Goal: Task Accomplishment & Management: Manage account settings

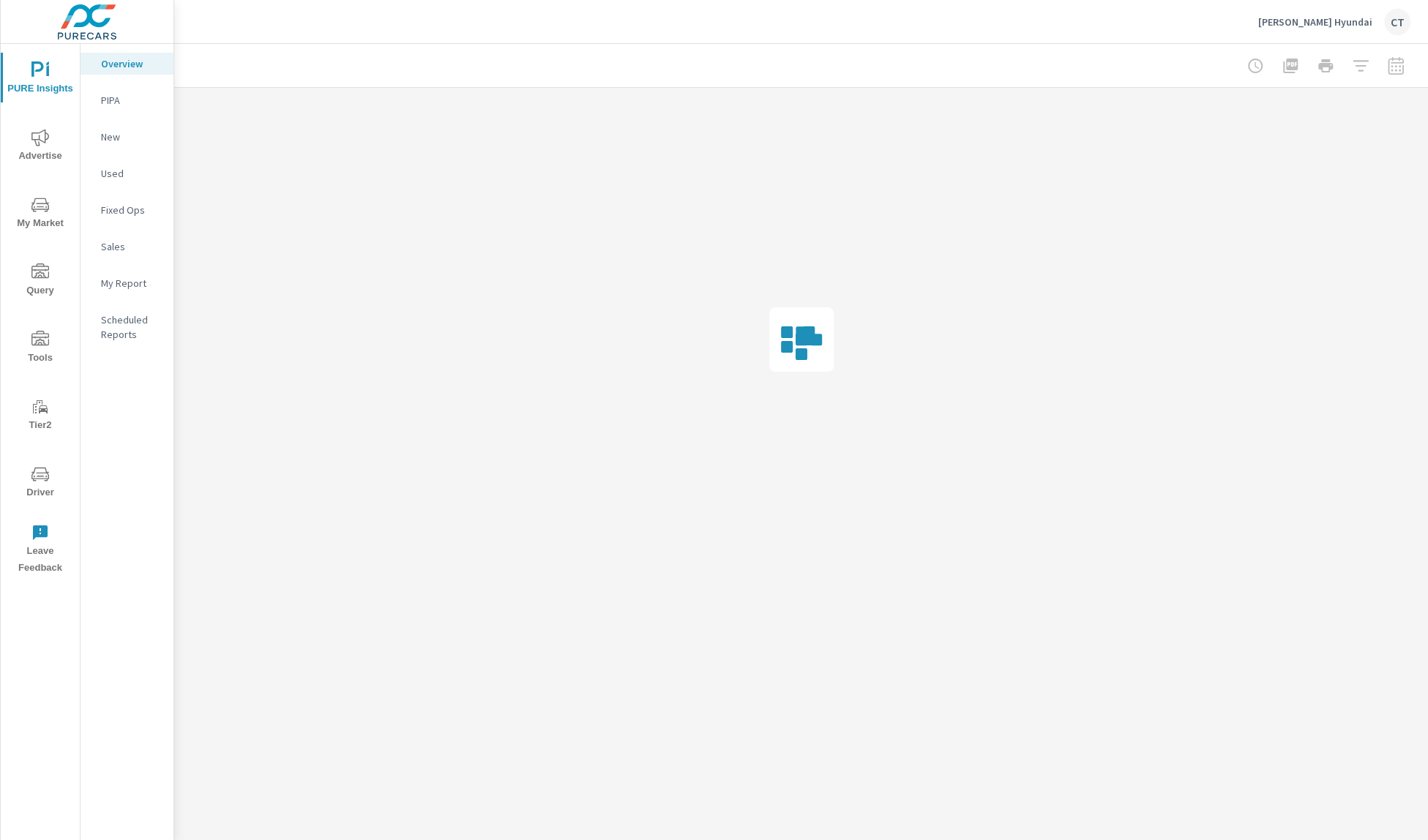
click at [113, 282] on p "My Report" at bounding box center [131, 283] width 61 height 15
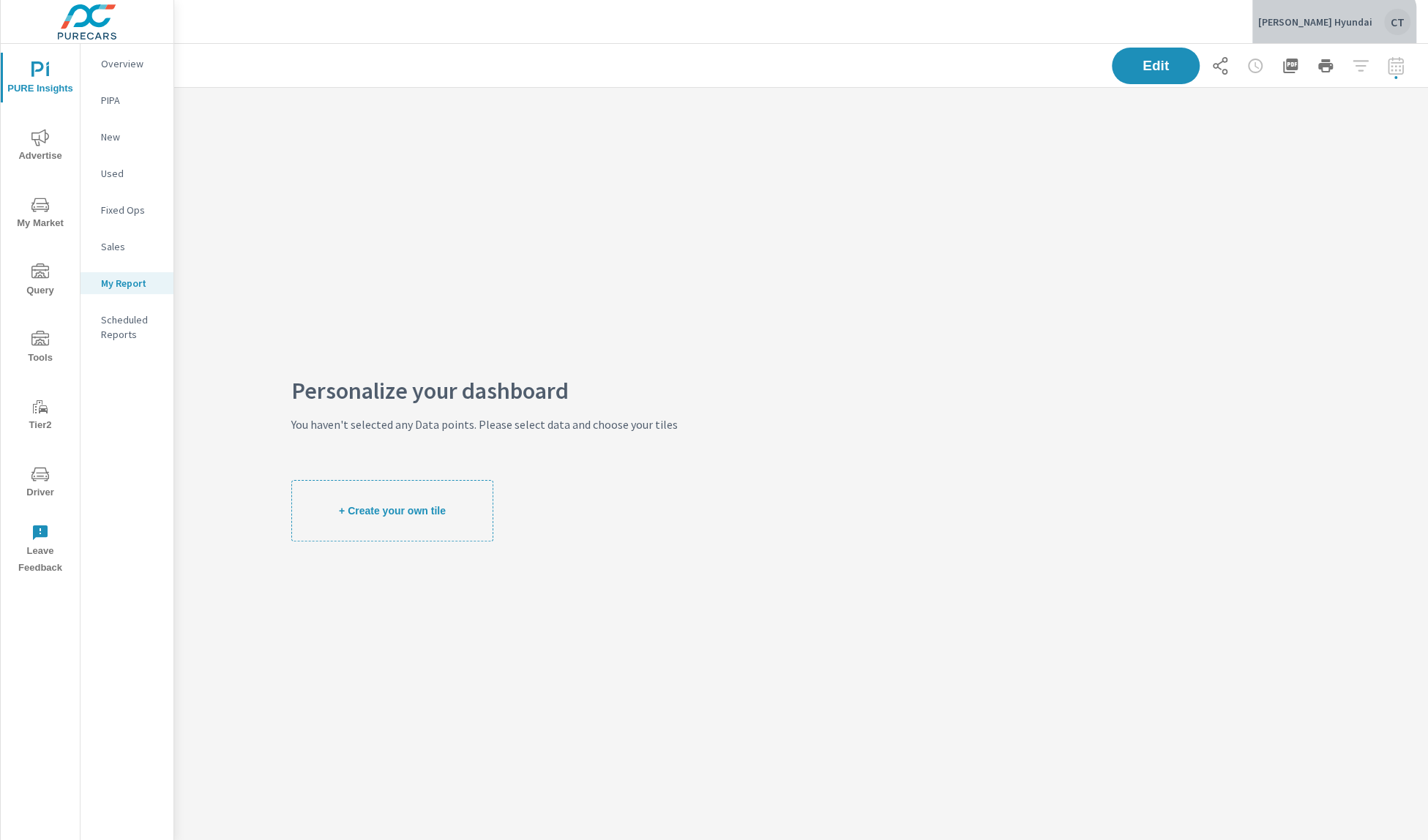
click at [1379, 28] on div "[PERSON_NAME] Hyundai CT" at bounding box center [1334, 22] width 152 height 26
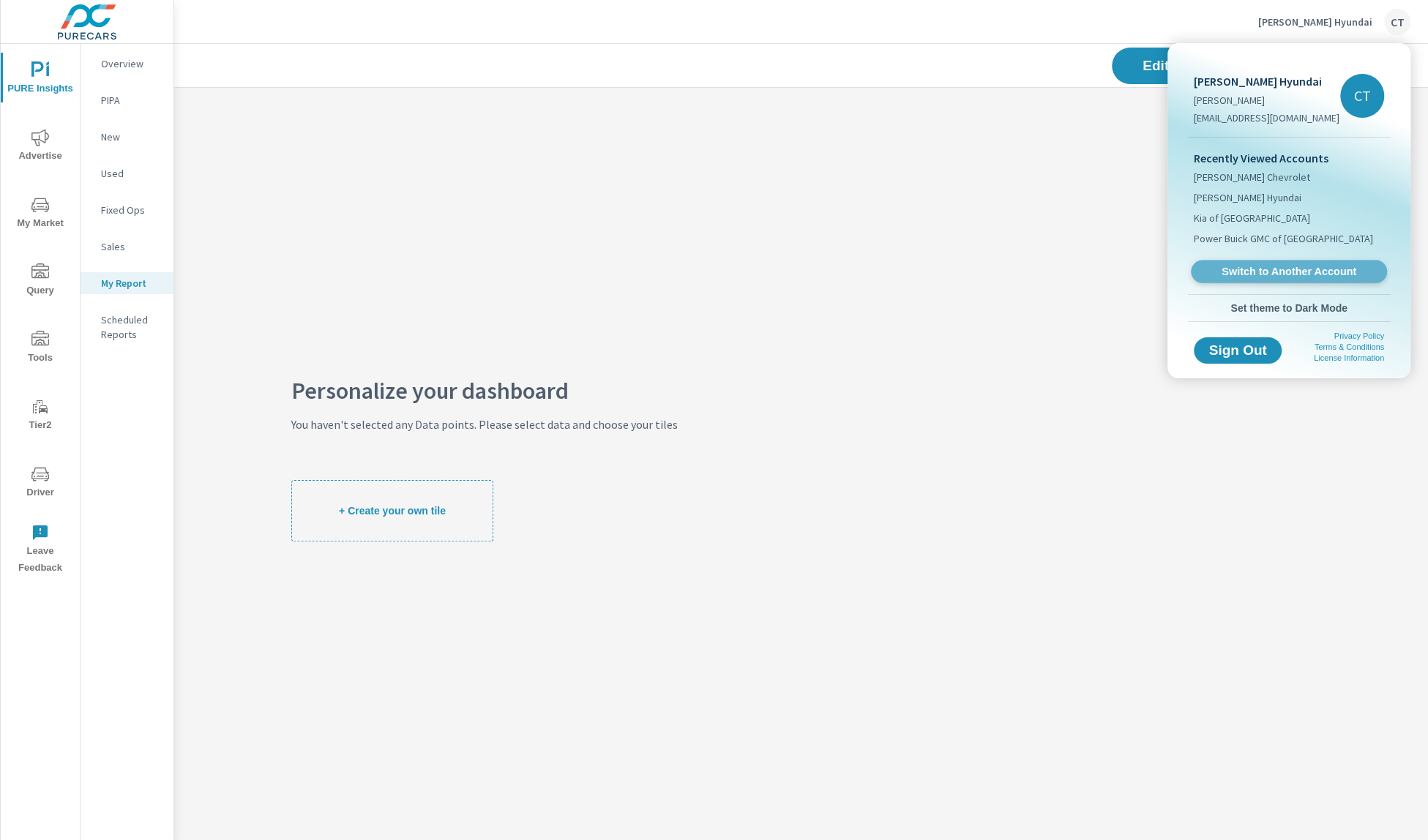
click at [1267, 272] on span "Switch to Another Account" at bounding box center [1289, 271] width 180 height 14
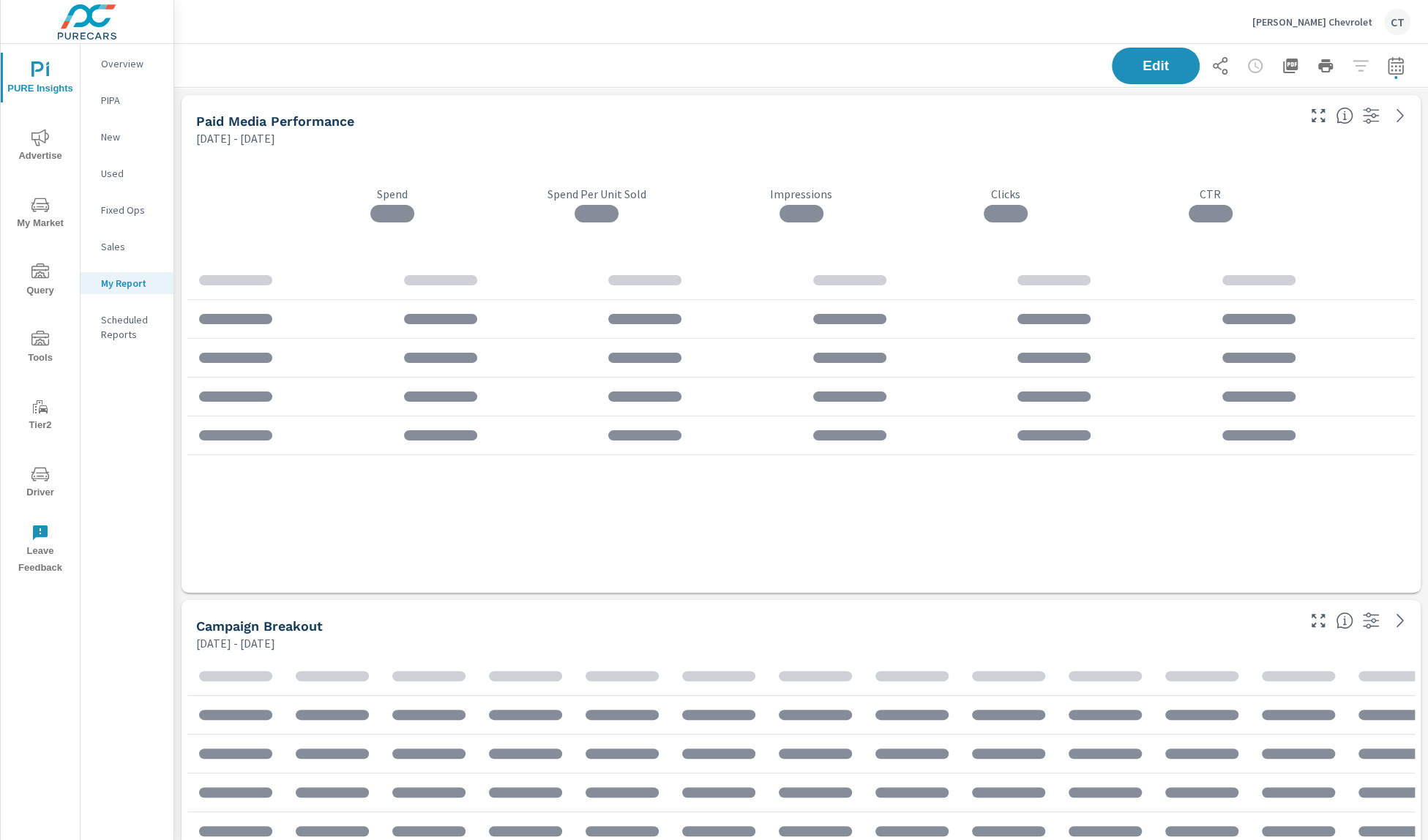
scroll to position [6432, 1269]
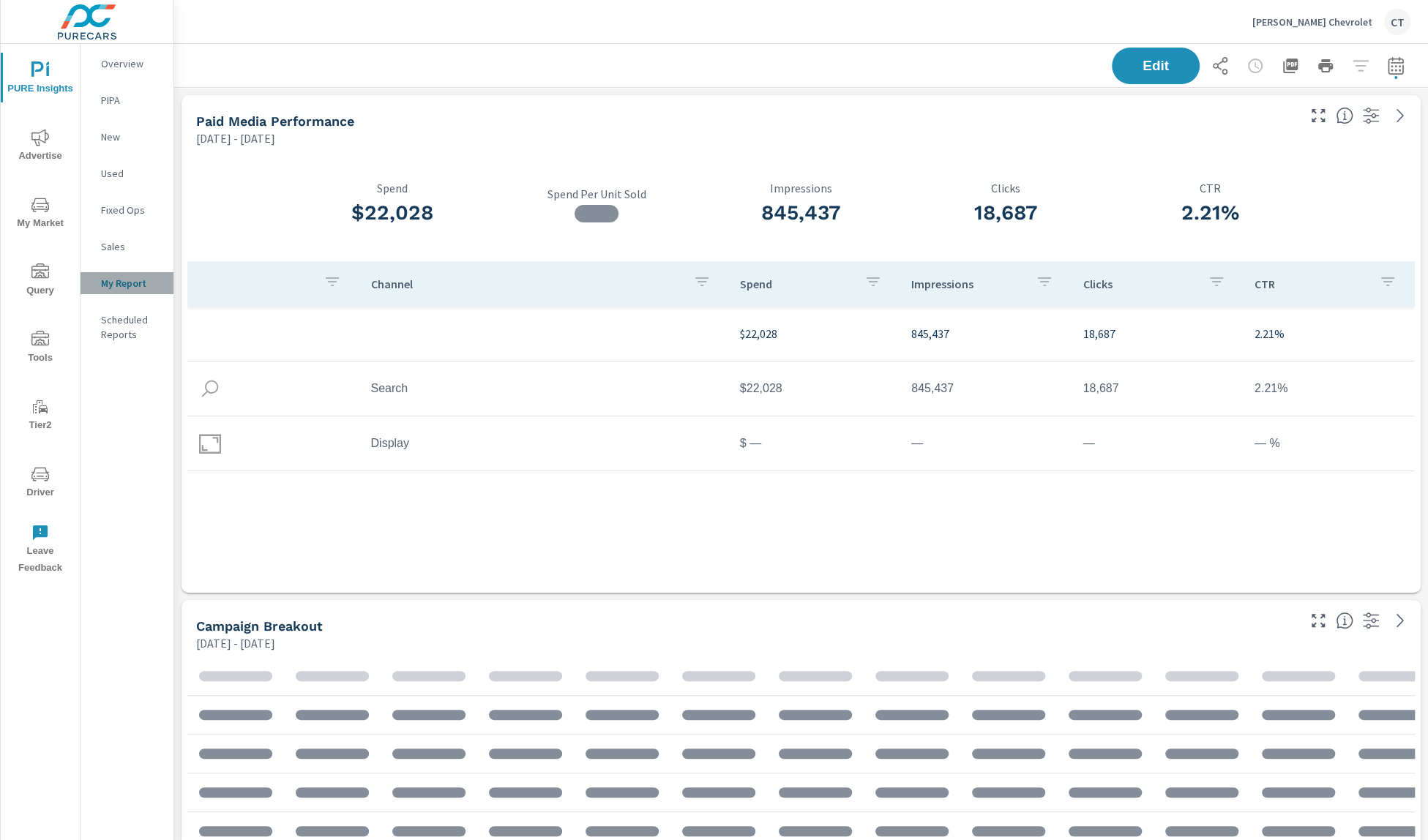
click at [133, 273] on div "My Report" at bounding box center [127, 283] width 93 height 22
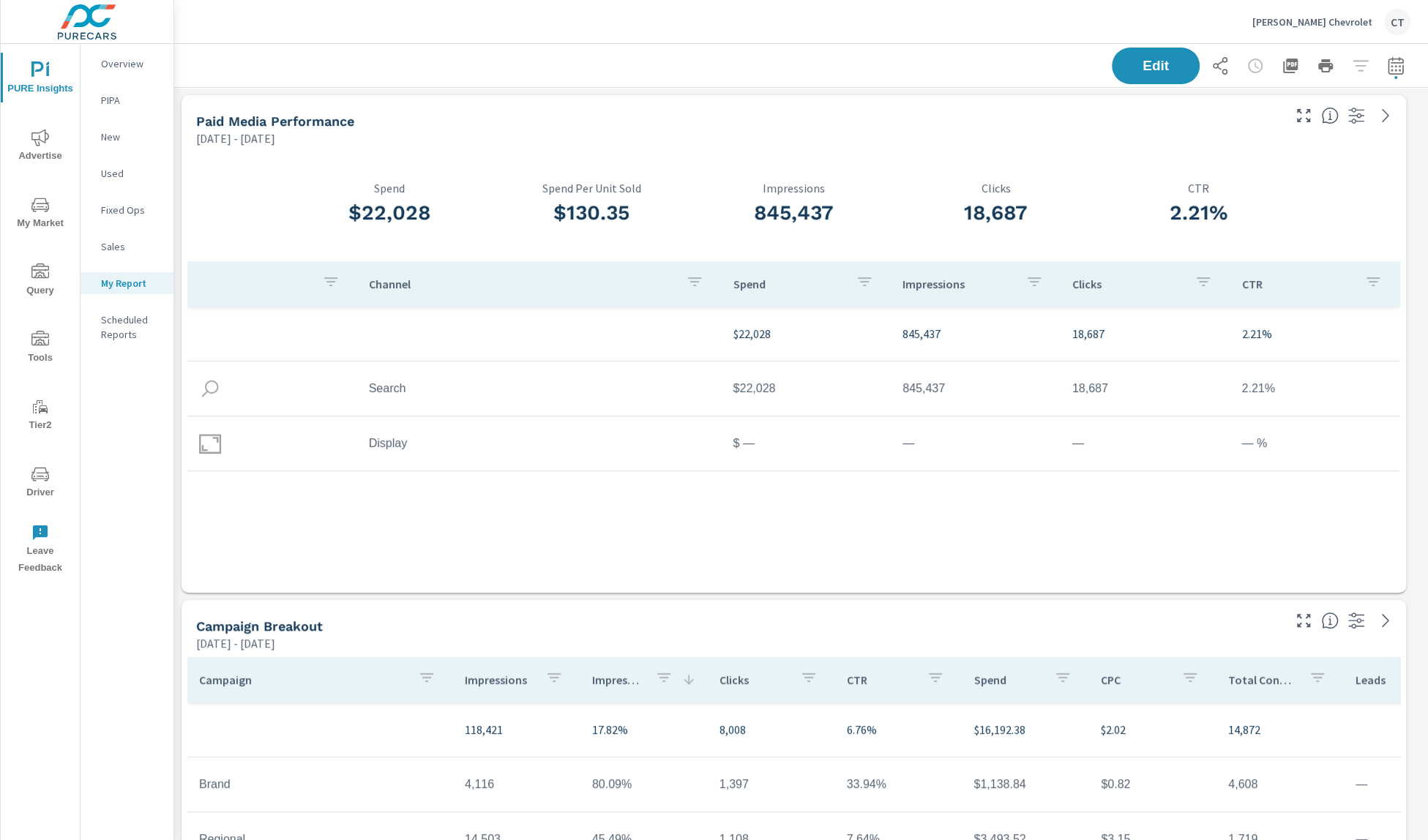
click at [1211, 66] on icon "button" at bounding box center [1219, 66] width 17 height 17
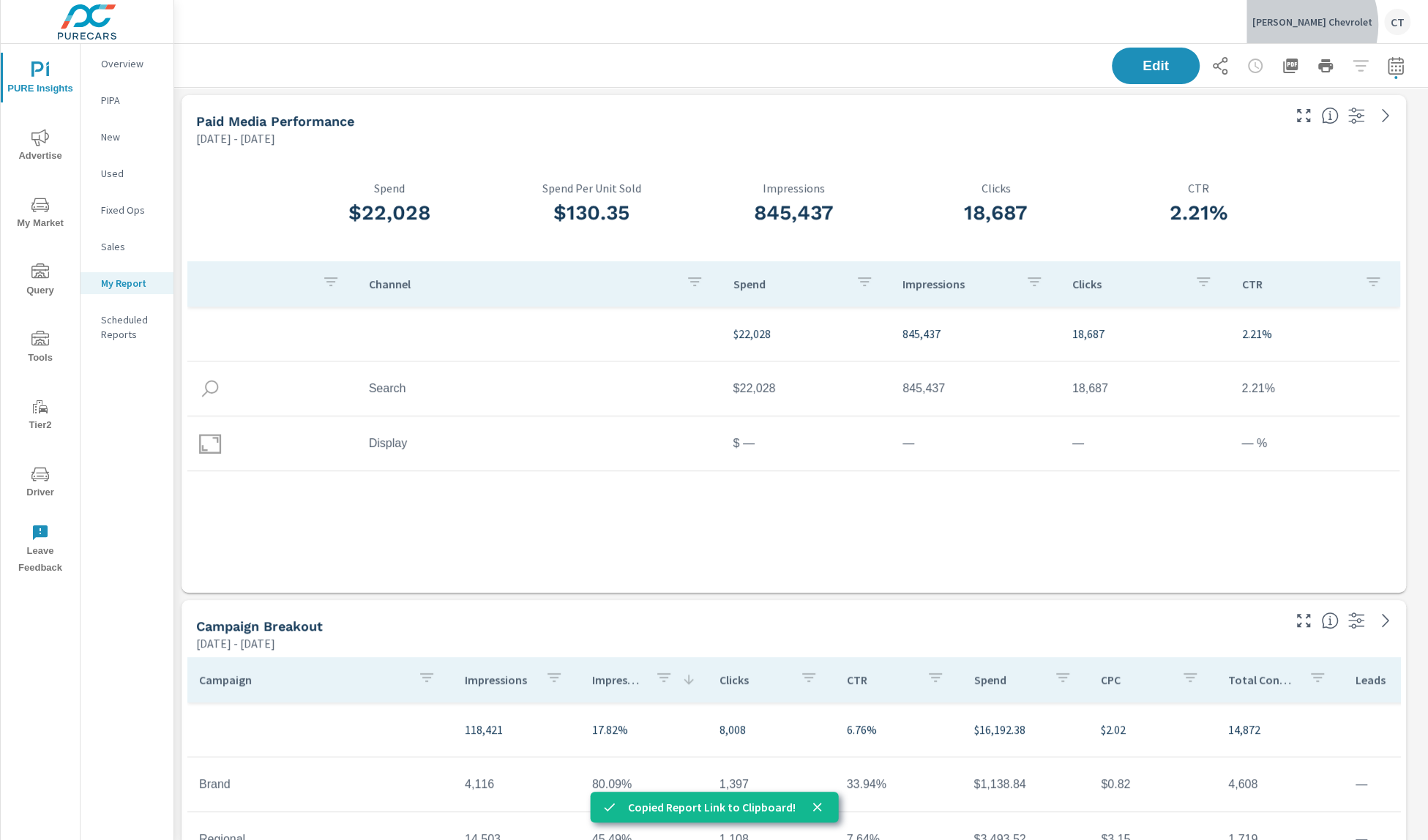
click at [1330, 25] on p "[PERSON_NAME] Chevrolet" at bounding box center [1312, 22] width 120 height 13
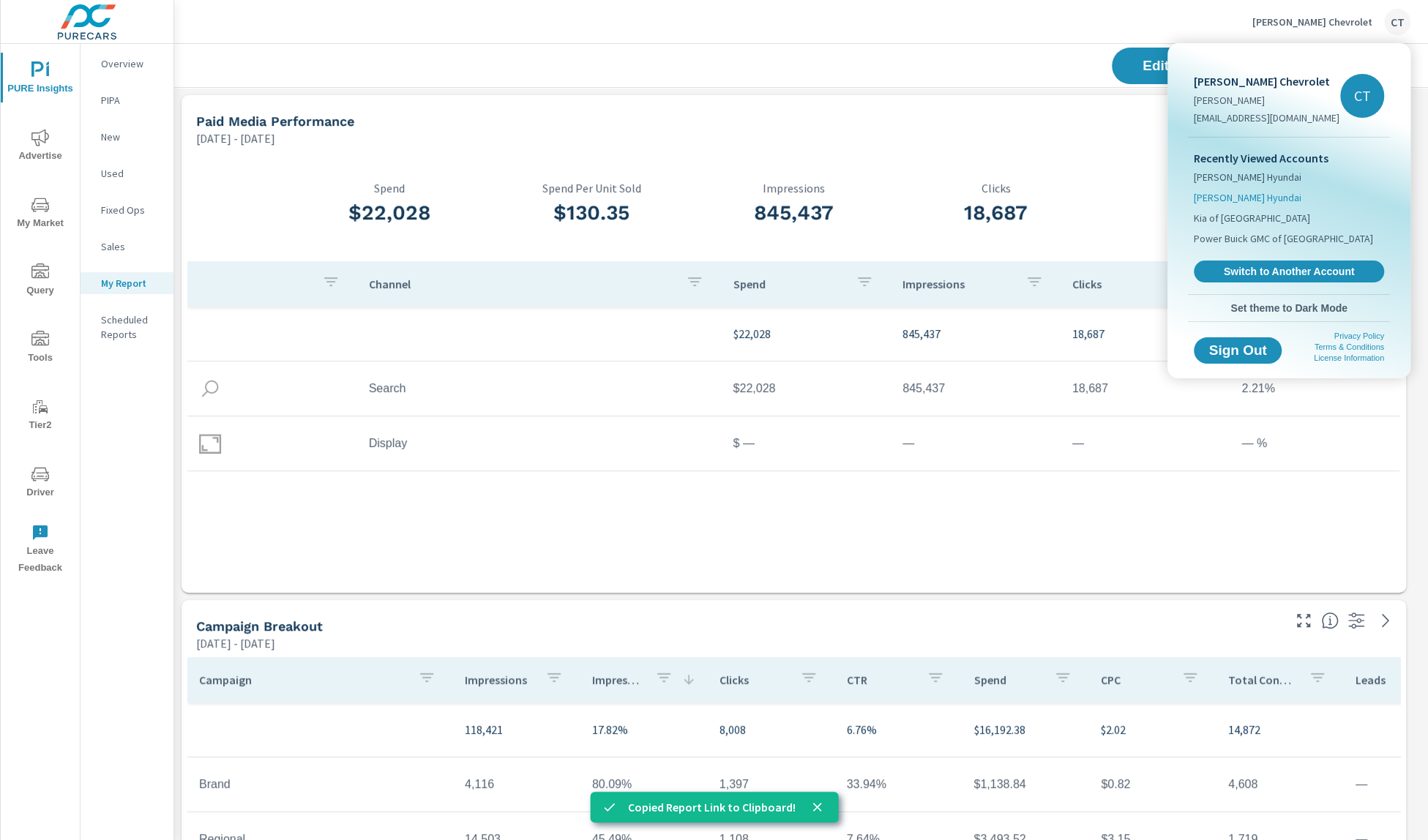
click at [1265, 195] on li "Swope Hyundai" at bounding box center [1289, 198] width 190 height 20
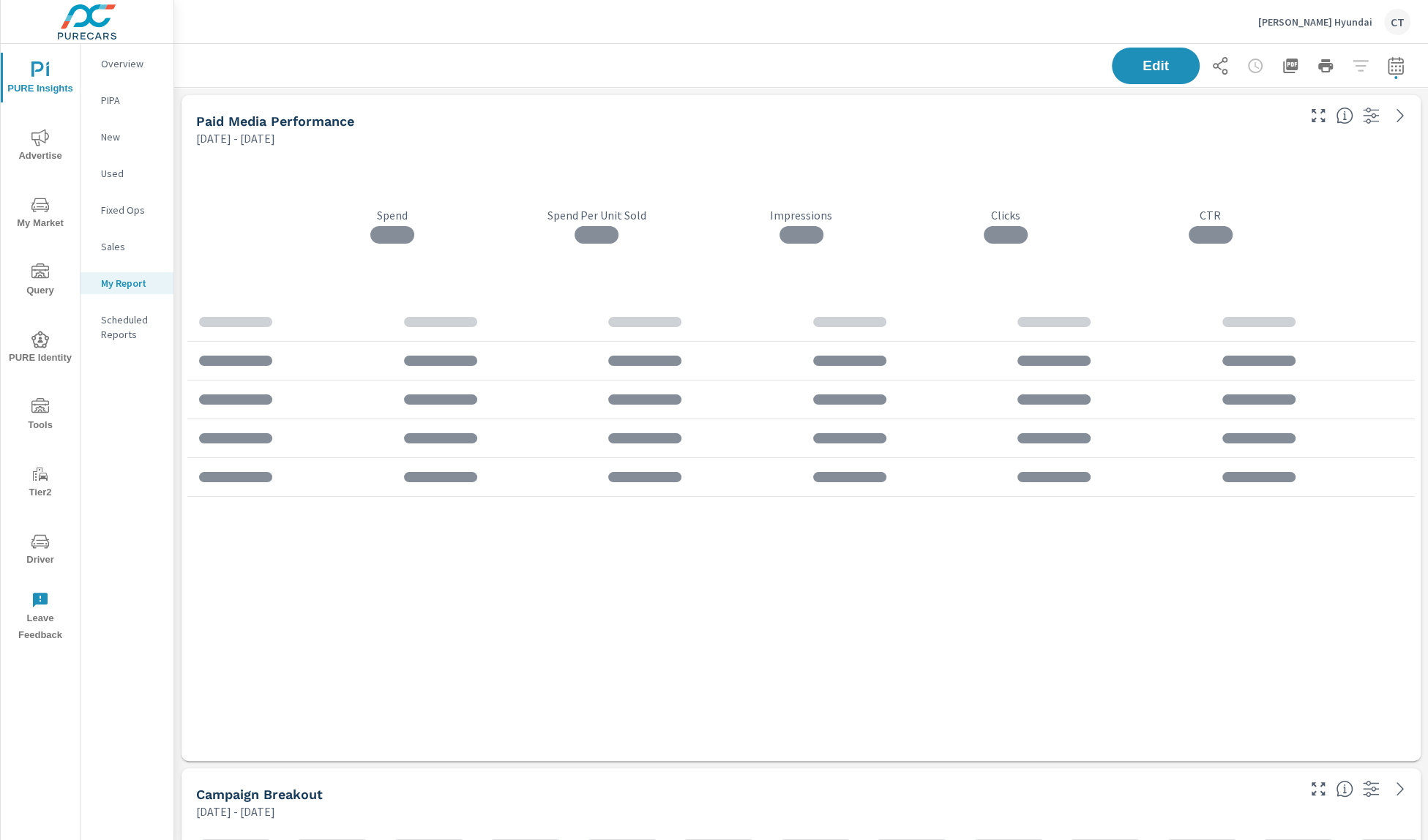
scroll to position [4076, 1269]
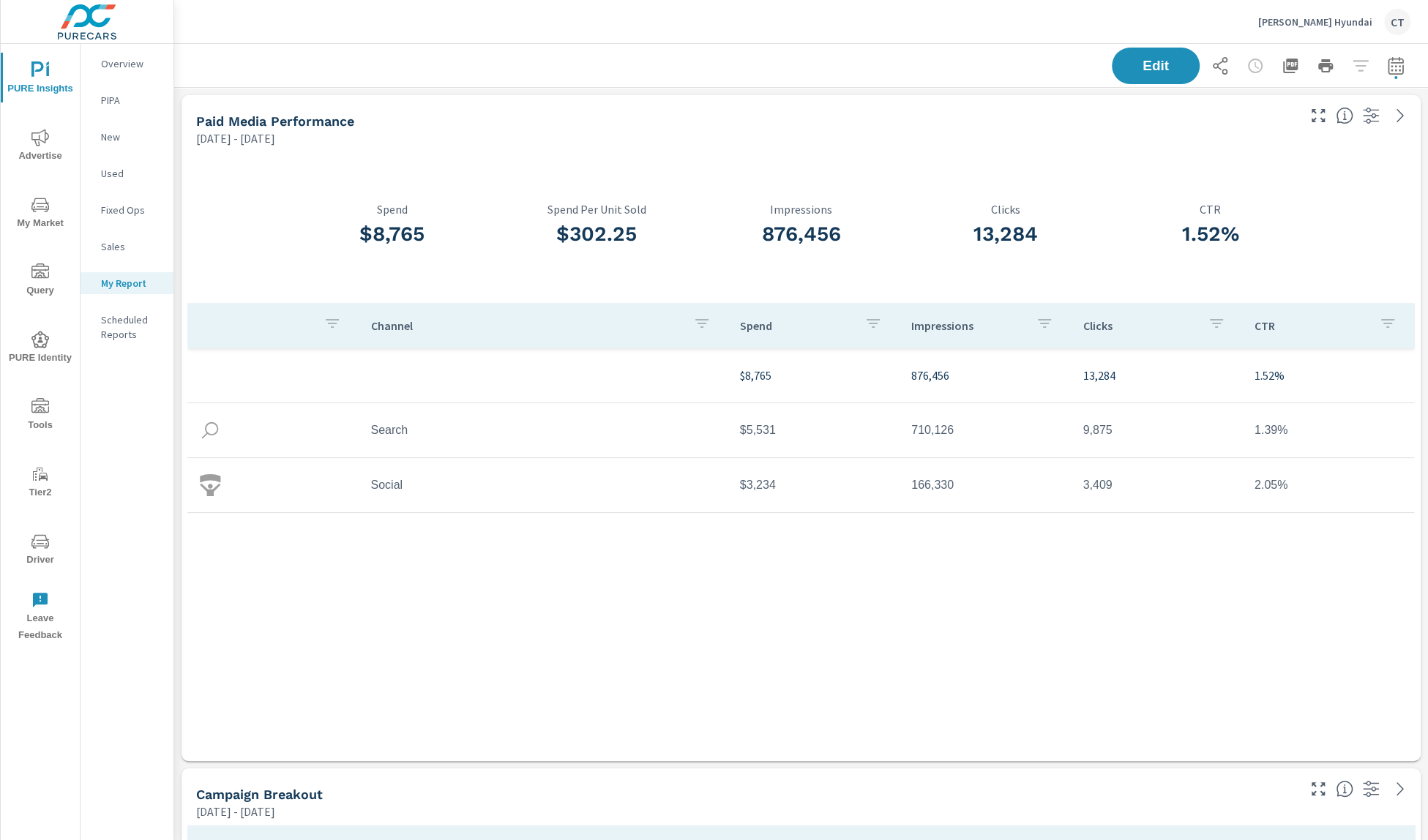
click at [1211, 65] on icon "button" at bounding box center [1219, 66] width 17 height 17
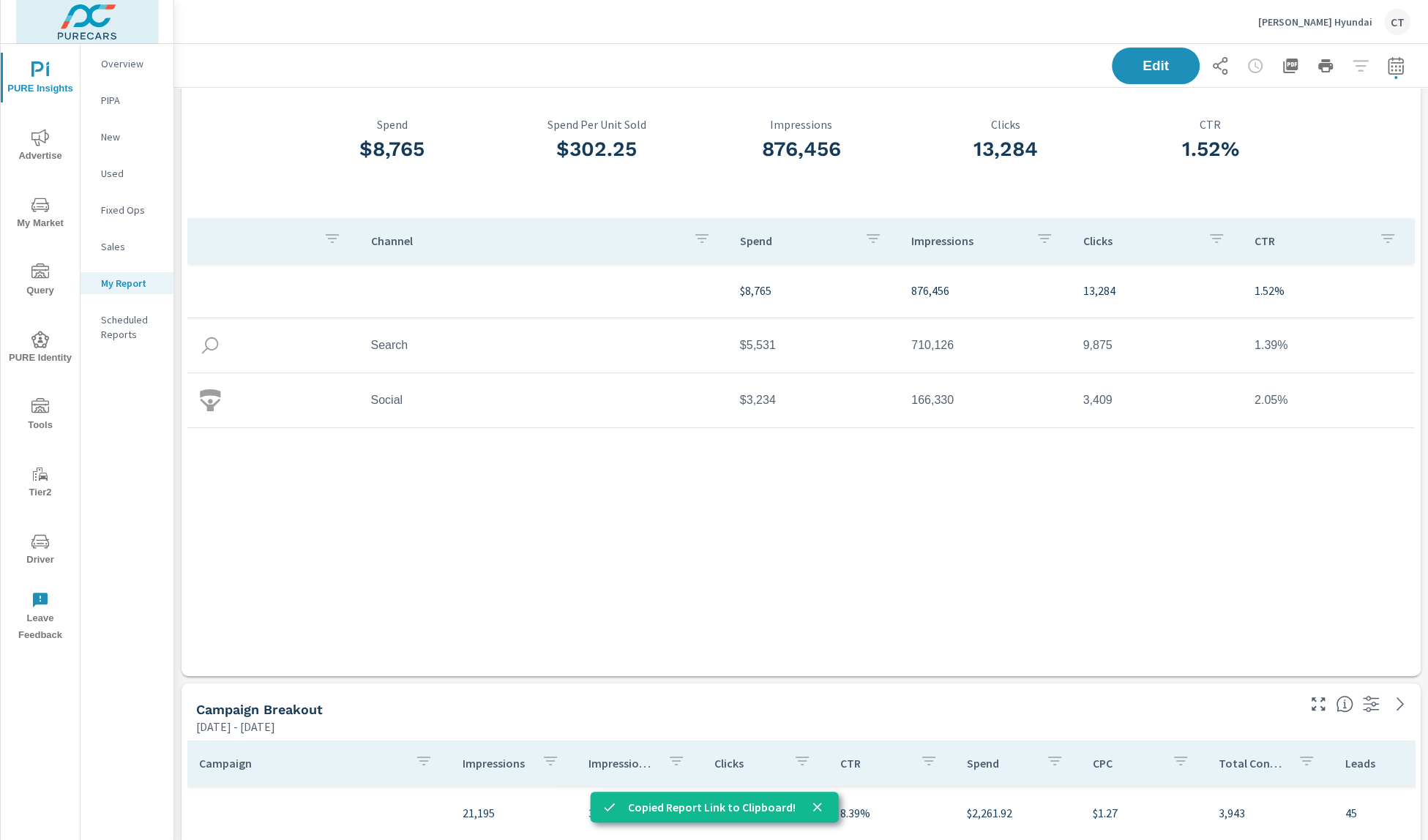
scroll to position [0, 0]
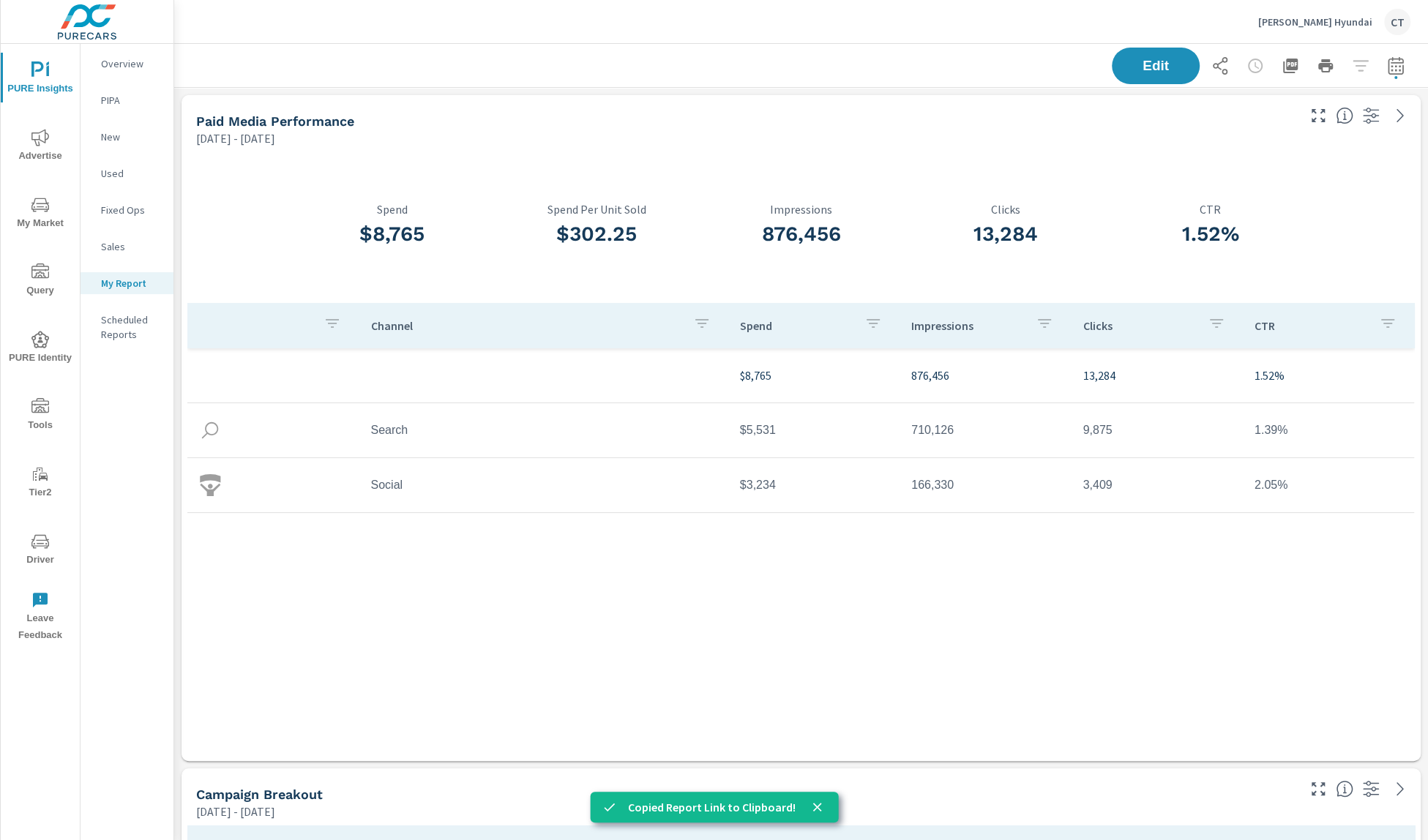
click at [1337, 24] on p "Swope Hyundai" at bounding box center [1315, 22] width 114 height 13
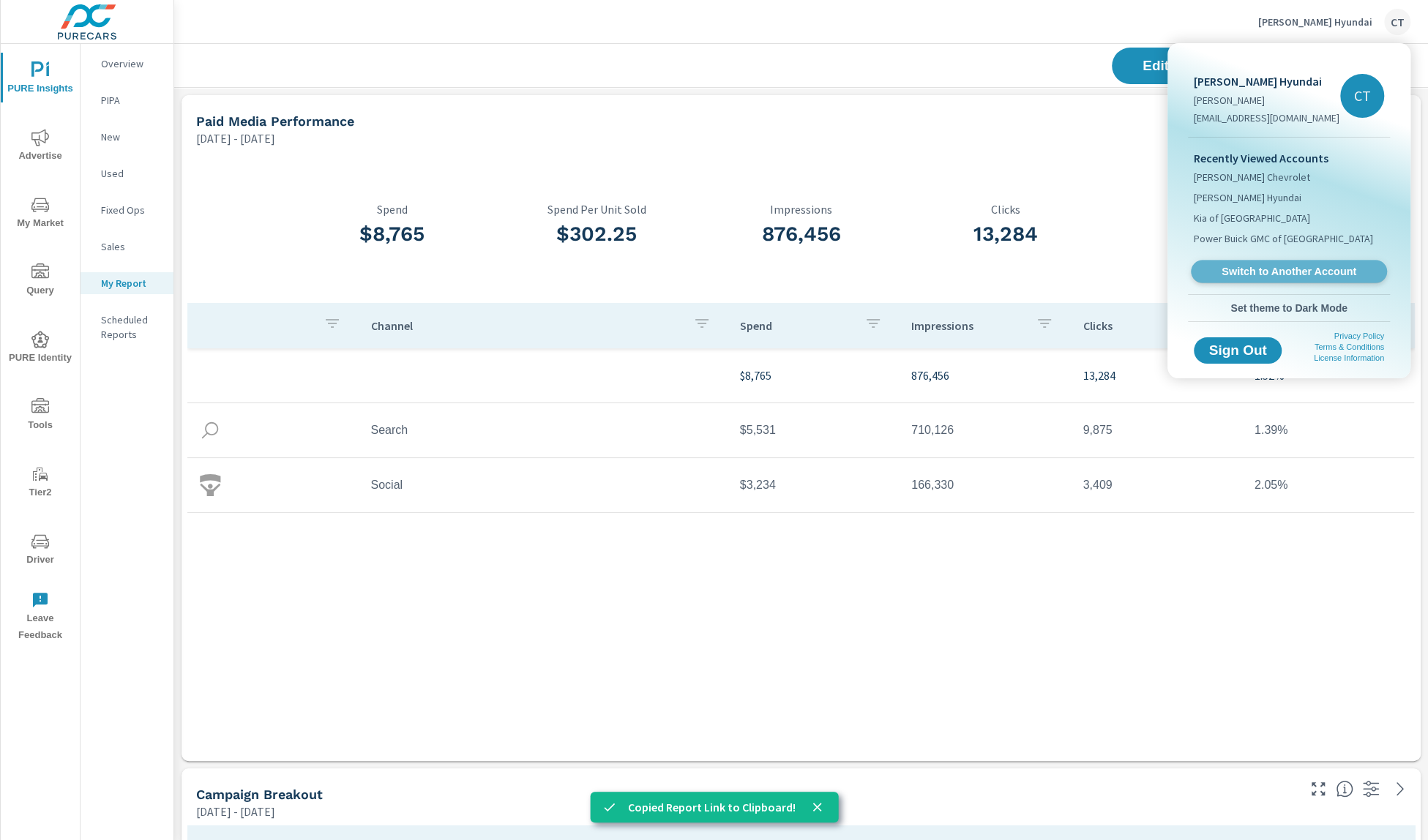
click at [1263, 276] on span "Switch to Another Account" at bounding box center [1289, 271] width 180 height 14
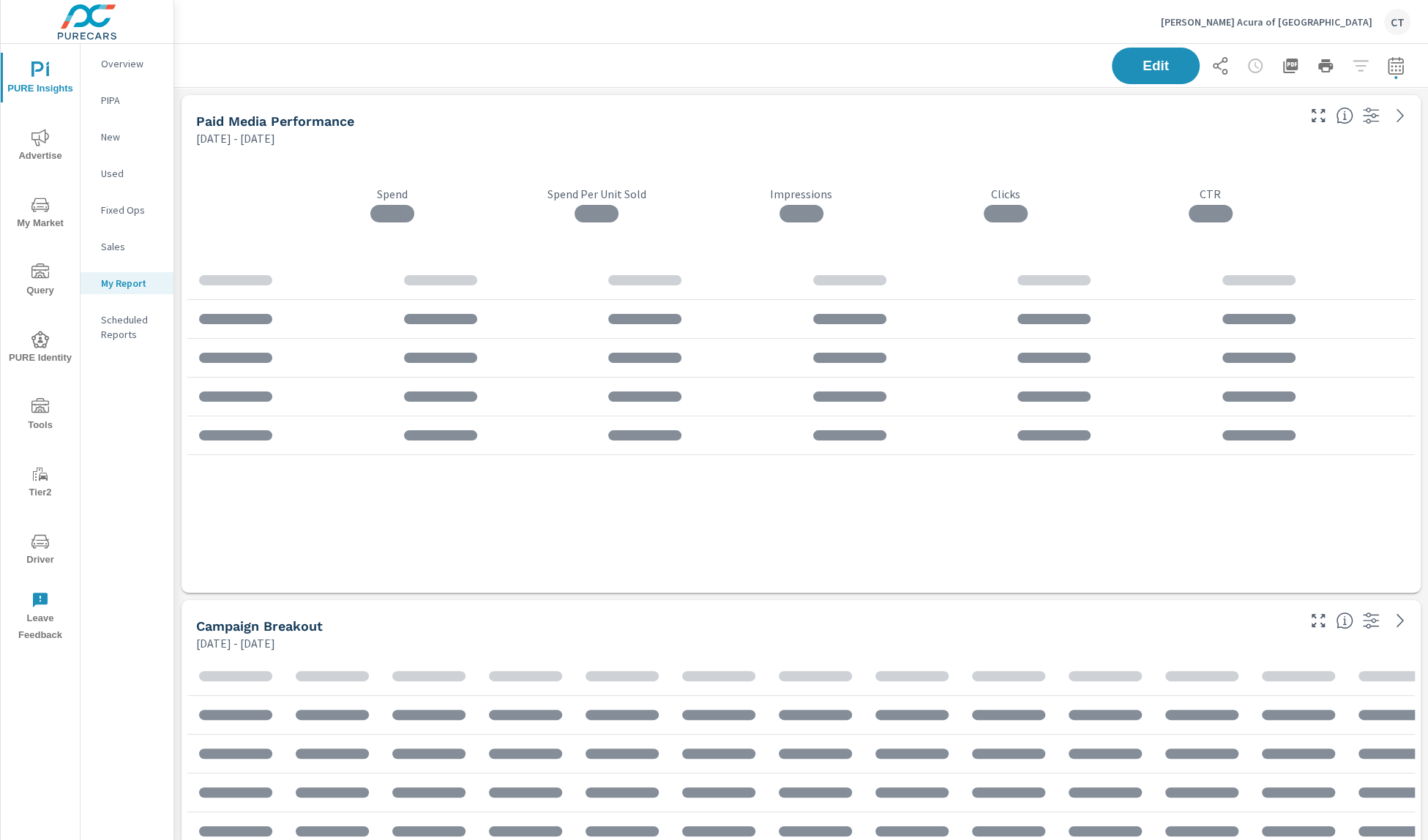
scroll to position [7, 7]
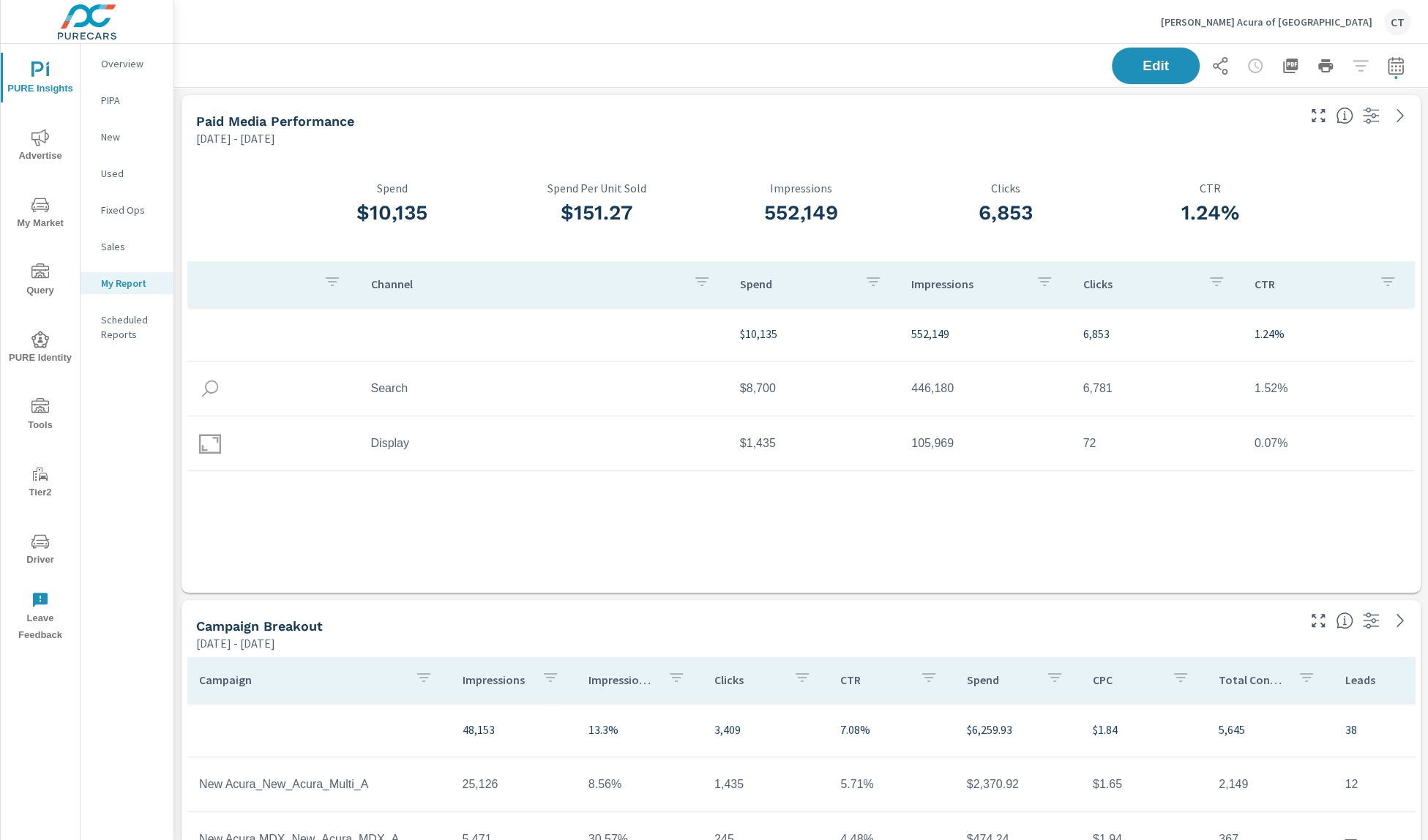
drag, startPoint x: 1190, startPoint y: 57, endPoint x: 1203, endPoint y: 61, distance: 13.6
click at [1190, 57] on div "Edit" at bounding box center [1261, 66] width 299 height 36
click at [1211, 61] on icon "button" at bounding box center [1219, 66] width 17 height 17
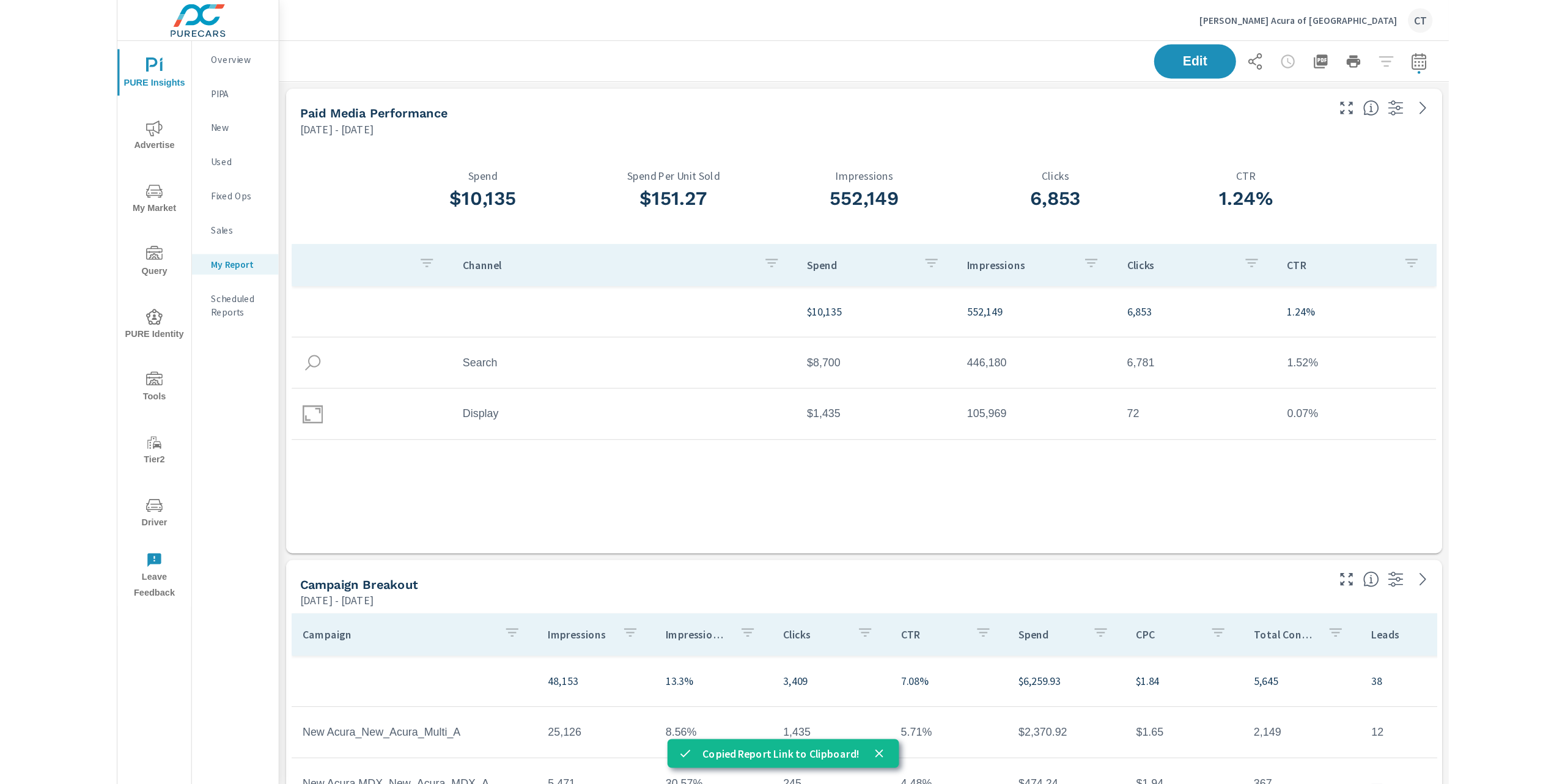
scroll to position [3265, 1433]
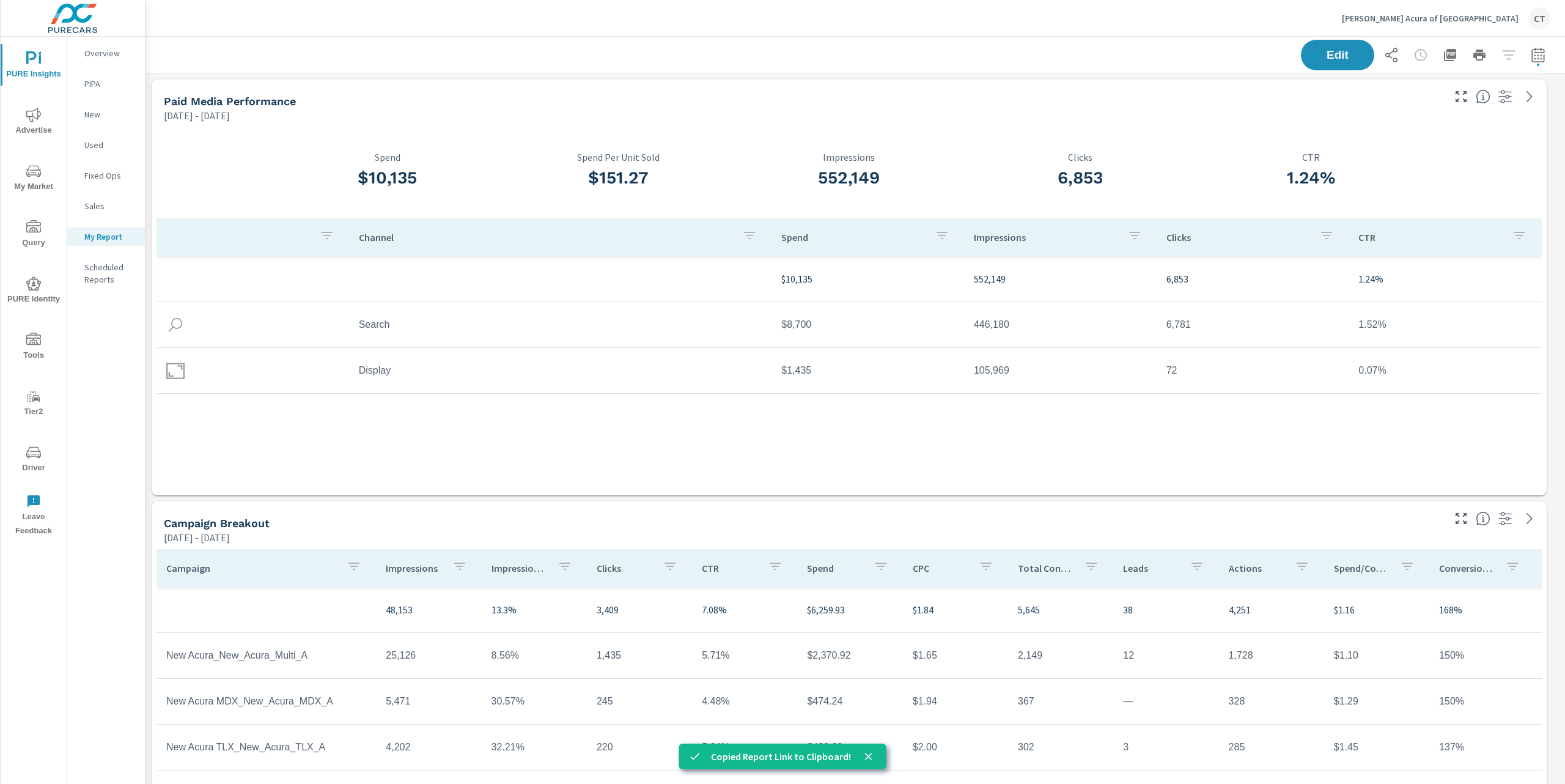
click at [1192, 18] on div "Hiley Acura of Fort Worth CT" at bounding box center [855, 18] width 1391 height 36
click at [1192, 18] on p "Hiley Acura of Fort Worth" at bounding box center [1430, 18] width 177 height 11
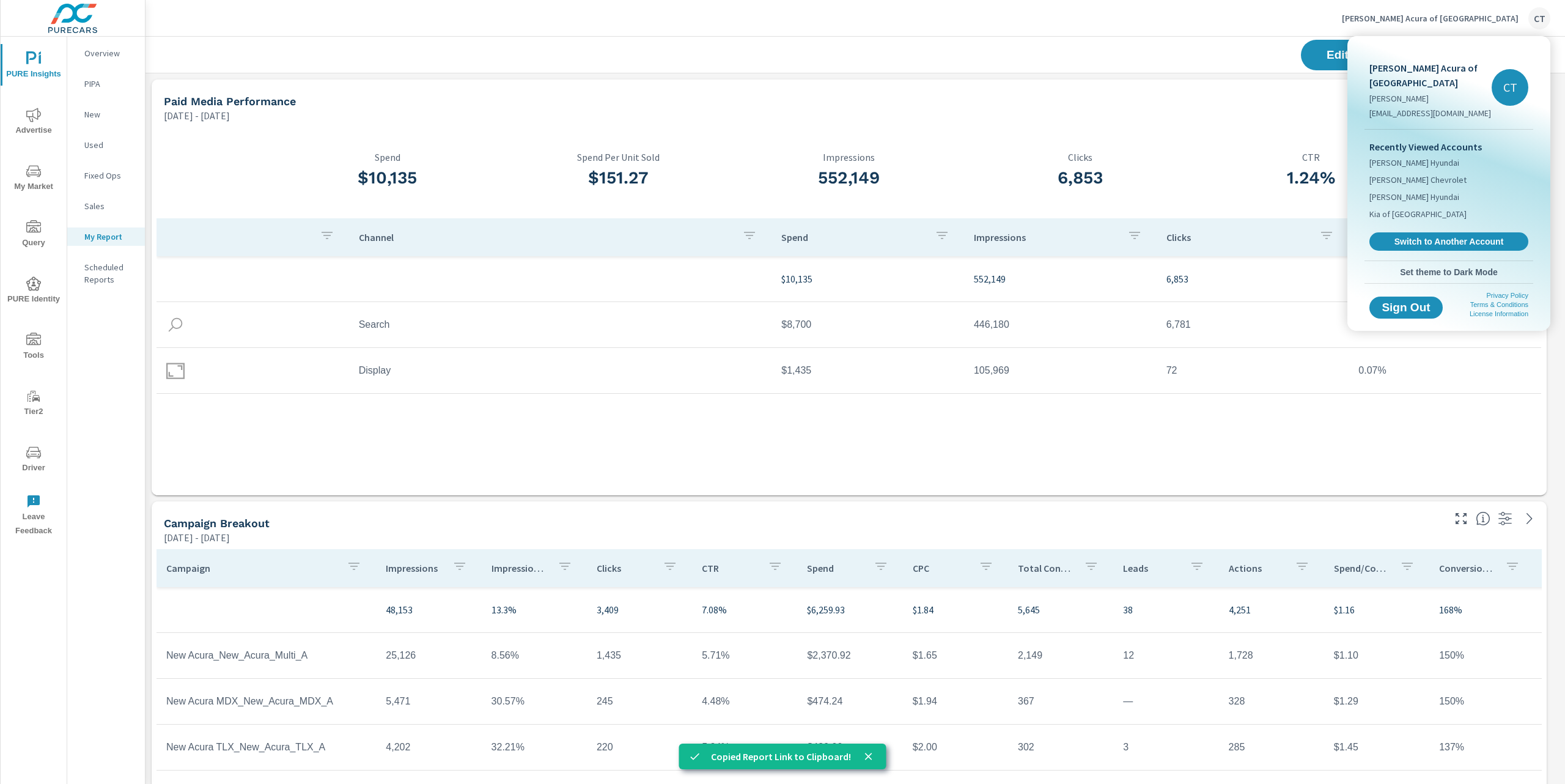
click at [946, 61] on div at bounding box center [782, 392] width 1565 height 784
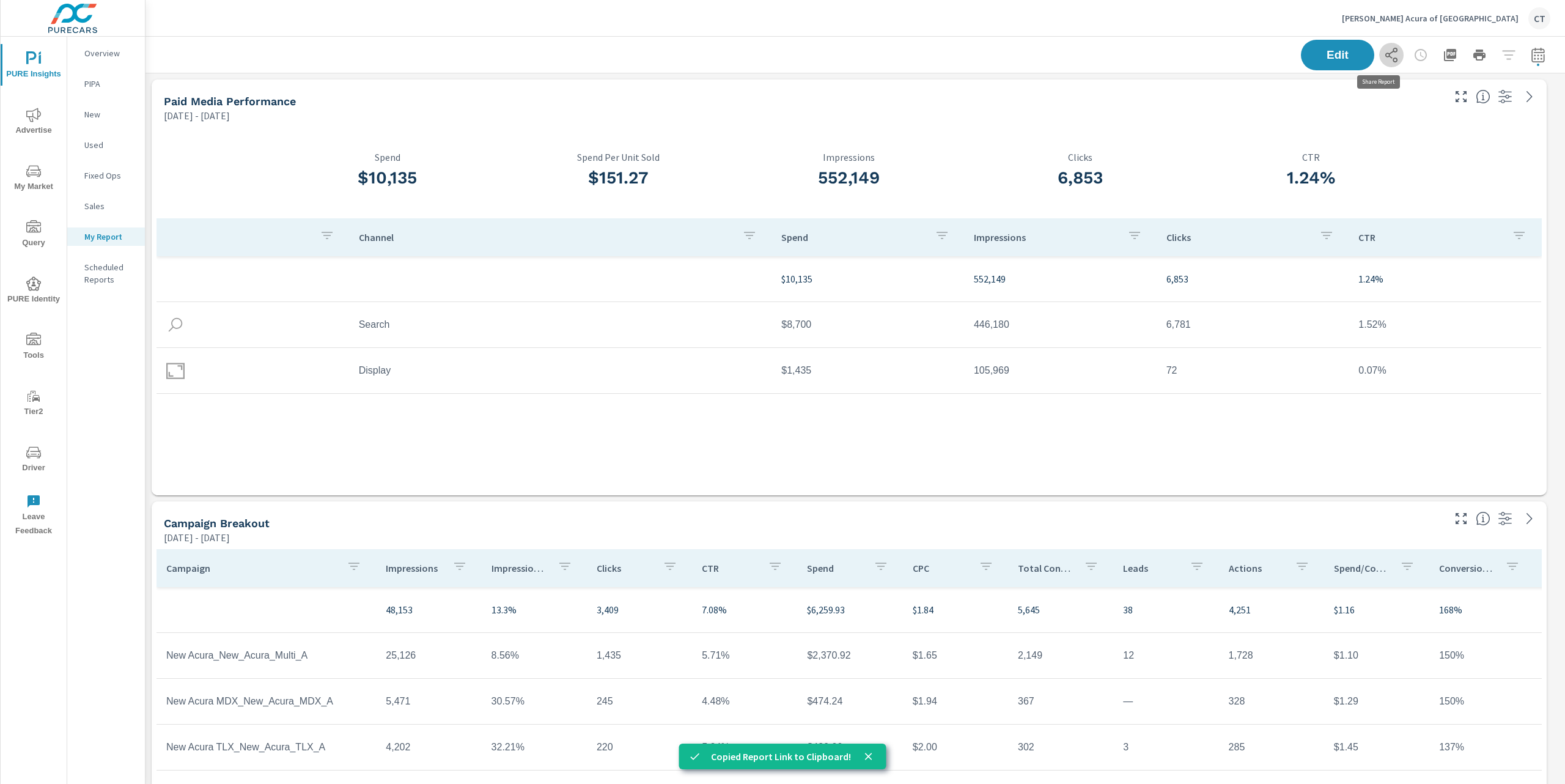
click at [1192, 58] on icon "button" at bounding box center [1391, 55] width 14 height 14
click at [1192, 21] on p "Hiley Acura of Fort Worth" at bounding box center [1430, 18] width 177 height 11
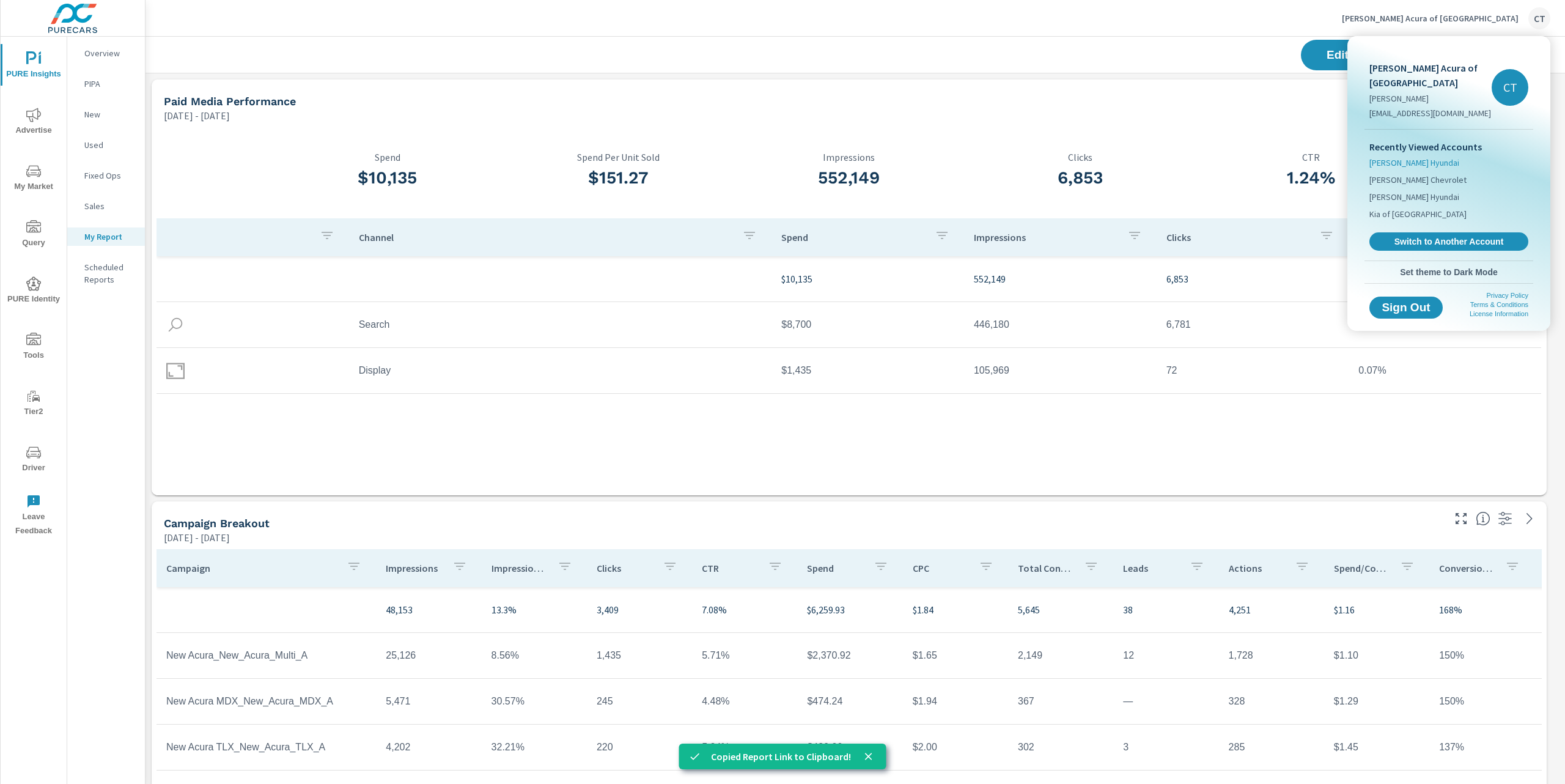
click at [1192, 157] on span "Swope Hyundai" at bounding box center [1414, 163] width 90 height 12
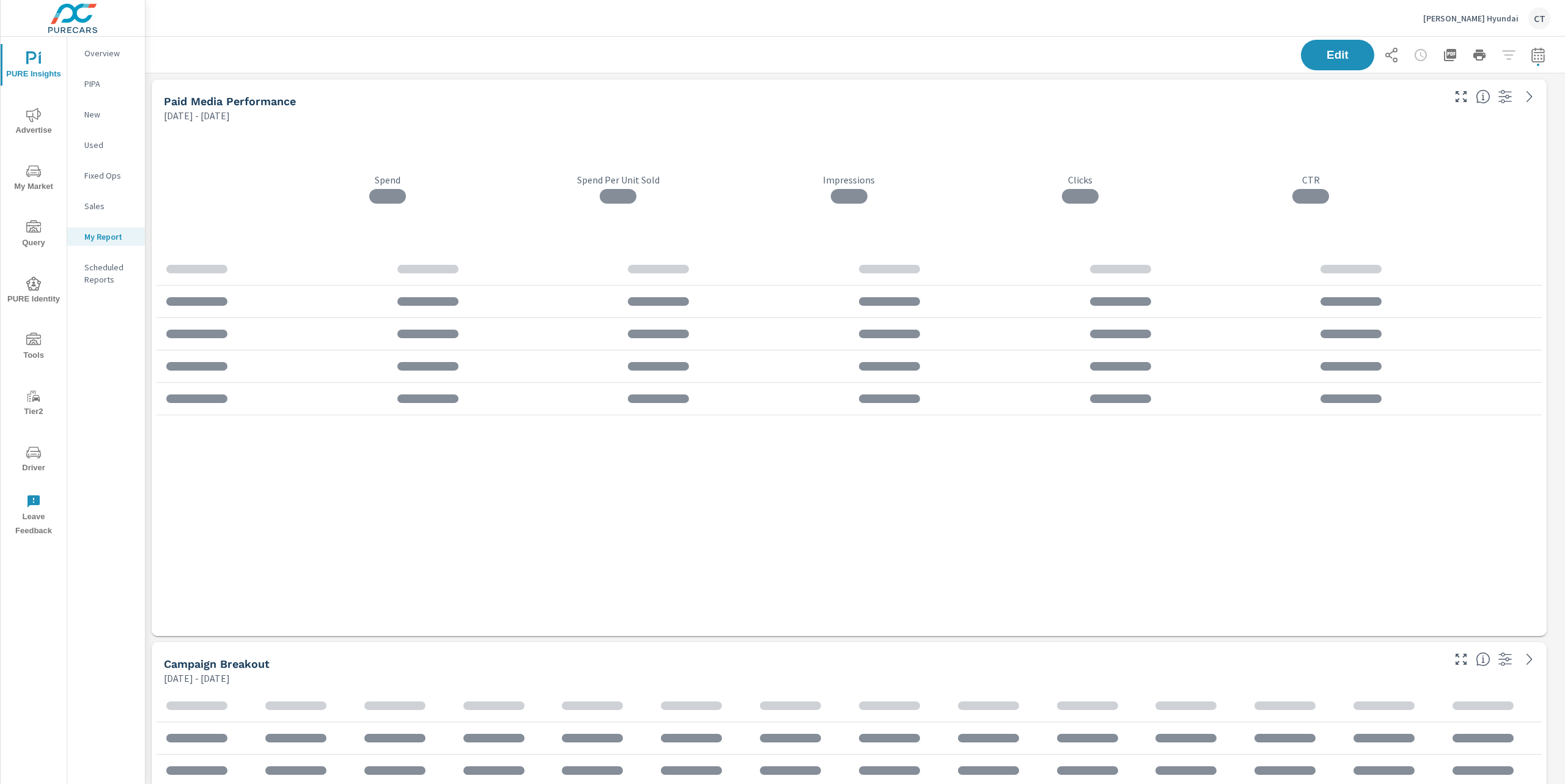
scroll to position [3407, 1433]
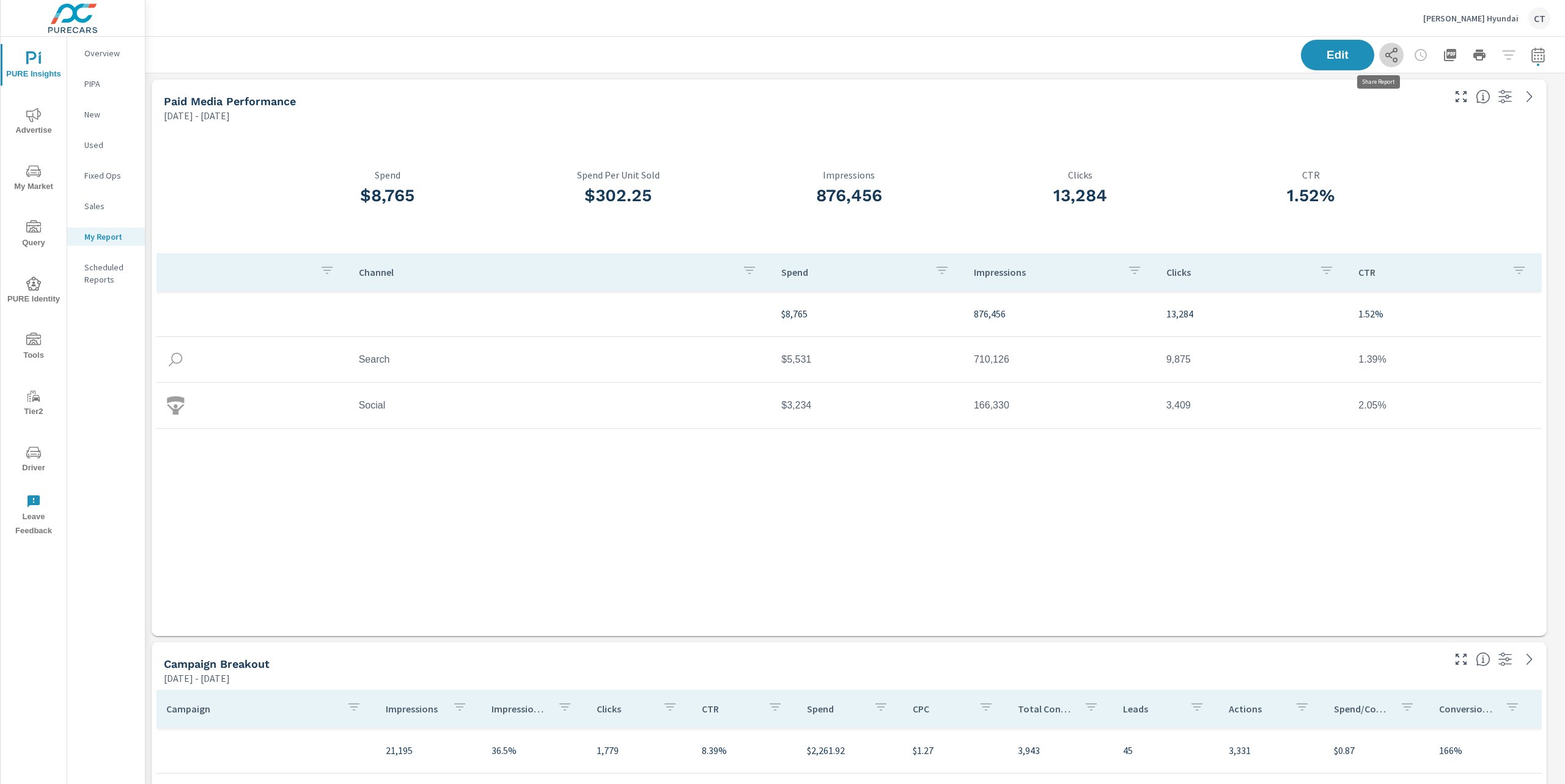
click at [1192, 54] on button "button" at bounding box center [1391, 55] width 24 height 24
click at [1192, 11] on div "Swope Hyundai CT" at bounding box center [1487, 18] width 127 height 22
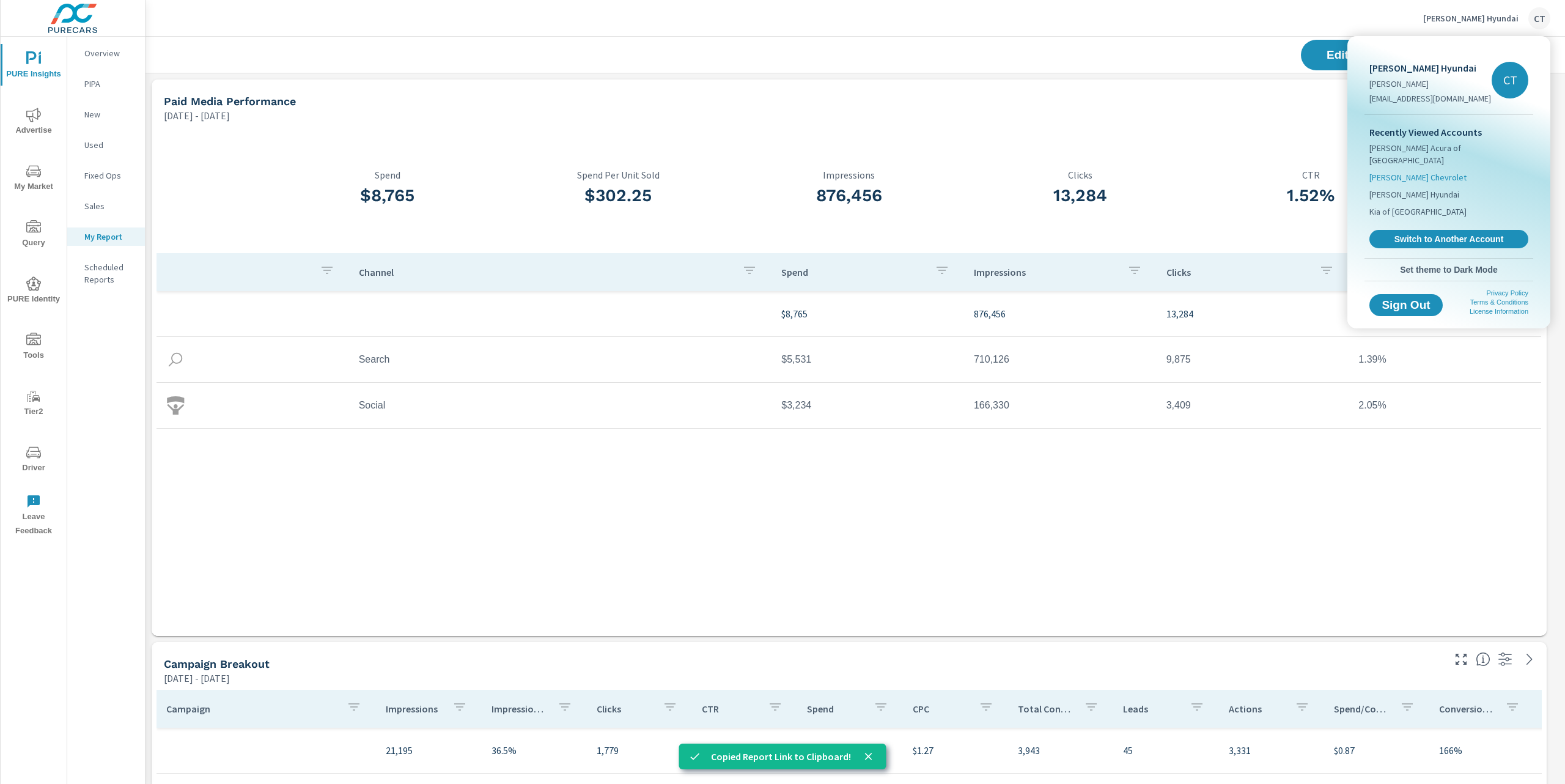
click at [1192, 171] on span "Fertitta Chevrolet" at bounding box center [1418, 177] width 97 height 12
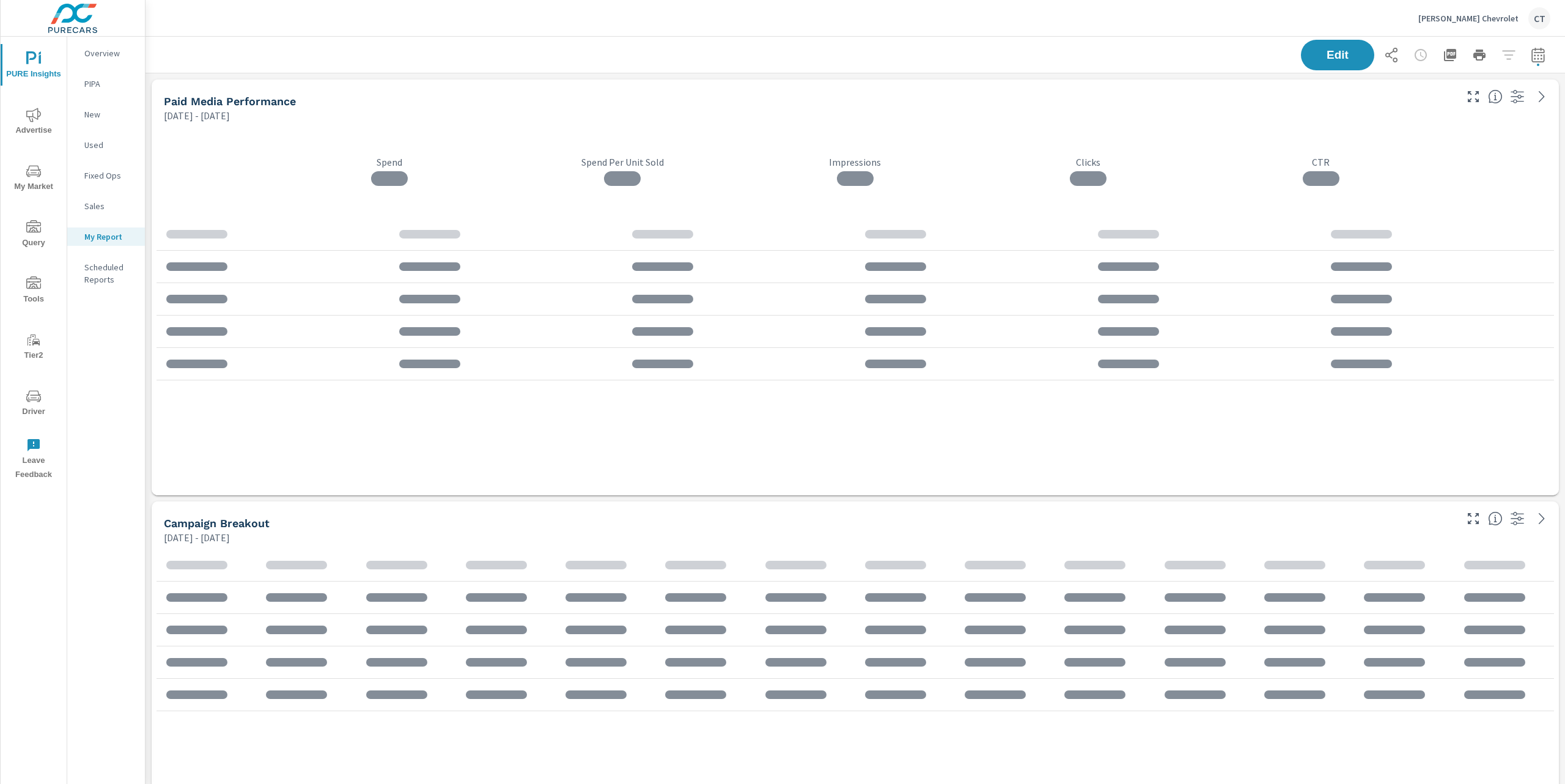
scroll to position [6, 6]
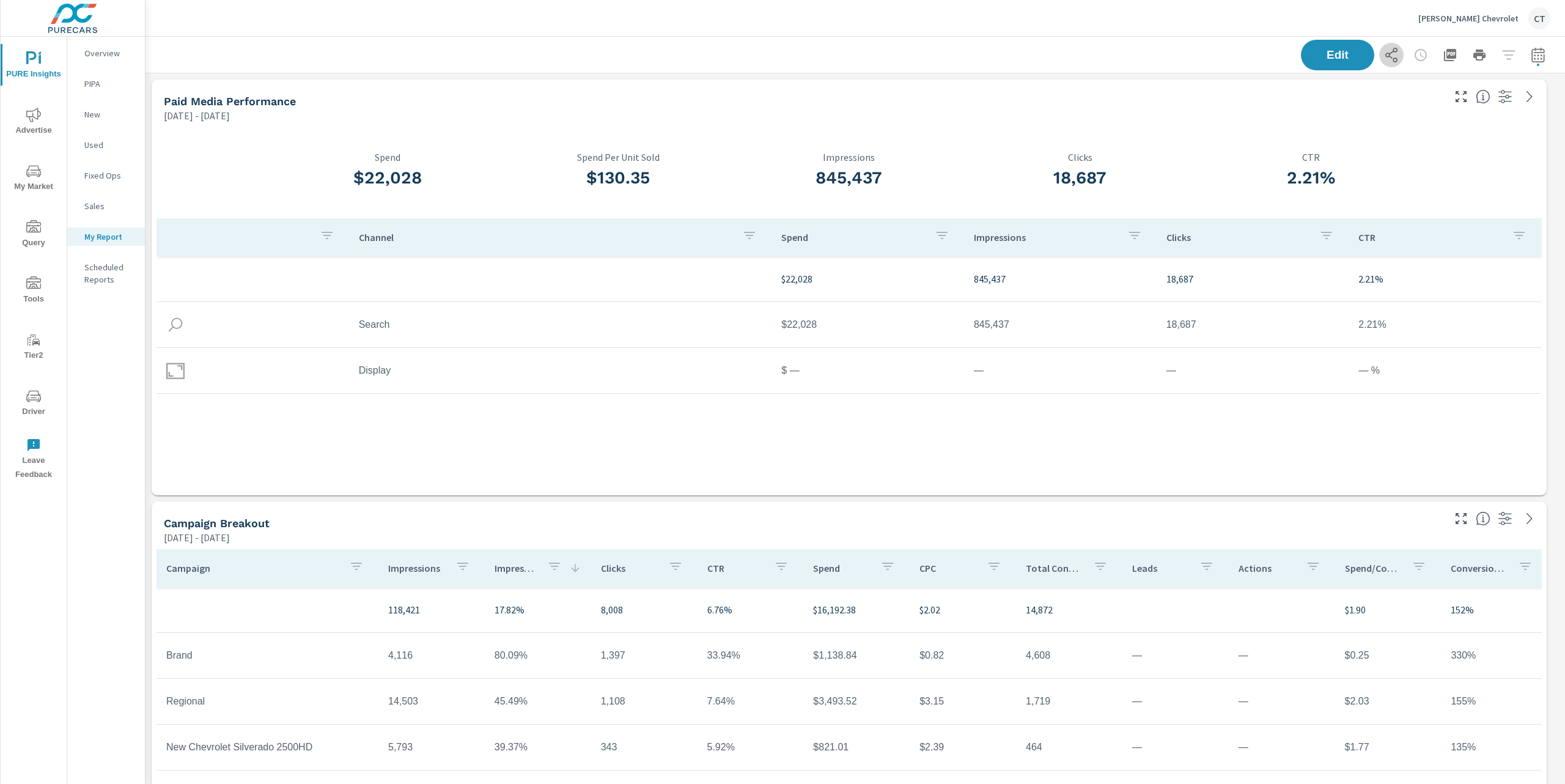
click at [1192, 58] on icon "button" at bounding box center [1391, 55] width 14 height 14
click at [1192, 59] on icon "button" at bounding box center [1391, 55] width 14 height 14
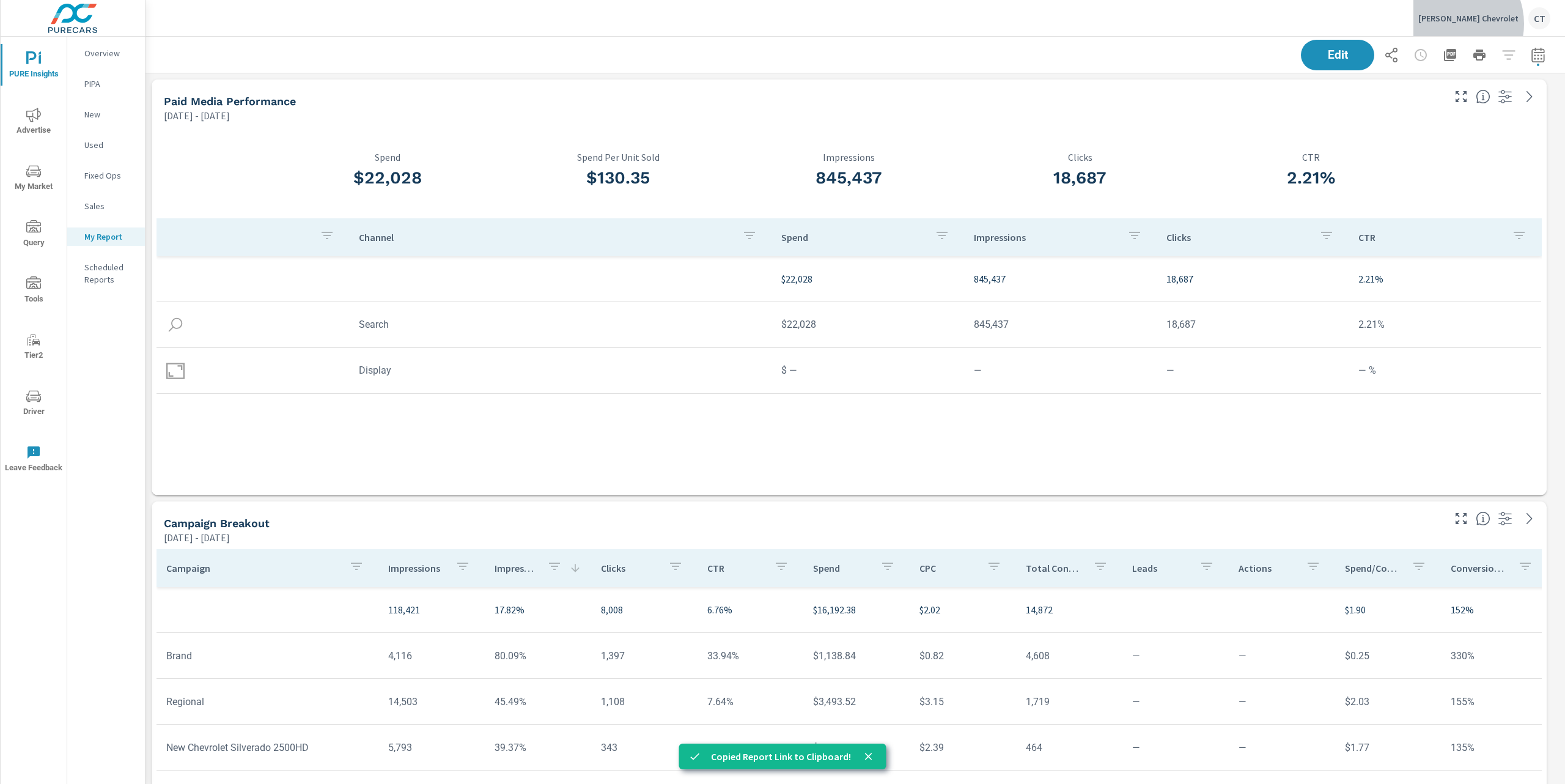
click at [1192, 23] on div "Fertitta Chevrolet CT" at bounding box center [1484, 18] width 132 height 22
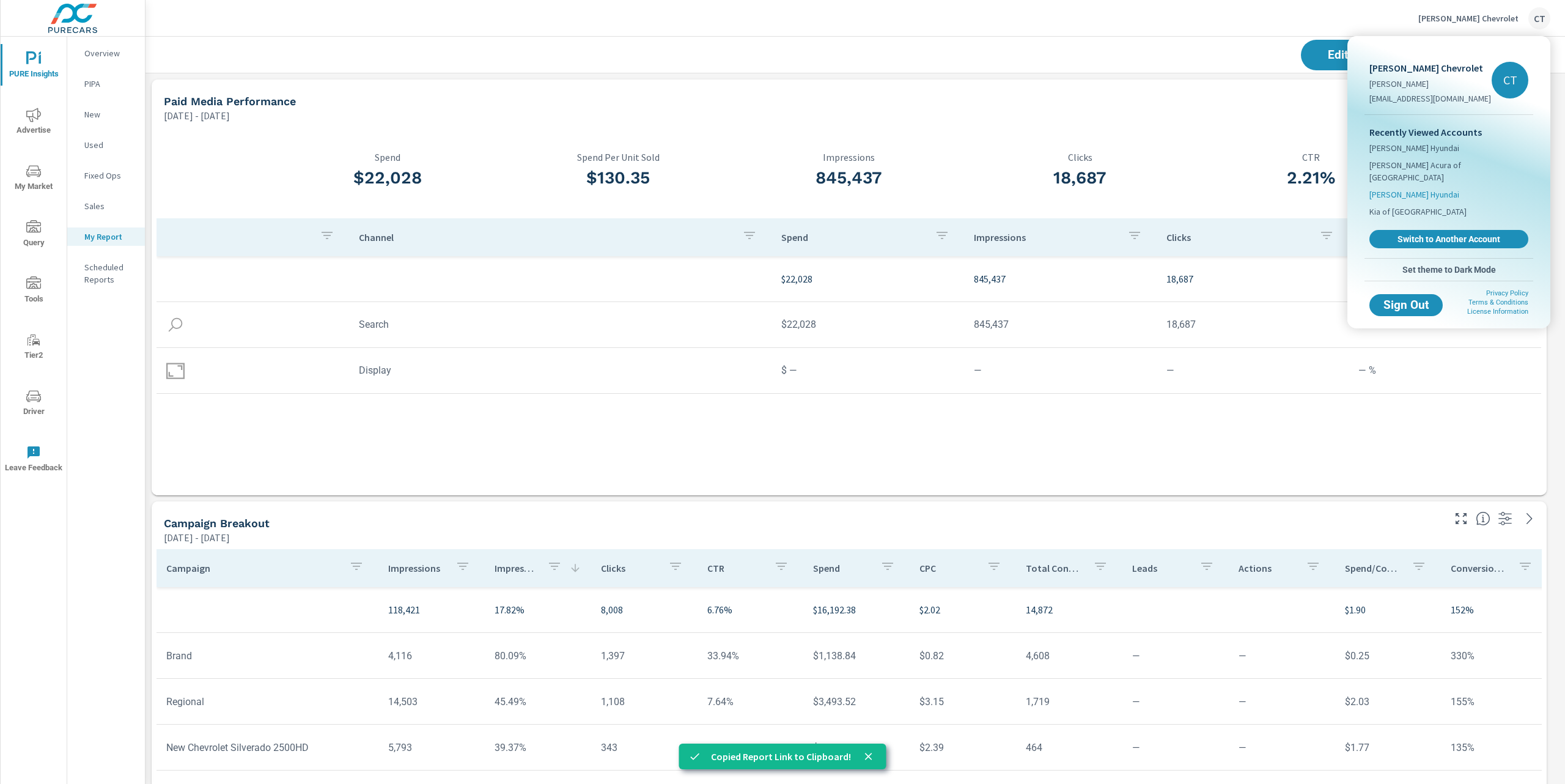
click at [1192, 188] on span "Tipton Hyundai" at bounding box center [1414, 194] width 90 height 12
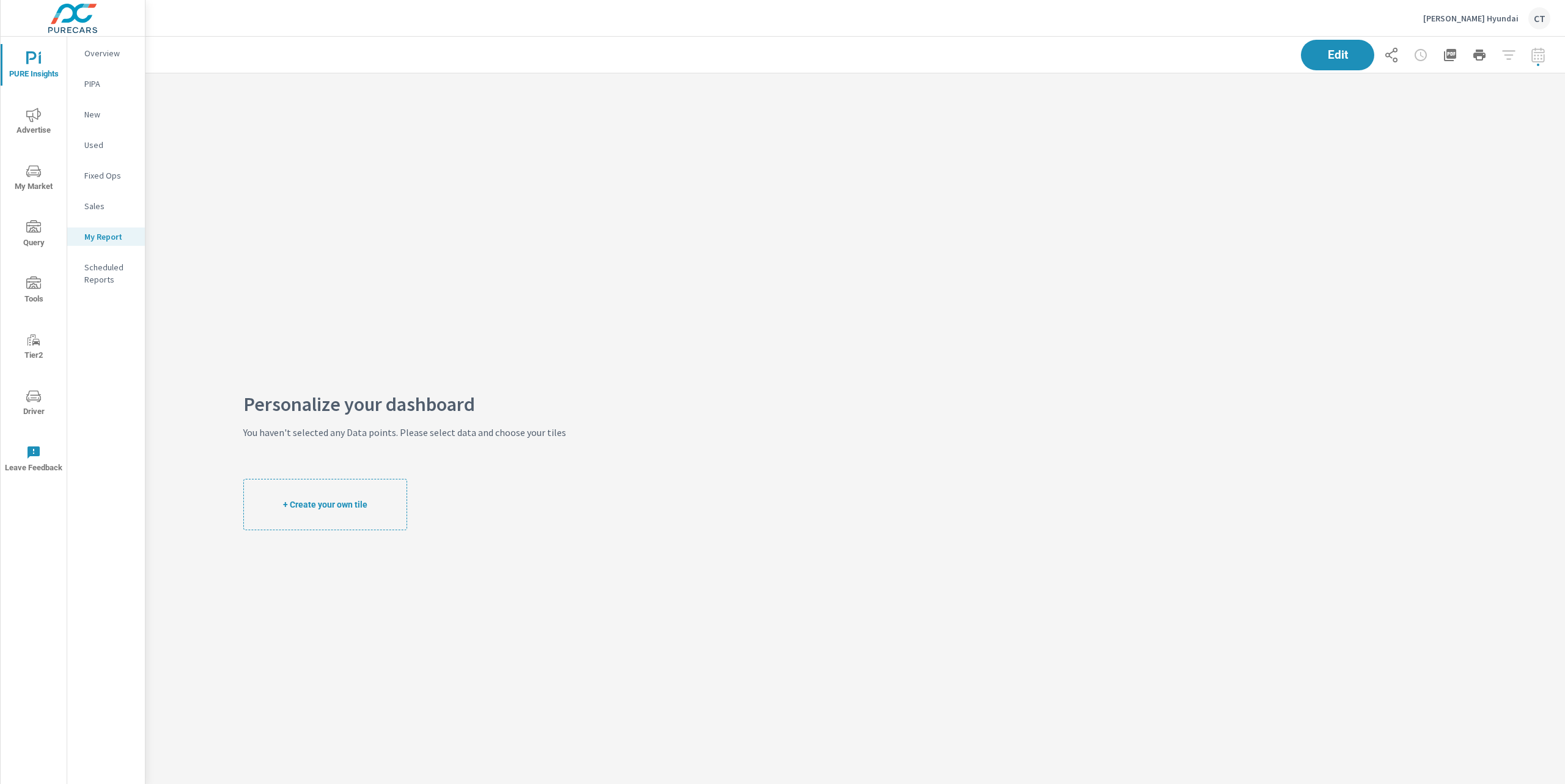
click at [1192, 24] on div "Tipton Hyundai CT" at bounding box center [1487, 18] width 127 height 22
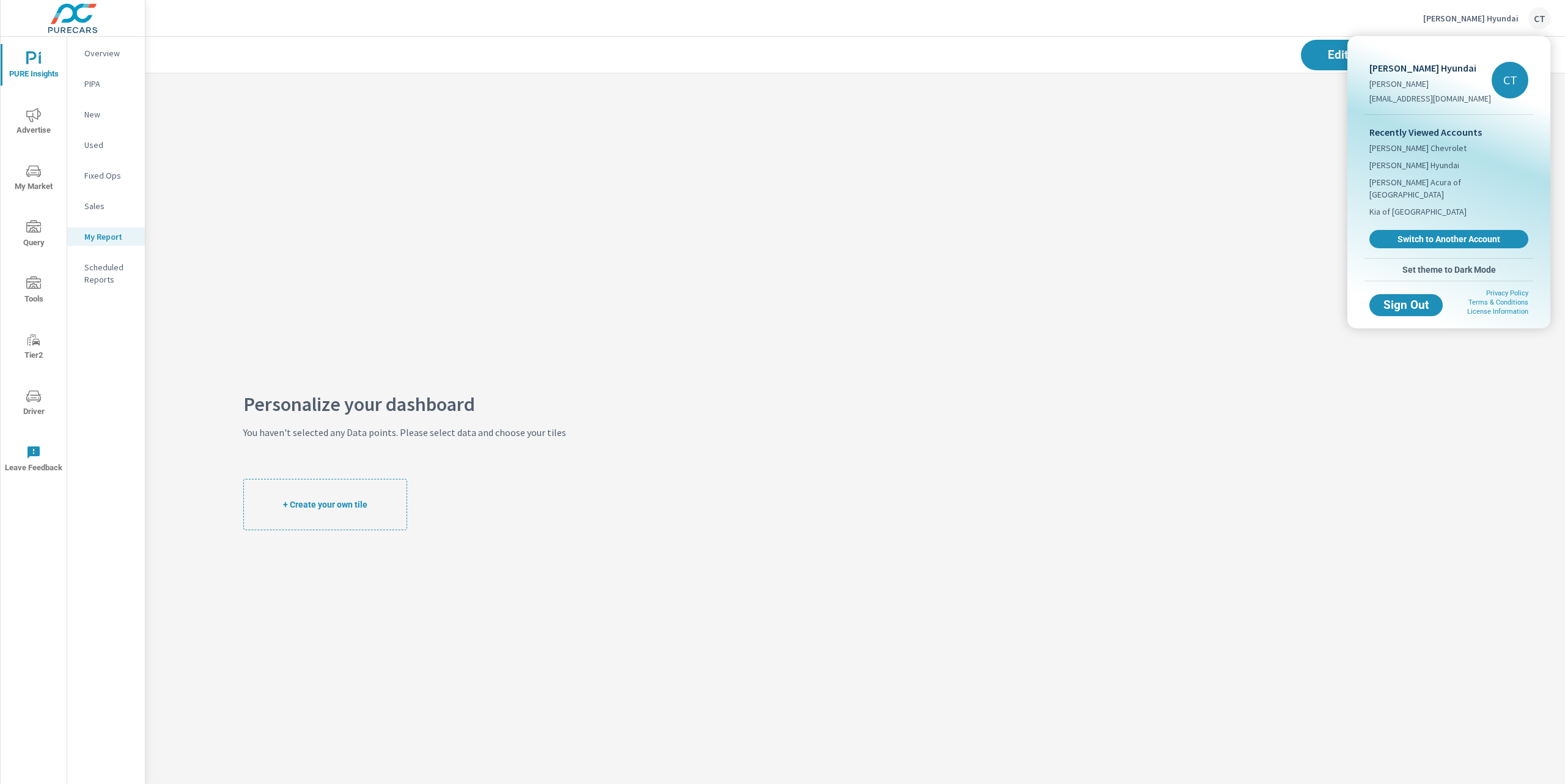
click at [1192, 21] on div at bounding box center [782, 392] width 1565 height 784
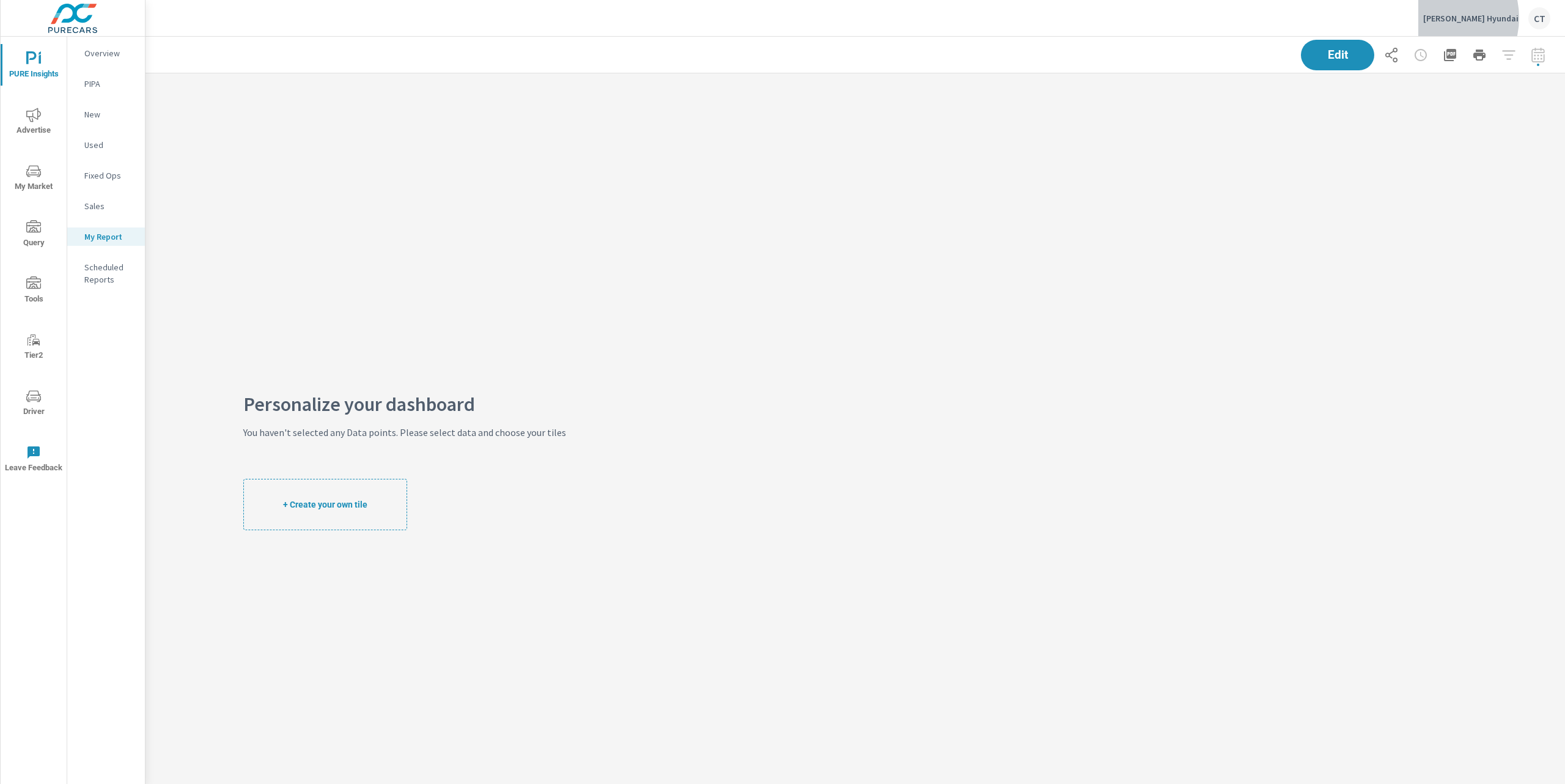
click at [1192, 18] on p "Tipton Hyundai" at bounding box center [1471, 18] width 95 height 11
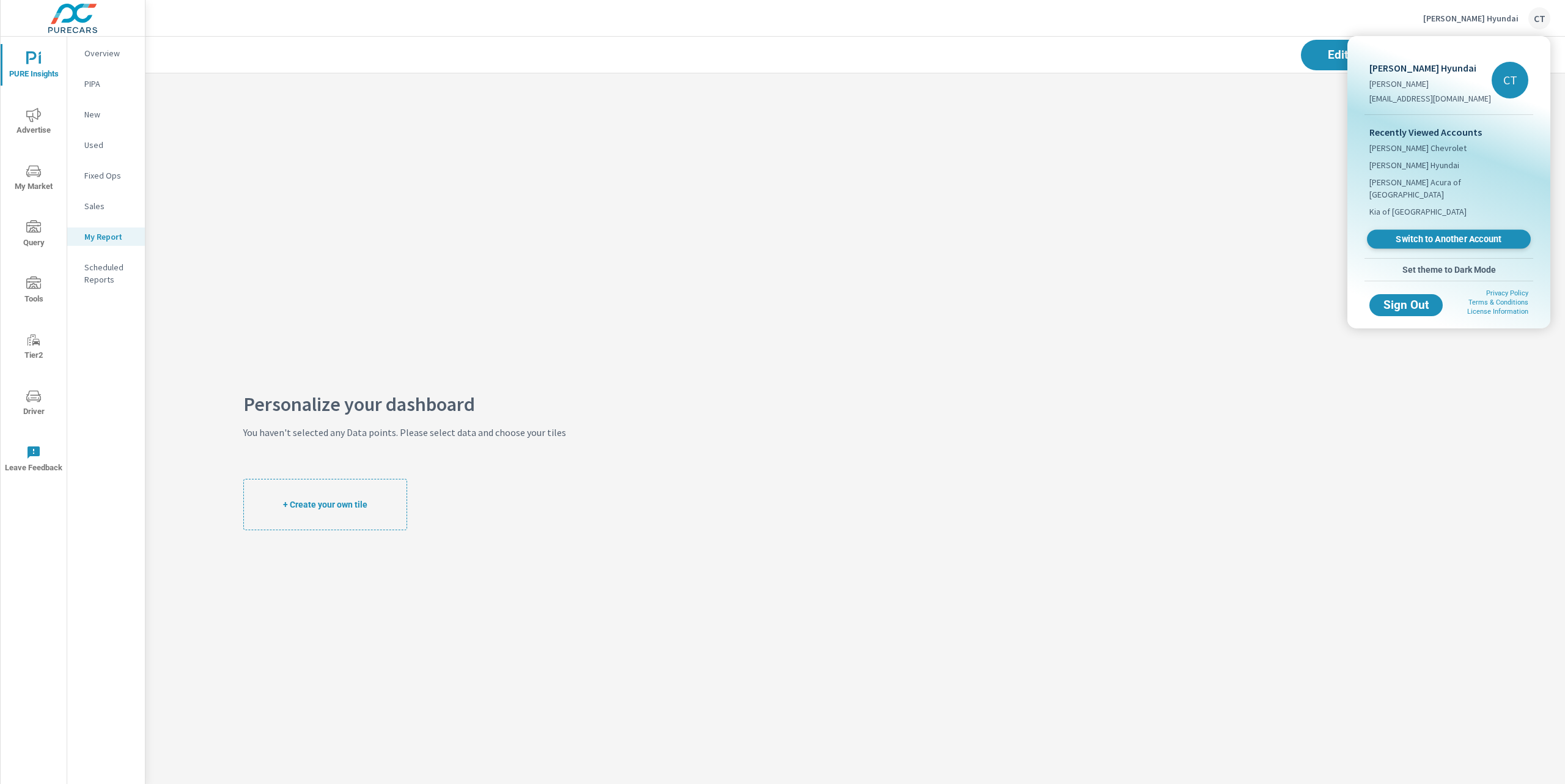
click at [1192, 234] on span "Switch to Another Account" at bounding box center [1449, 239] width 150 height 11
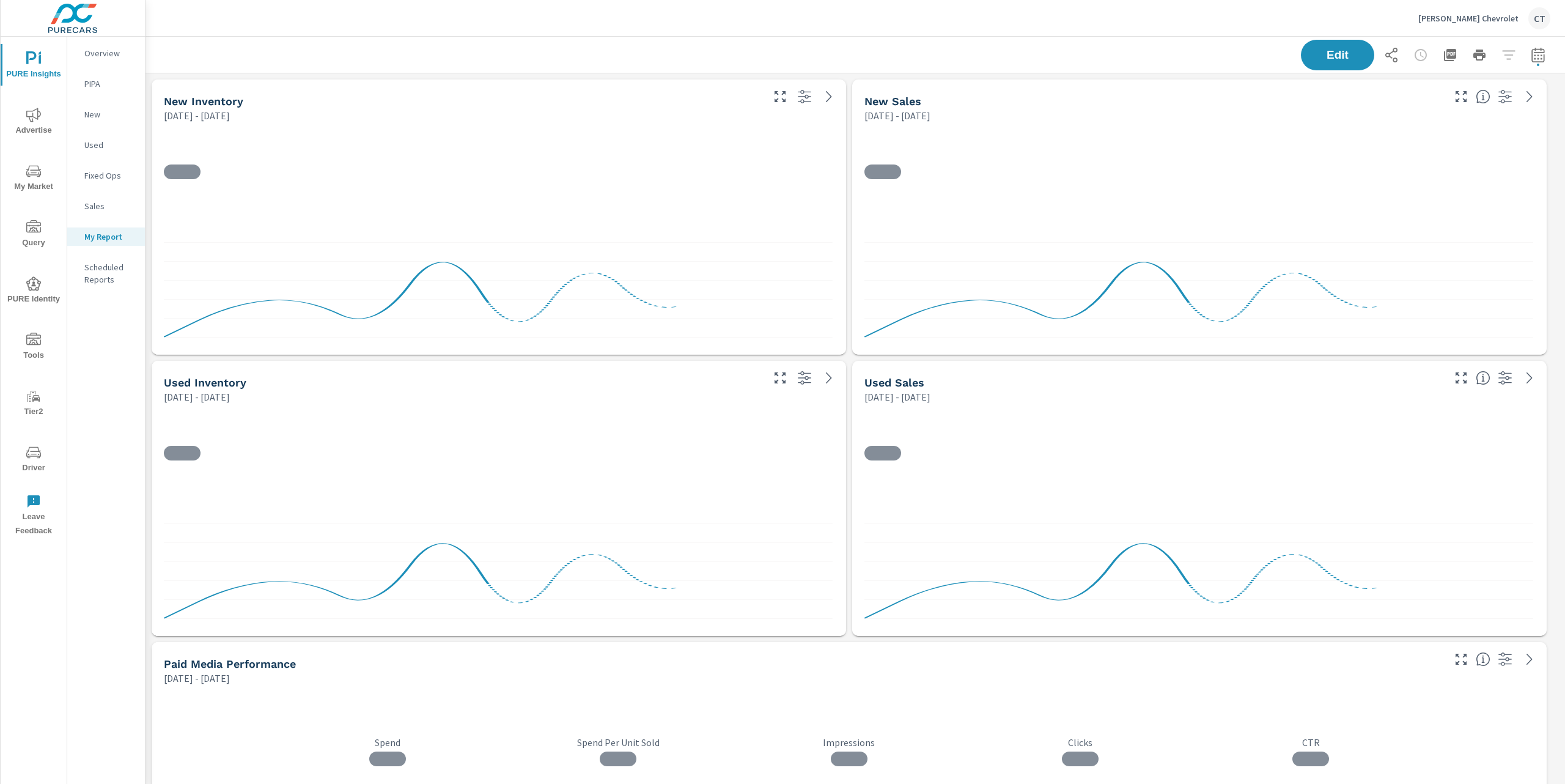
scroll to position [5, 6]
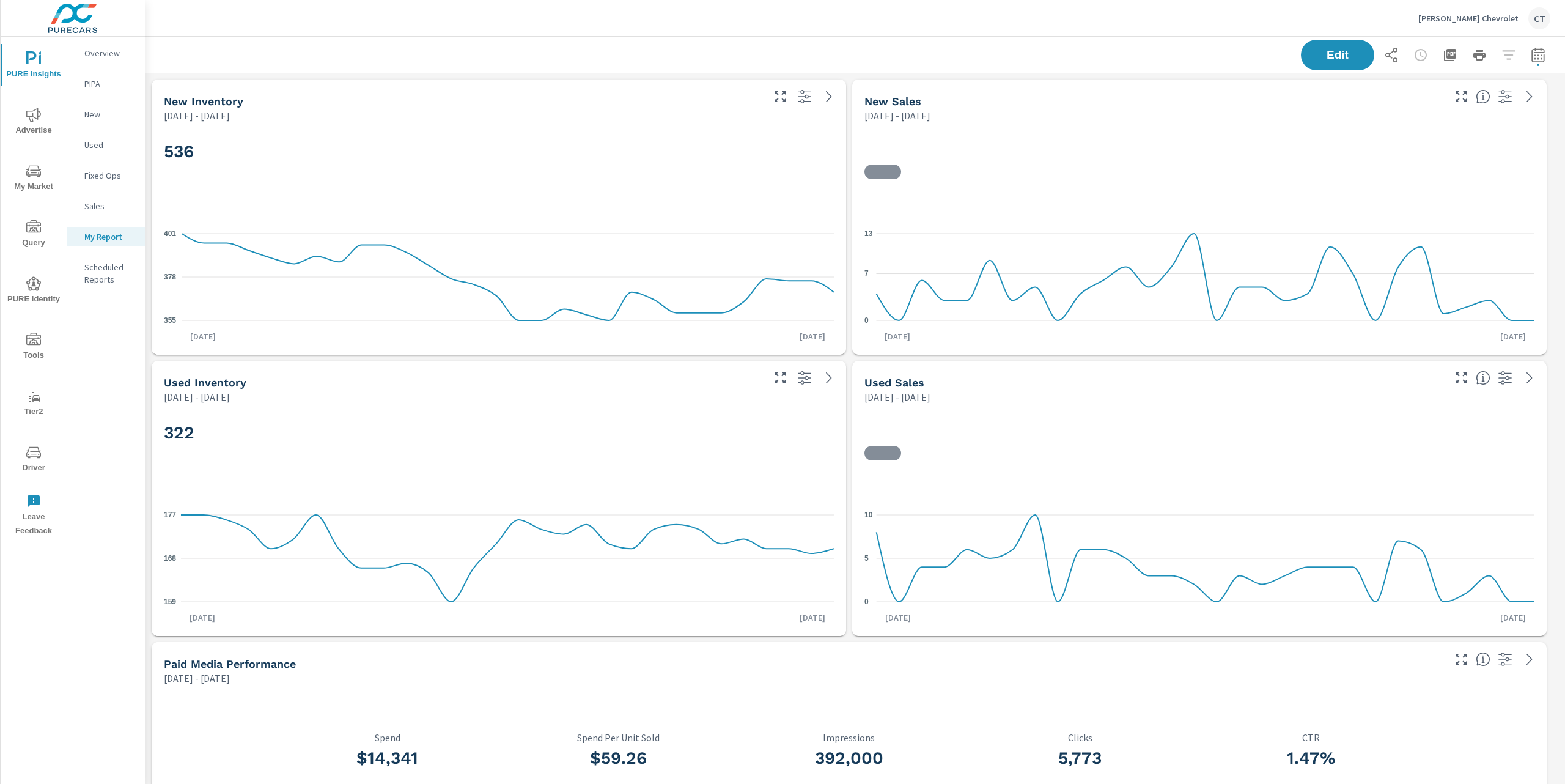
click at [1385, 59] on icon "button" at bounding box center [1391, 55] width 12 height 14
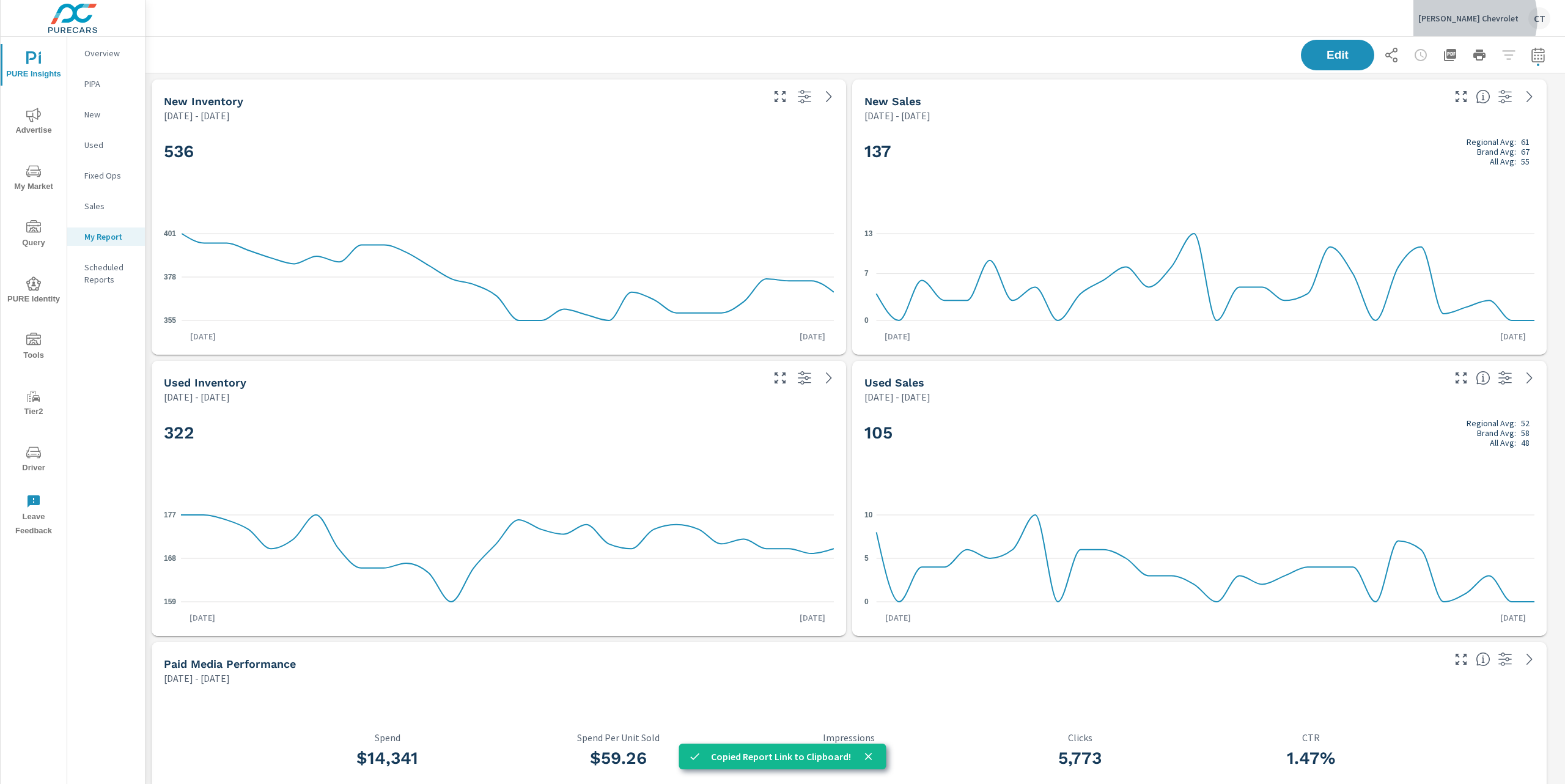
click at [1485, 18] on p "John Megel Chevrolet" at bounding box center [1468, 18] width 100 height 11
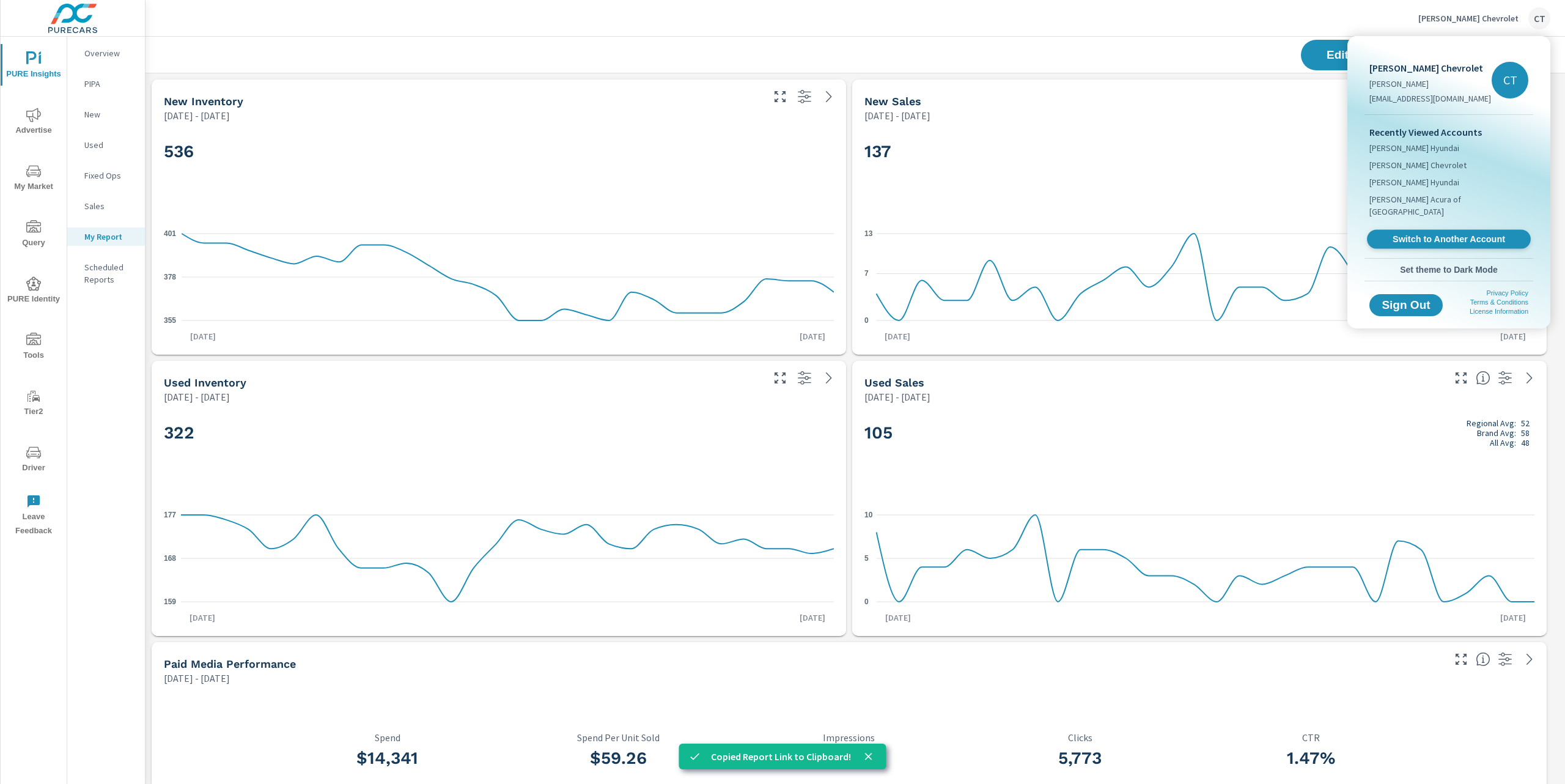
click at [1423, 234] on span "Switch to Another Account" at bounding box center [1449, 239] width 150 height 11
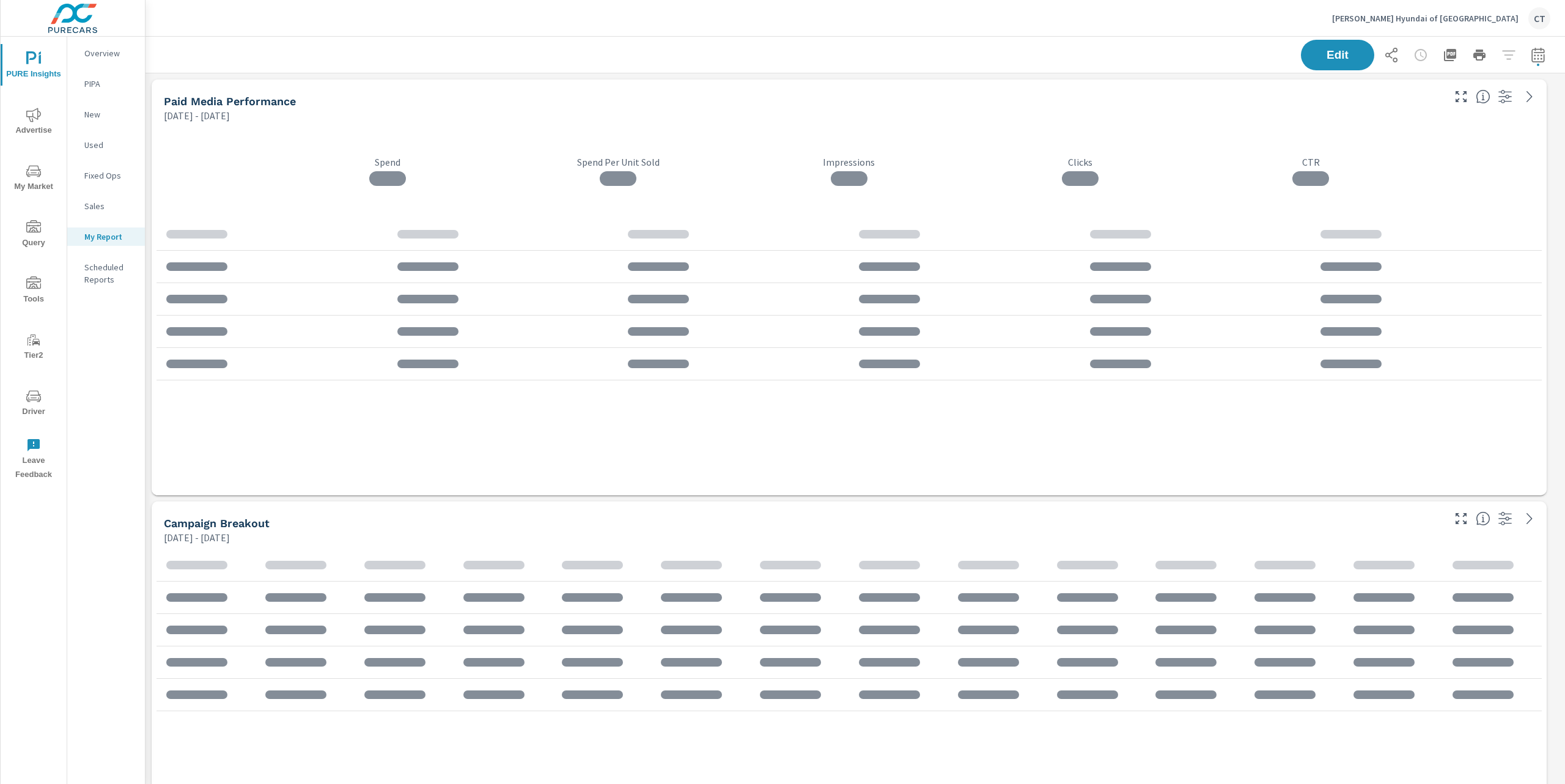
scroll to position [5, 6]
click at [1384, 59] on icon "button" at bounding box center [1391, 55] width 14 height 14
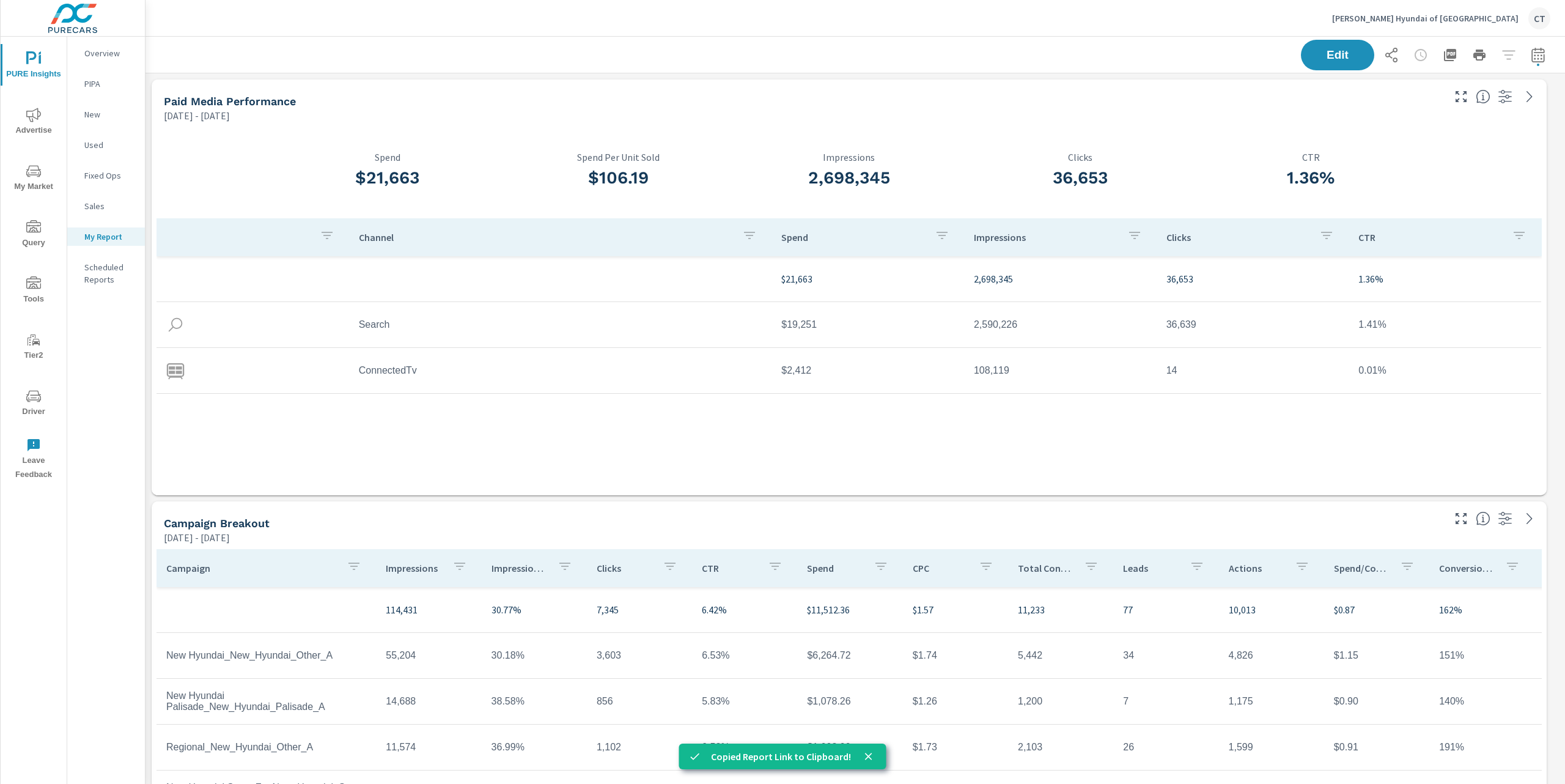
click at [1459, 16] on p "[PERSON_NAME] Hyundai of [GEOGRAPHIC_DATA]" at bounding box center [1425, 18] width 186 height 11
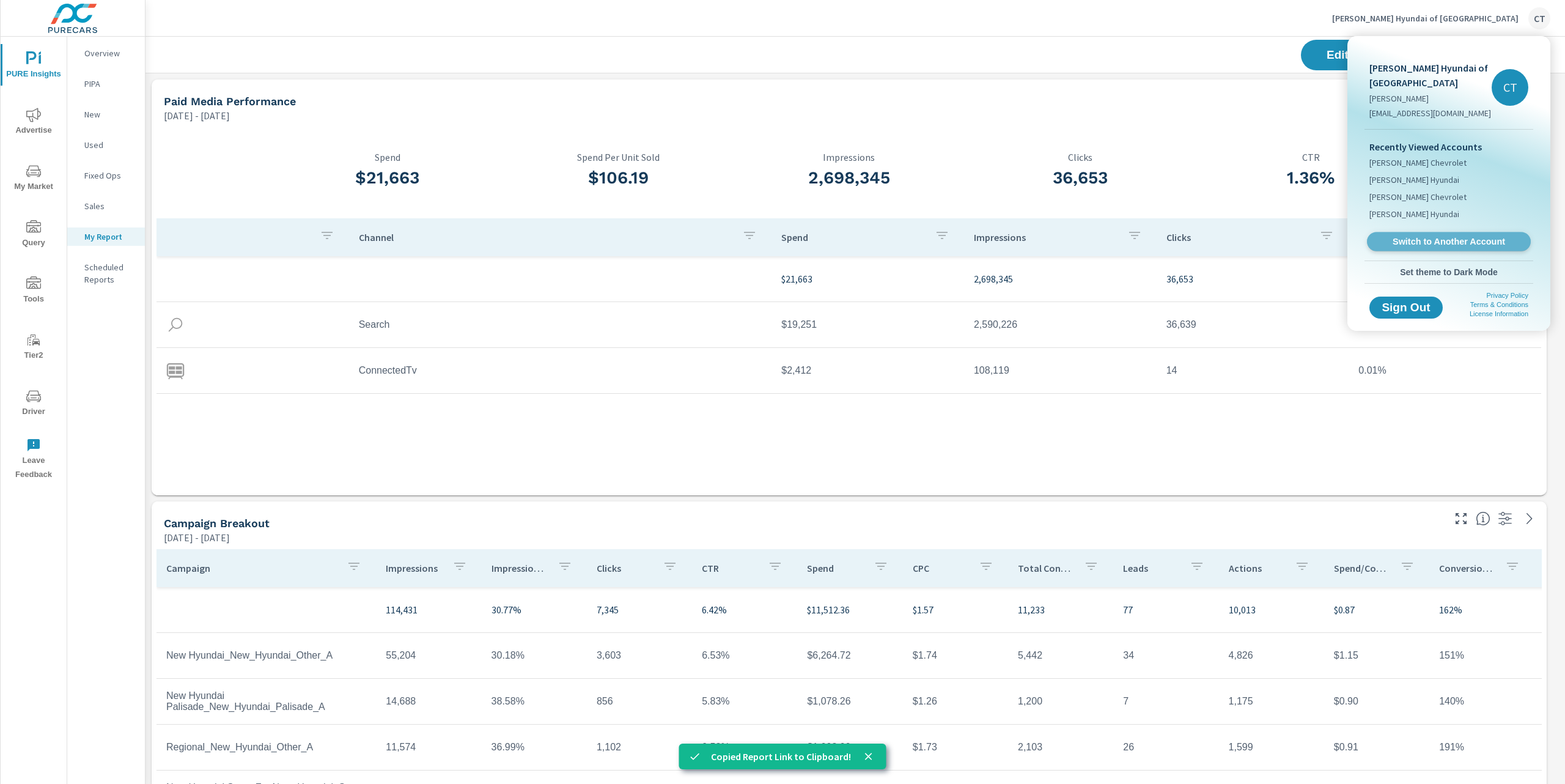
click at [1419, 236] on span "Switch to Another Account" at bounding box center [1449, 241] width 150 height 11
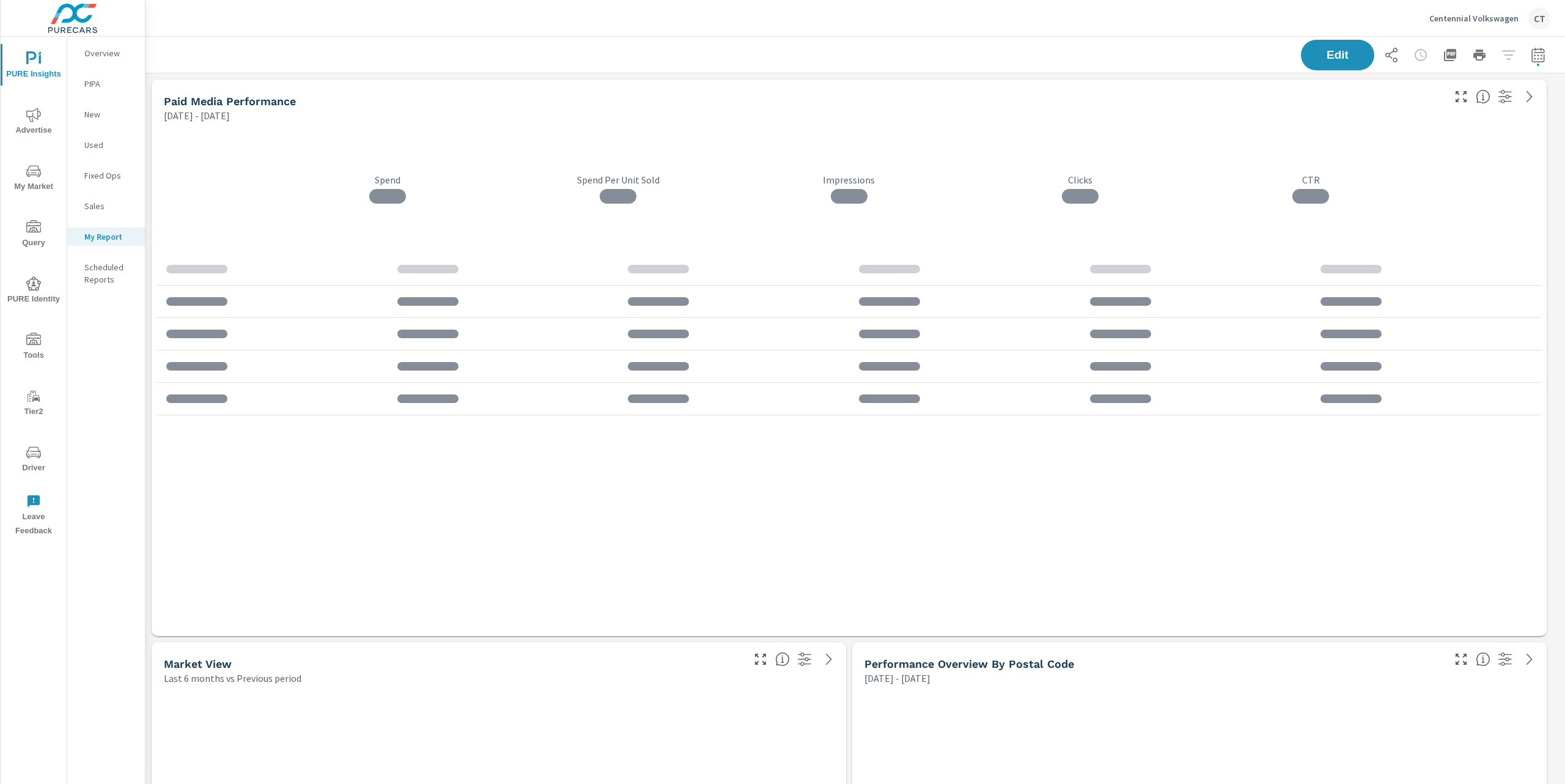
scroll to position [5, 6]
click at [1443, 52] on icon "button" at bounding box center [1450, 55] width 14 height 14
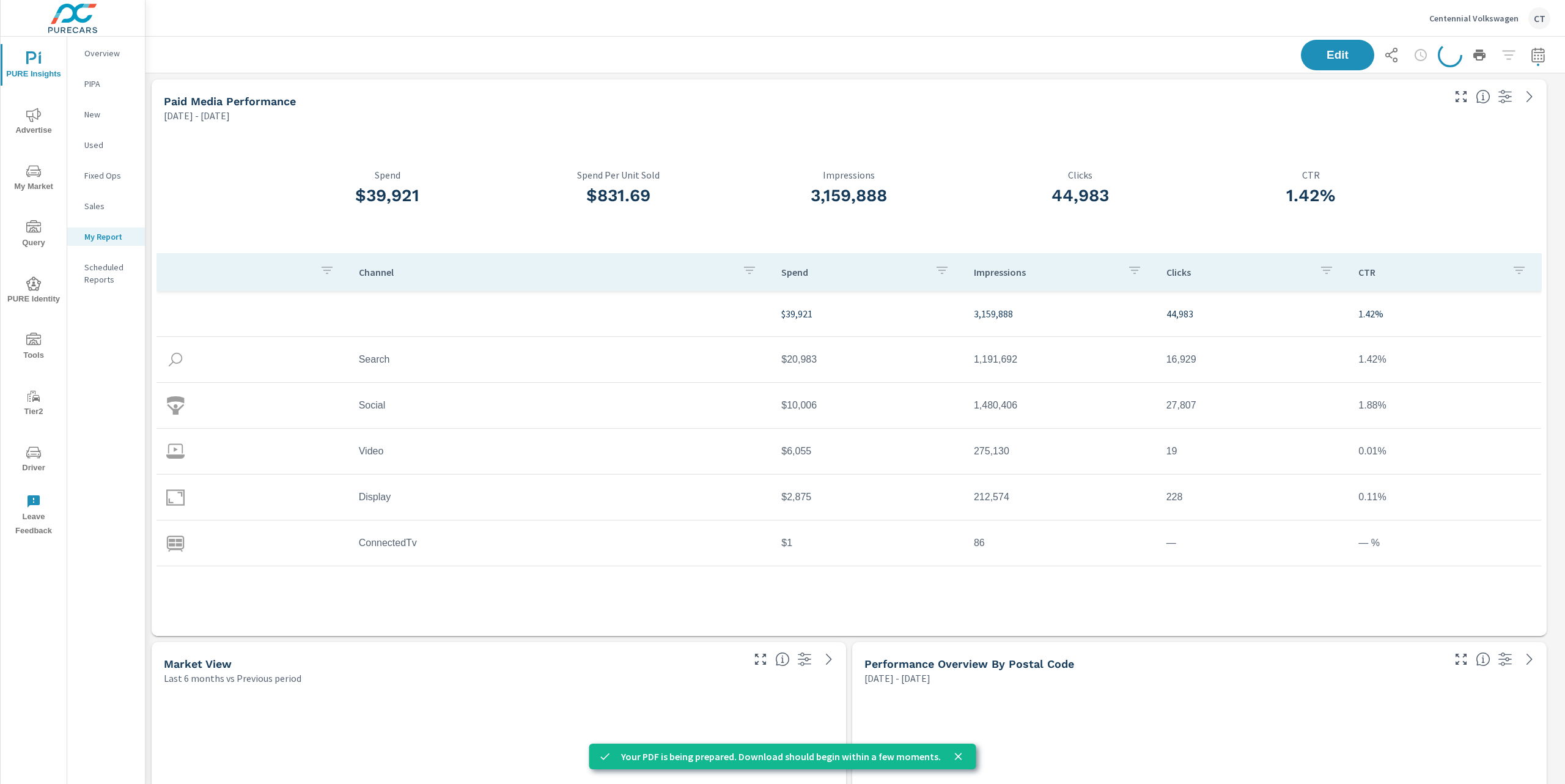
scroll to position [275, 0]
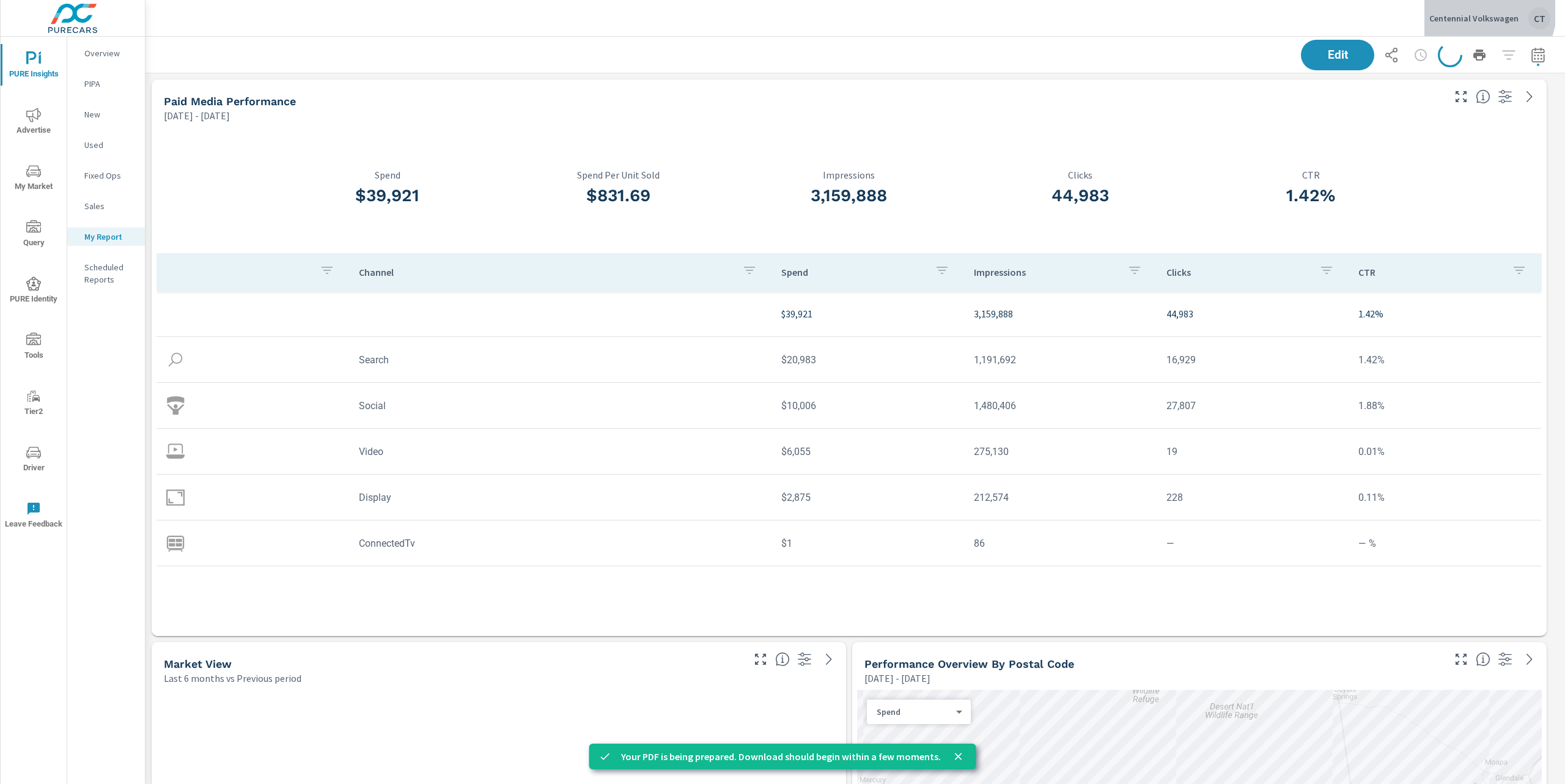
click at [1488, 13] on p "Centennial Volkswagen" at bounding box center [1474, 18] width 89 height 11
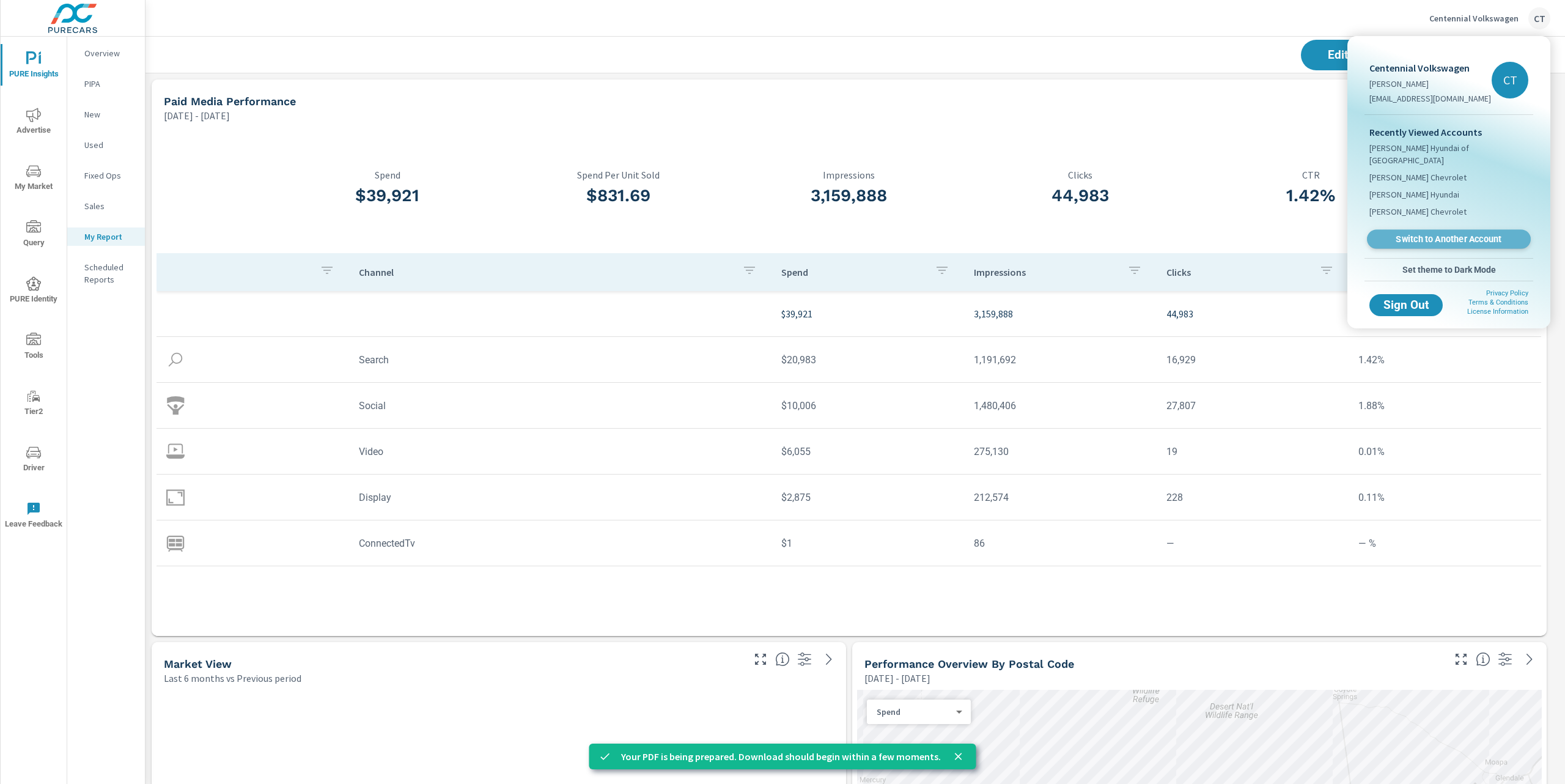
click at [1425, 234] on span "Switch to Another Account" at bounding box center [1449, 239] width 150 height 11
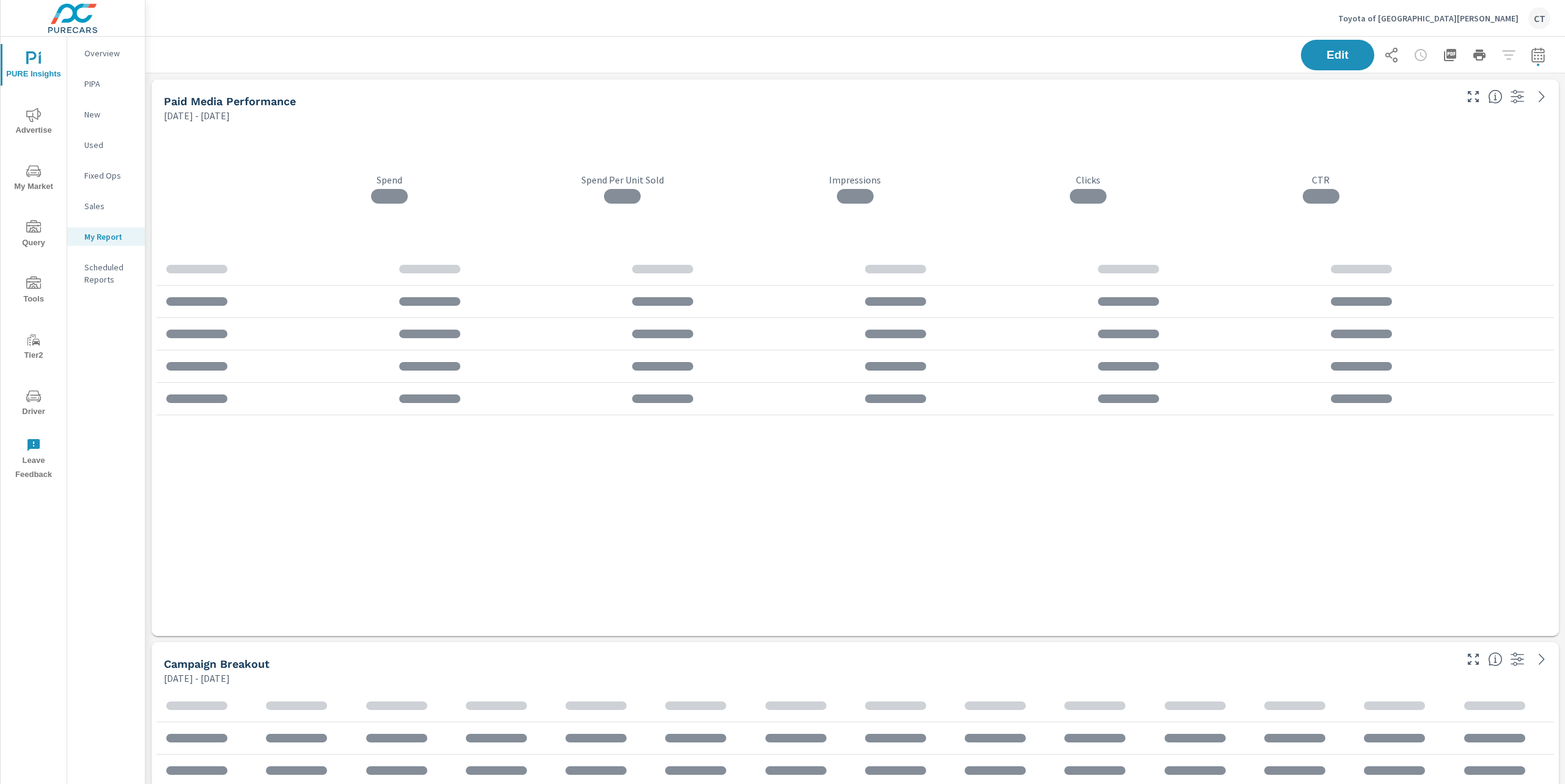
scroll to position [6, 6]
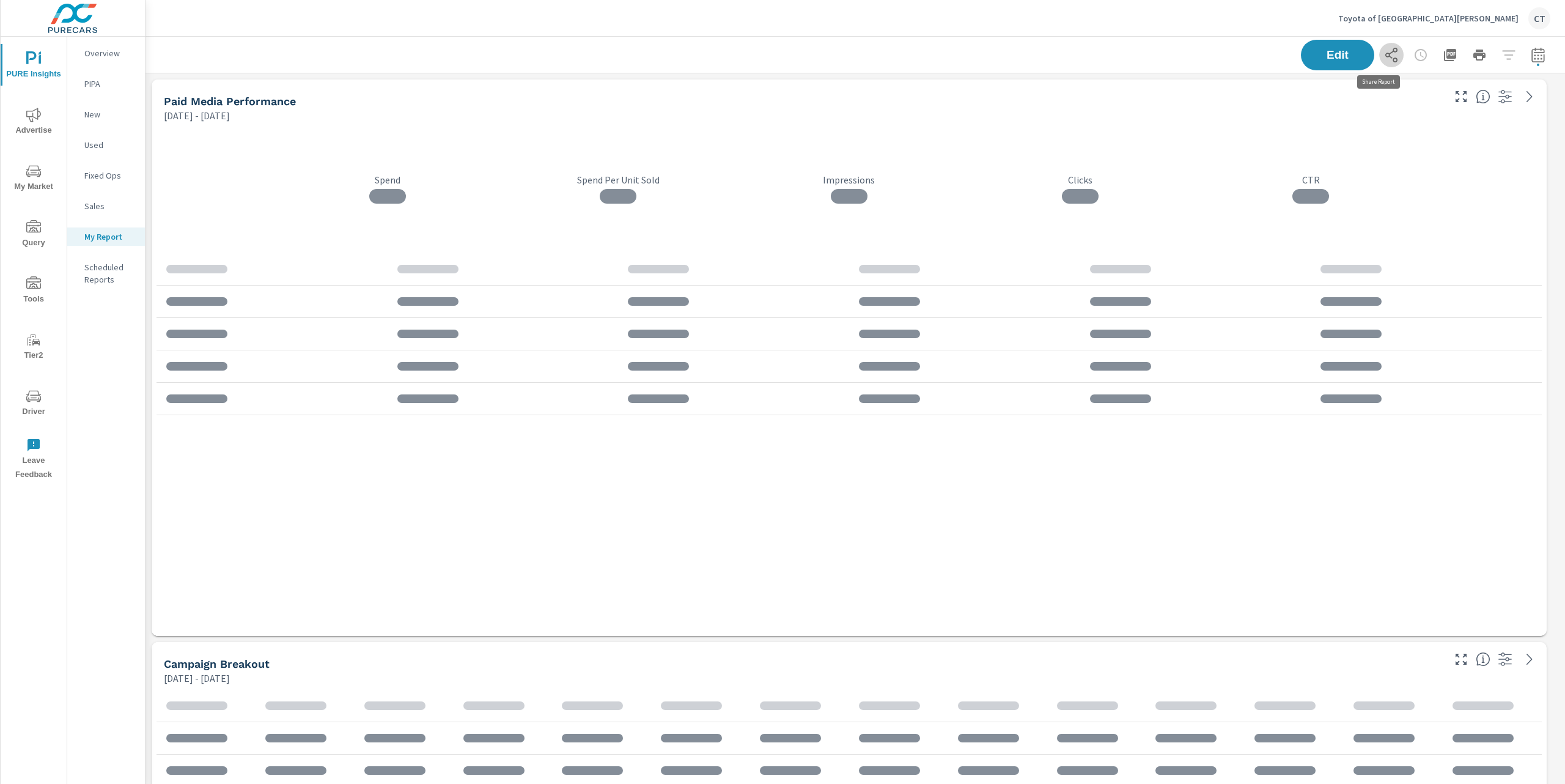
click at [1384, 57] on icon "button" at bounding box center [1391, 55] width 14 height 14
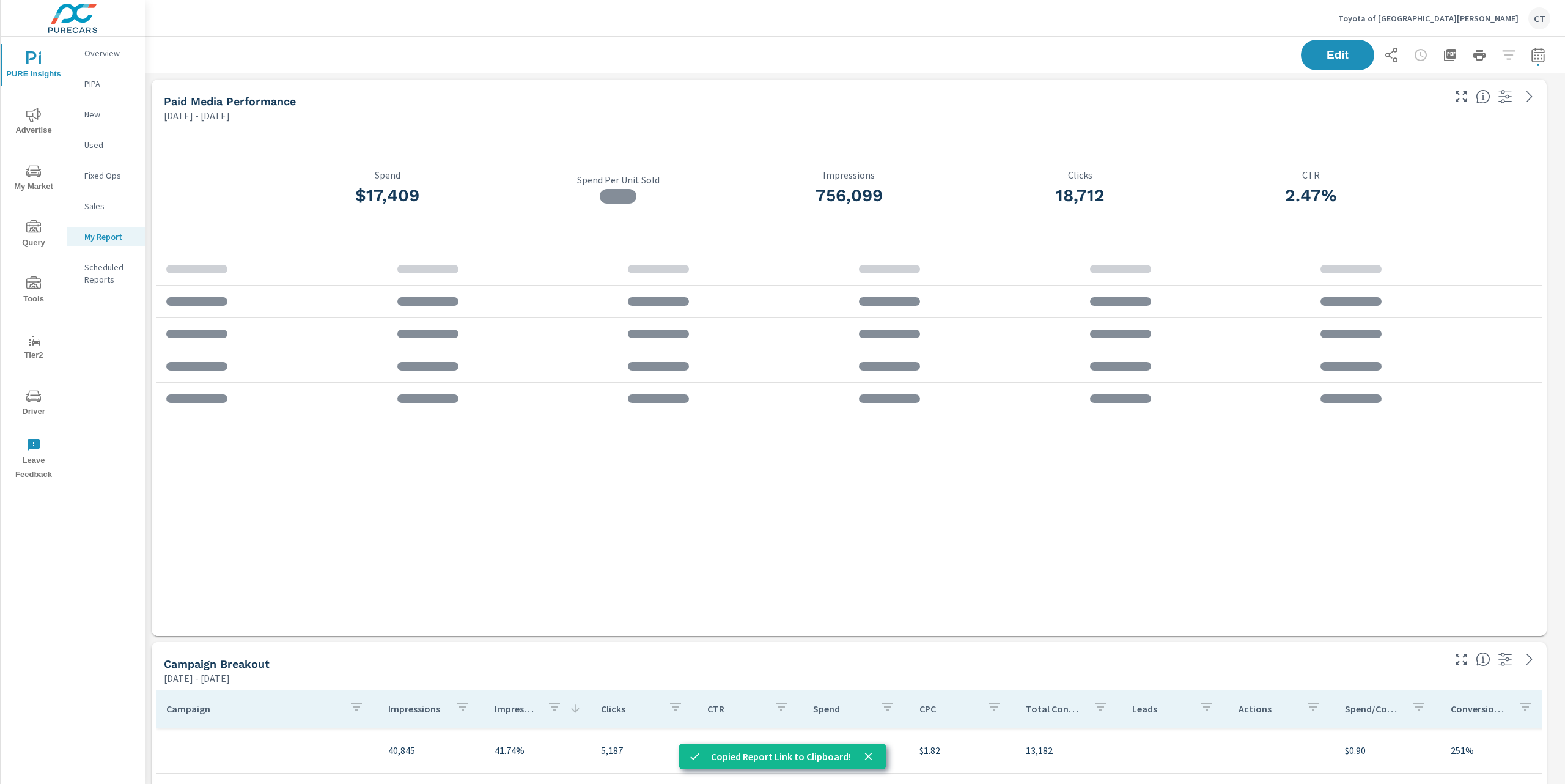
scroll to position [3407, 1433]
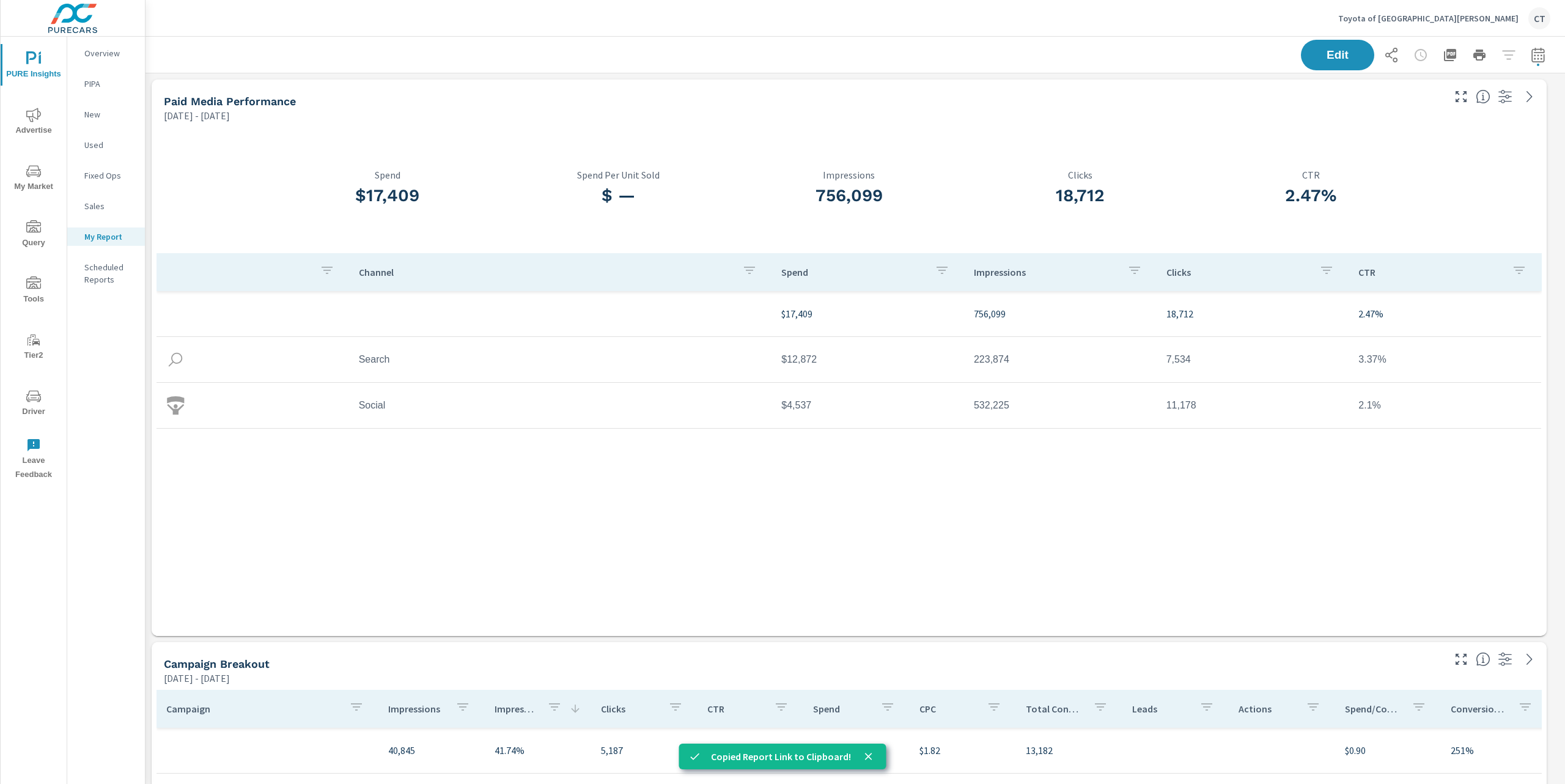
click at [1504, 16] on p "Toyota of [GEOGRAPHIC_DATA][PERSON_NAME]" at bounding box center [1428, 18] width 180 height 11
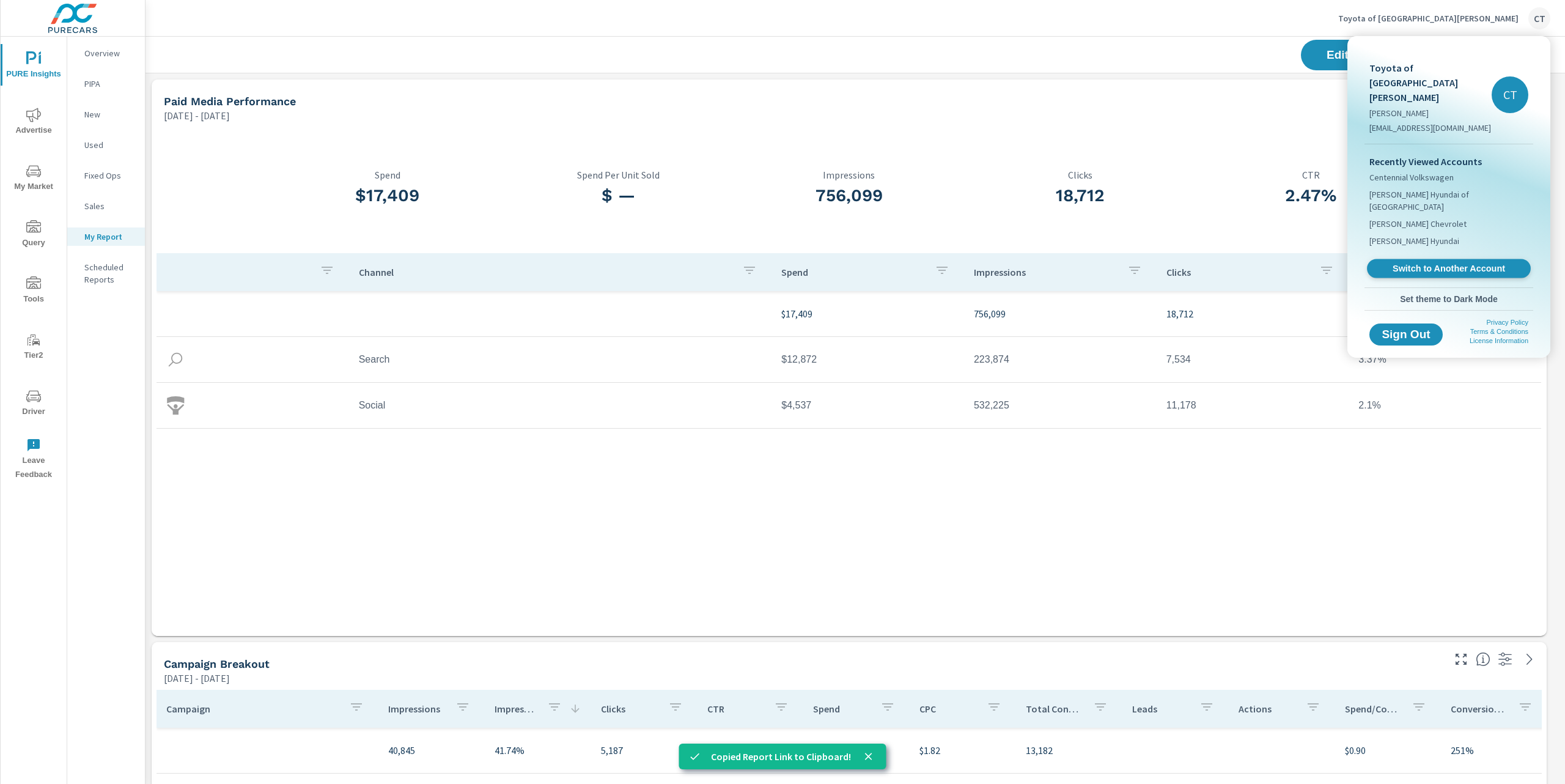
click at [1428, 263] on span "Switch to Another Account" at bounding box center [1449, 268] width 150 height 11
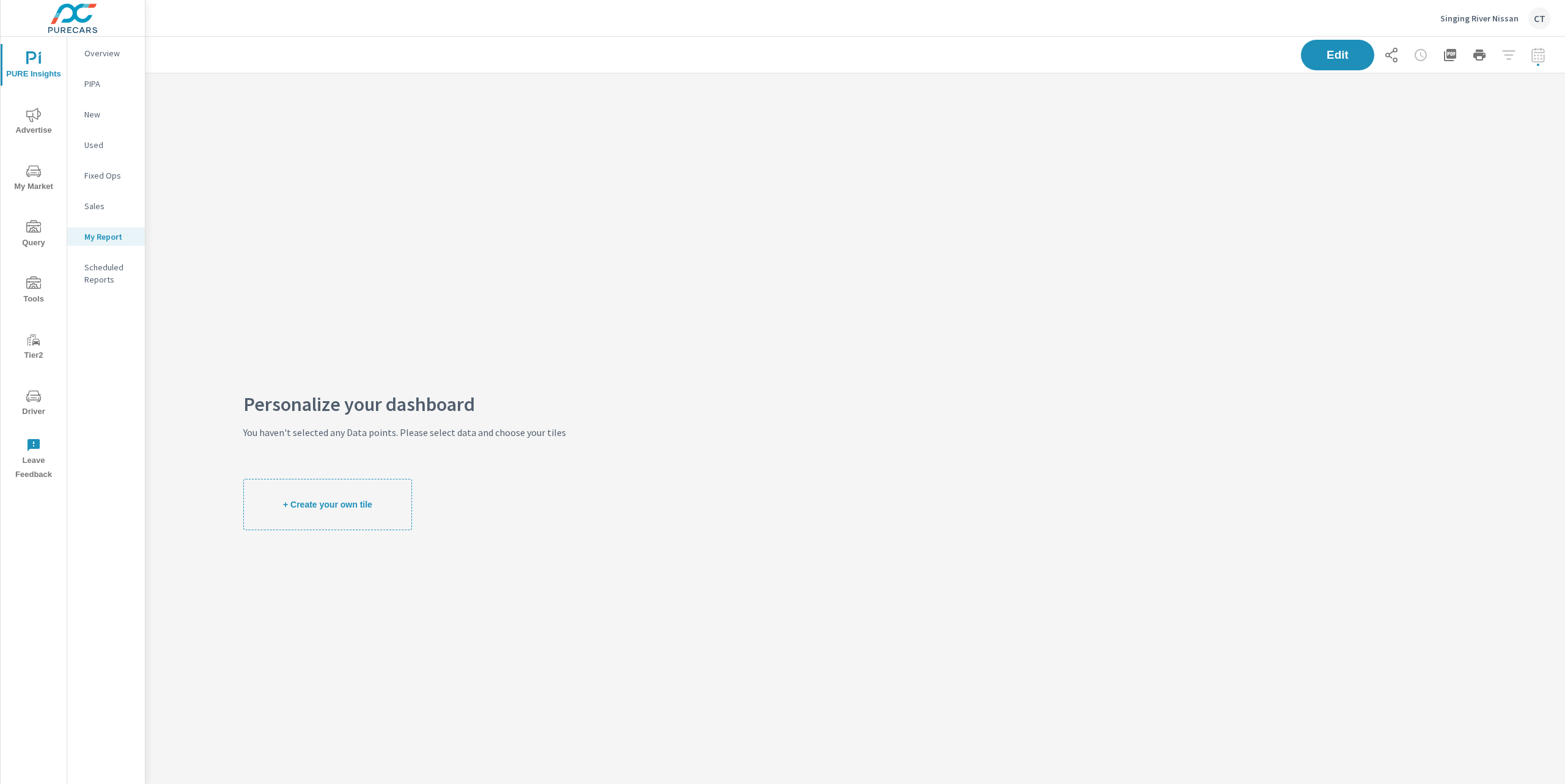
click at [1490, 21] on p "Singing River Nissan" at bounding box center [1479, 18] width 78 height 11
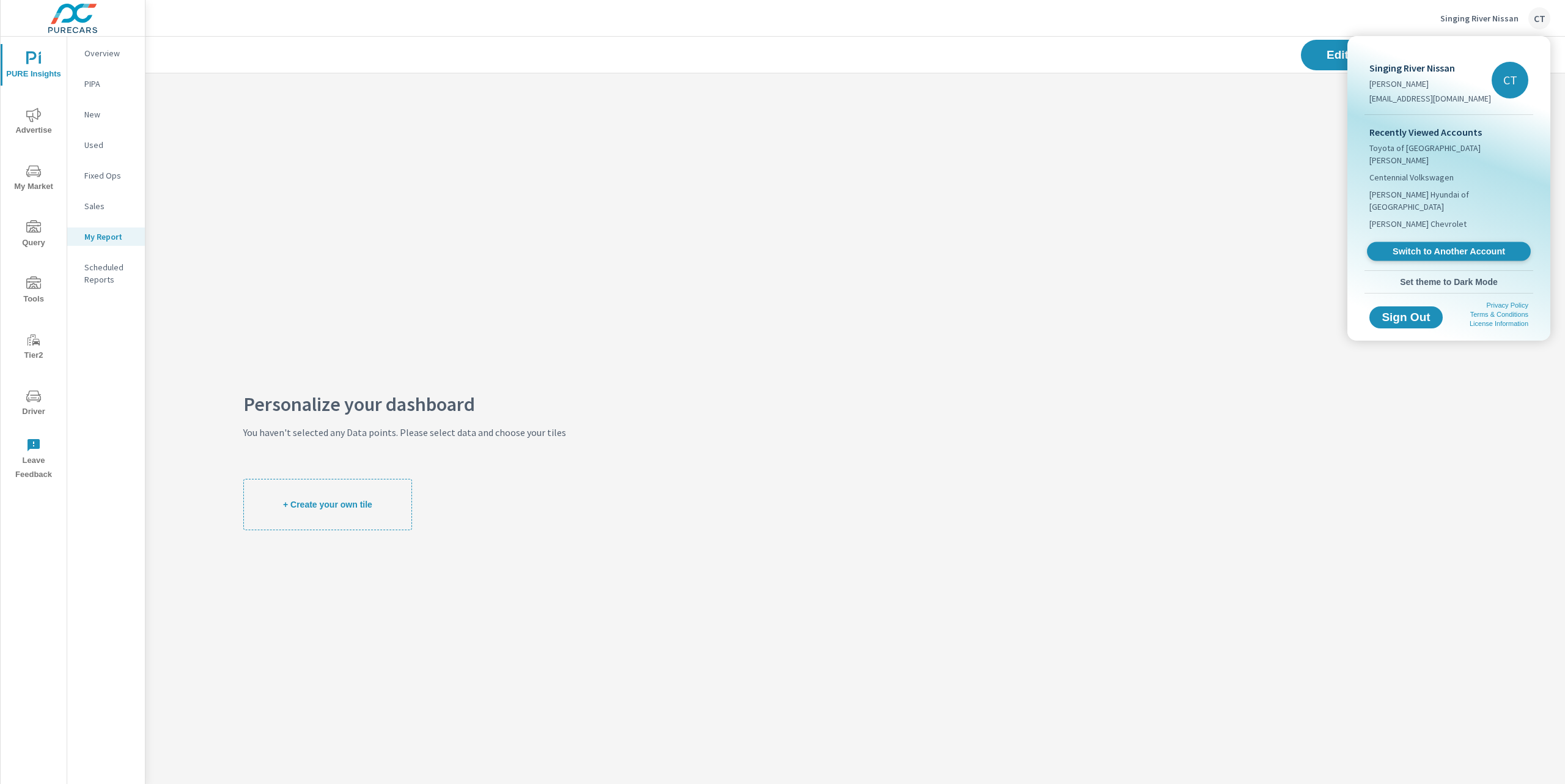
click at [1430, 246] on span "Switch to Another Account" at bounding box center [1449, 251] width 150 height 11
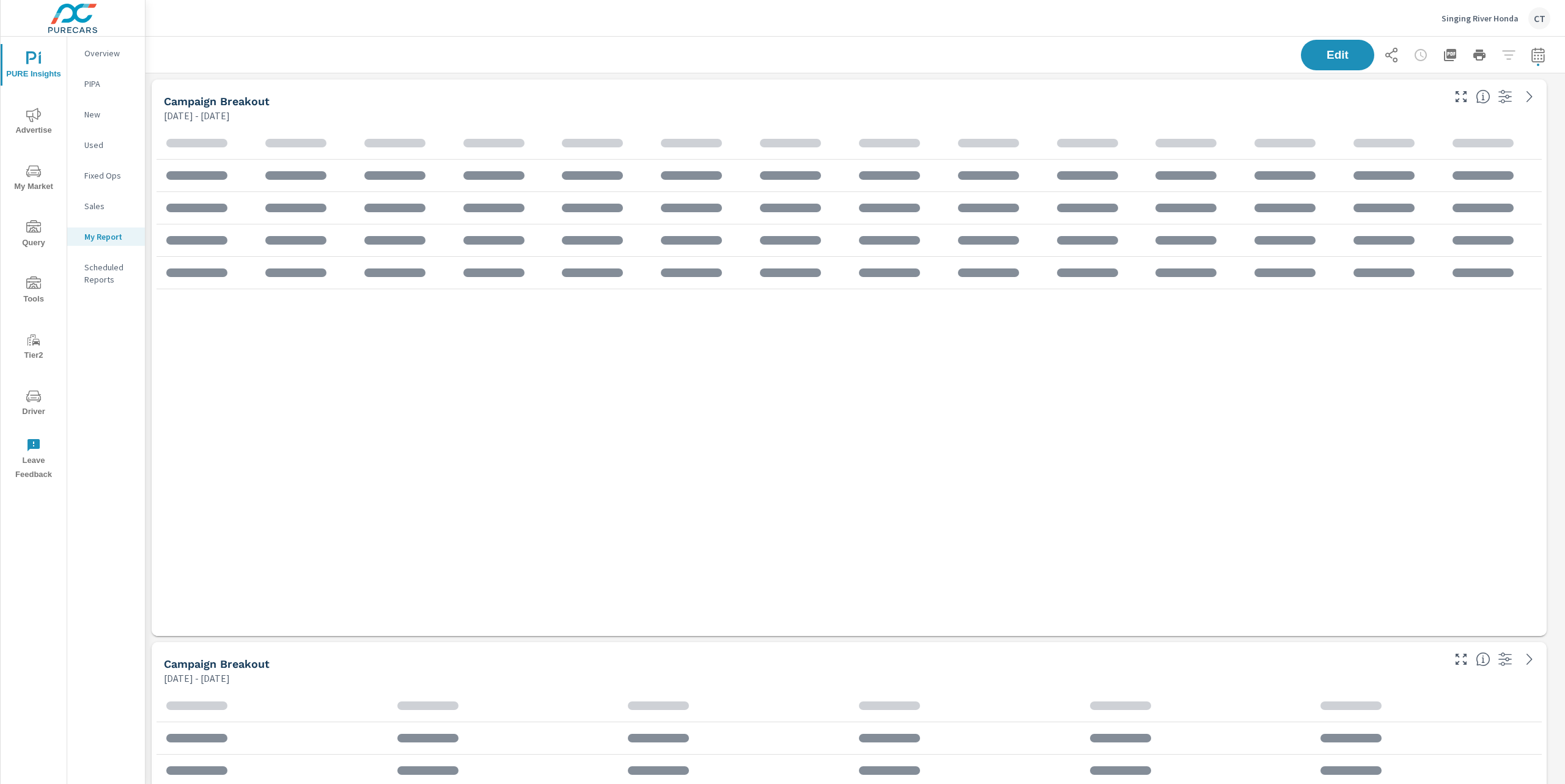
scroll to position [2844, 1433]
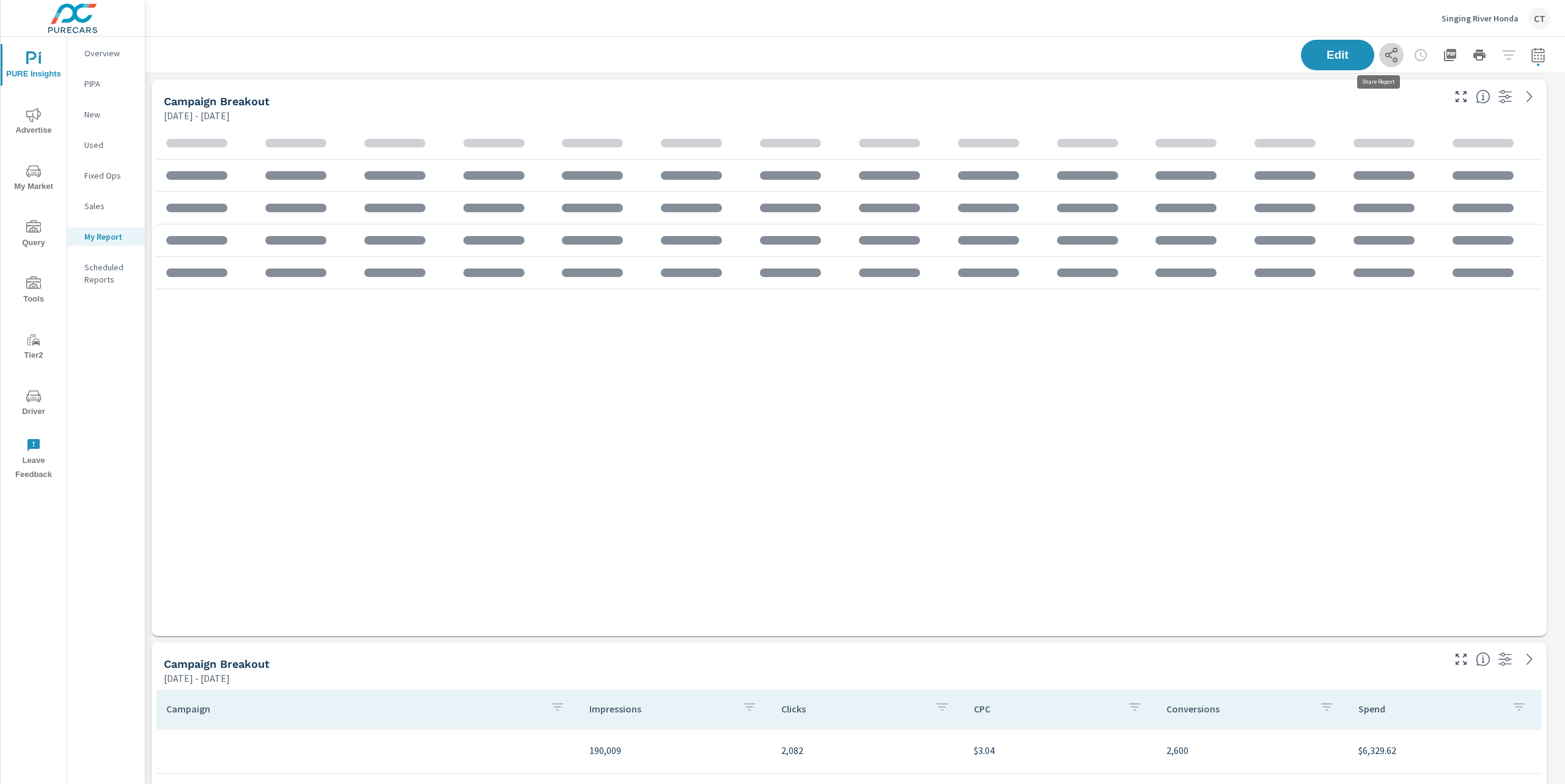
click at [1384, 55] on icon "button" at bounding box center [1391, 55] width 14 height 14
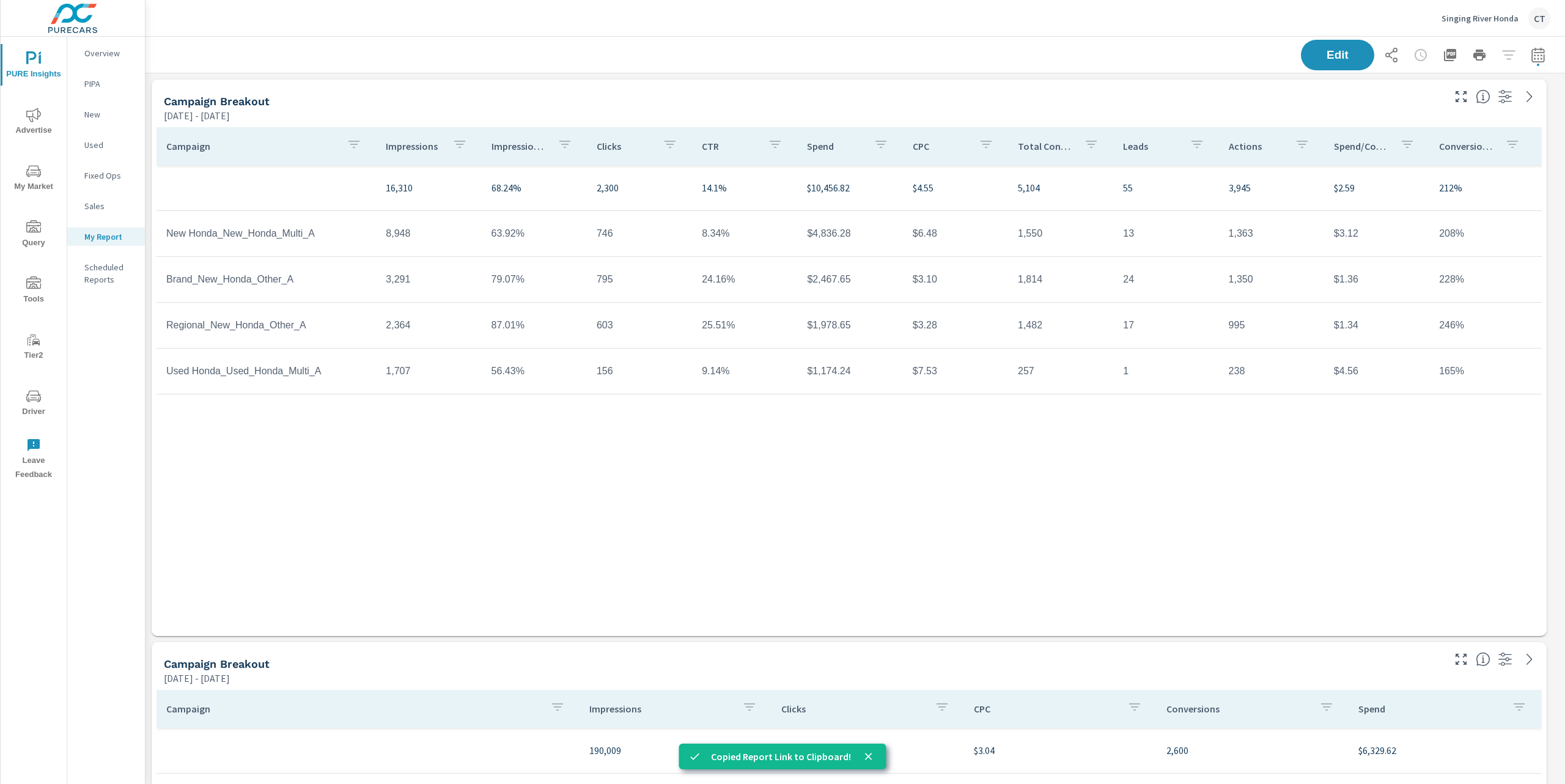
click at [1494, 15] on p "Singing River Honda" at bounding box center [1480, 18] width 77 height 11
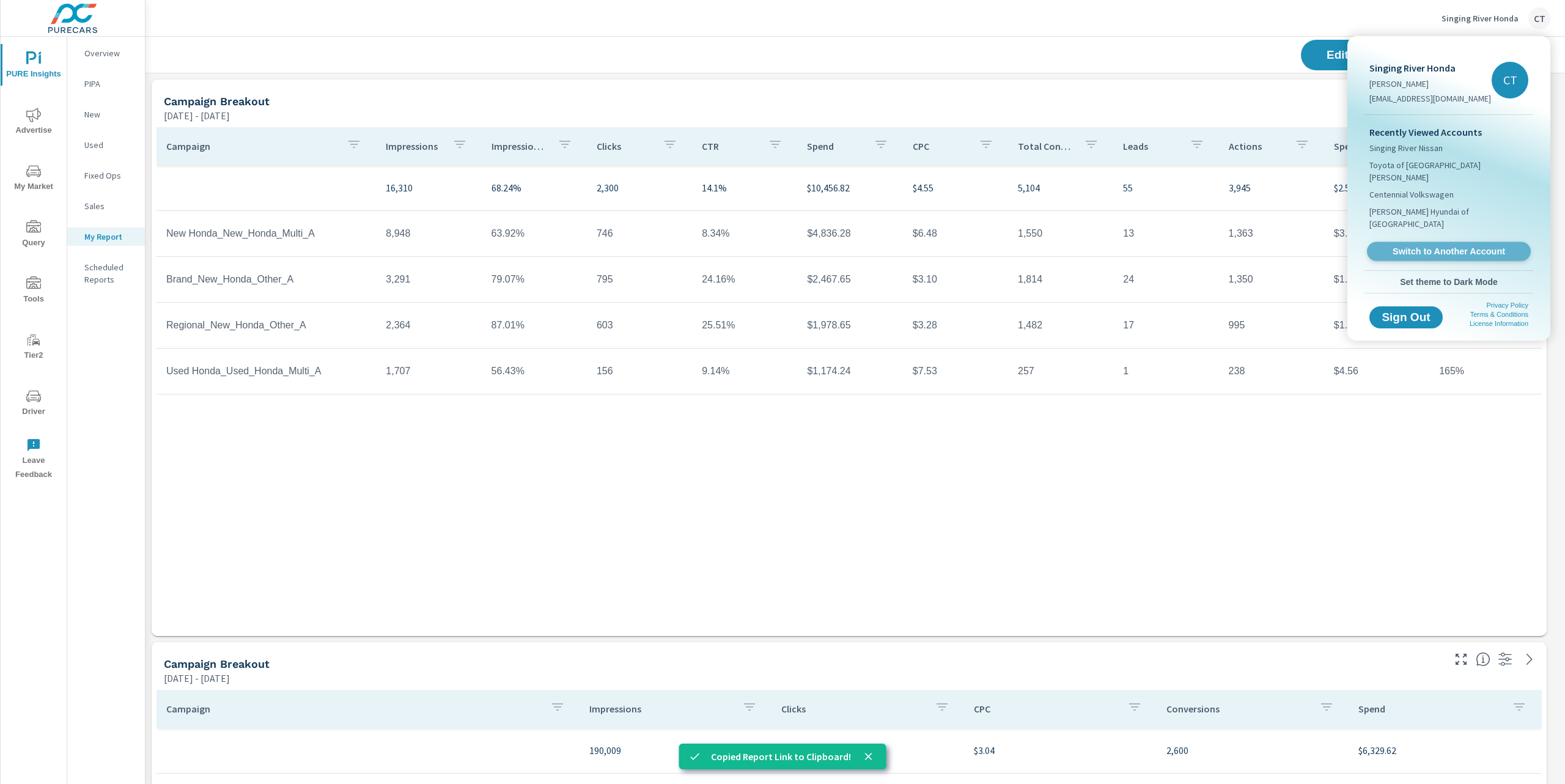
click at [1430, 246] on span "Switch to Another Account" at bounding box center [1449, 251] width 150 height 11
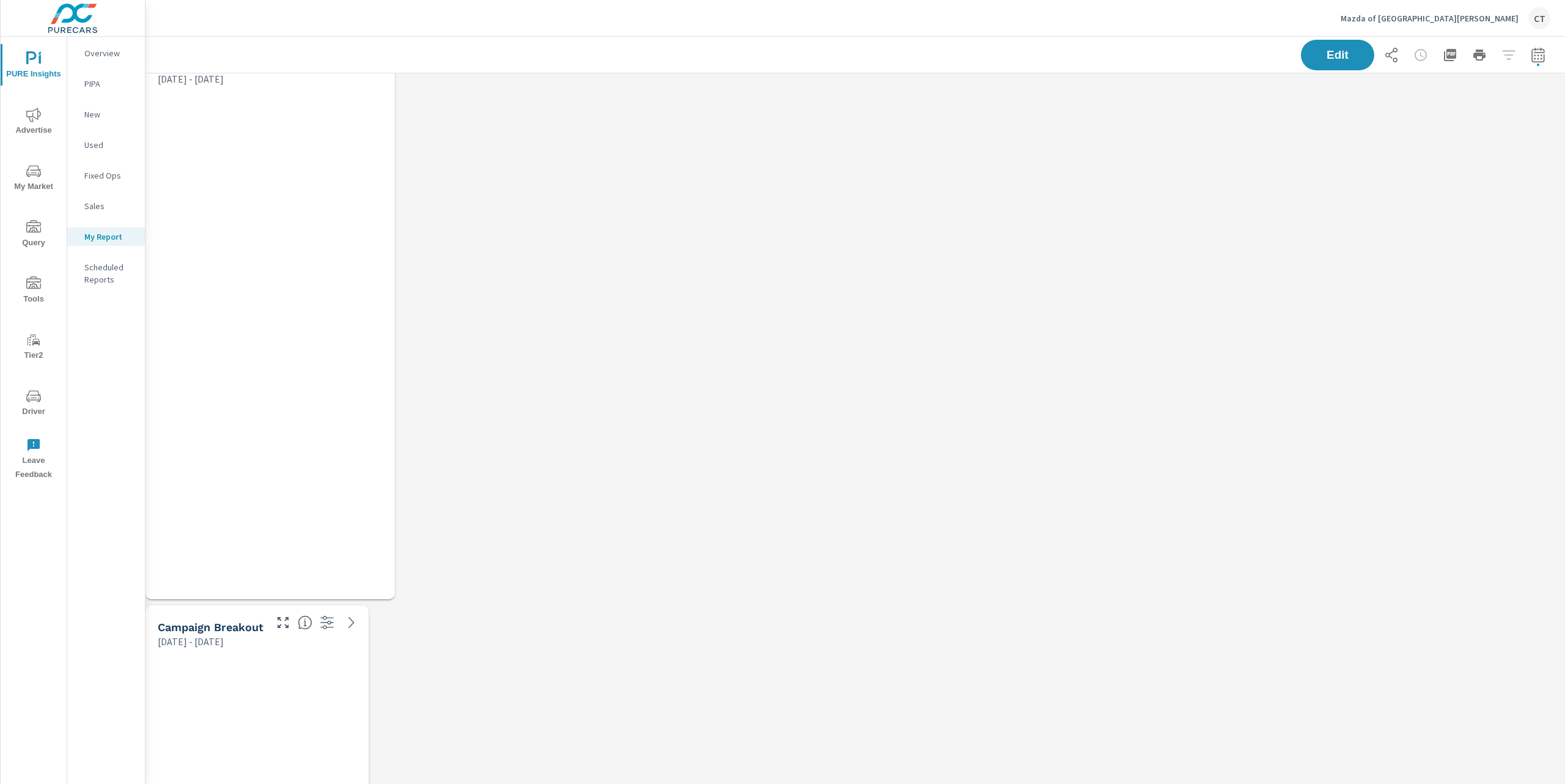
scroll to position [6, 6]
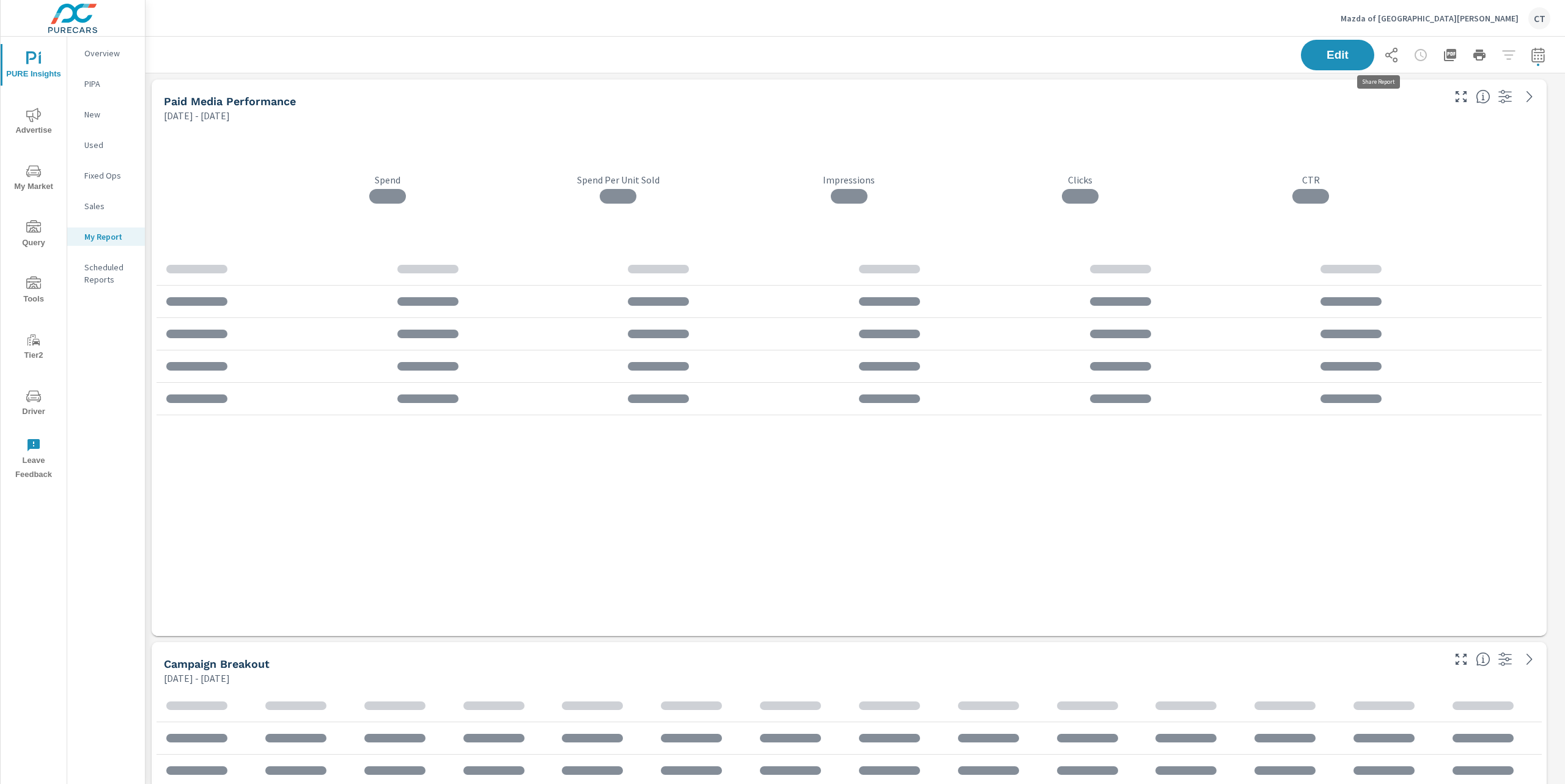
click at [1385, 54] on icon "button" at bounding box center [1391, 55] width 14 height 14
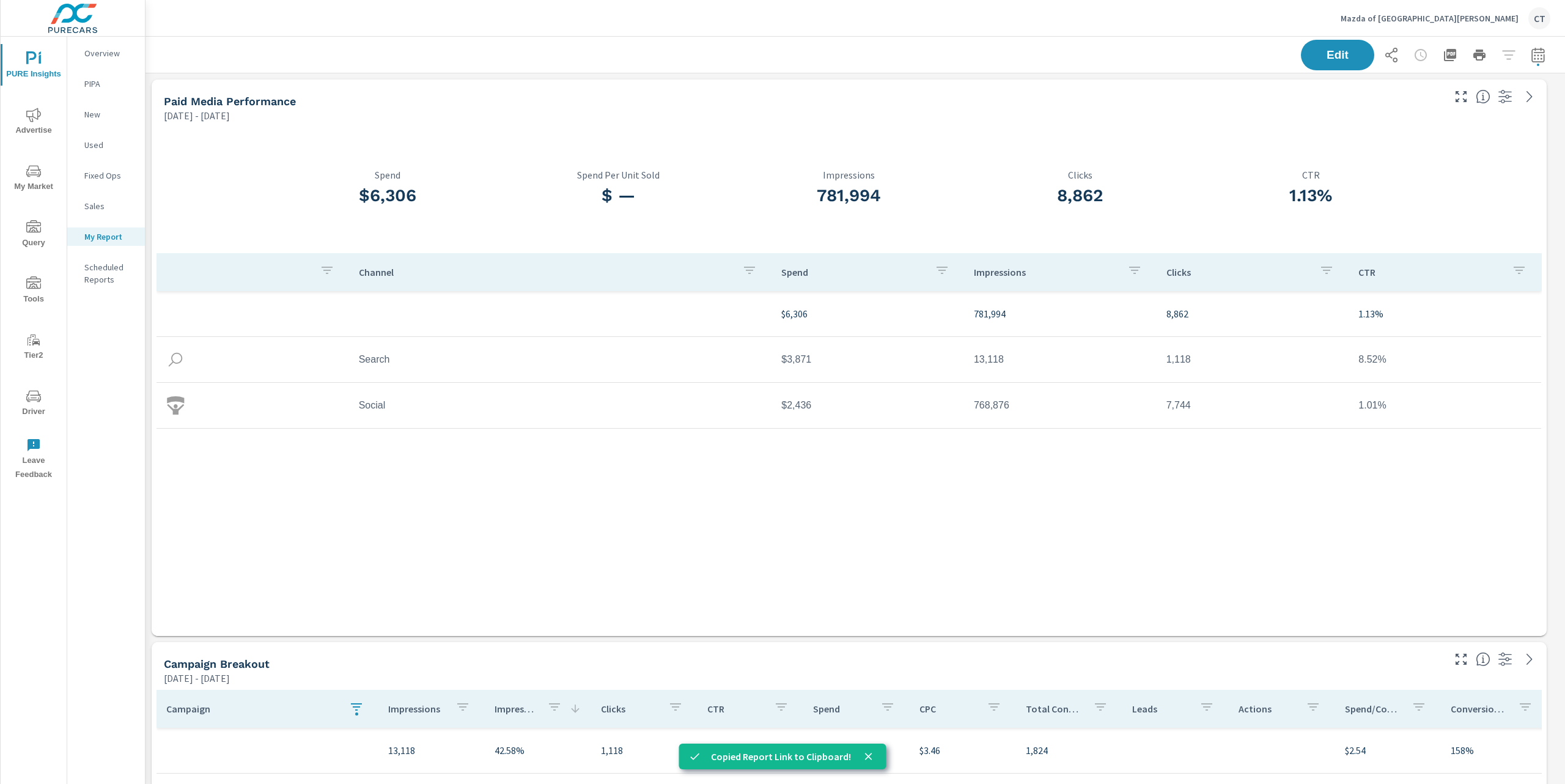
scroll to position [2844, 1433]
click at [1465, 22] on p "Mazda of Fort Walton Beach" at bounding box center [1430, 18] width 178 height 11
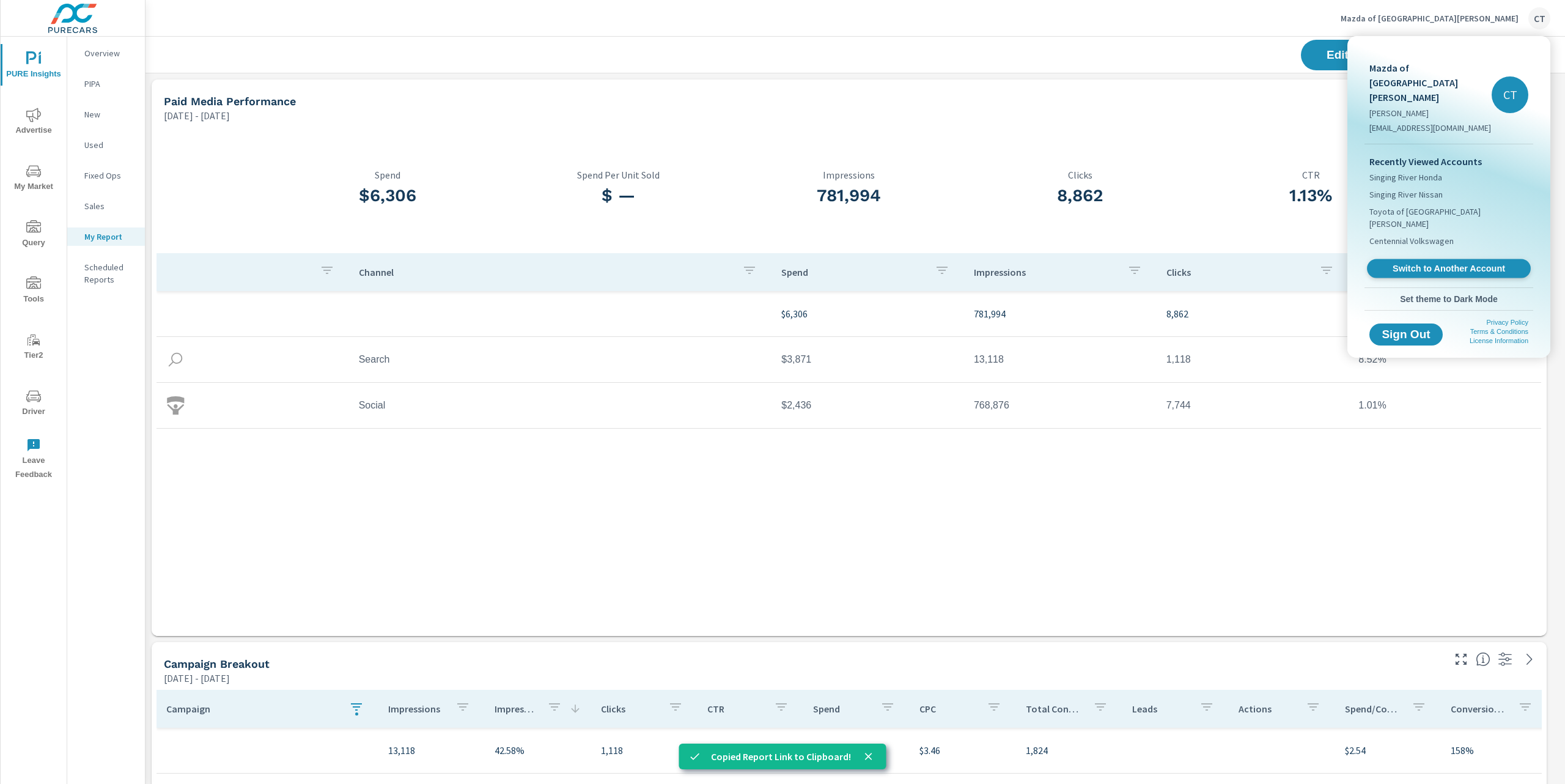
click at [1425, 263] on span "Switch to Another Account" at bounding box center [1449, 268] width 150 height 11
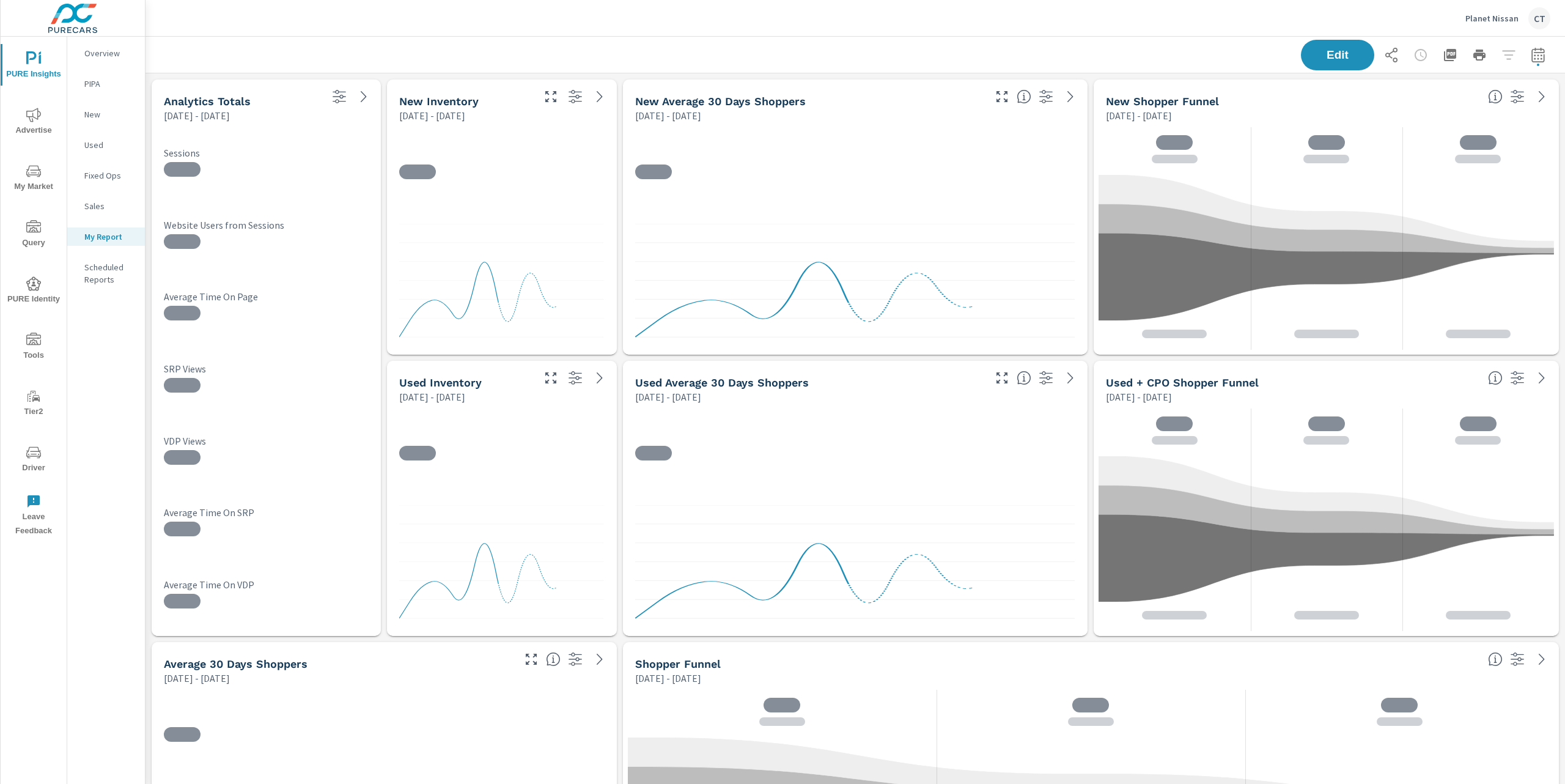
scroll to position [6, 6]
click at [1384, 52] on icon "button" at bounding box center [1391, 55] width 14 height 14
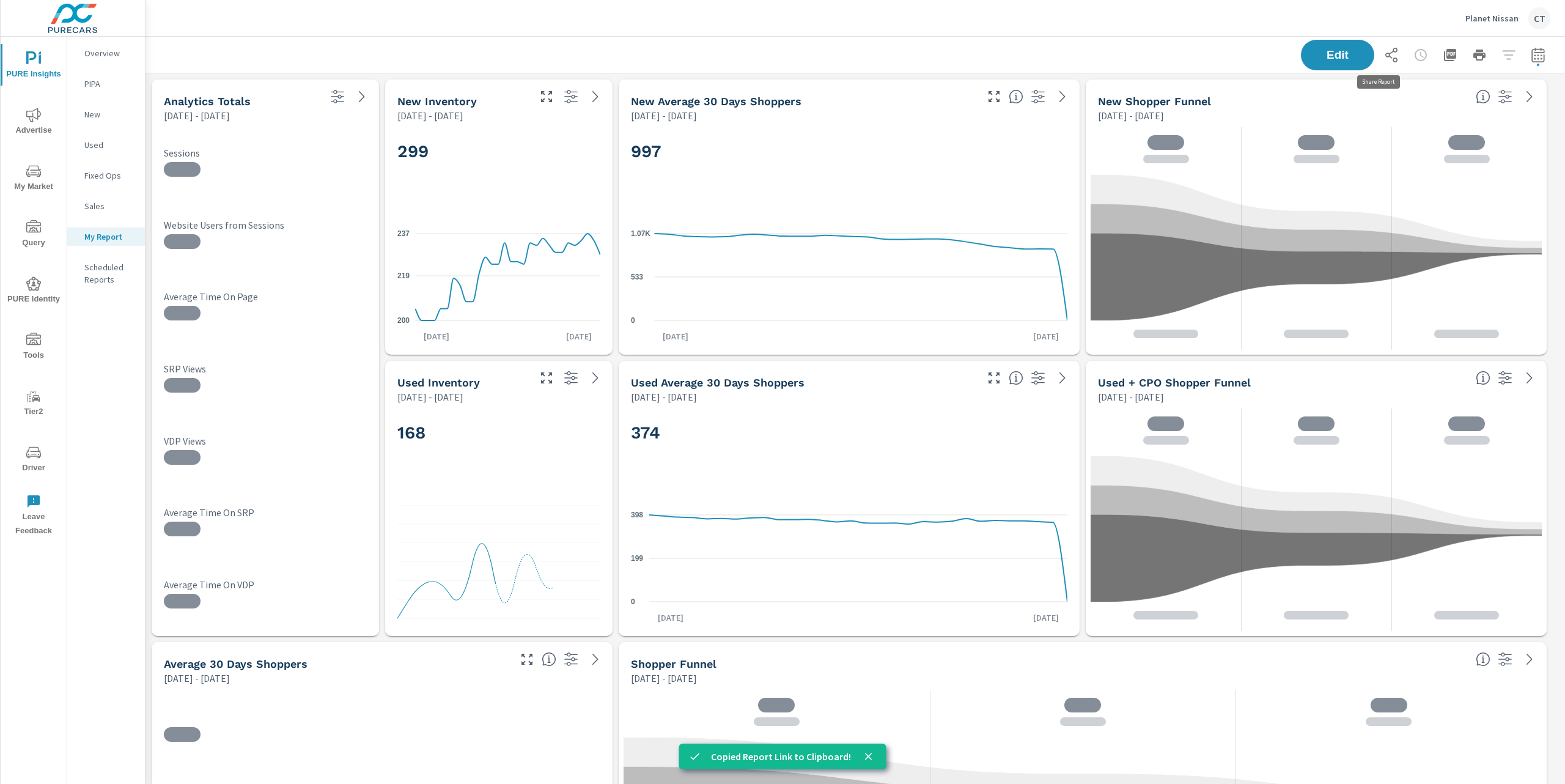
scroll to position [5656, 1433]
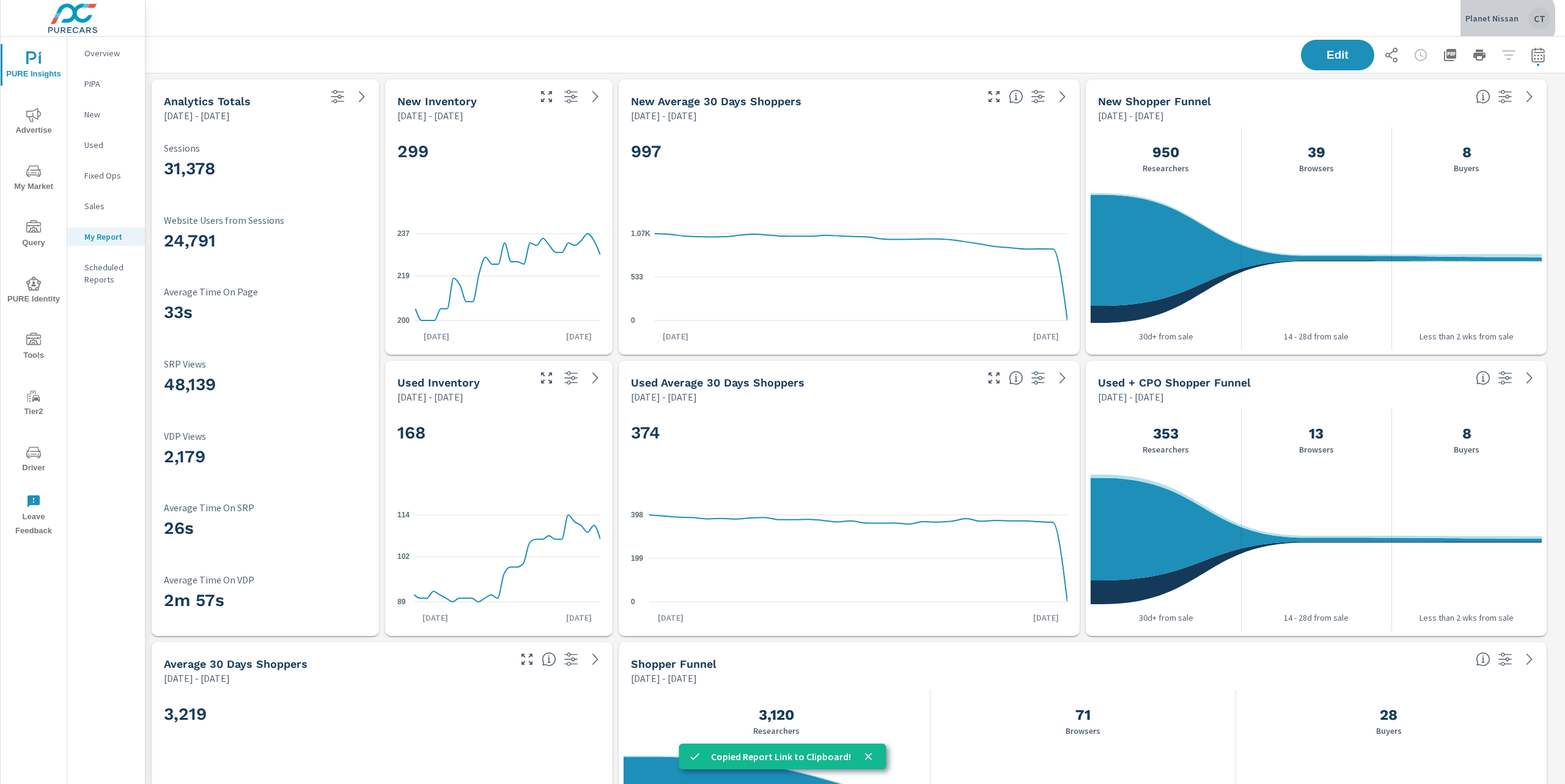
click at [1506, 20] on p "Planet Nissan" at bounding box center [1492, 18] width 53 height 11
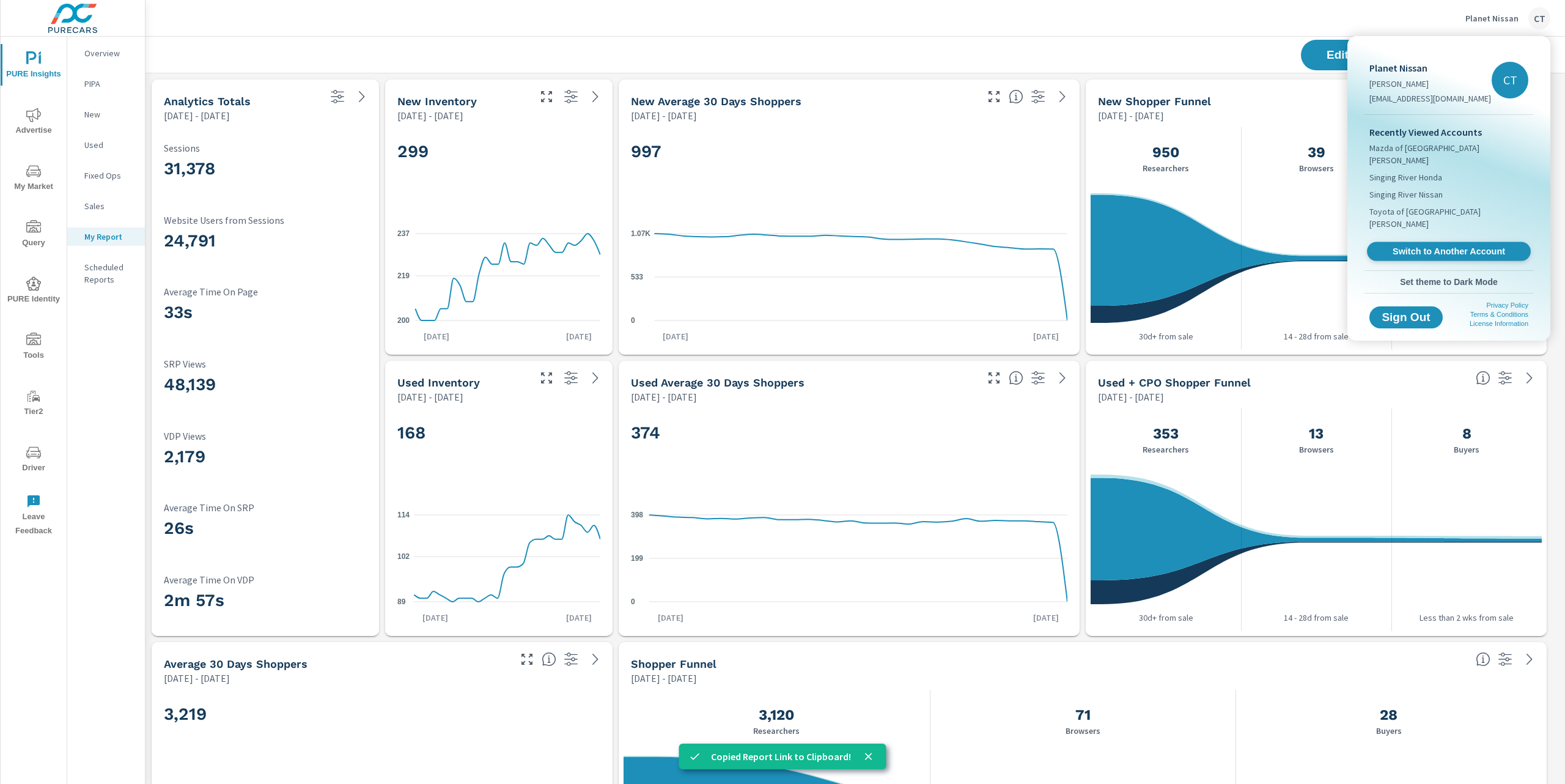
click at [1412, 246] on span "Switch to Another Account" at bounding box center [1449, 251] width 150 height 11
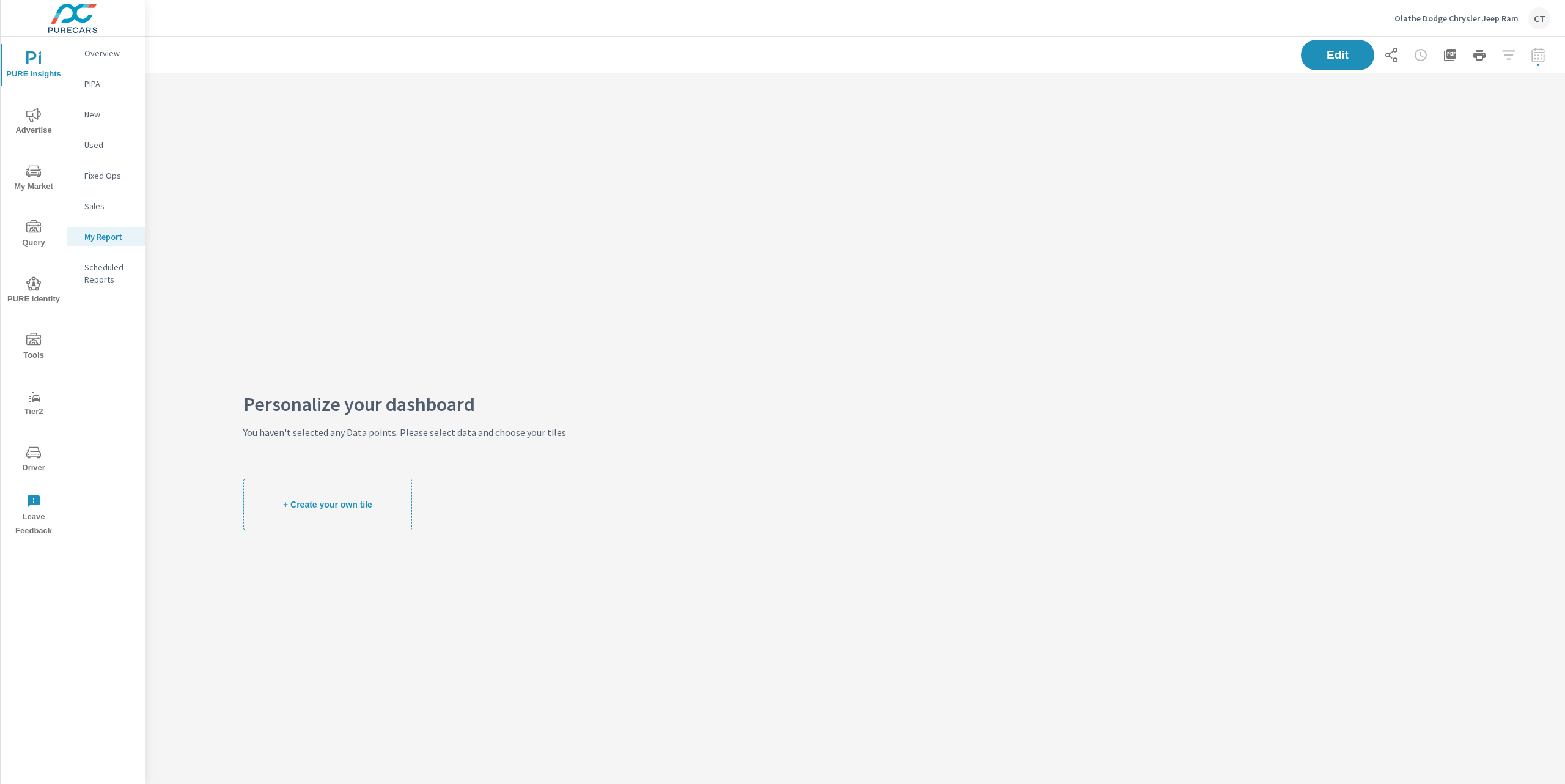
click at [1465, 18] on p "Olathe Dodge Chrysler Jeep Ram" at bounding box center [1456, 18] width 124 height 11
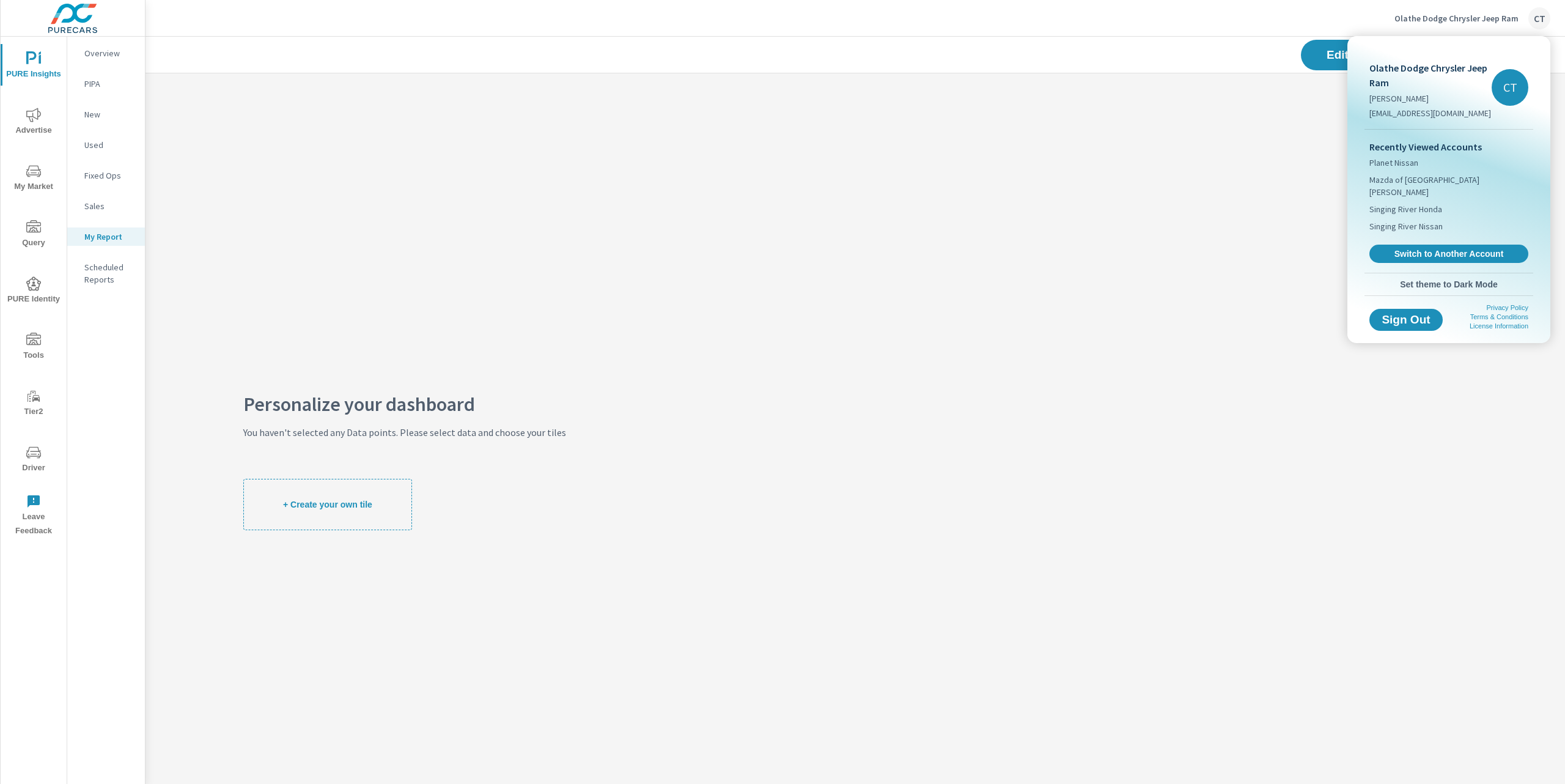
click at [1409, 244] on link "Switch to Another Account" at bounding box center [1449, 253] width 159 height 18
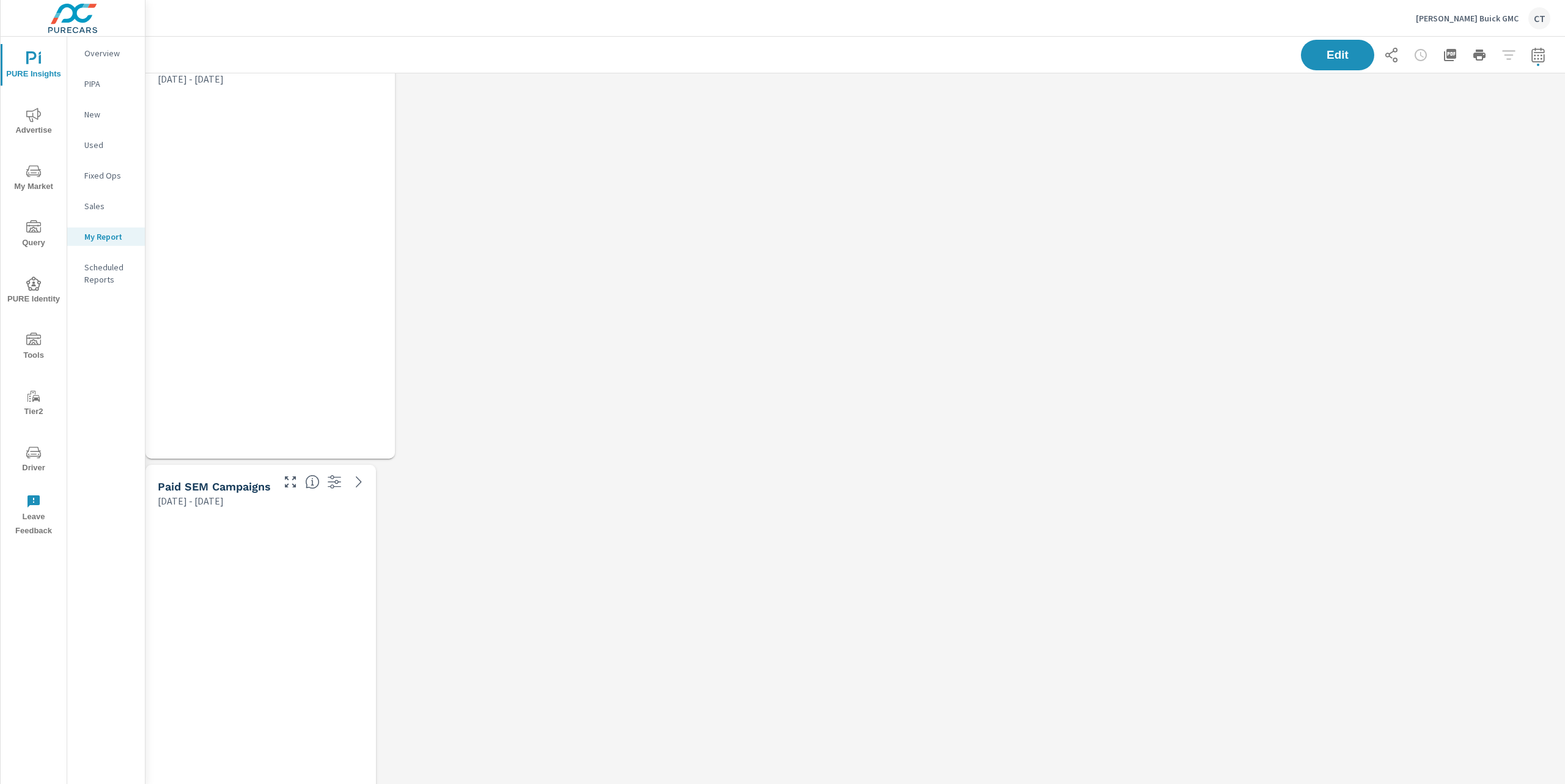
scroll to position [6, 6]
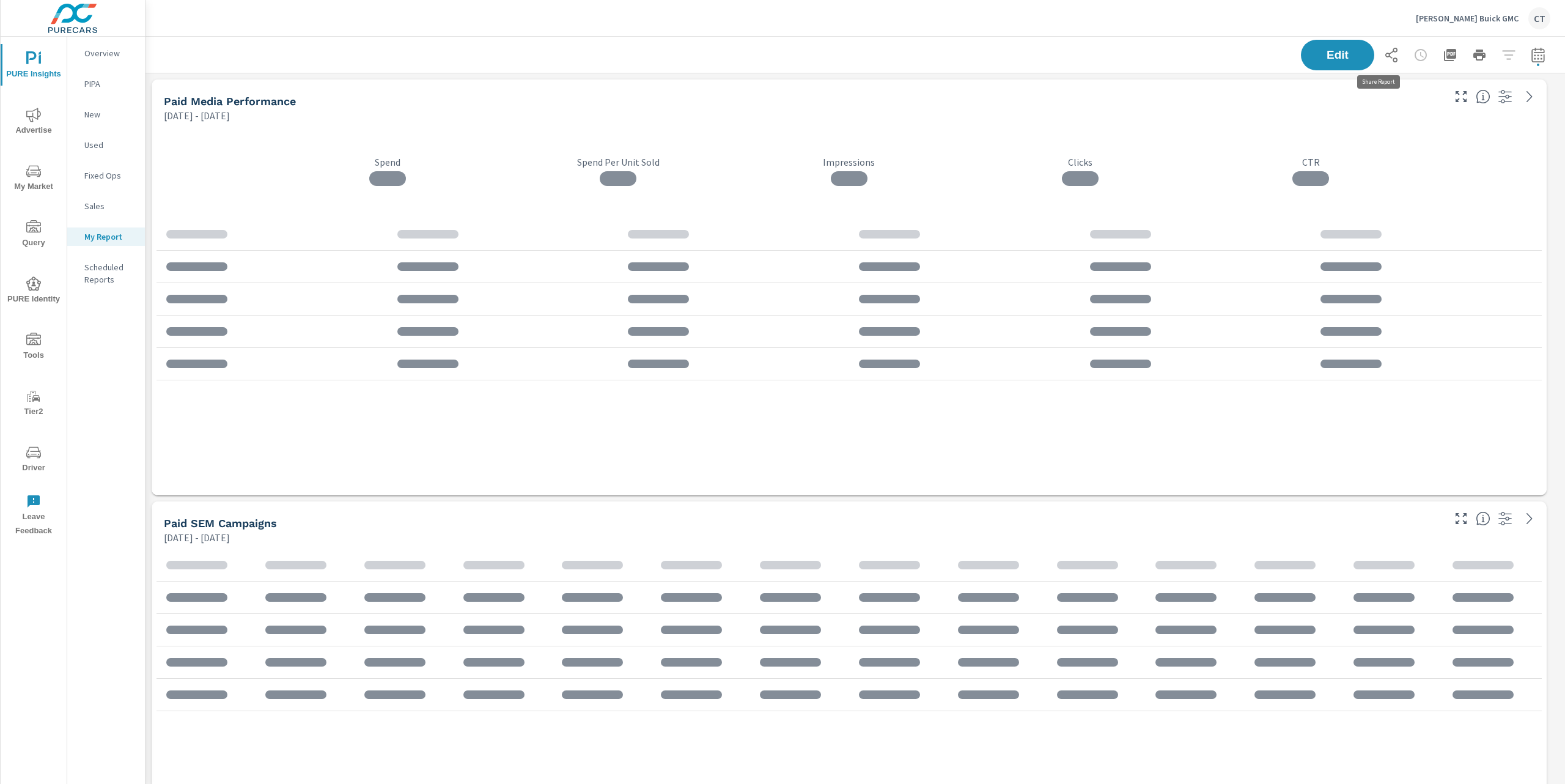
click at [1384, 48] on icon "button" at bounding box center [1391, 55] width 14 height 14
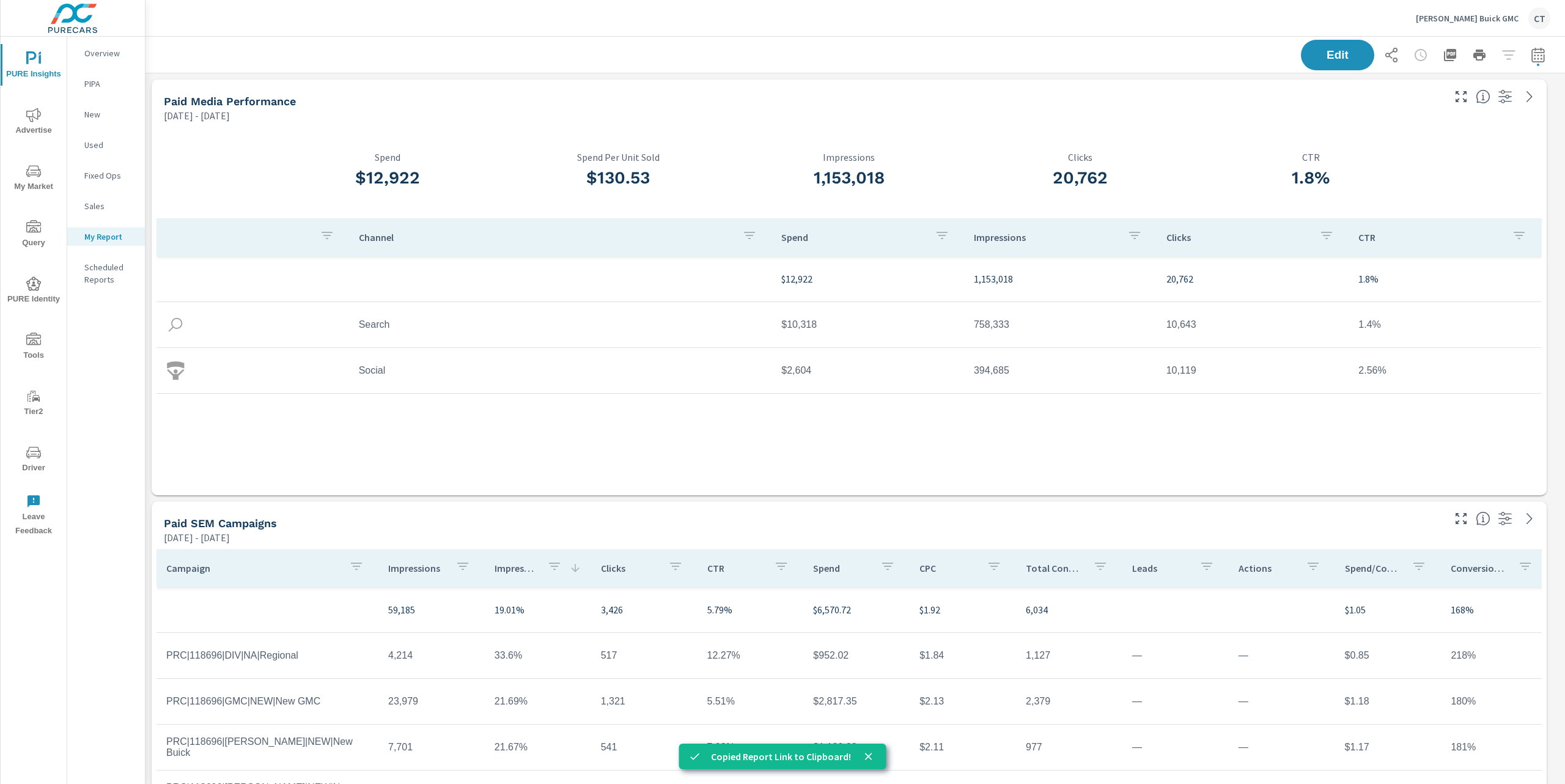
click at [1496, 14] on p "[PERSON_NAME] Buick GMC" at bounding box center [1467, 18] width 103 height 11
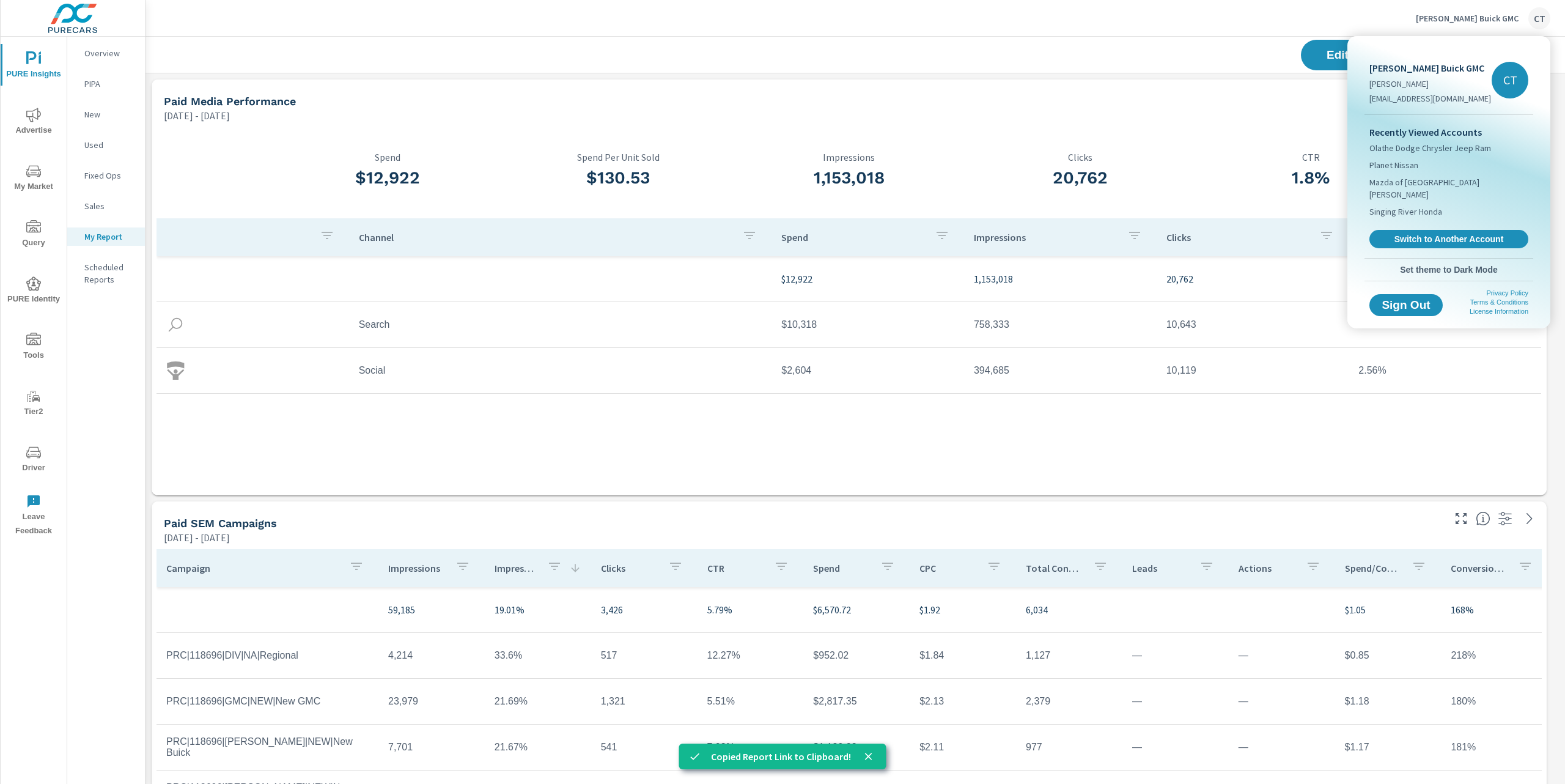
click at [1401, 234] on span "Switch to Another Account" at bounding box center [1449, 239] width 145 height 11
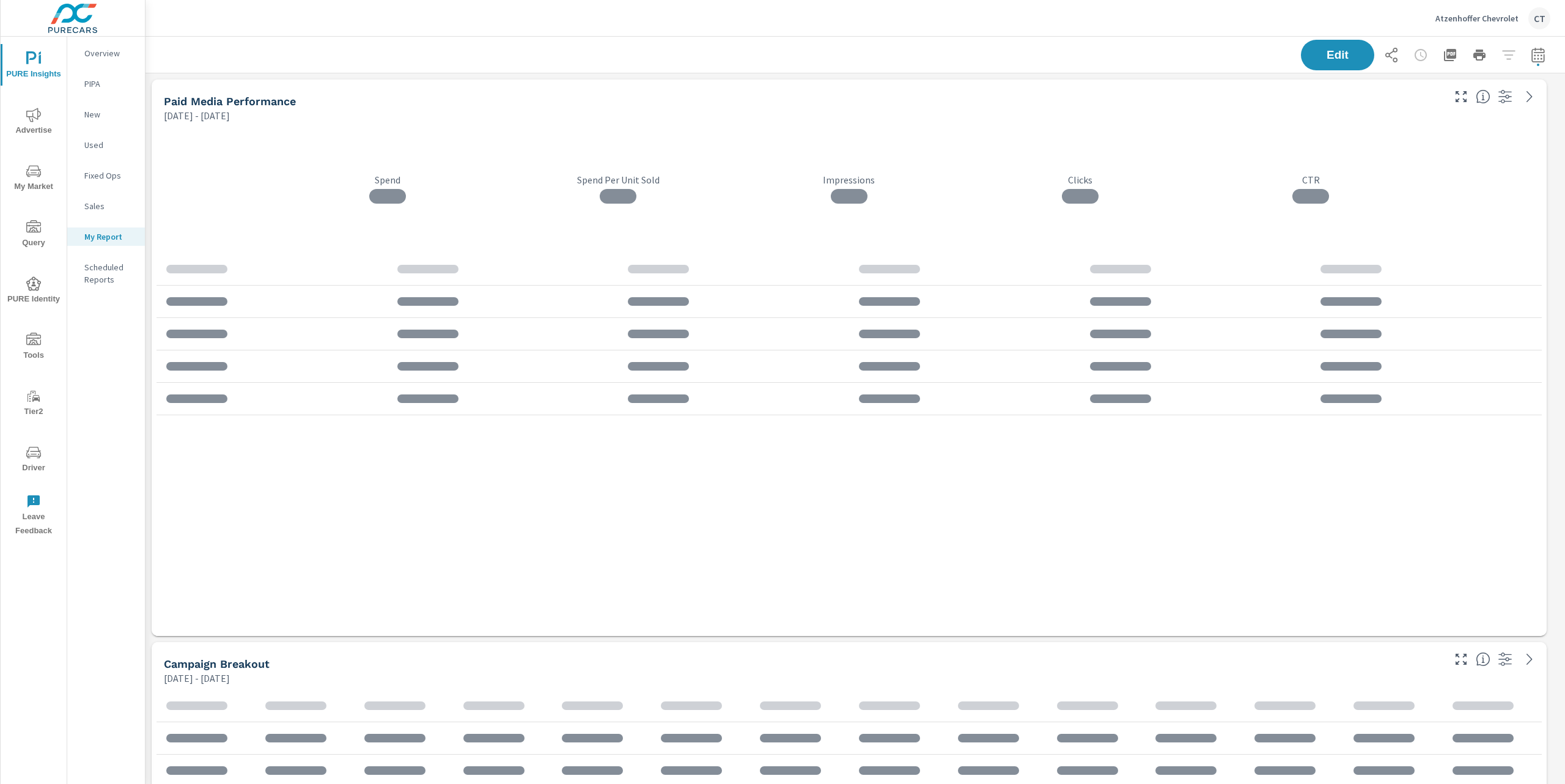
scroll to position [5, 6]
click at [1384, 56] on icon "button" at bounding box center [1391, 55] width 14 height 14
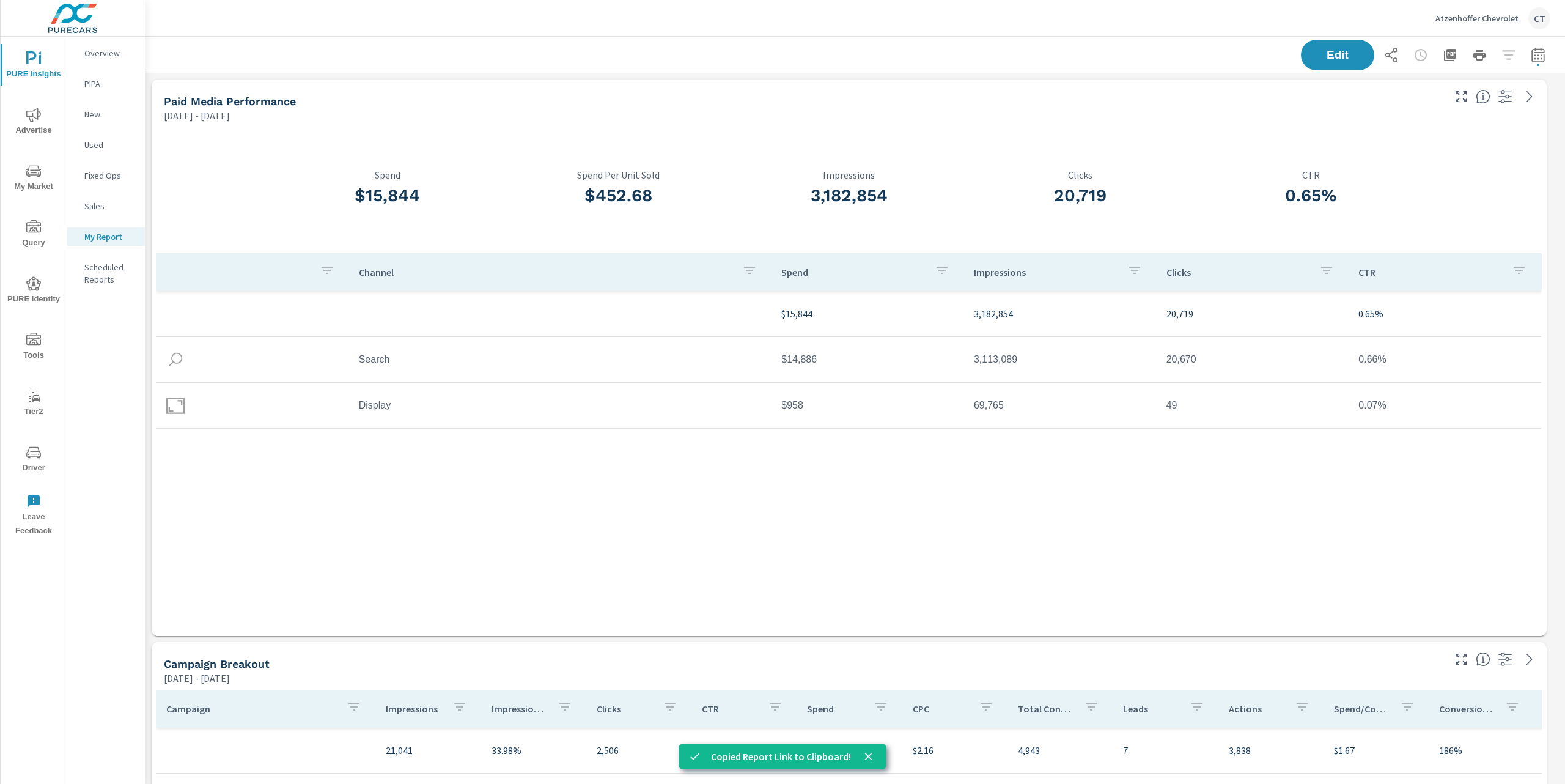
click at [1468, 15] on p "Atzenhoffer Chevrolet" at bounding box center [1477, 18] width 83 height 11
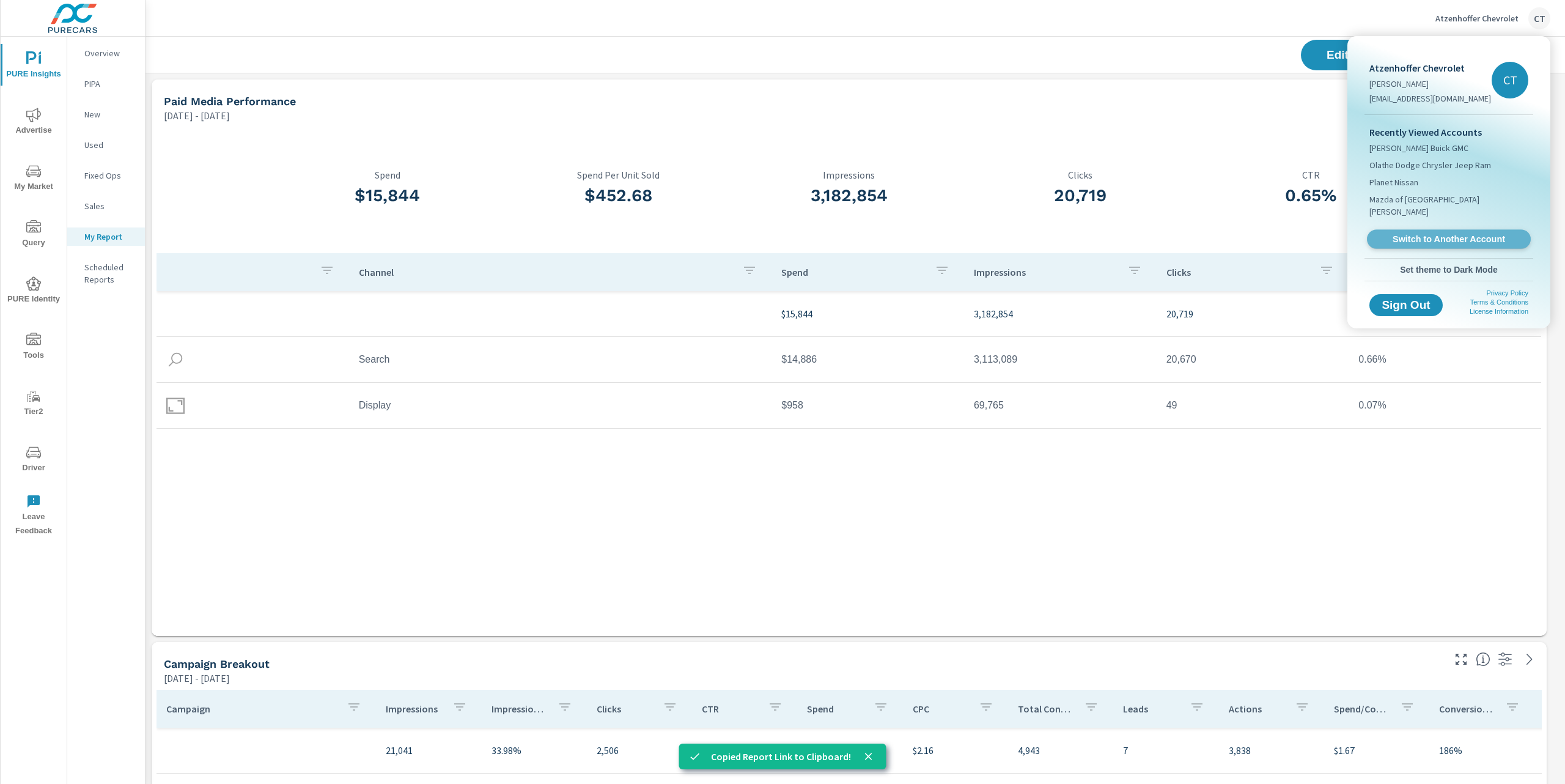
click at [1423, 234] on span "Switch to Another Account" at bounding box center [1449, 239] width 150 height 11
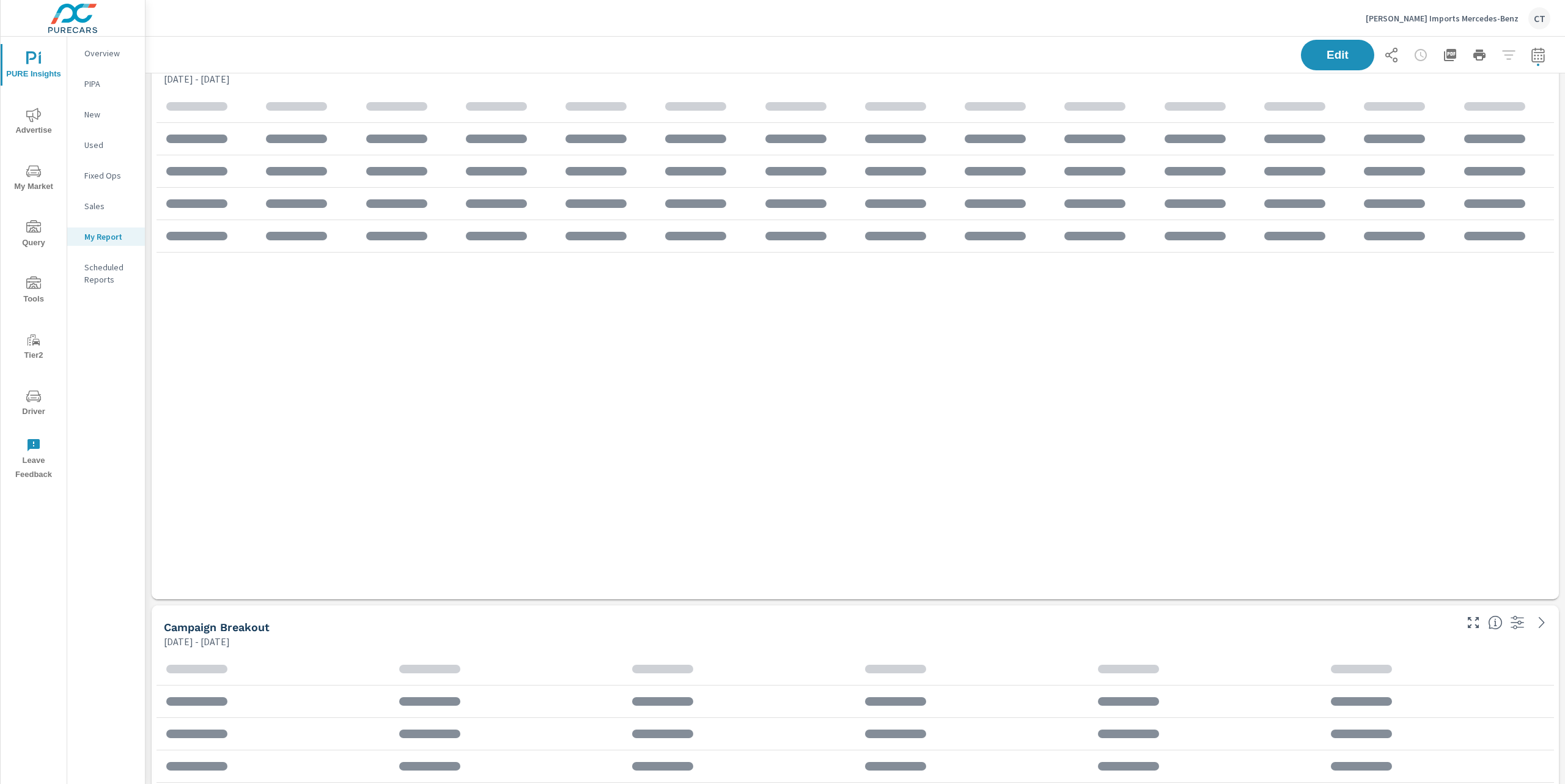
scroll to position [5, 6]
click at [1379, 62] on button "button" at bounding box center [1391, 55] width 24 height 24
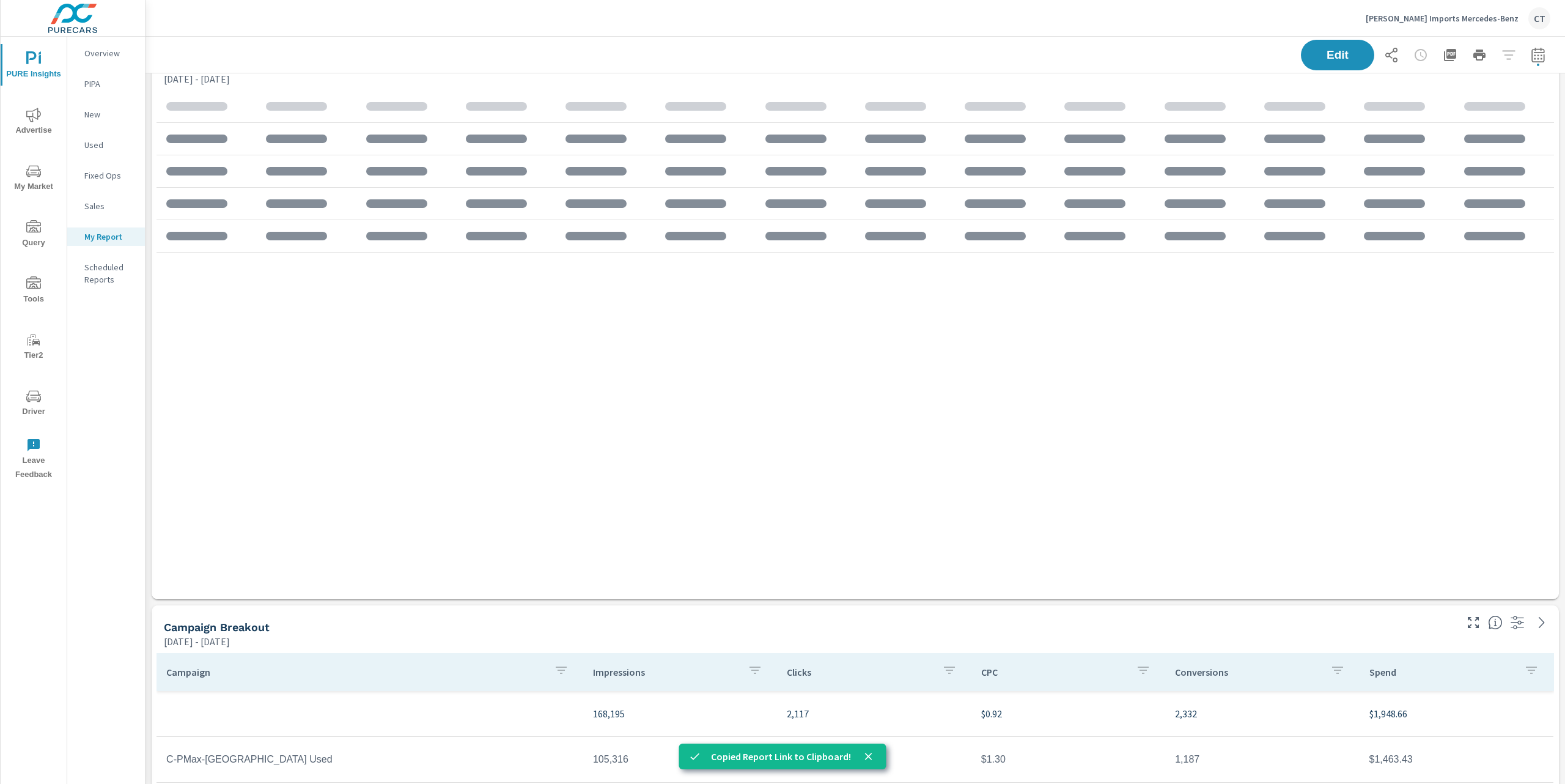
scroll to position [1578, 1433]
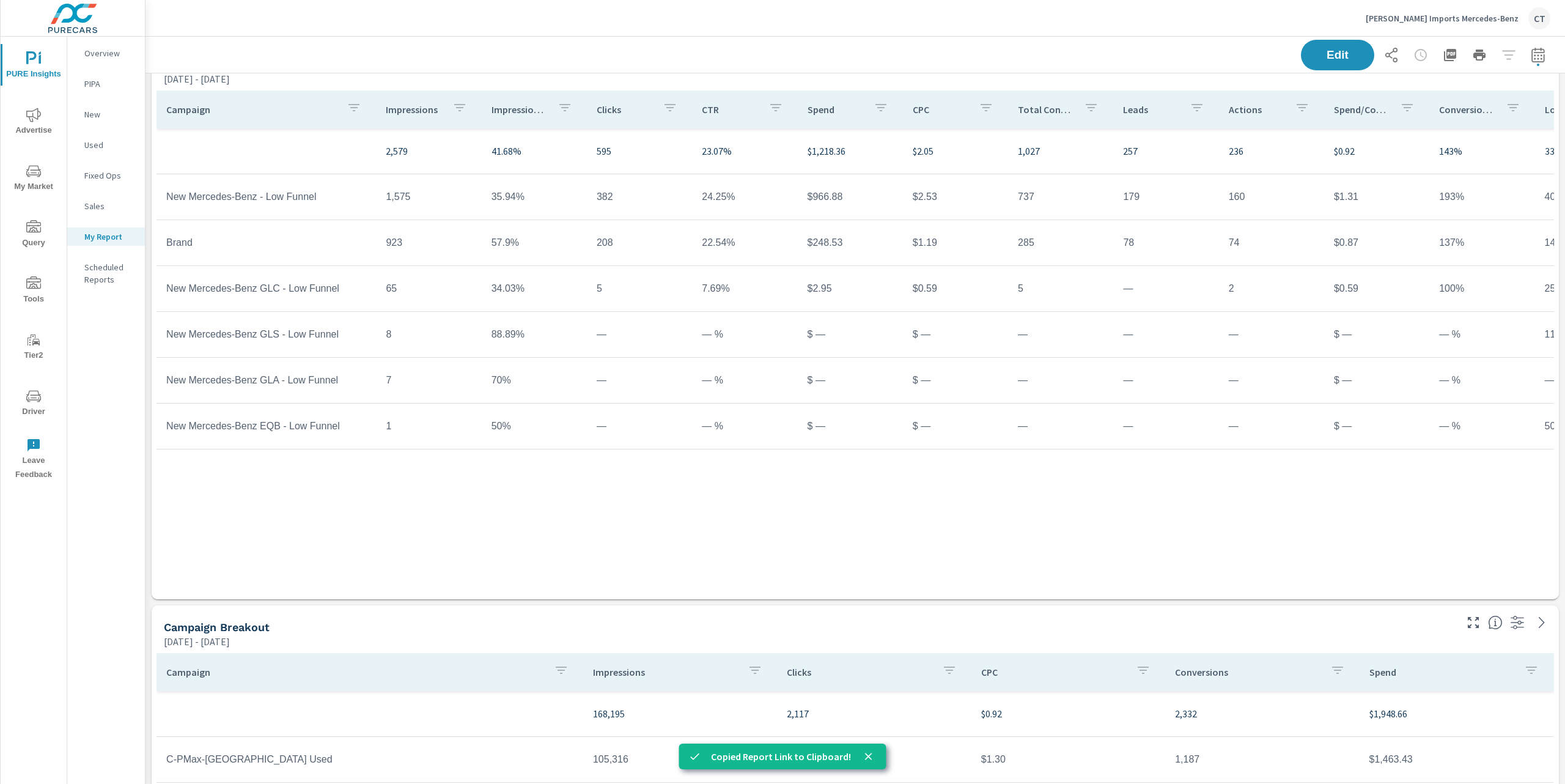
click at [1470, 13] on p "[PERSON_NAME] Imports Mercedes-Benz" at bounding box center [1442, 18] width 153 height 11
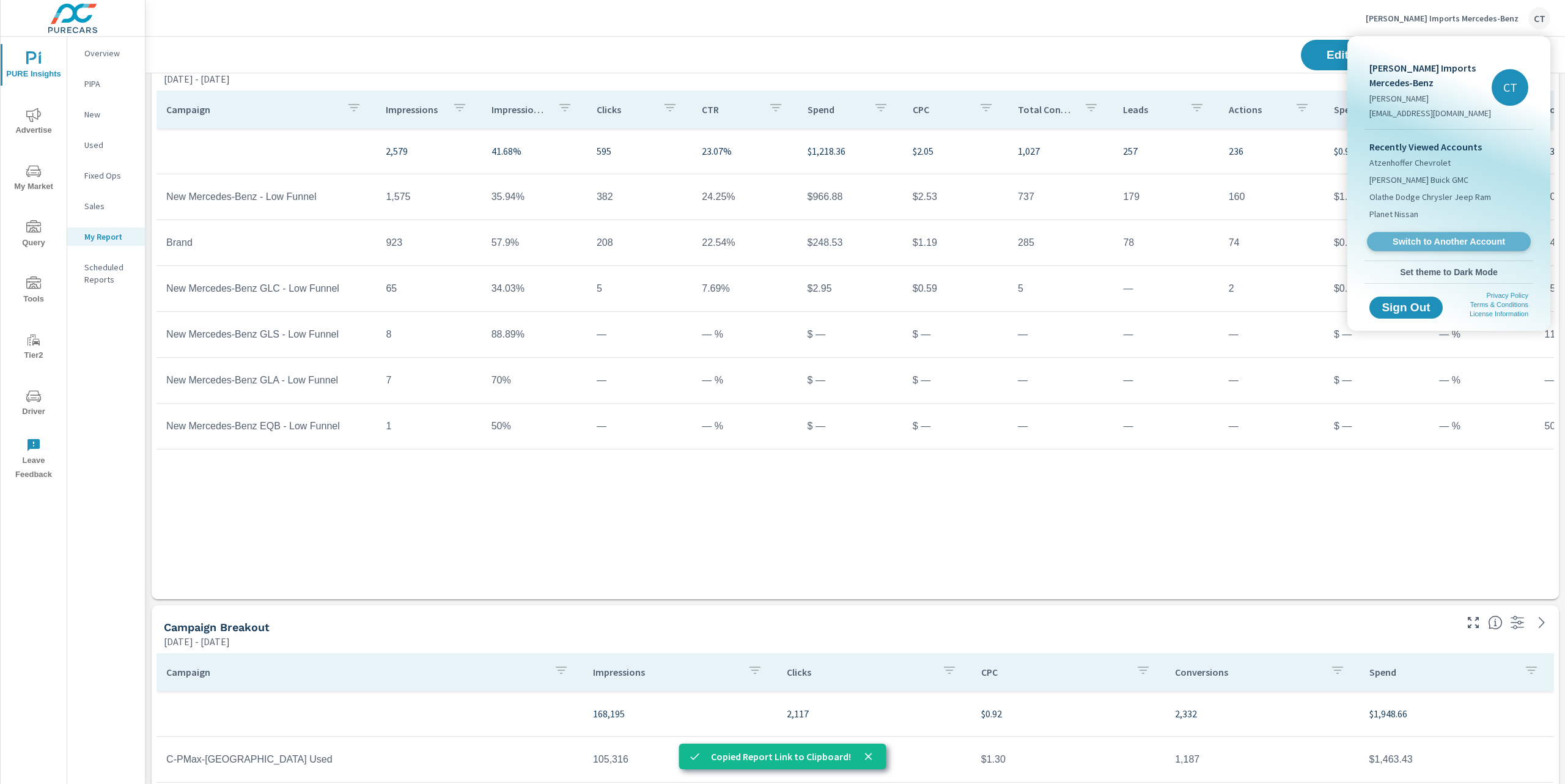
click at [1431, 237] on span "Switch to Another Account" at bounding box center [1449, 241] width 150 height 11
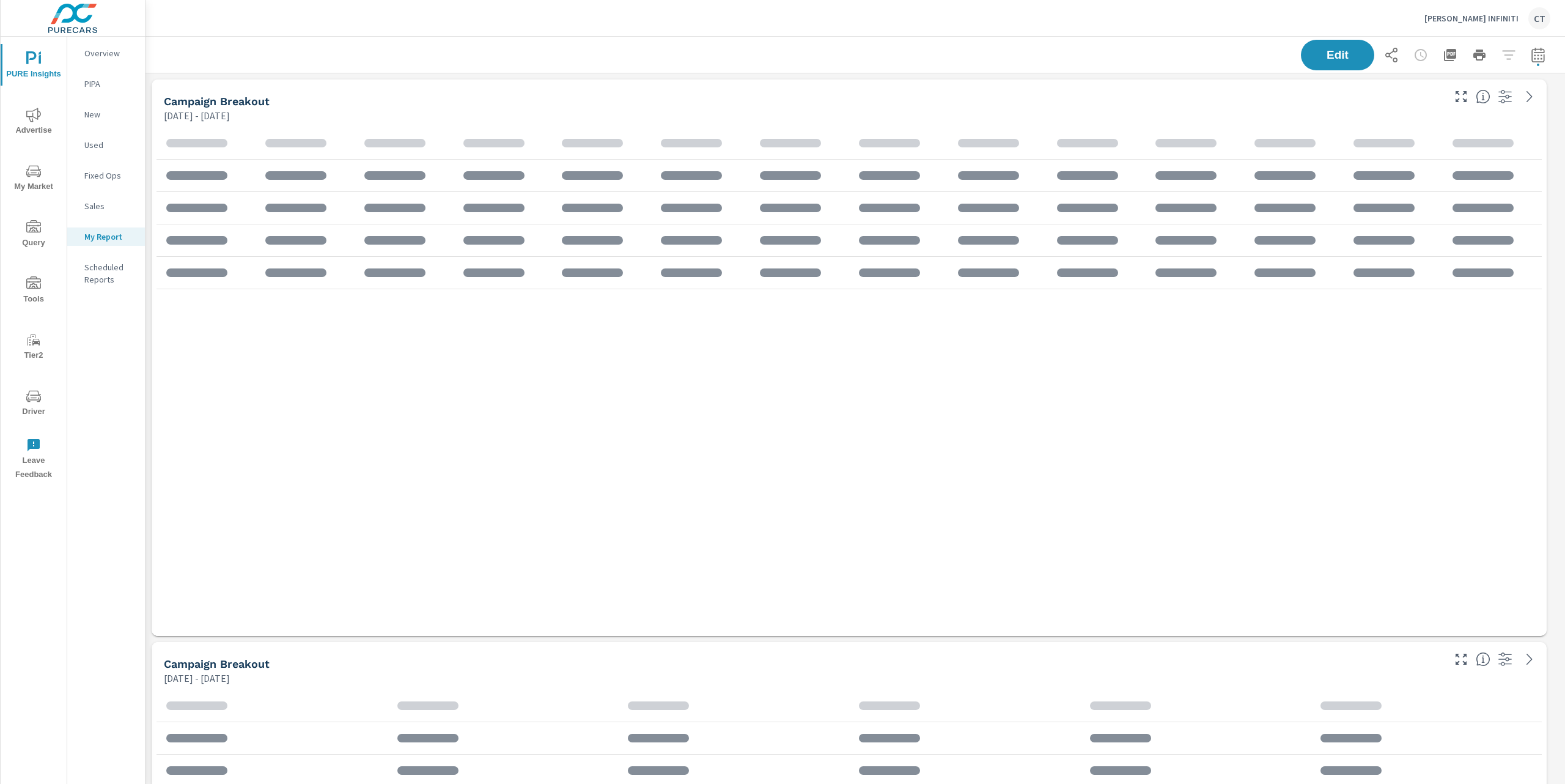
scroll to position [5, 6]
click at [1385, 58] on icon "button" at bounding box center [1391, 55] width 12 height 14
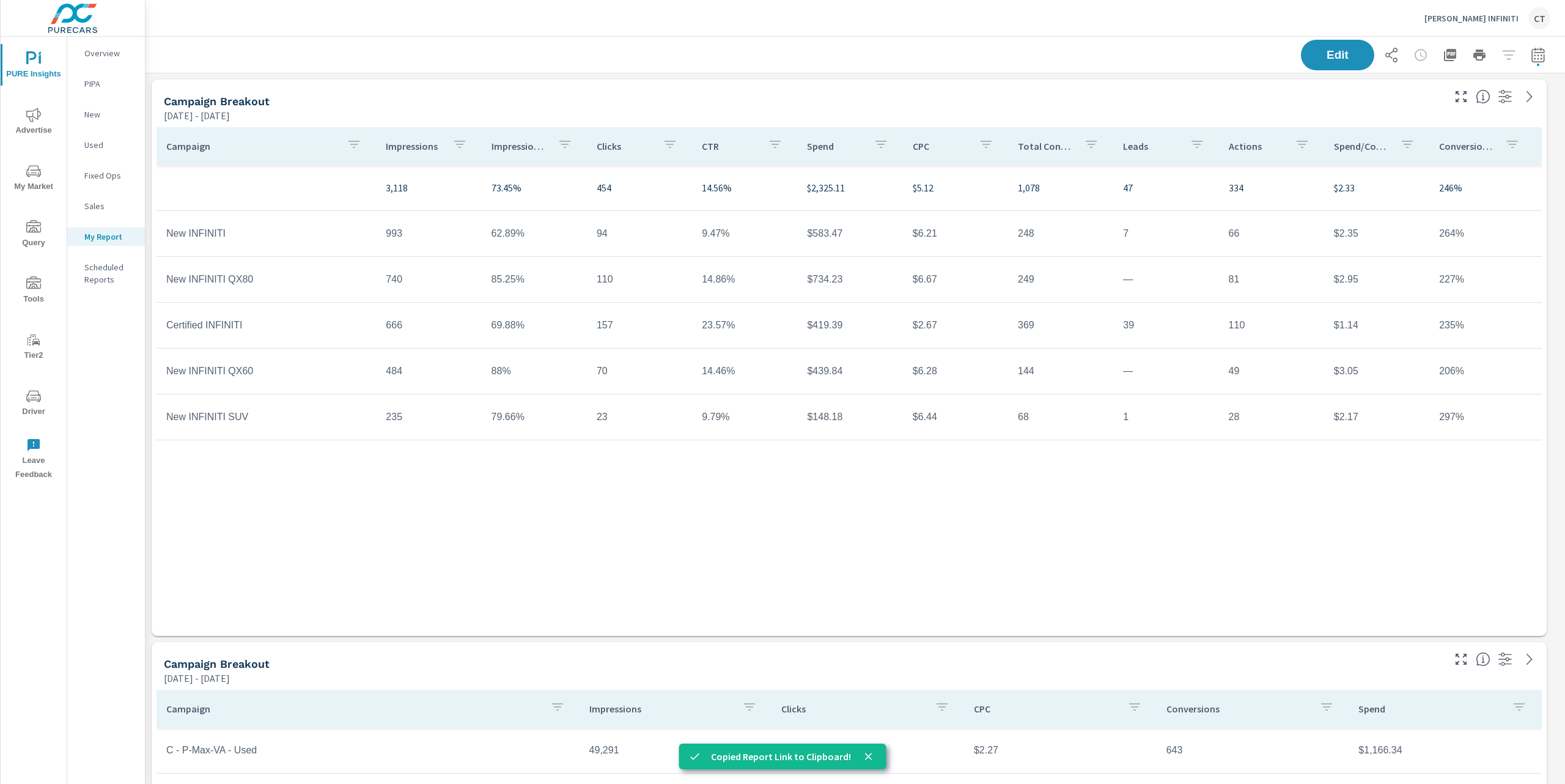
click at [1490, 15] on p "[PERSON_NAME] INFINITI" at bounding box center [1472, 18] width 94 height 11
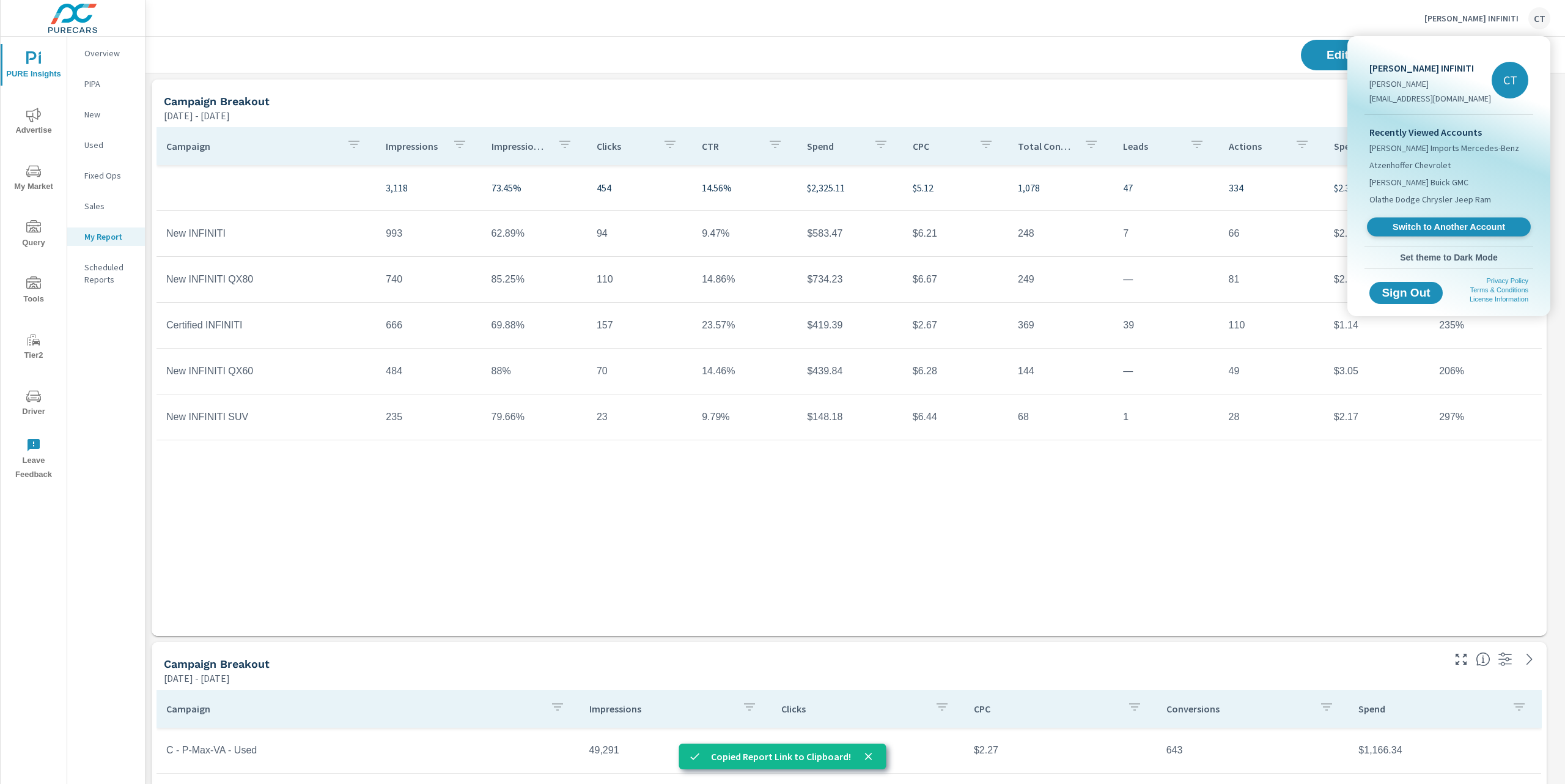
click at [1421, 230] on span "Switch to Another Account" at bounding box center [1449, 227] width 150 height 11
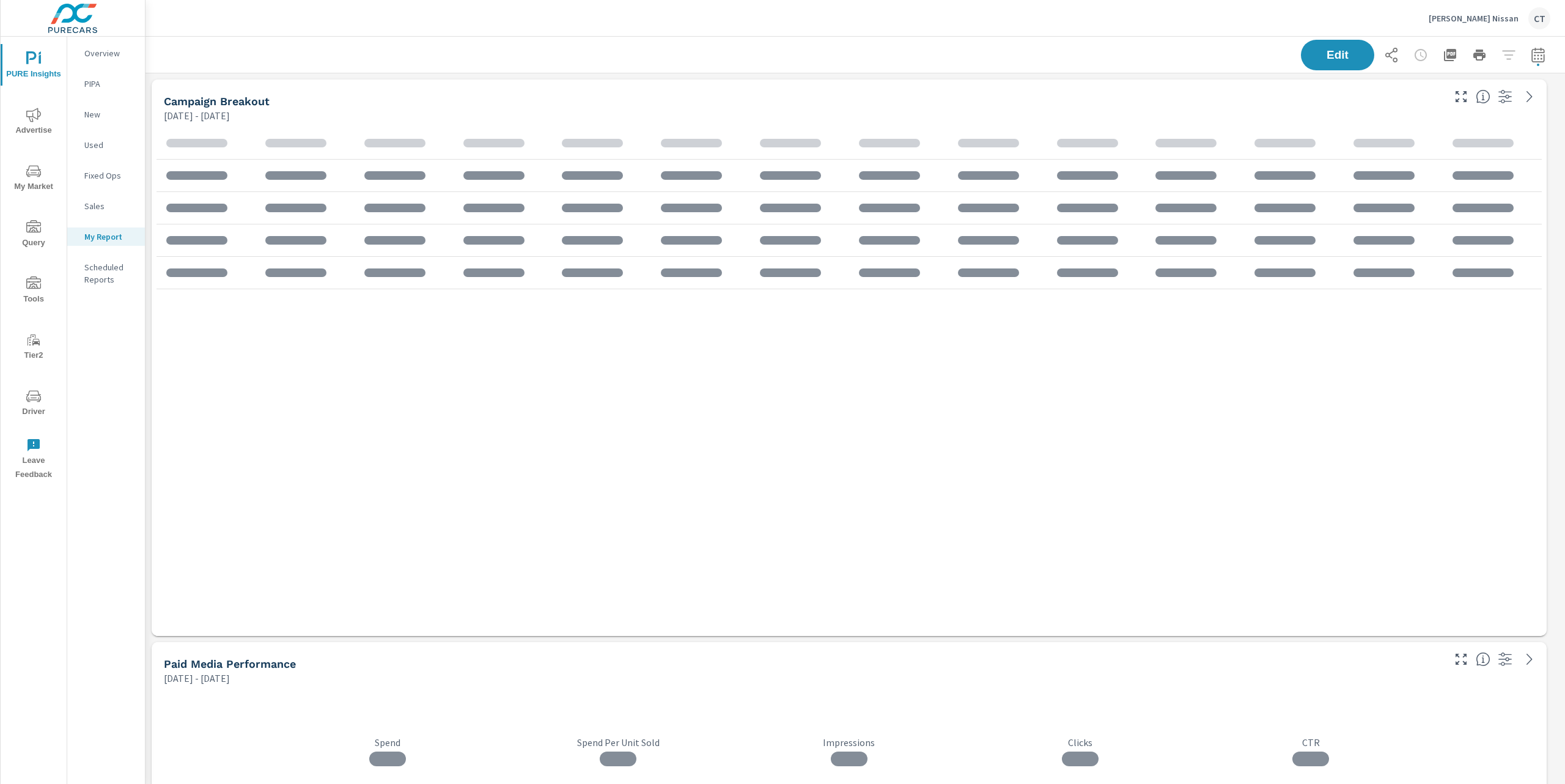
scroll to position [5, 6]
click at [1384, 49] on icon "button" at bounding box center [1391, 55] width 14 height 14
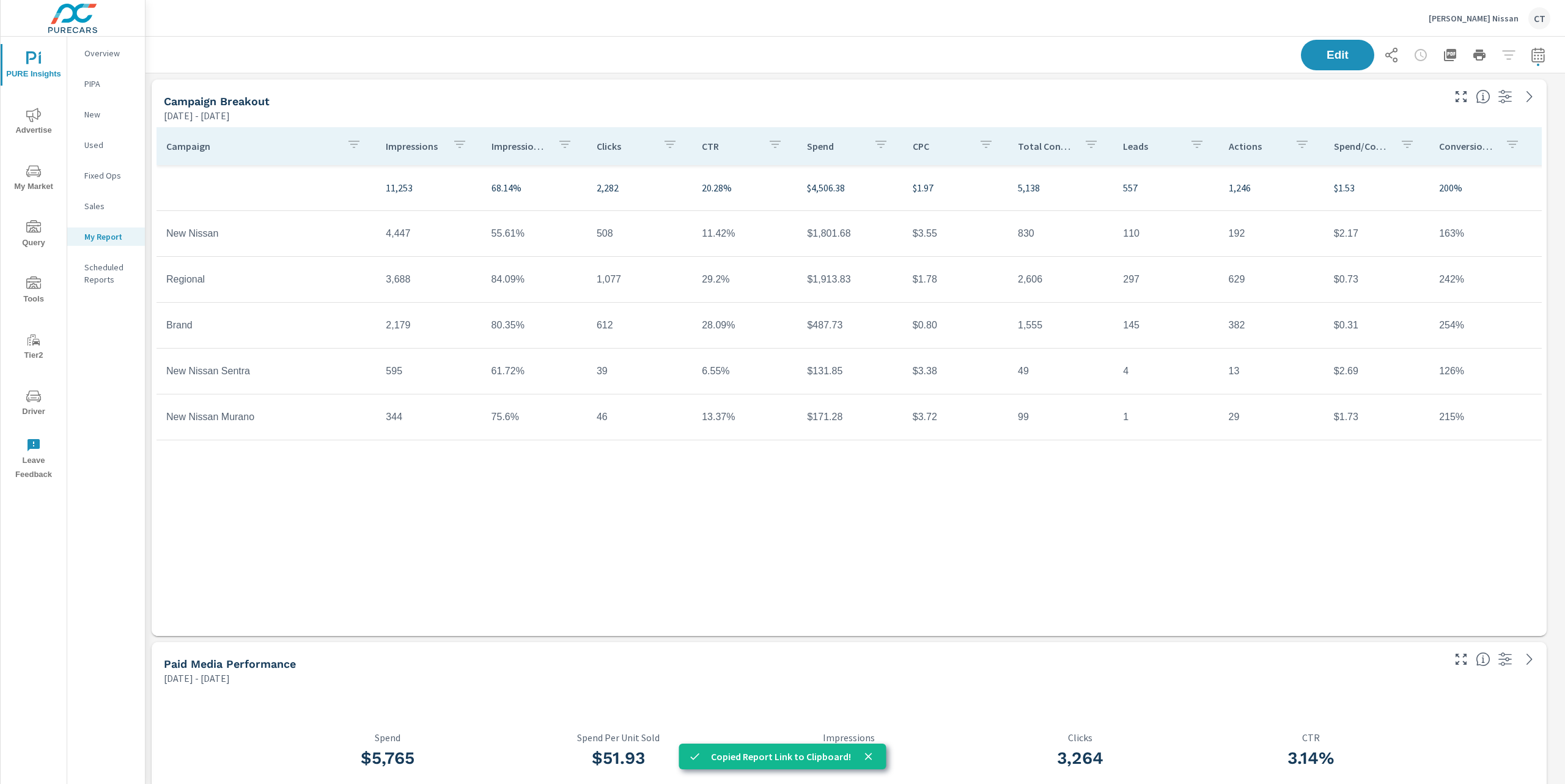
click at [1506, 19] on p "[PERSON_NAME] Nissan" at bounding box center [1474, 18] width 90 height 11
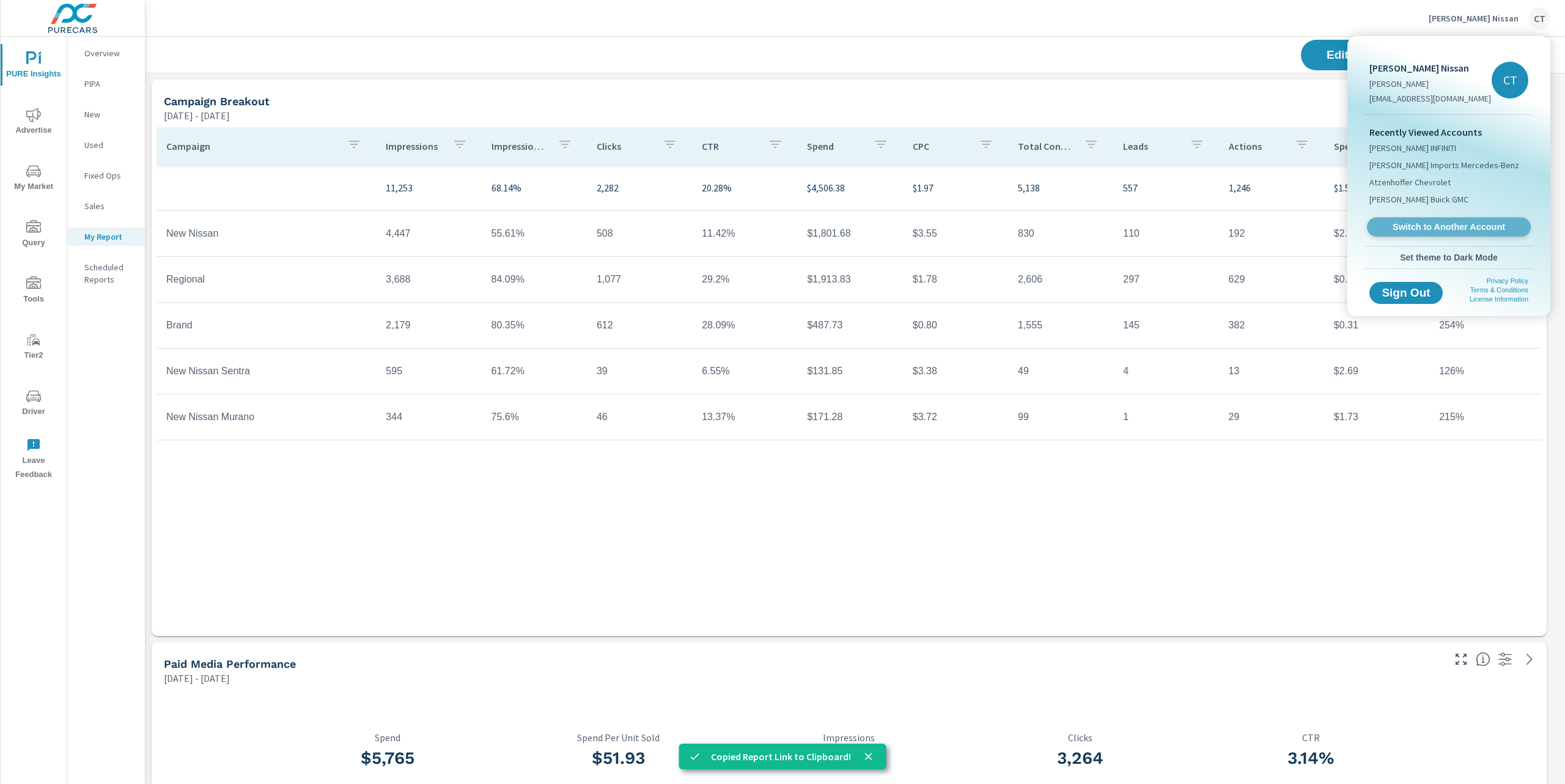
click at [1436, 221] on span "Switch to Another Account" at bounding box center [1449, 227] width 150 height 11
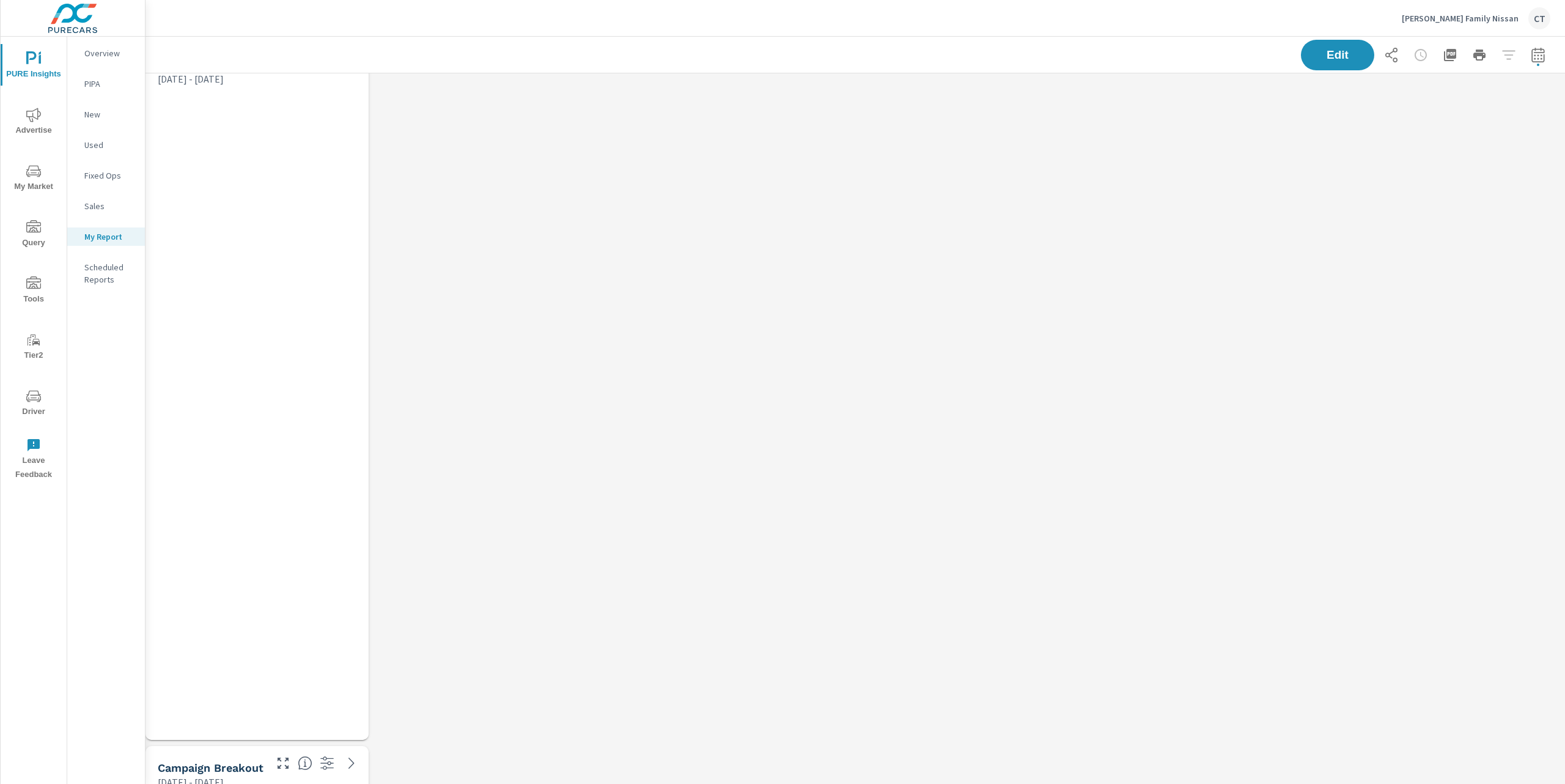
scroll to position [6, 6]
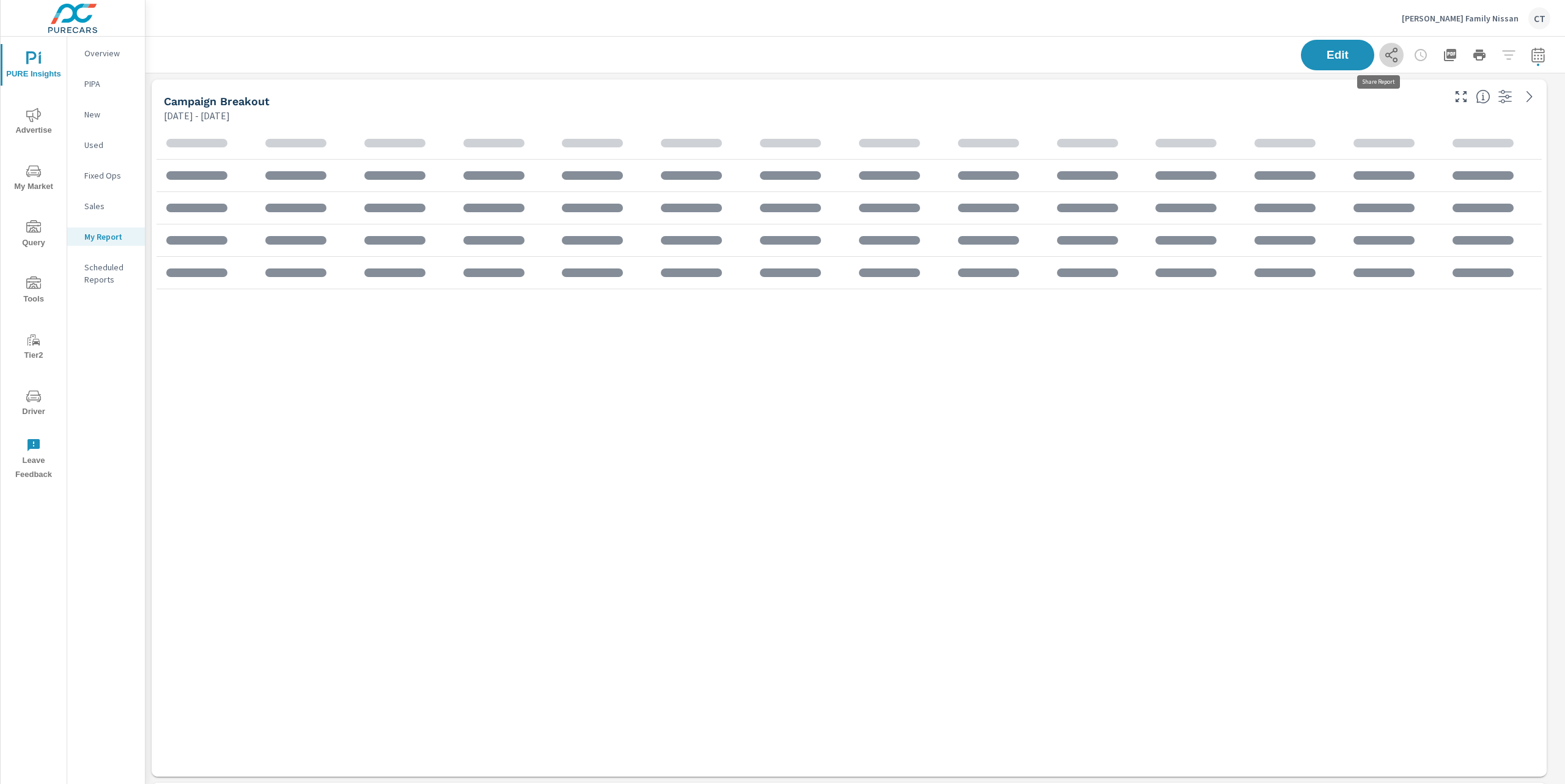
click at [1384, 59] on icon "button" at bounding box center [1391, 55] width 14 height 14
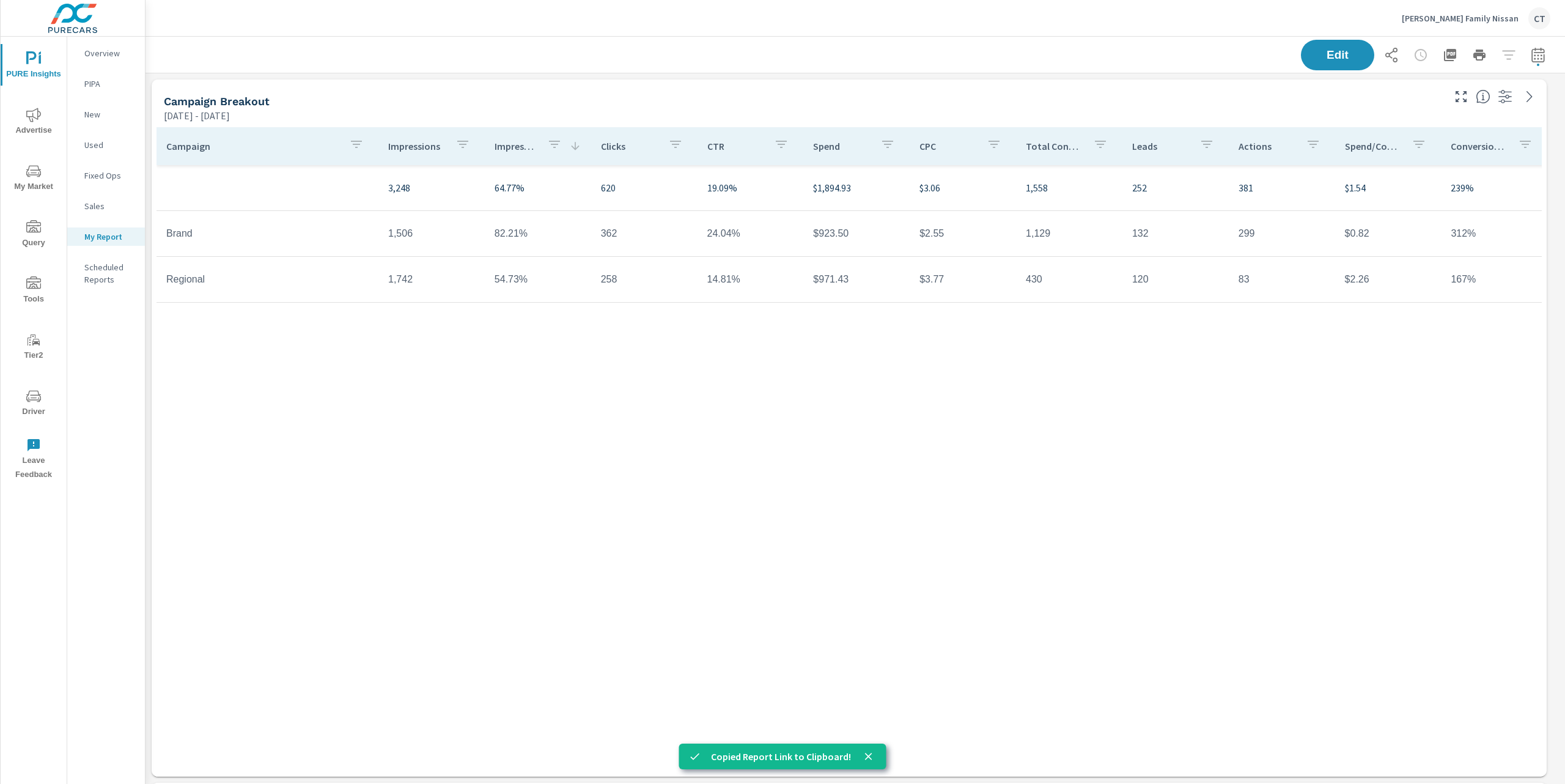
click at [1493, 21] on p "Hicks Family Nissan" at bounding box center [1460, 18] width 116 height 11
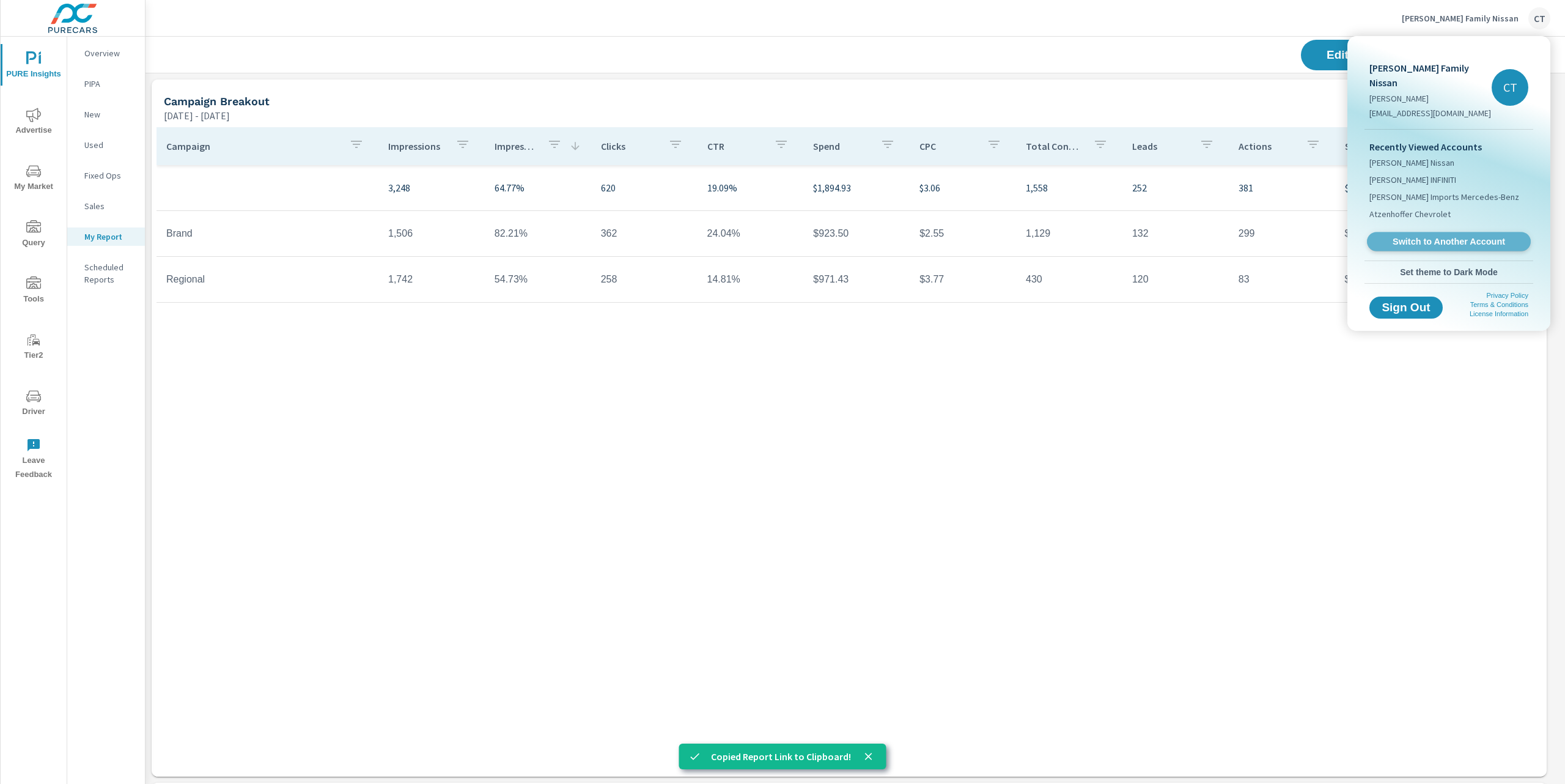
click at [1437, 236] on span "Switch to Another Account" at bounding box center [1449, 241] width 150 height 11
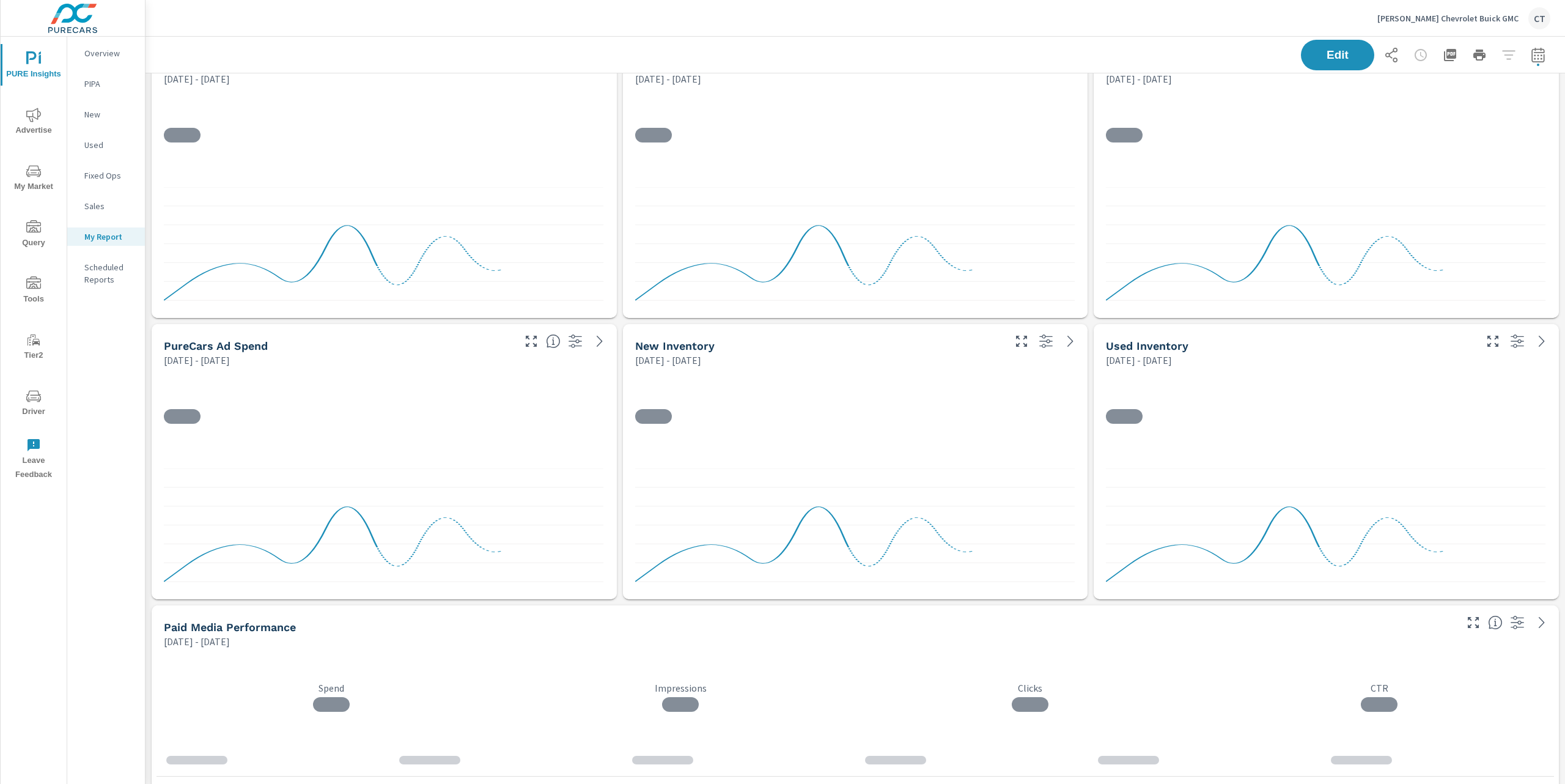
scroll to position [5, 6]
click at [1384, 51] on icon "button" at bounding box center [1391, 55] width 14 height 14
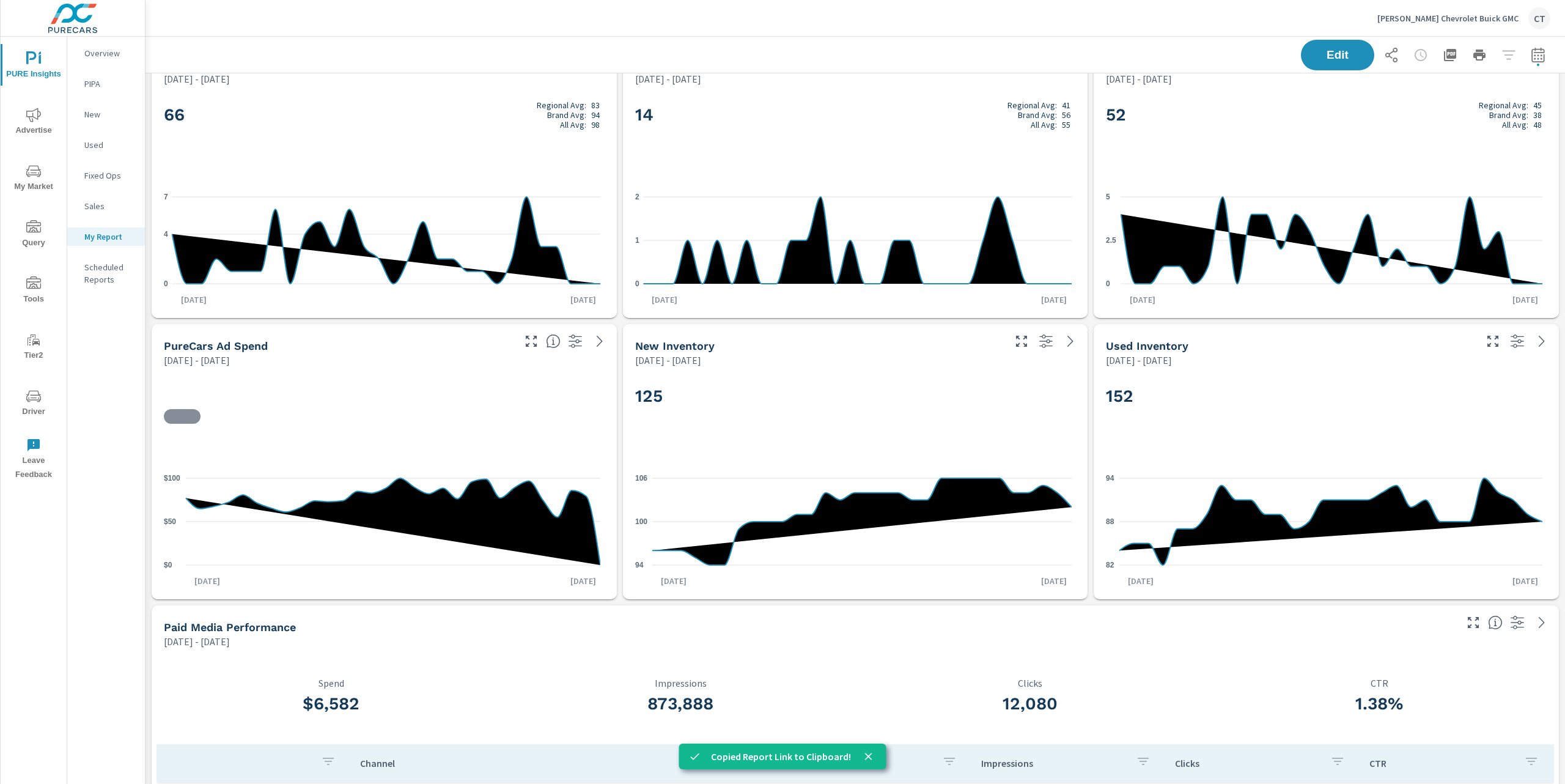
click at [1499, 20] on p "[PERSON_NAME] Chevrolet Buick GMC" at bounding box center [1449, 18] width 142 height 11
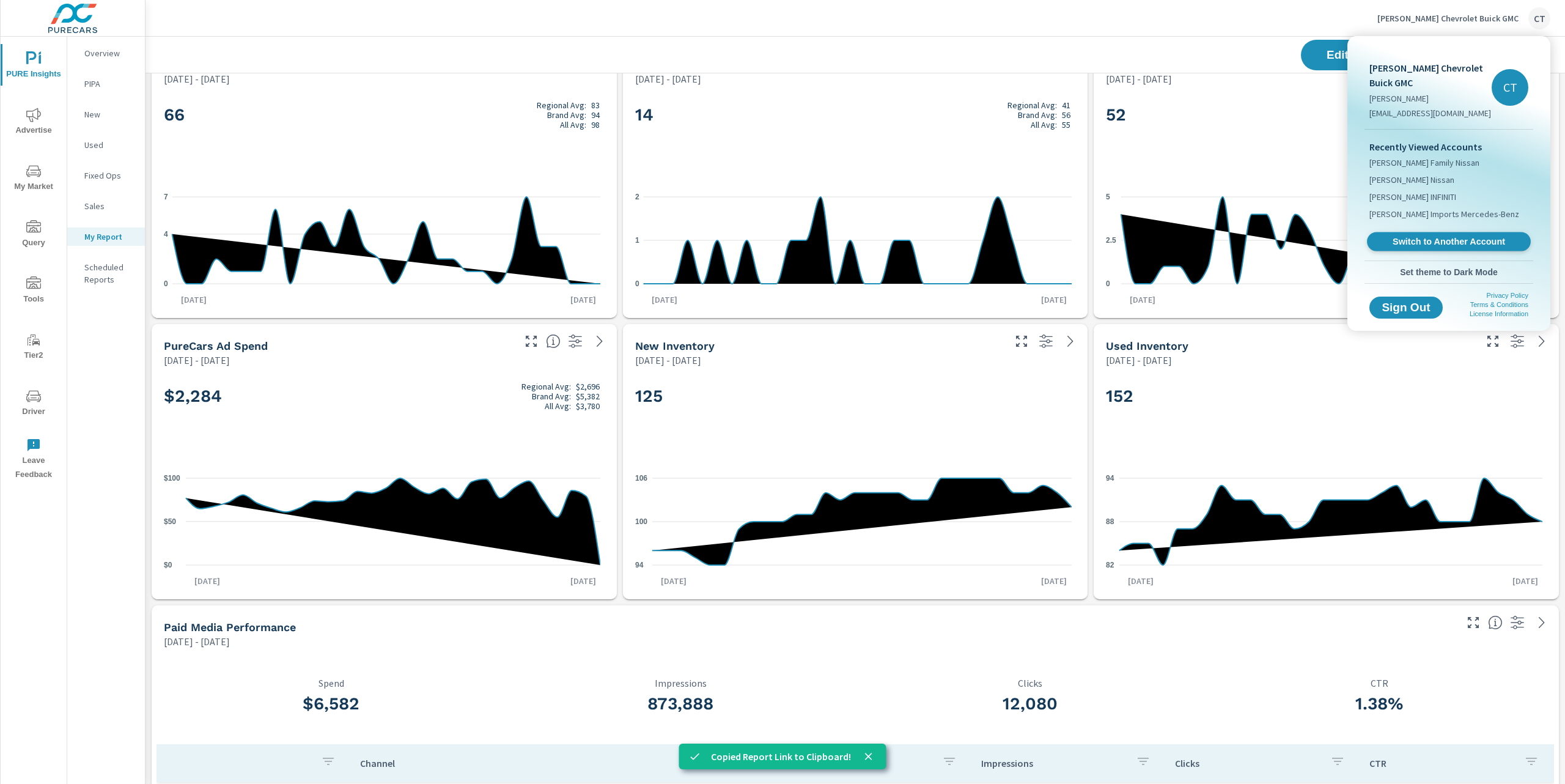
click at [1455, 236] on span "Switch to Another Account" at bounding box center [1449, 241] width 150 height 11
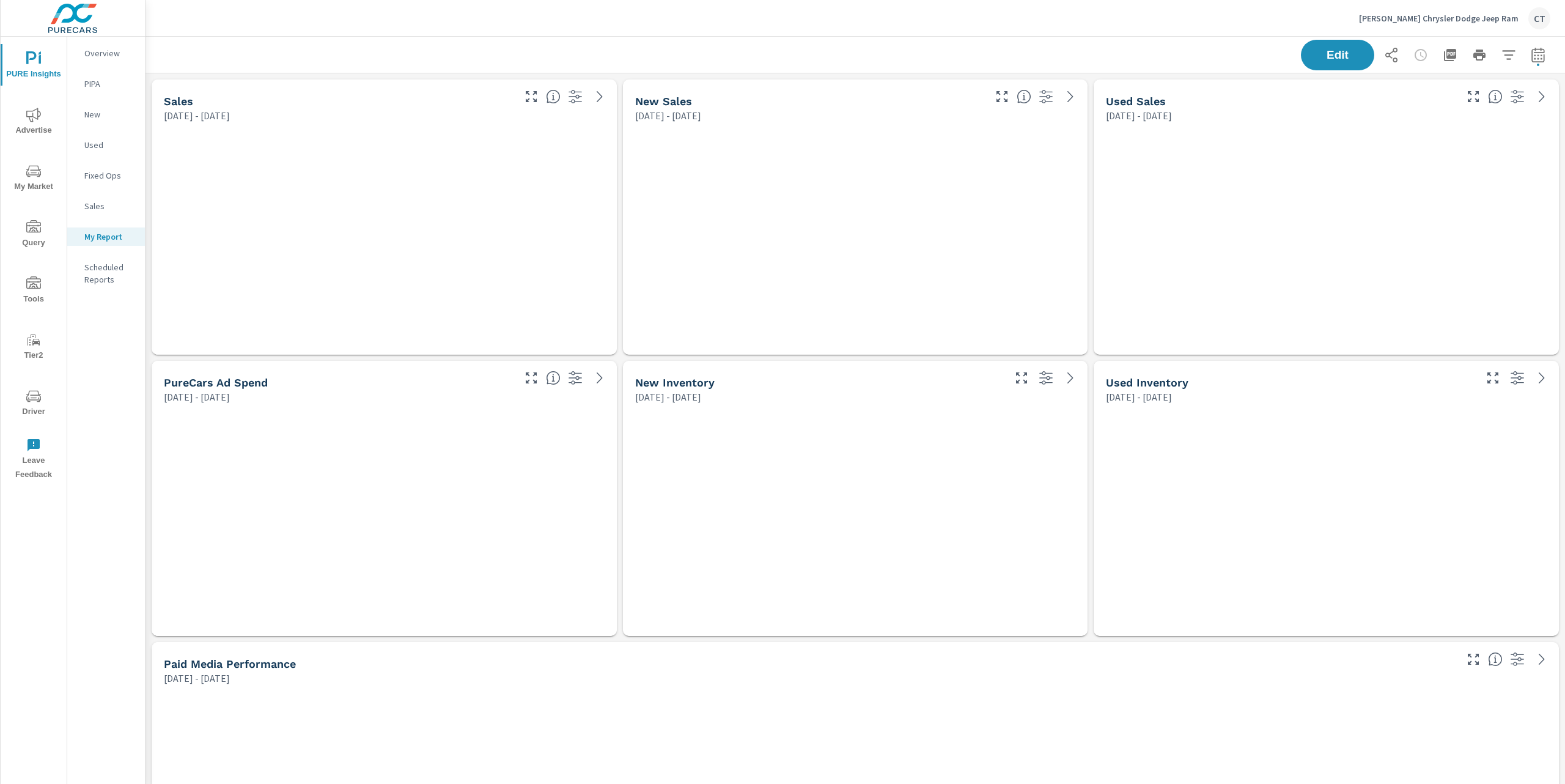
scroll to position [6, 6]
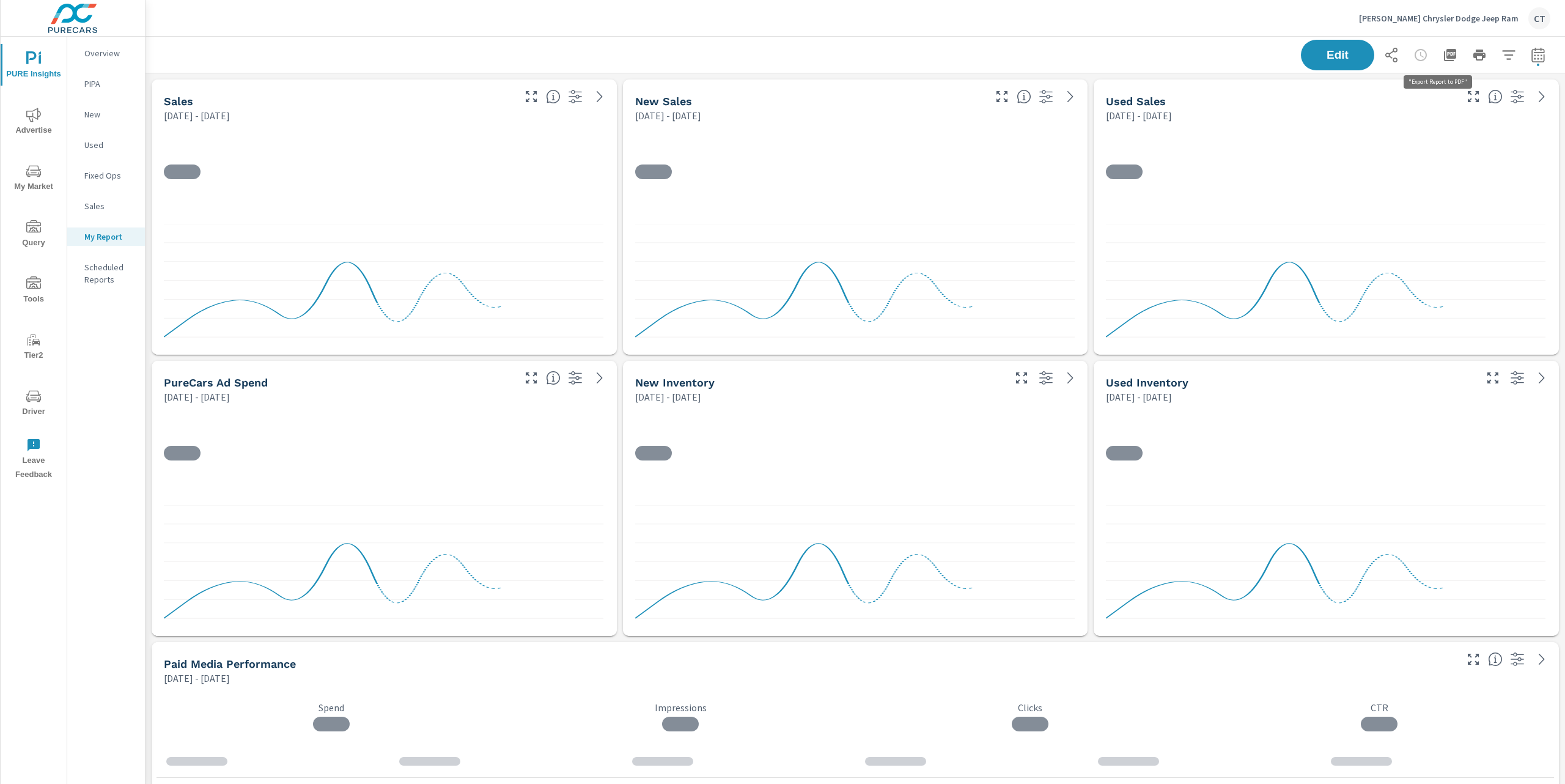
click at [1444, 55] on icon "button" at bounding box center [1450, 55] width 12 height 12
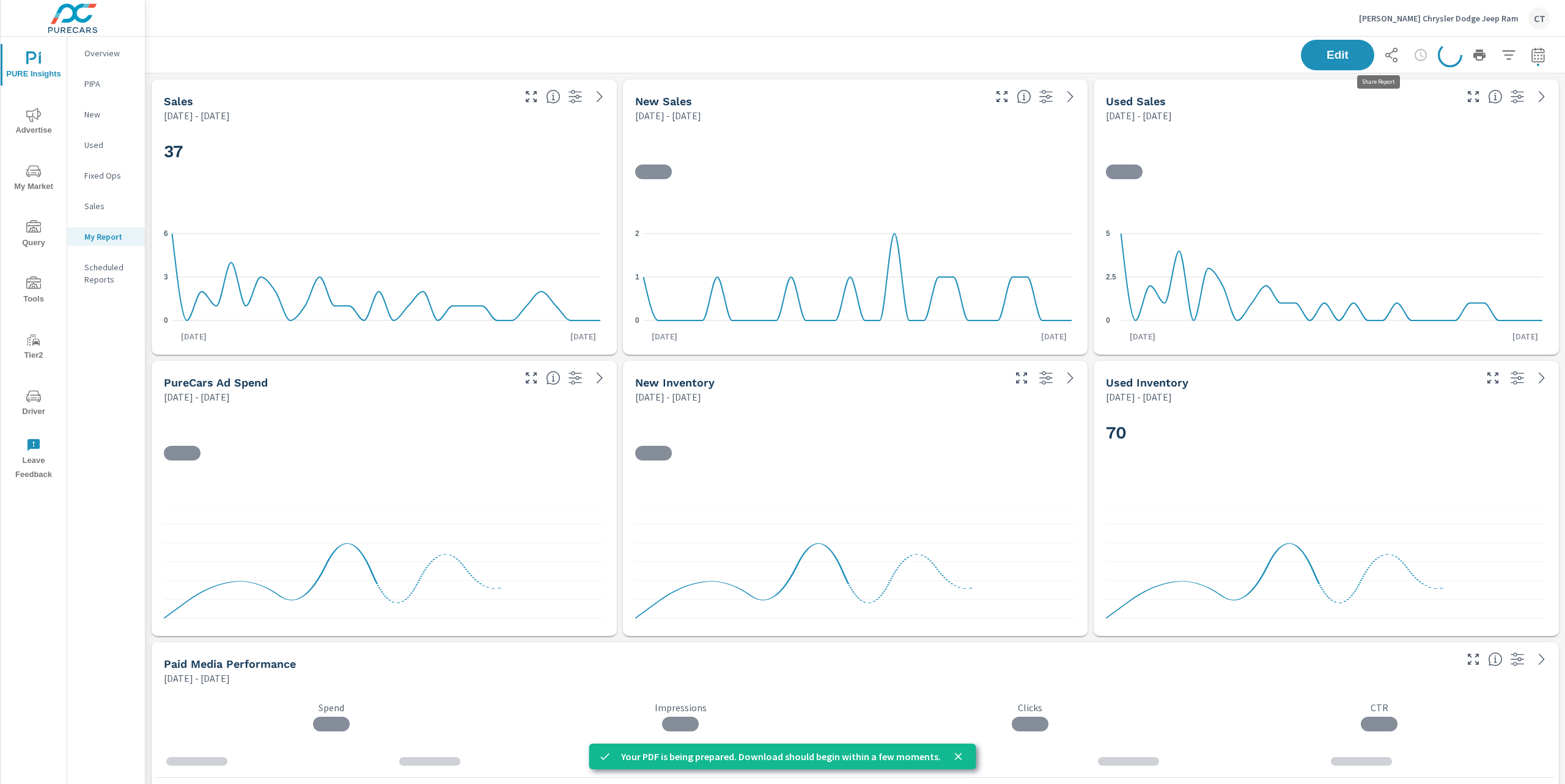
click at [1384, 57] on icon "button" at bounding box center [1391, 55] width 14 height 14
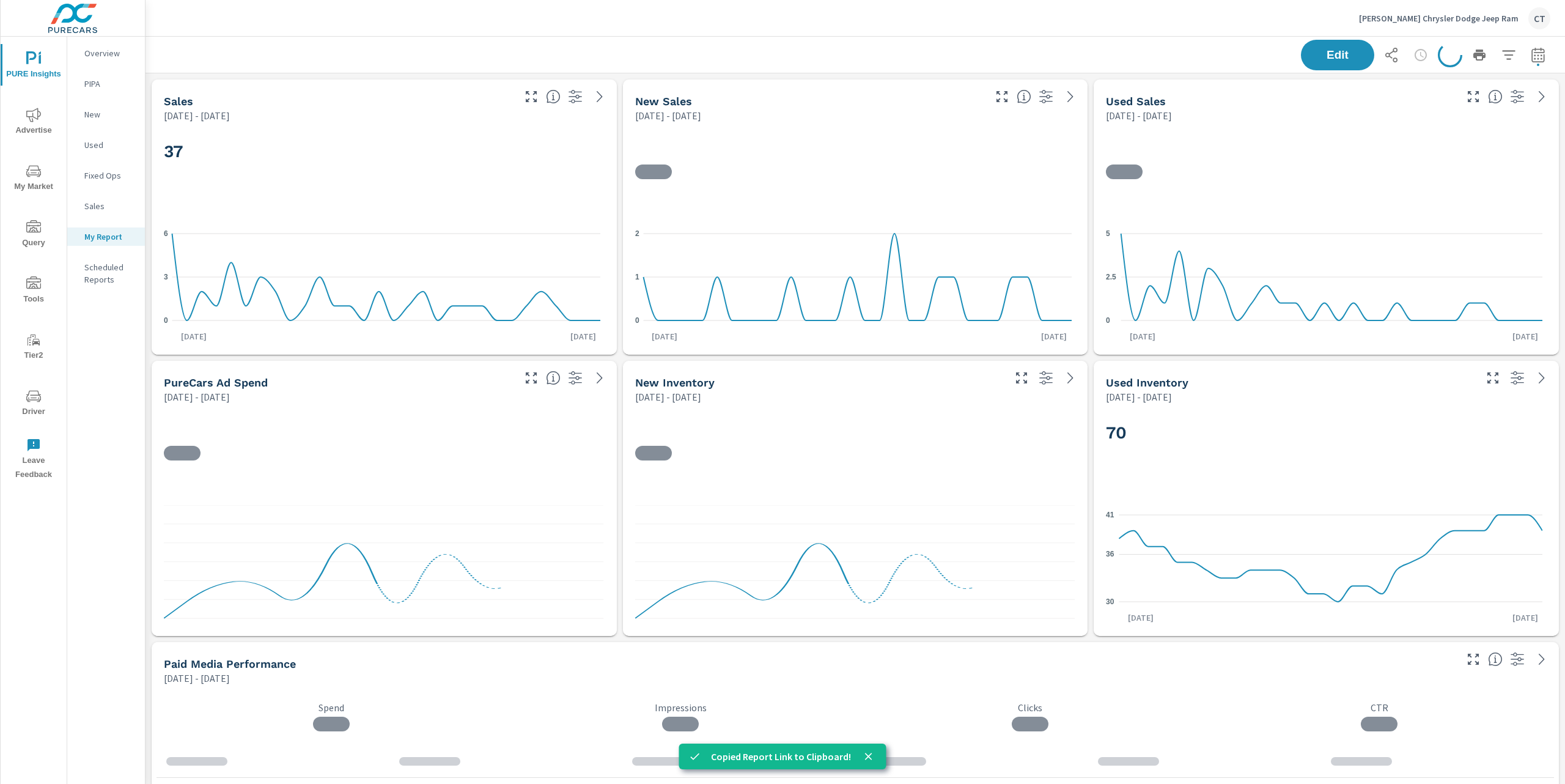
scroll to position [4531, 1433]
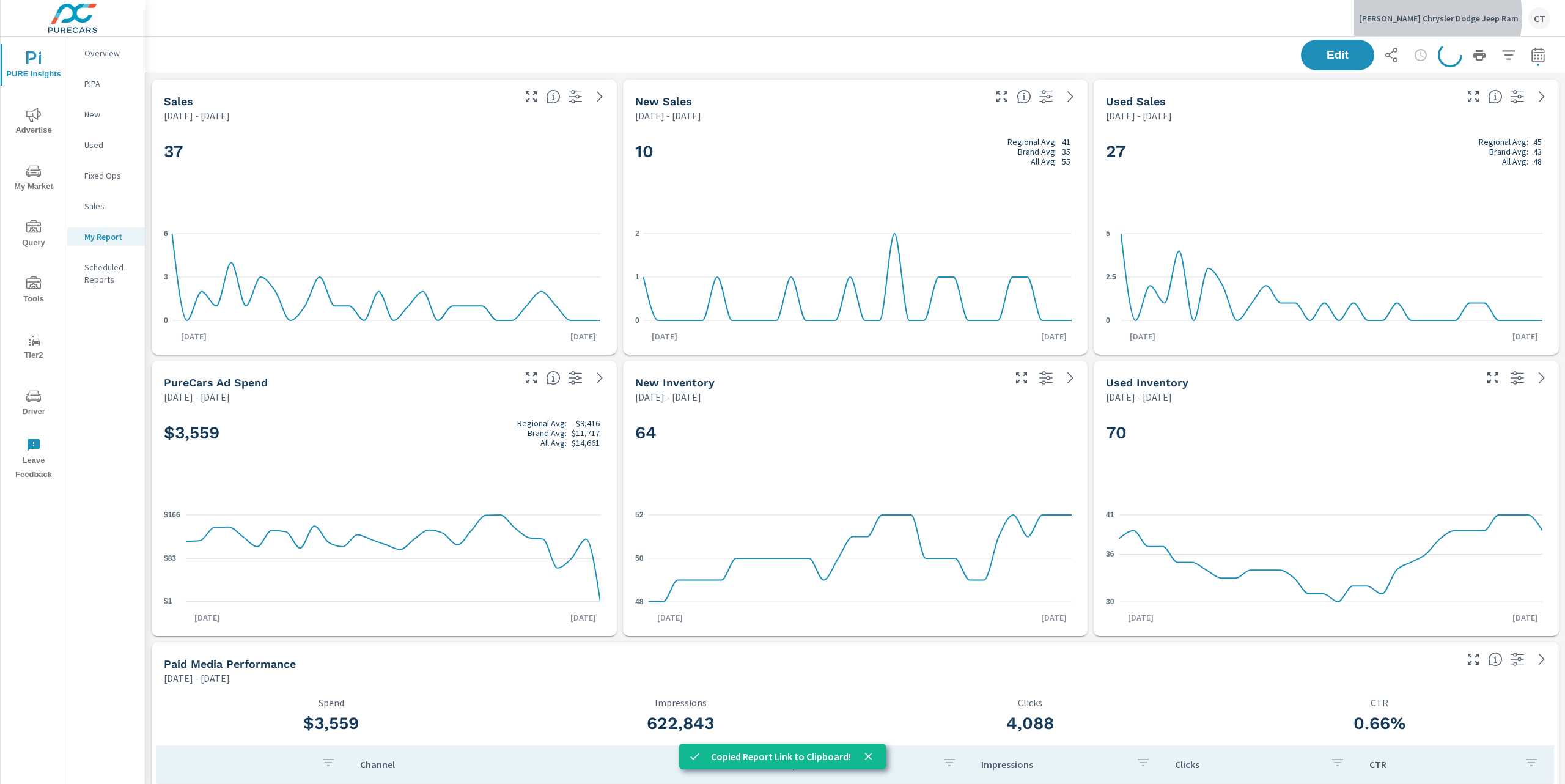
click at [1449, 17] on p "[PERSON_NAME] Chrysler Dodge Jeep Ram" at bounding box center [1439, 18] width 160 height 11
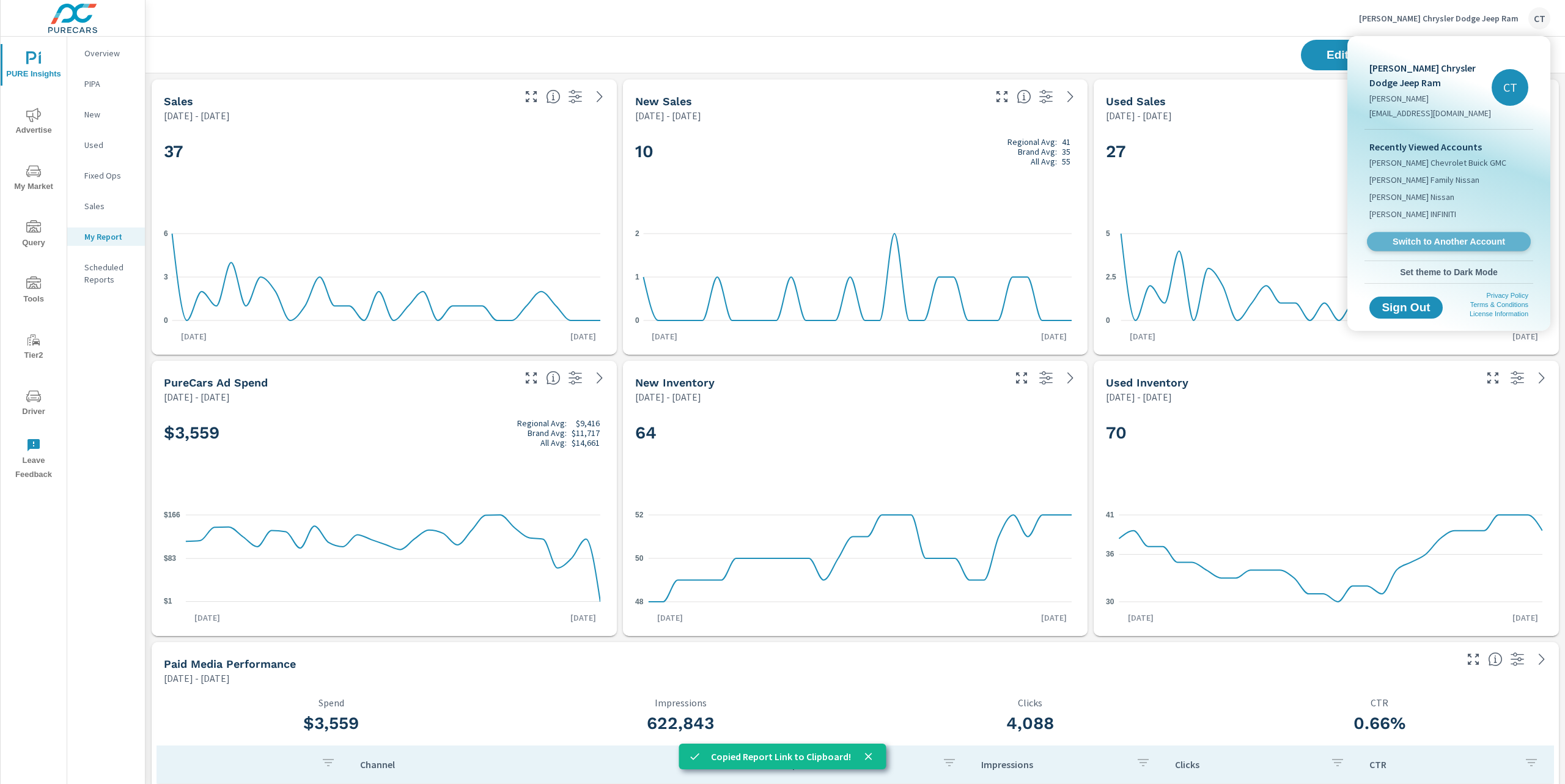
click at [1412, 238] on span "Switch to Another Account" at bounding box center [1449, 241] width 150 height 11
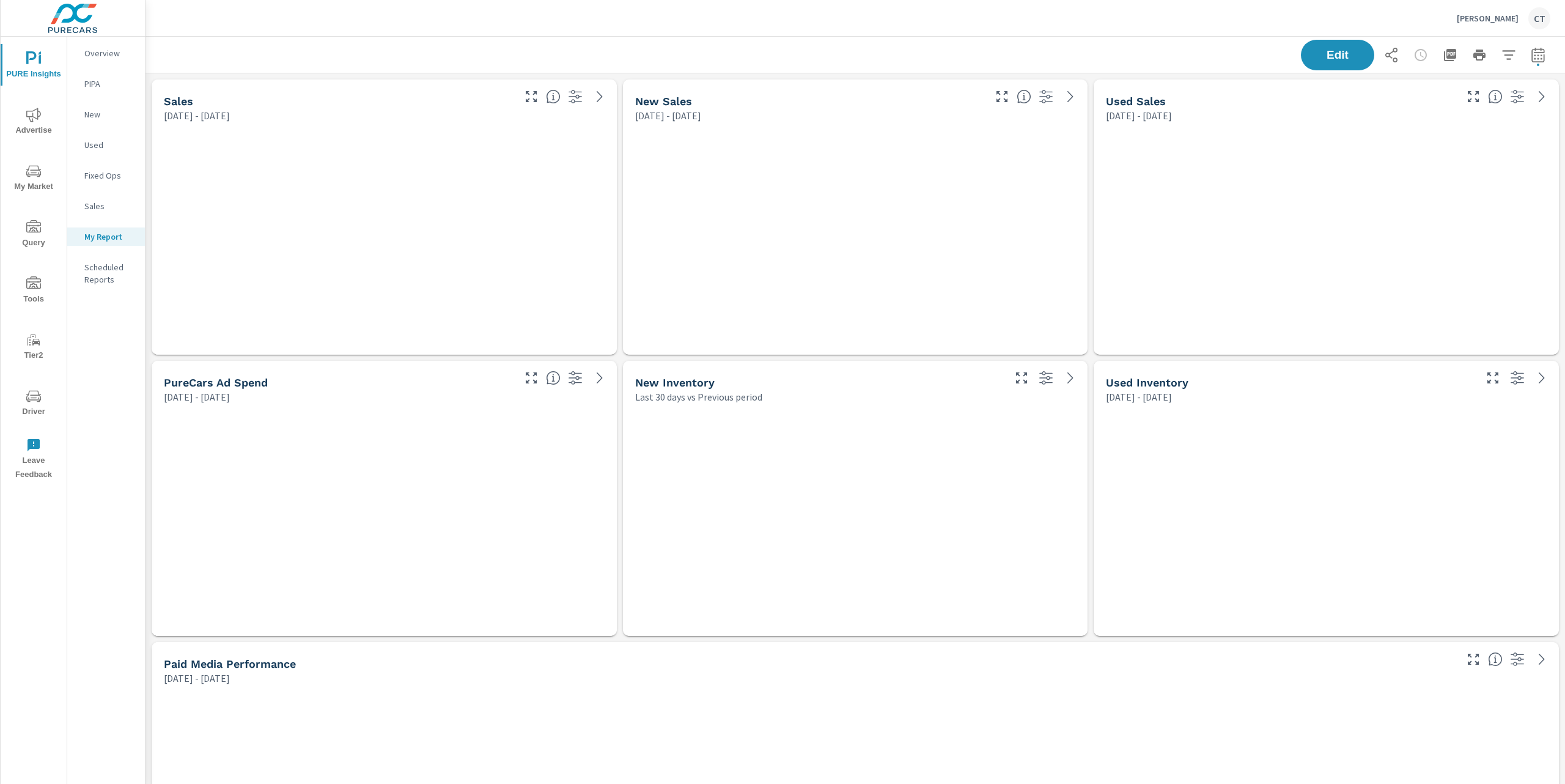
scroll to position [5, 6]
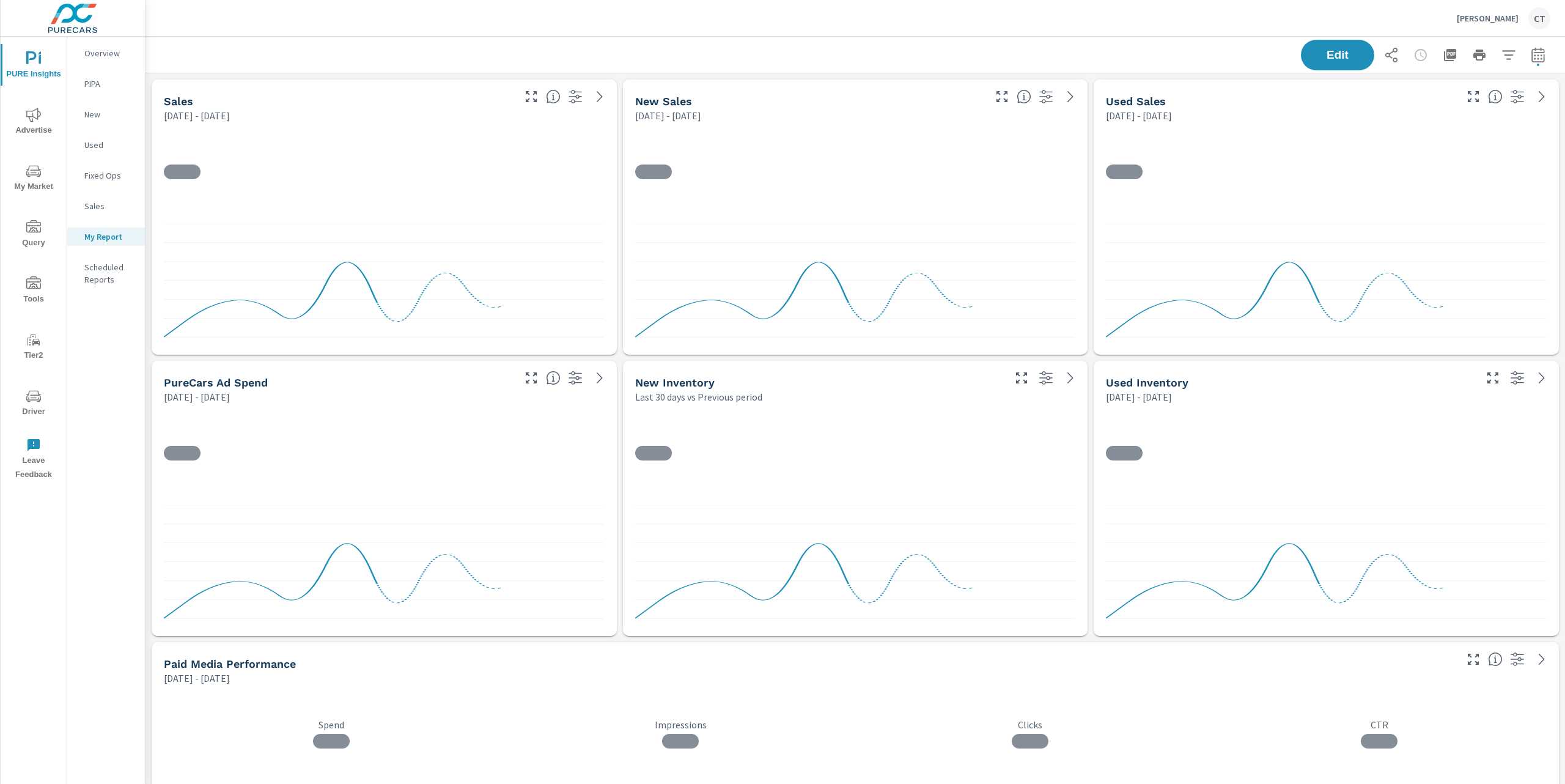
click at [1384, 57] on icon "button" at bounding box center [1391, 55] width 14 height 14
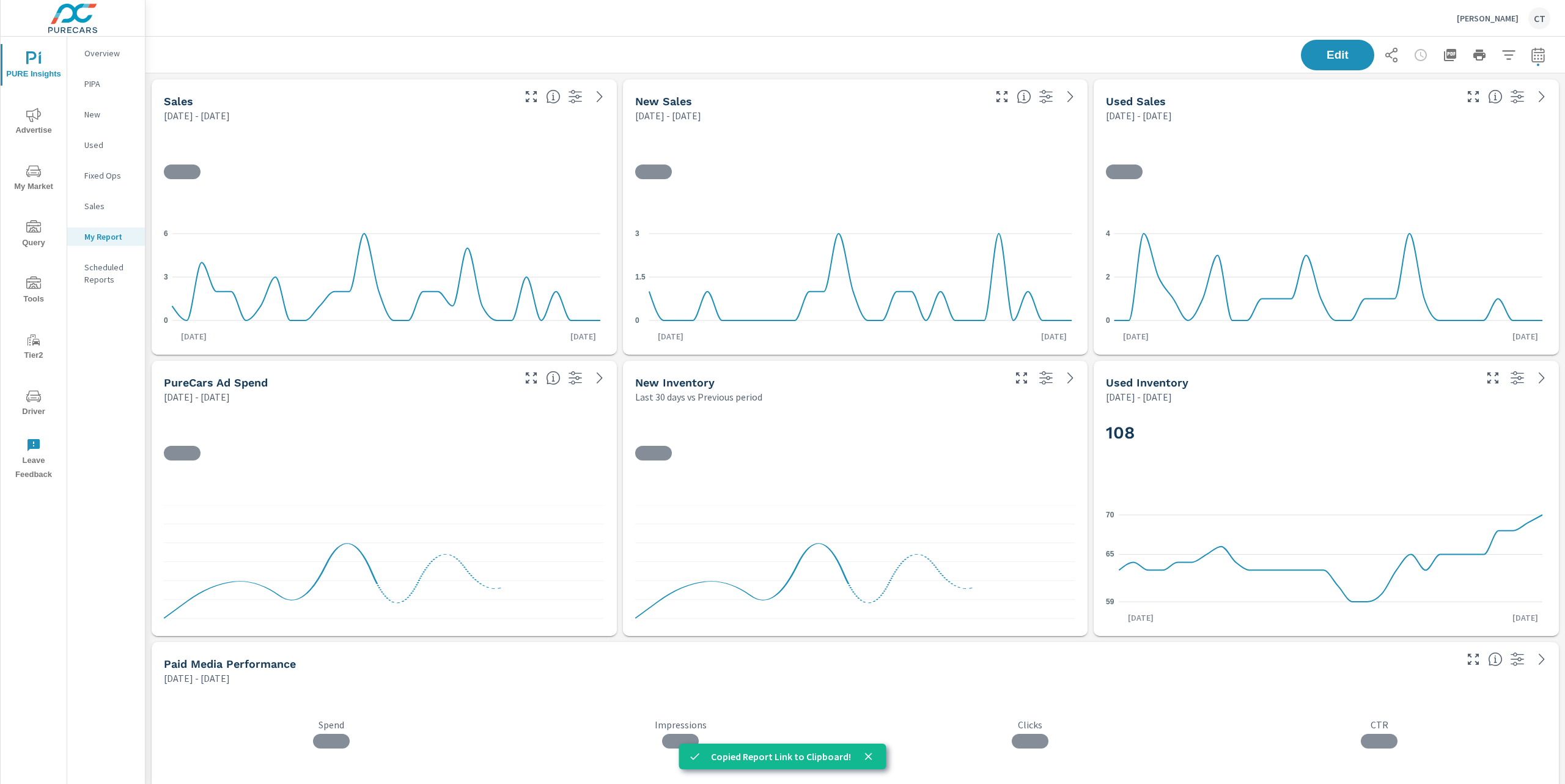
scroll to position [5234, 1433]
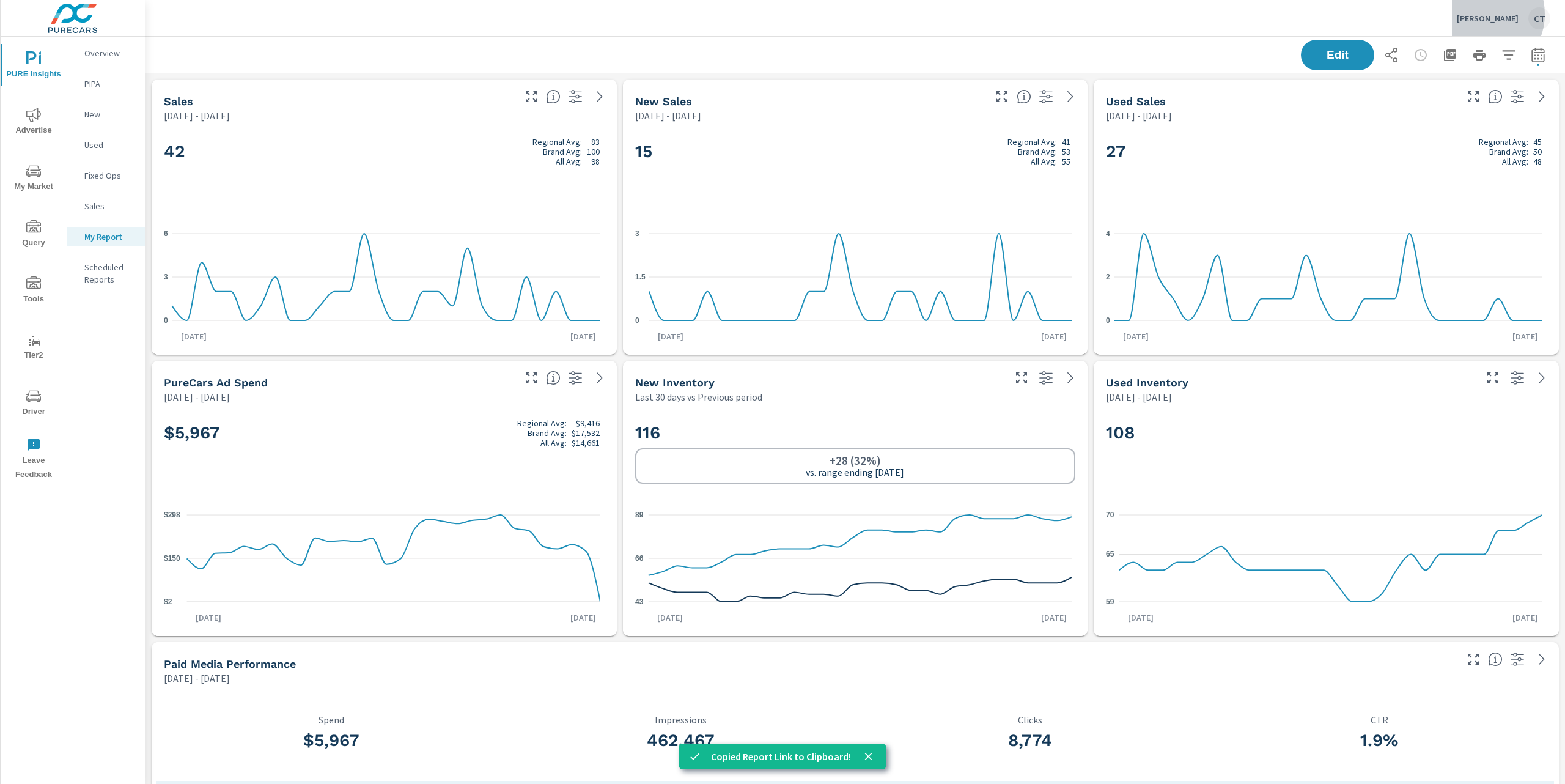
click at [1493, 14] on p "Hobson Ford" at bounding box center [1487, 18] width 62 height 11
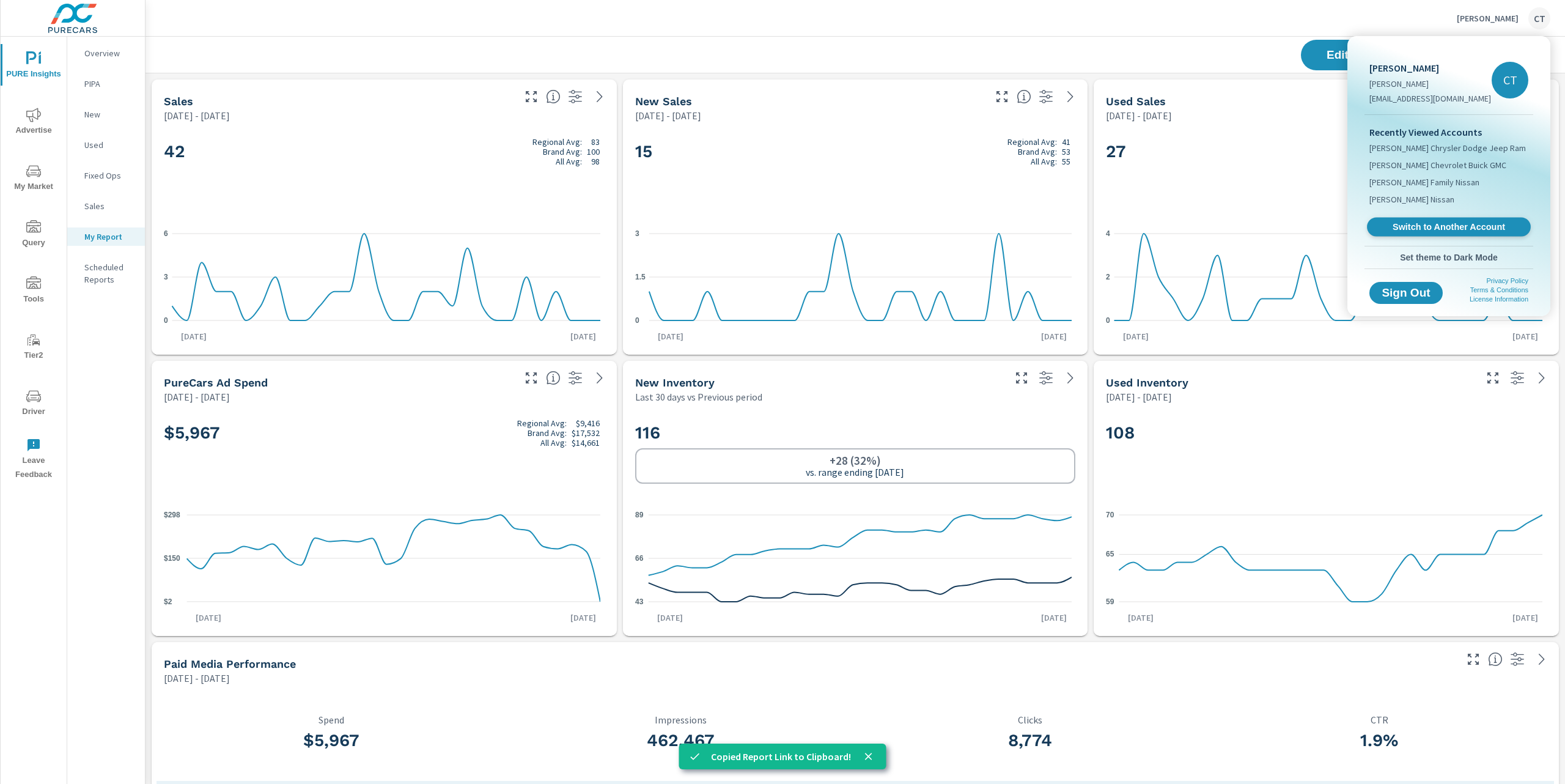
click at [1433, 231] on span "Switch to Another Account" at bounding box center [1449, 227] width 150 height 11
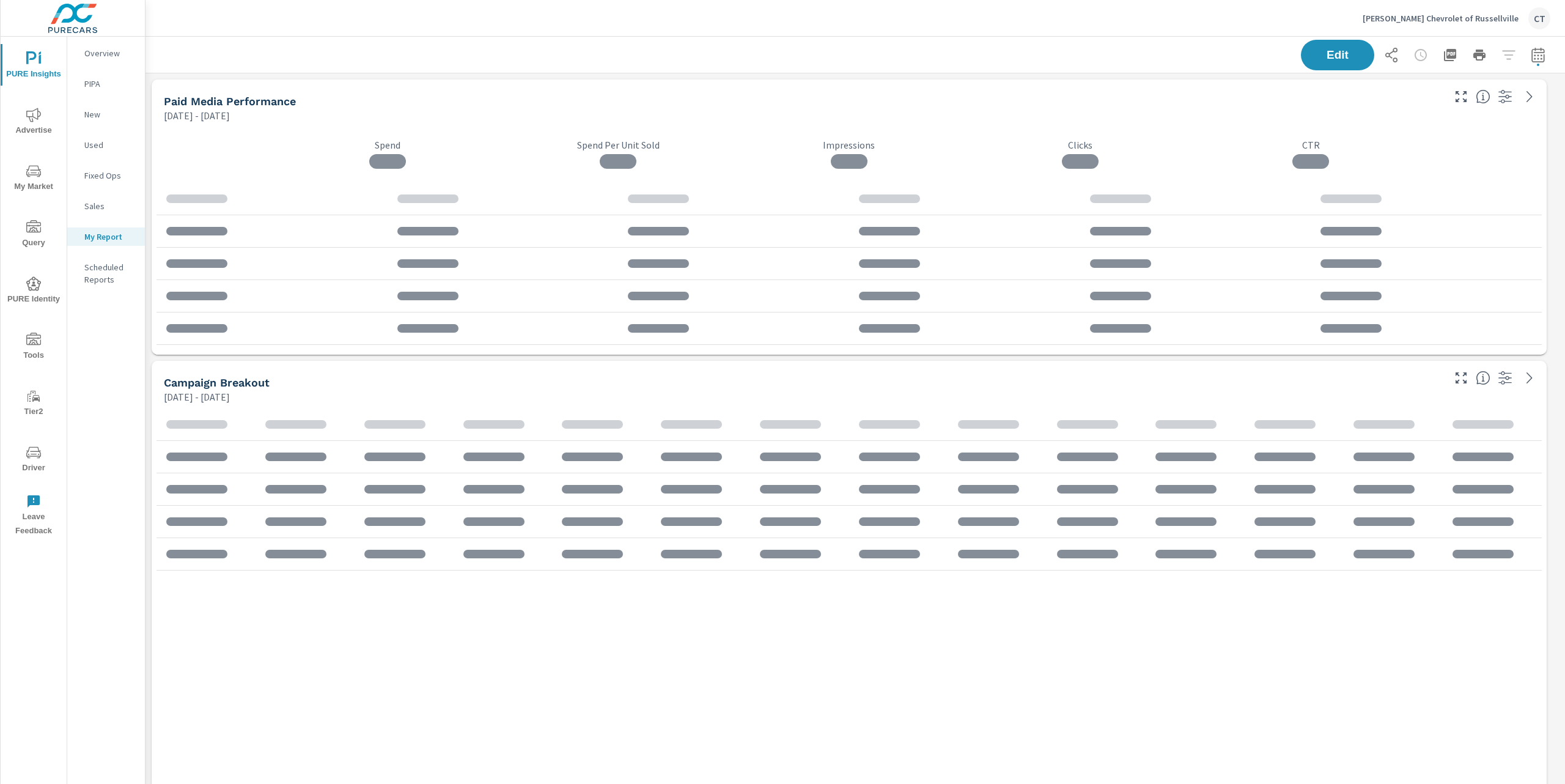
scroll to position [5, 6]
click at [1385, 56] on icon "button" at bounding box center [1391, 55] width 12 height 14
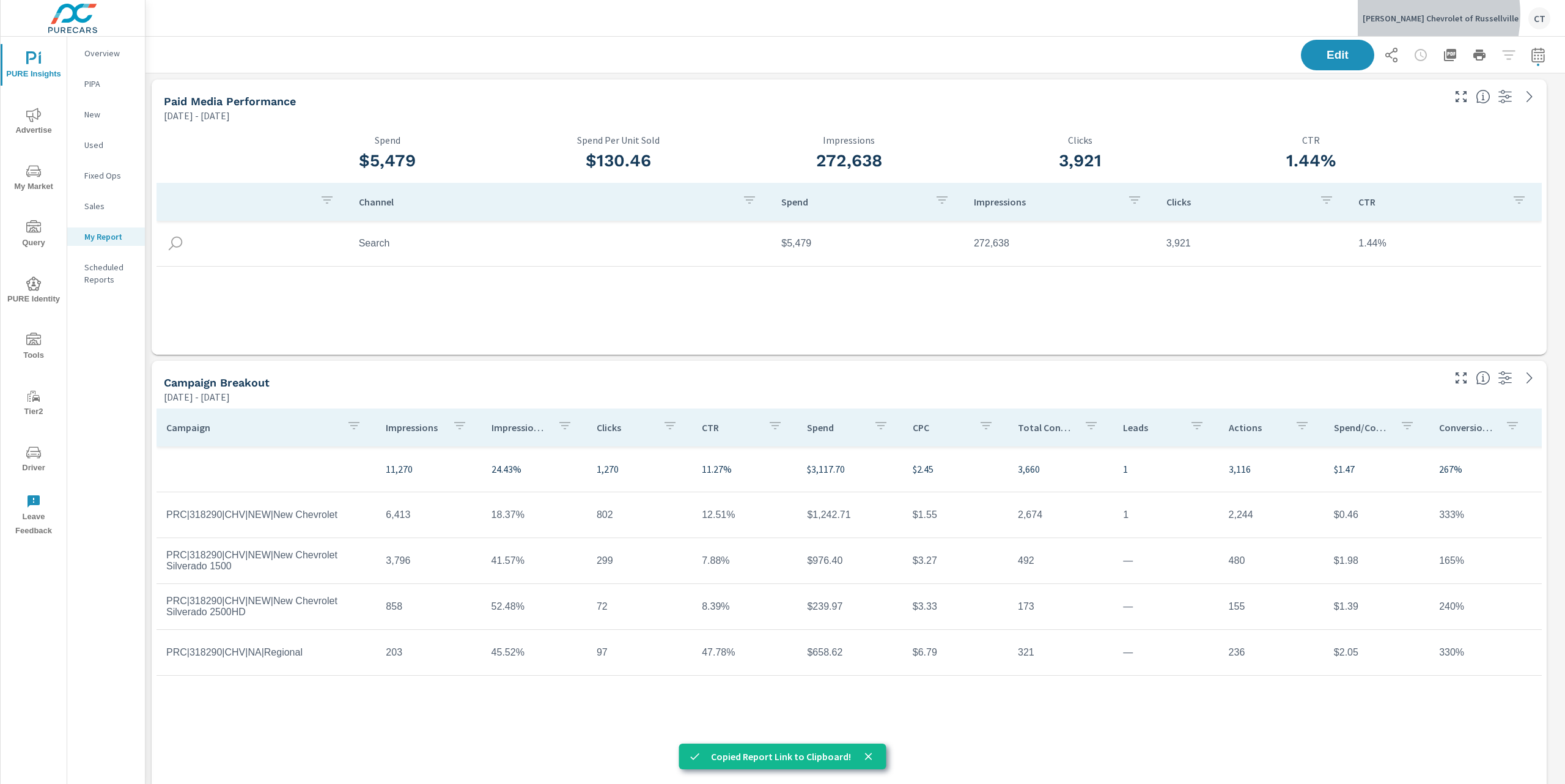
click at [1437, 14] on p "[PERSON_NAME] Chevrolet of Russellville" at bounding box center [1440, 18] width 156 height 11
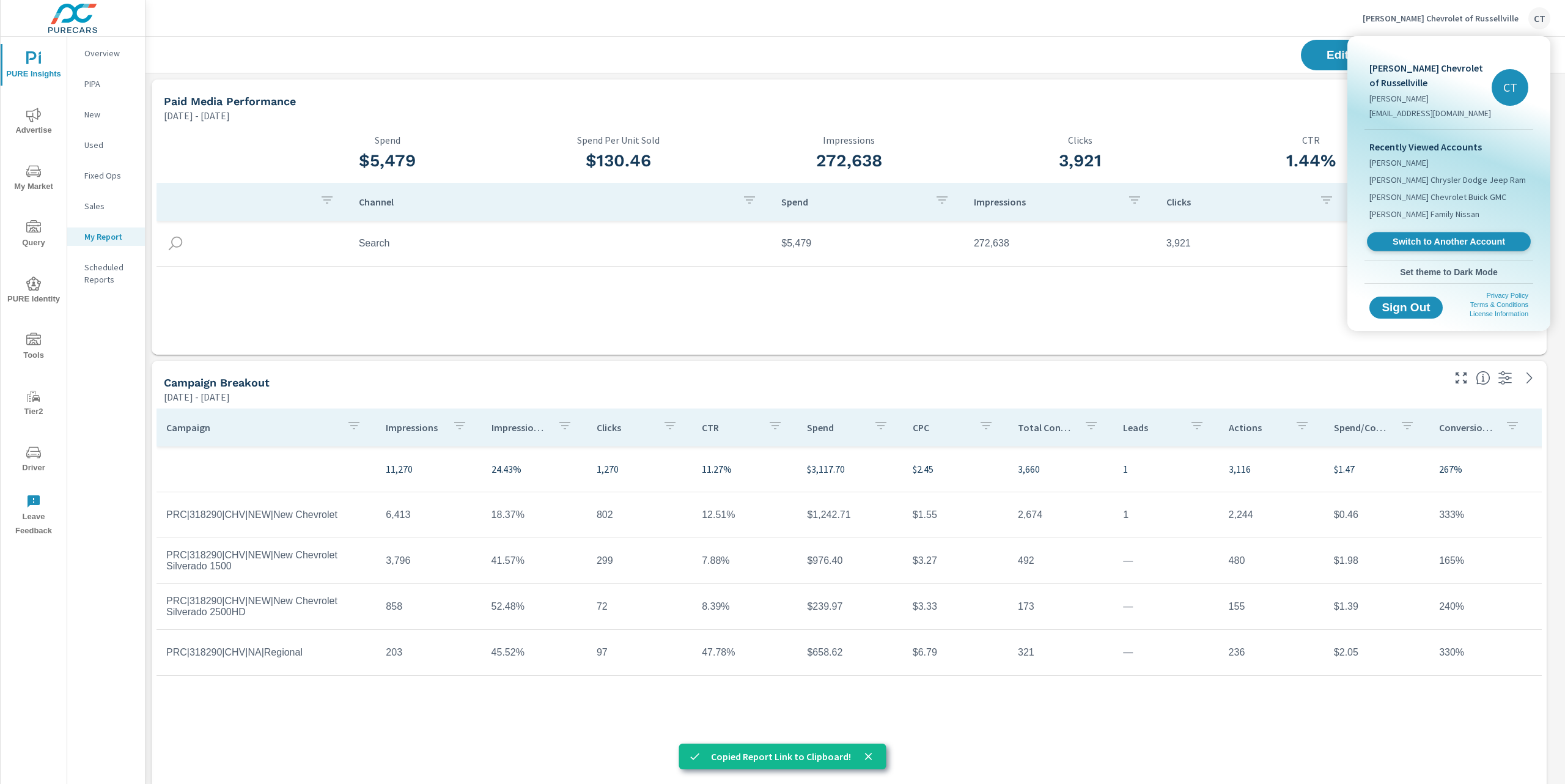
click at [1420, 236] on span "Switch to Another Account" at bounding box center [1449, 241] width 150 height 11
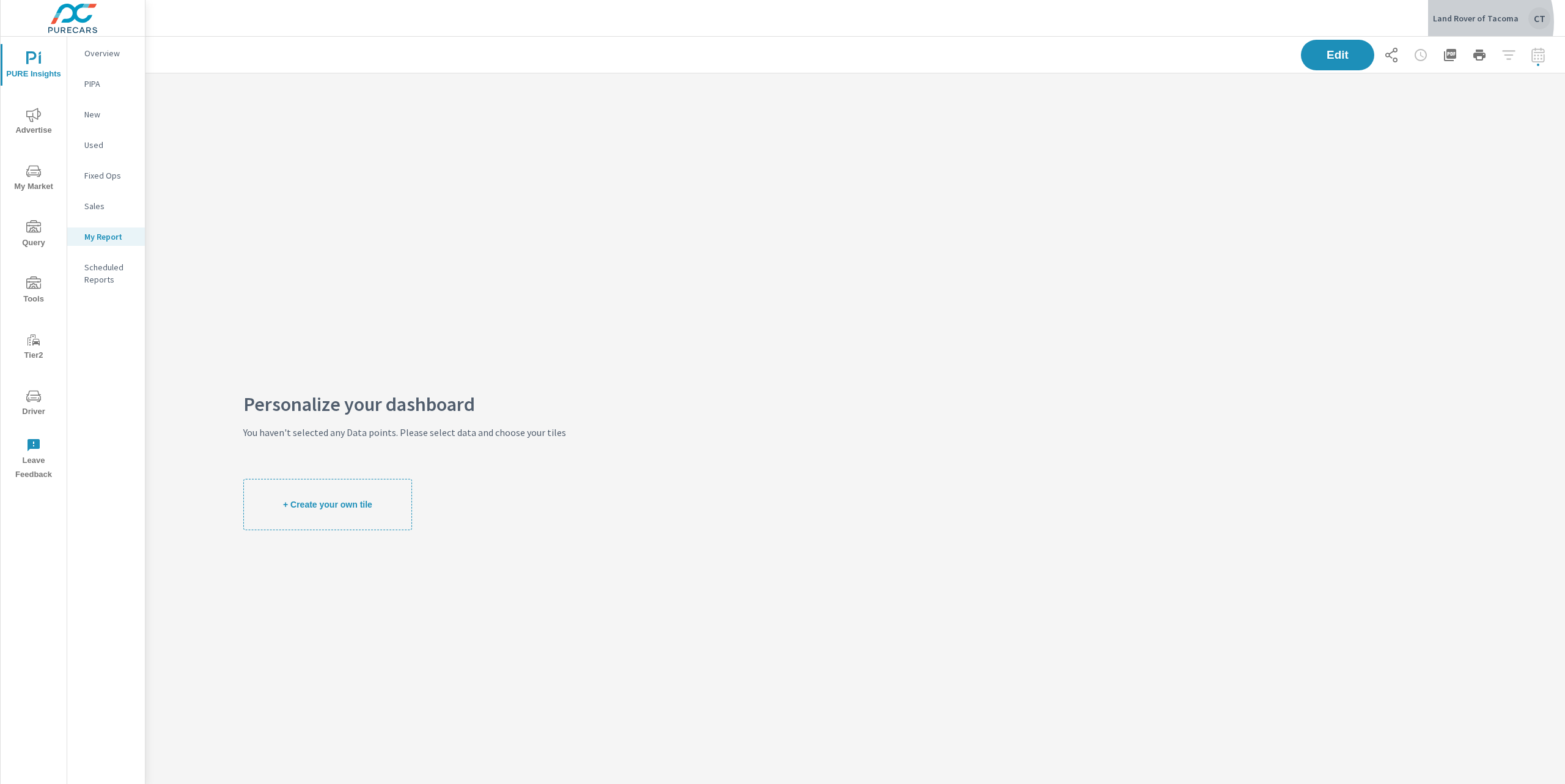
click at [1474, 22] on p "Land Rover of Tacoma" at bounding box center [1476, 18] width 85 height 11
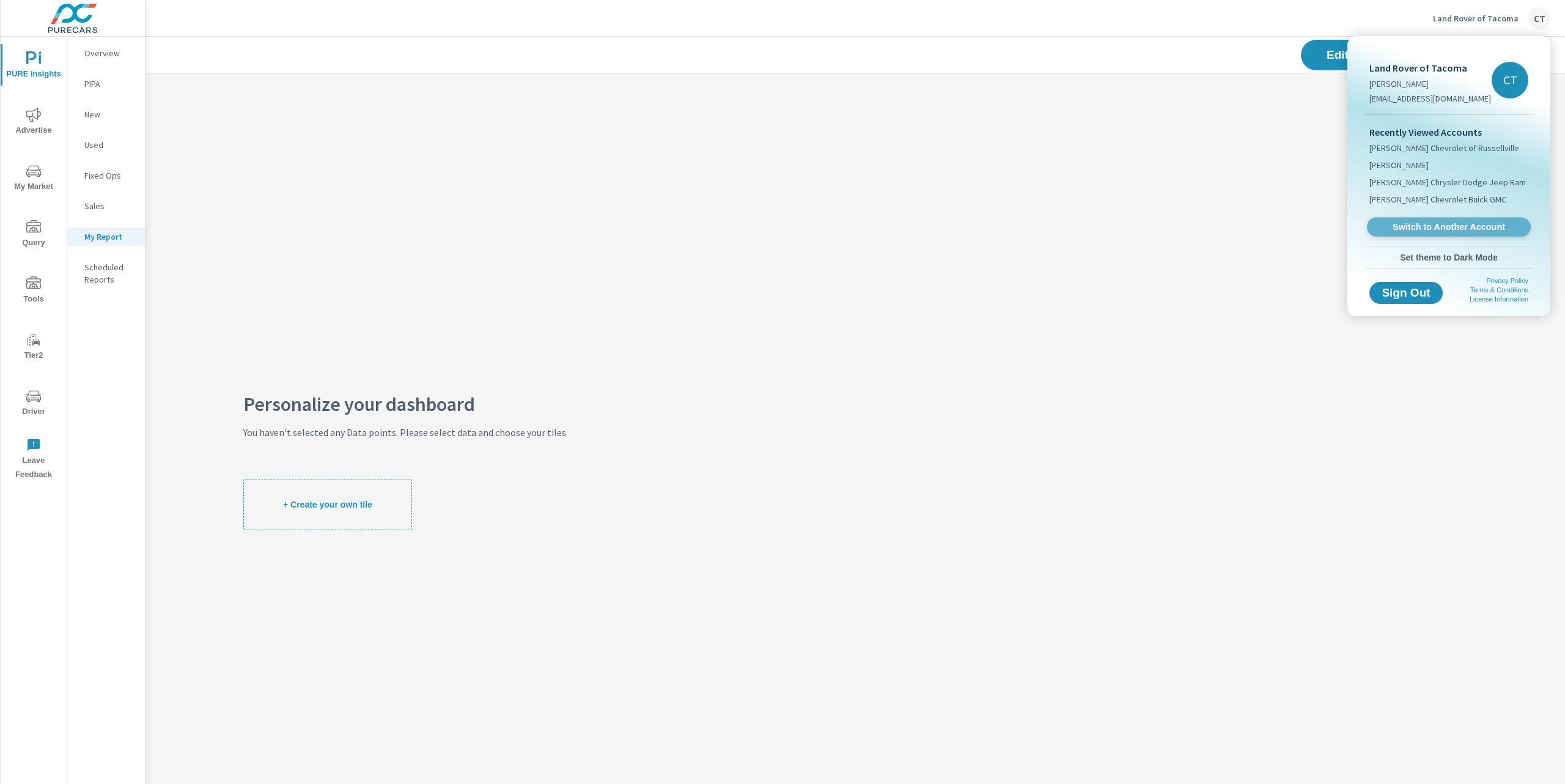
click at [1436, 225] on span "Switch to Another Account" at bounding box center [1449, 227] width 150 height 11
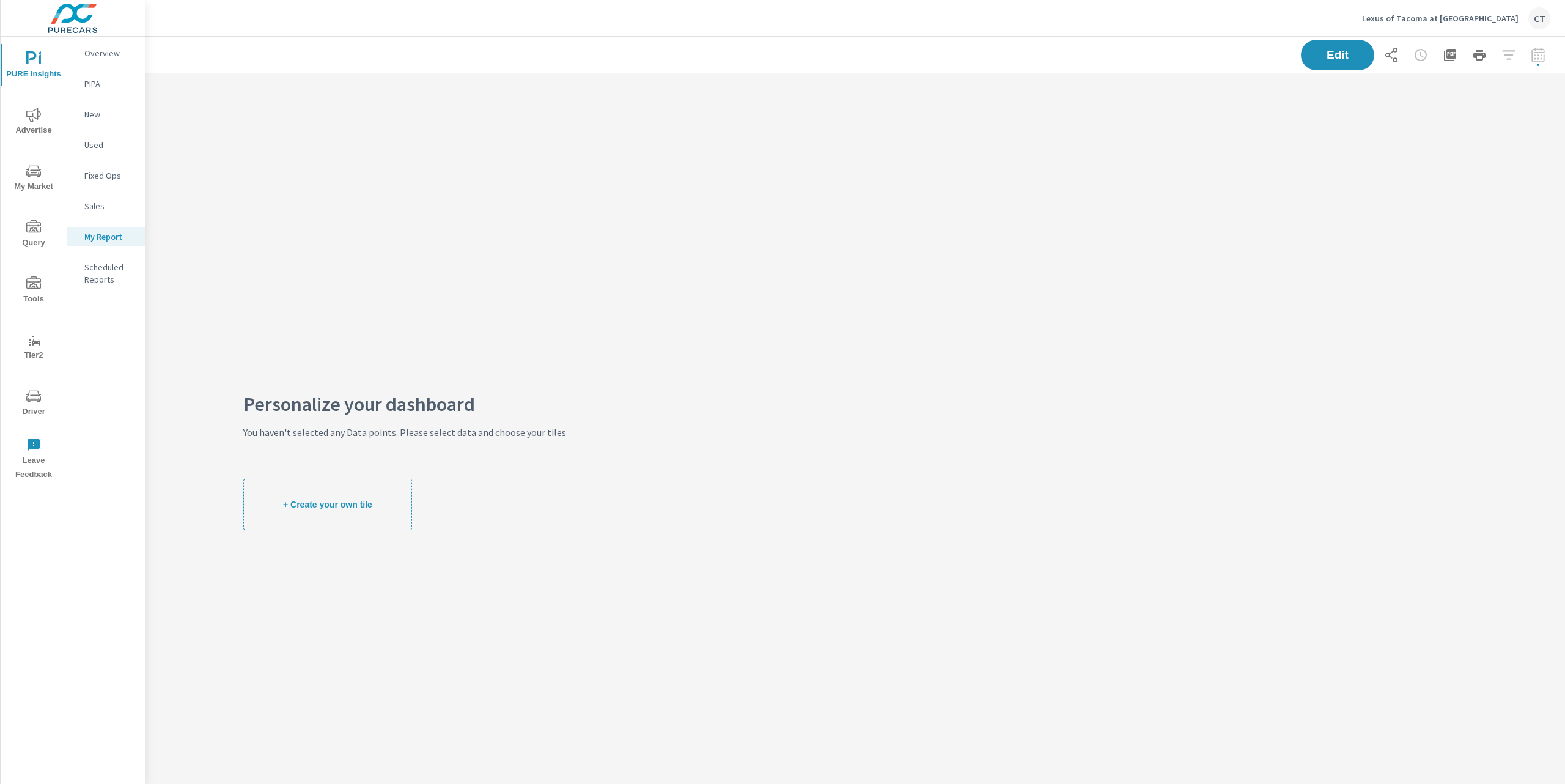
click at [1493, 27] on div "Lexus of Tacoma at [GEOGRAPHIC_DATA]" at bounding box center [1456, 18] width 188 height 22
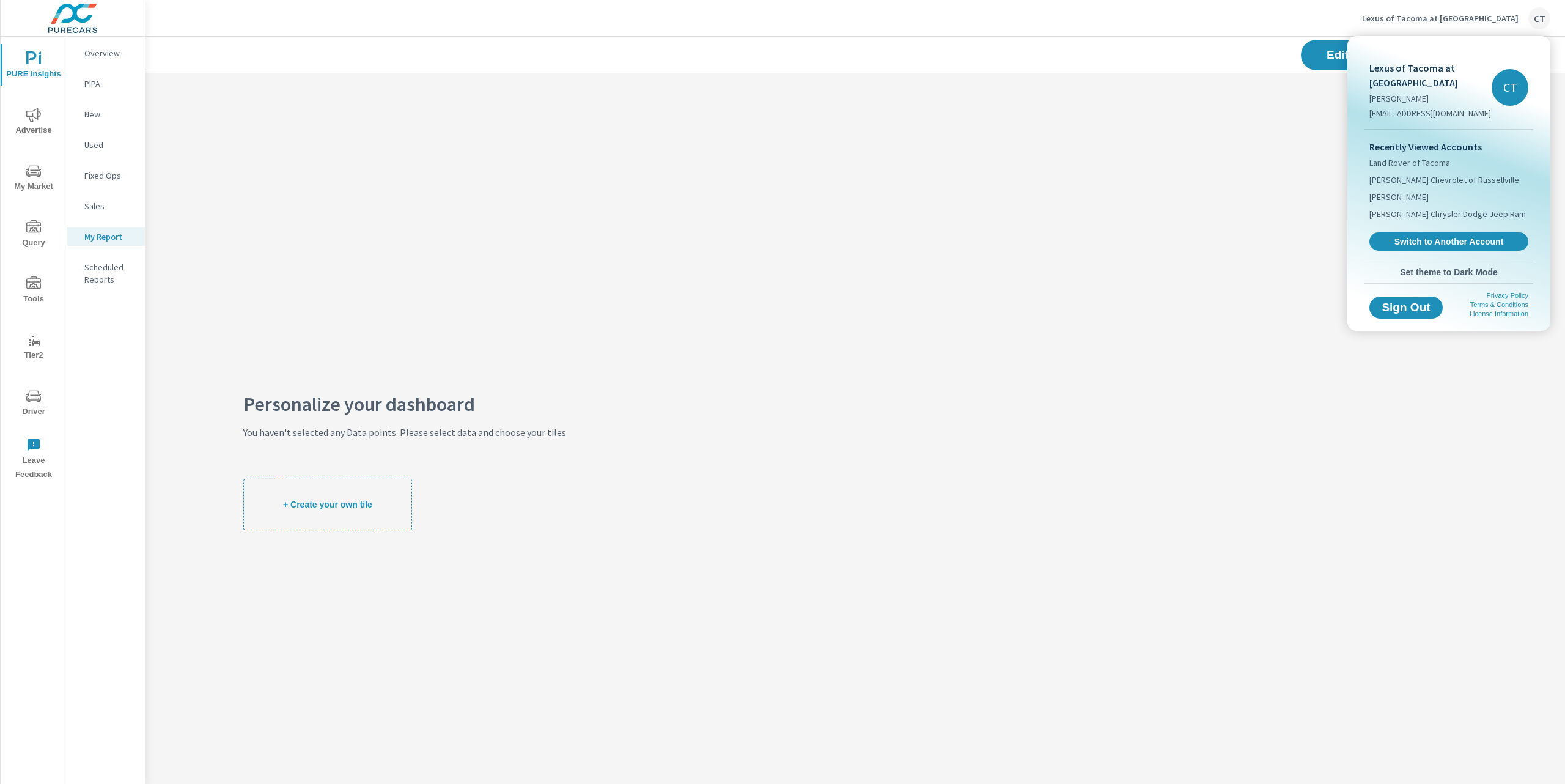
click at [1415, 232] on link "Switch to Another Account" at bounding box center [1449, 241] width 159 height 18
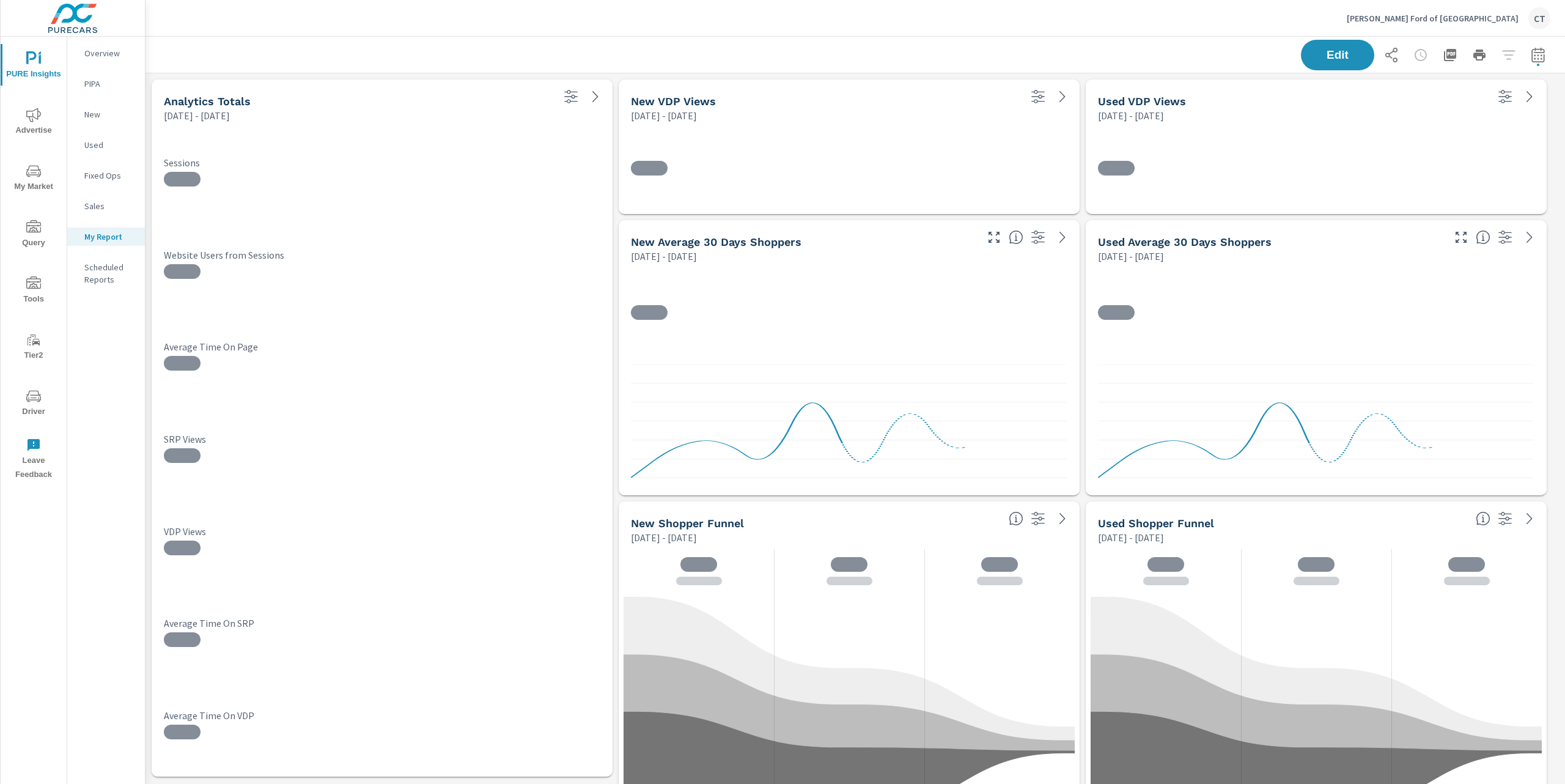
scroll to position [5, 6]
click at [1387, 54] on button "button" at bounding box center [1391, 55] width 24 height 24
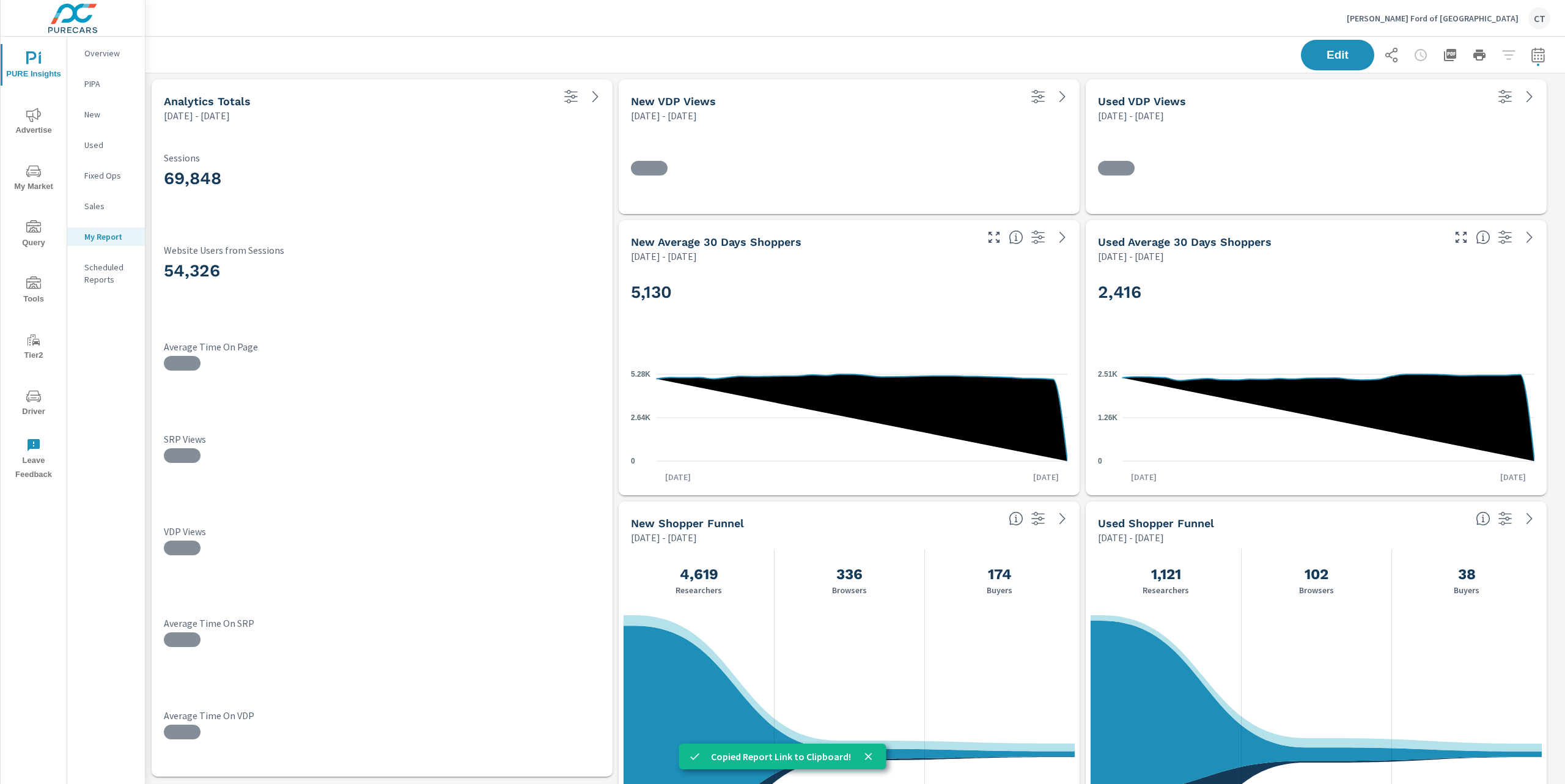
scroll to position [2985, 1433]
click at [1452, 17] on p "[PERSON_NAME] Ford of [GEOGRAPHIC_DATA]" at bounding box center [1433, 18] width 172 height 11
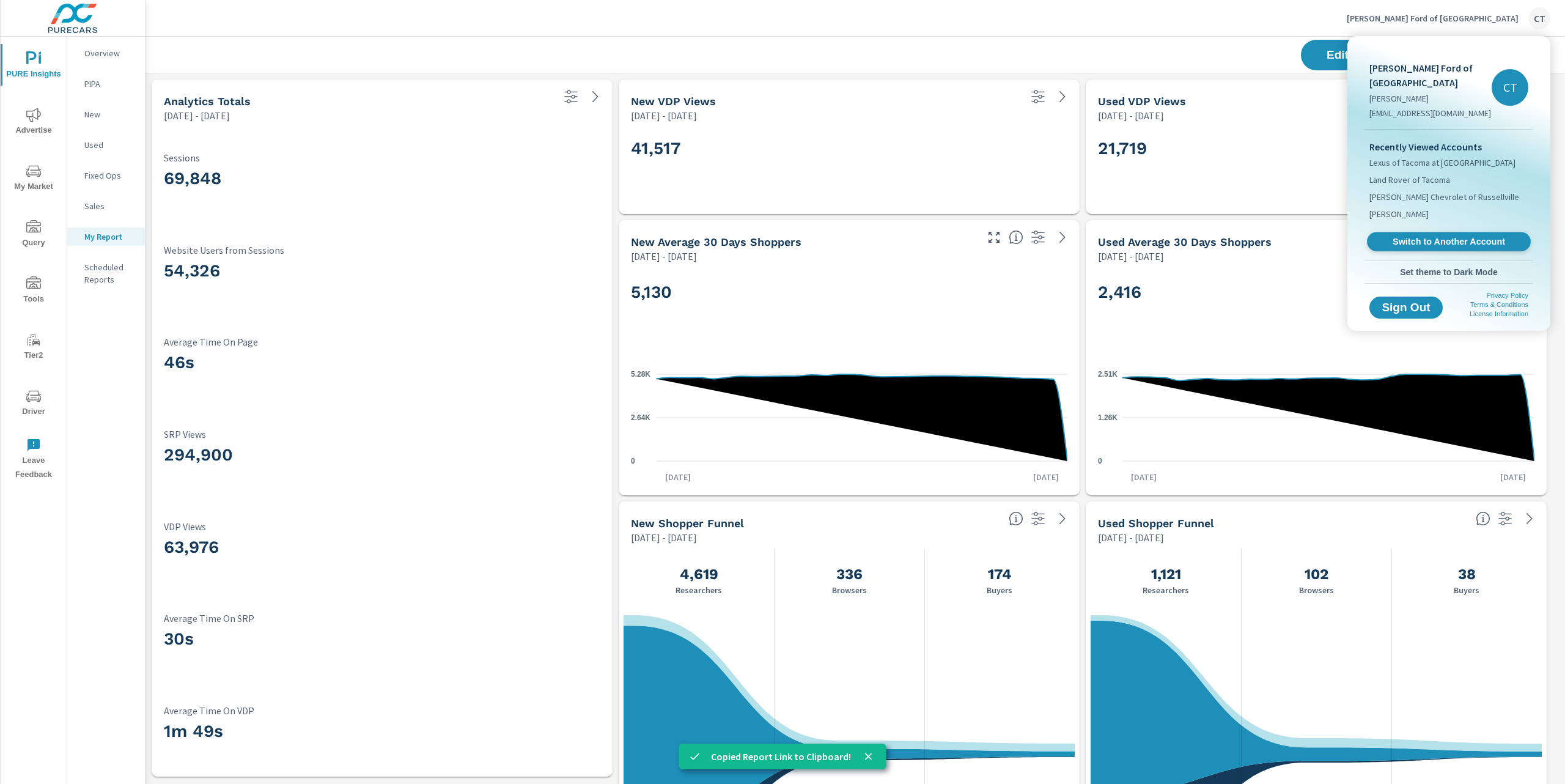
click at [1426, 243] on span "Switch to Another Account" at bounding box center [1449, 241] width 150 height 11
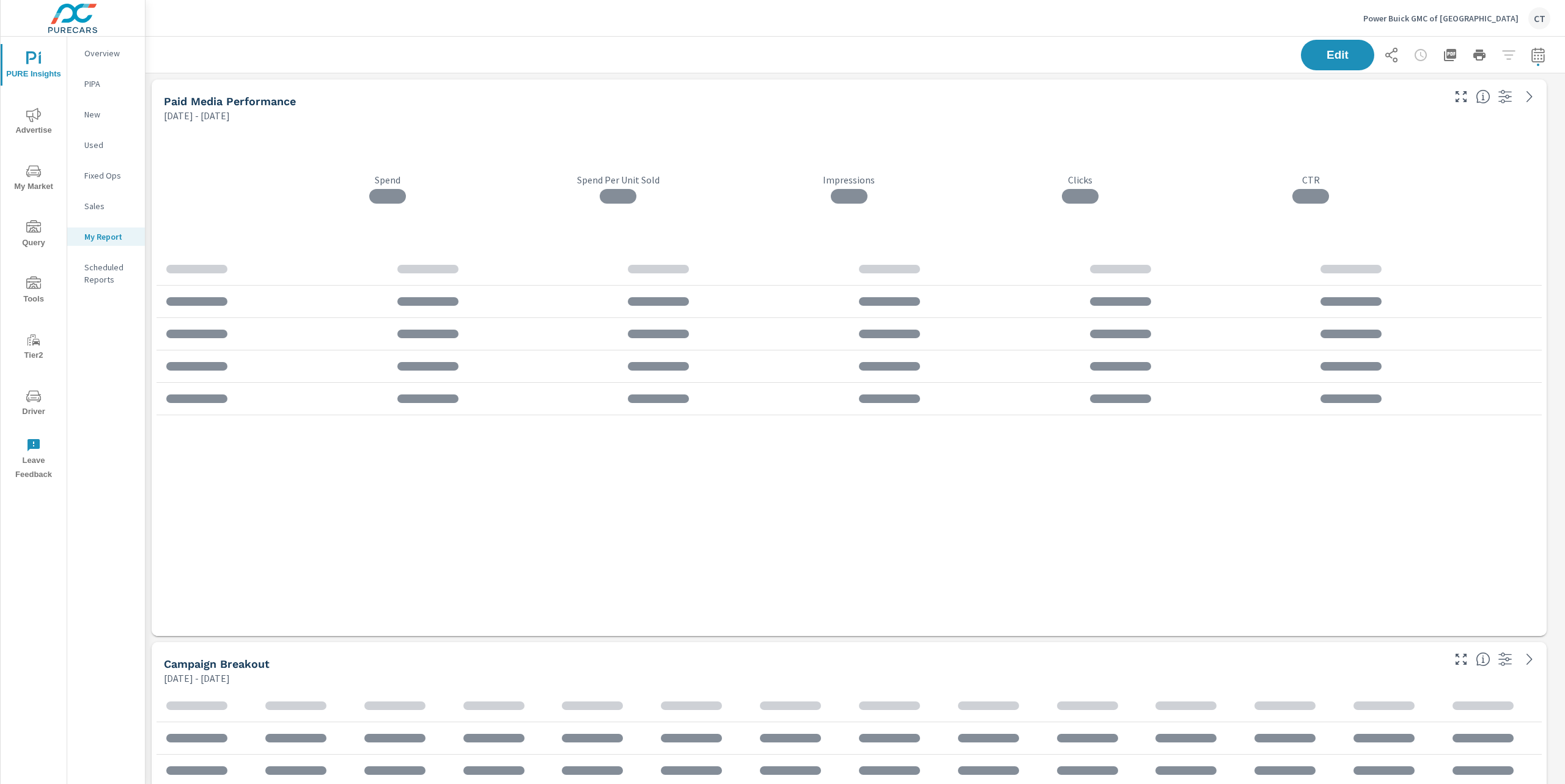
scroll to position [5, 6]
click at [1384, 60] on icon "button" at bounding box center [1391, 55] width 14 height 14
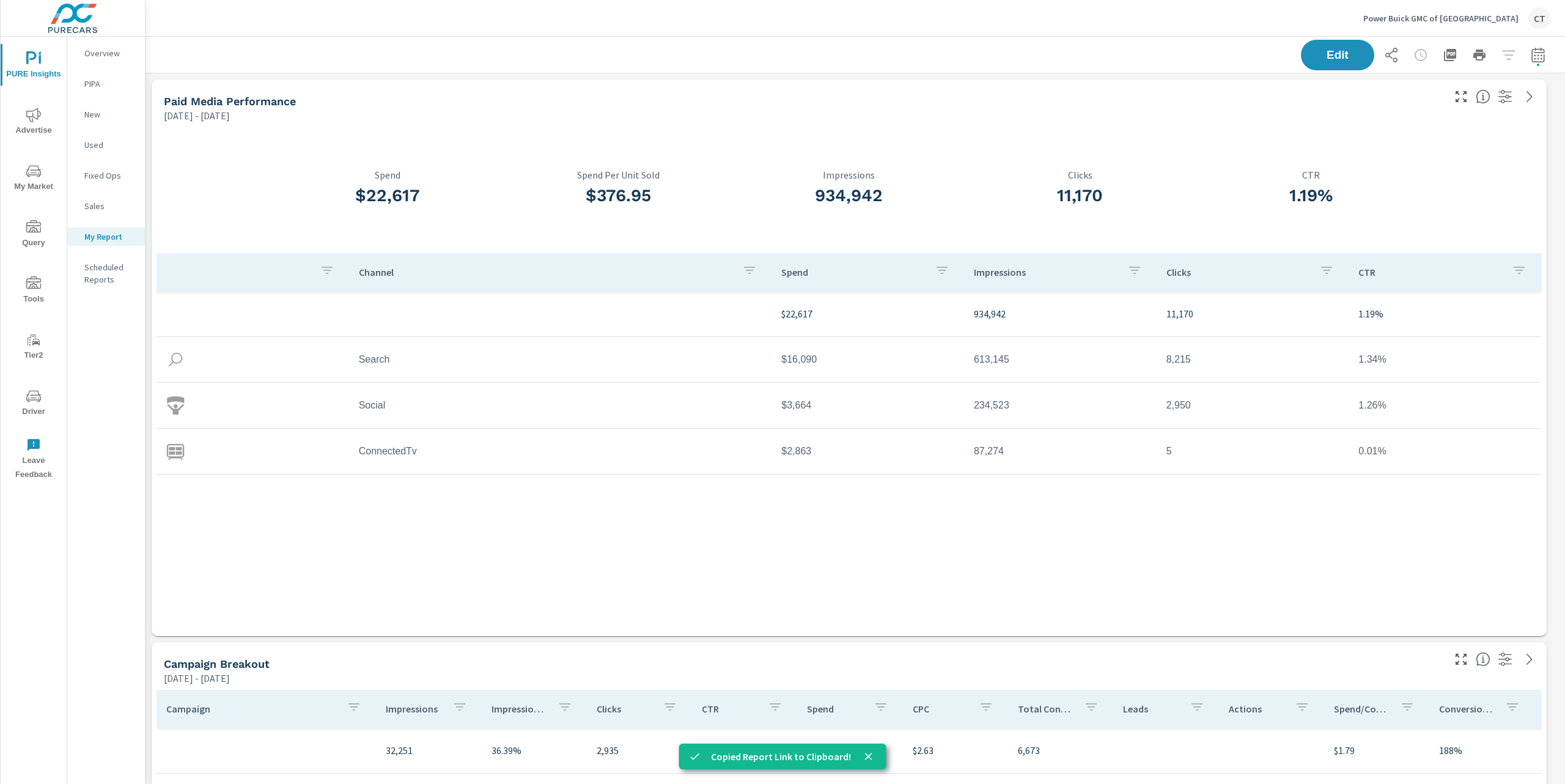
click at [1477, 14] on p "Power Buick GMC of Salem" at bounding box center [1441, 18] width 155 height 11
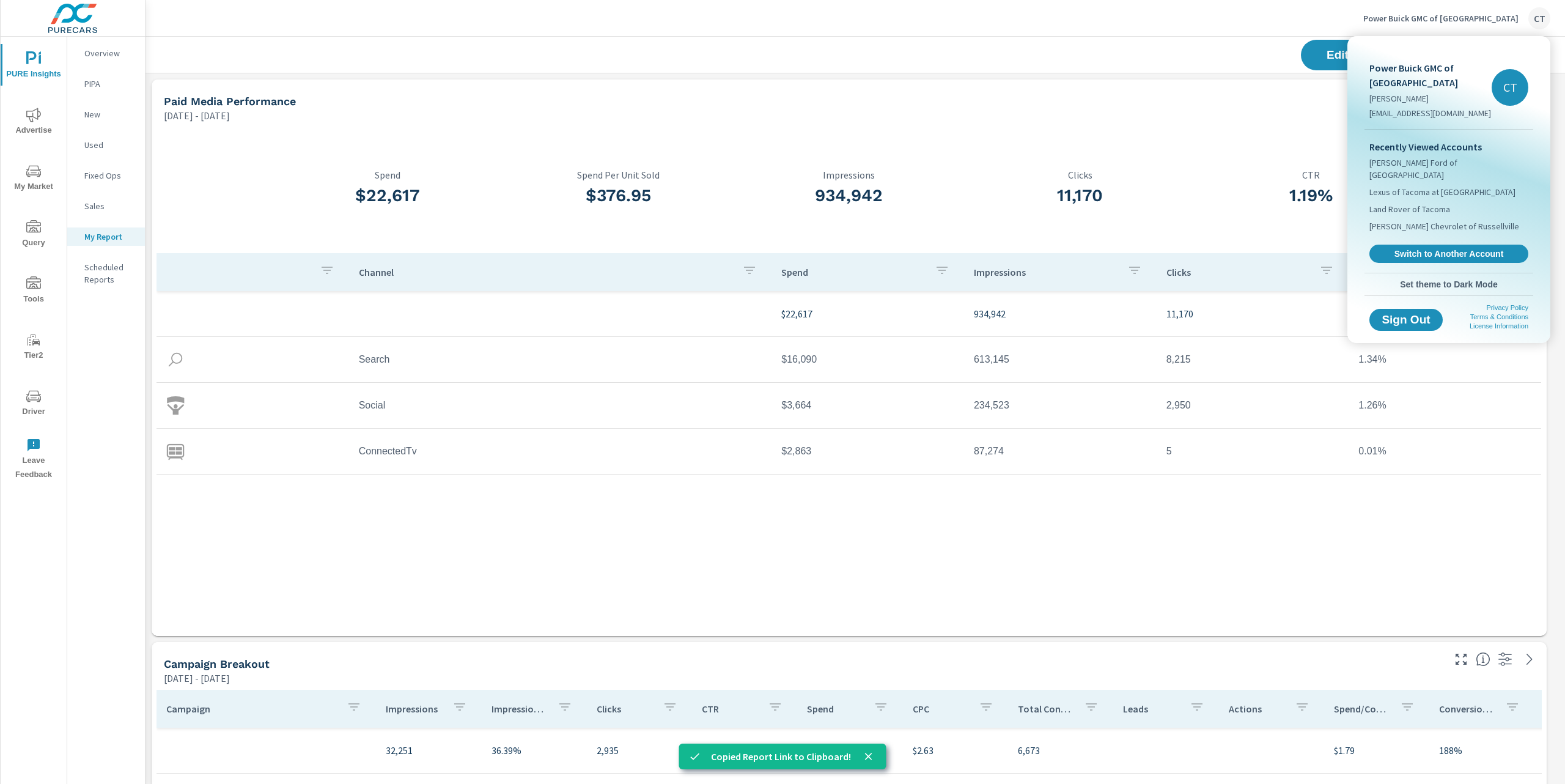
click at [1418, 236] on div "Recently Viewed Accounts Phil Long Ford of Chapel Hills Lexus of Tacoma at Fife…" at bounding box center [1449, 201] width 169 height 143
click at [1419, 244] on link "Switch to Another Account" at bounding box center [1449, 253] width 164 height 19
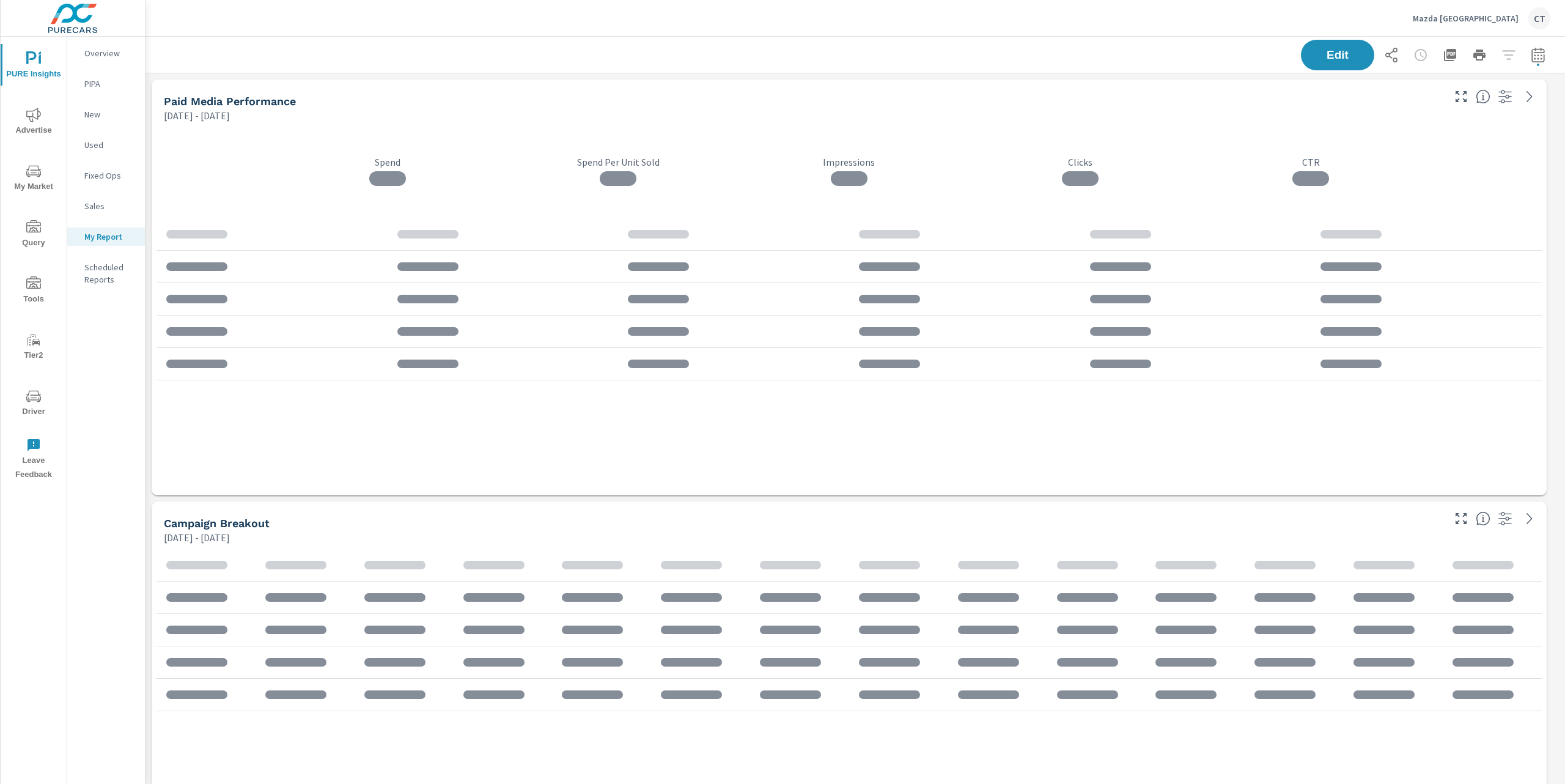
scroll to position [6, 6]
click at [1385, 59] on icon "button" at bounding box center [1391, 55] width 12 height 14
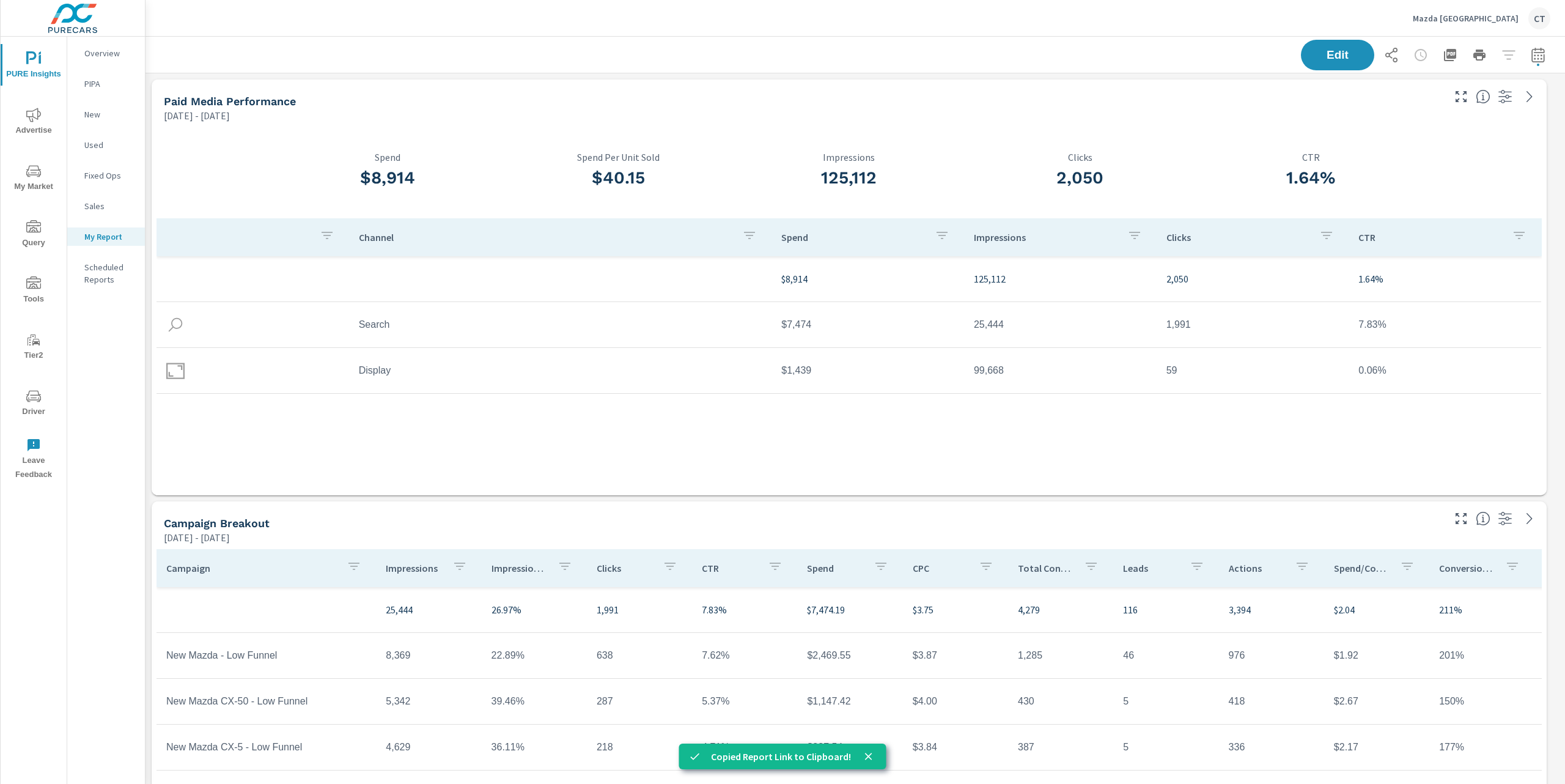
click at [1487, 20] on p "Mazda [GEOGRAPHIC_DATA]" at bounding box center [1465, 18] width 106 height 11
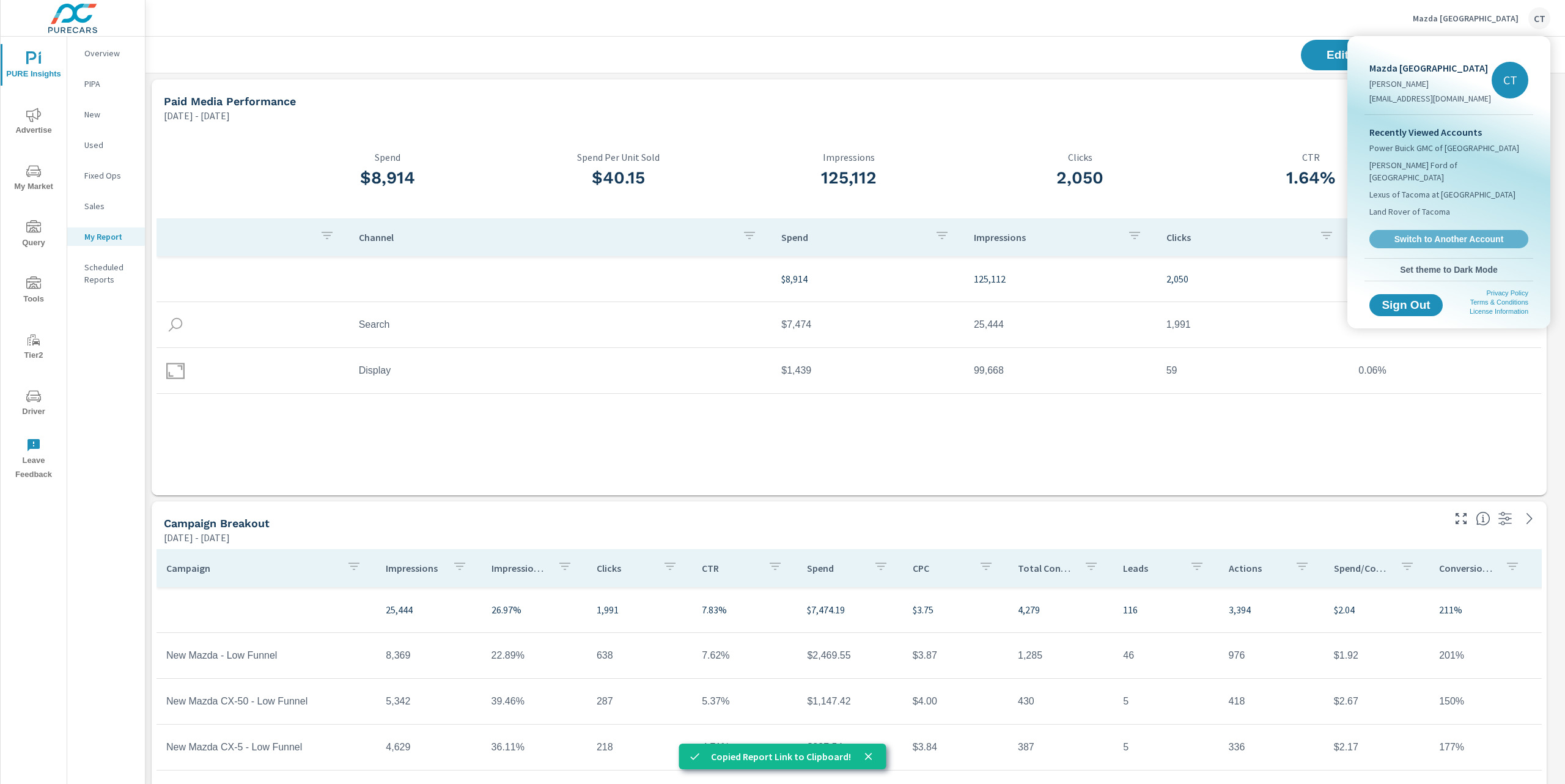
click at [1432, 230] on link "Switch to Another Account" at bounding box center [1449, 239] width 159 height 18
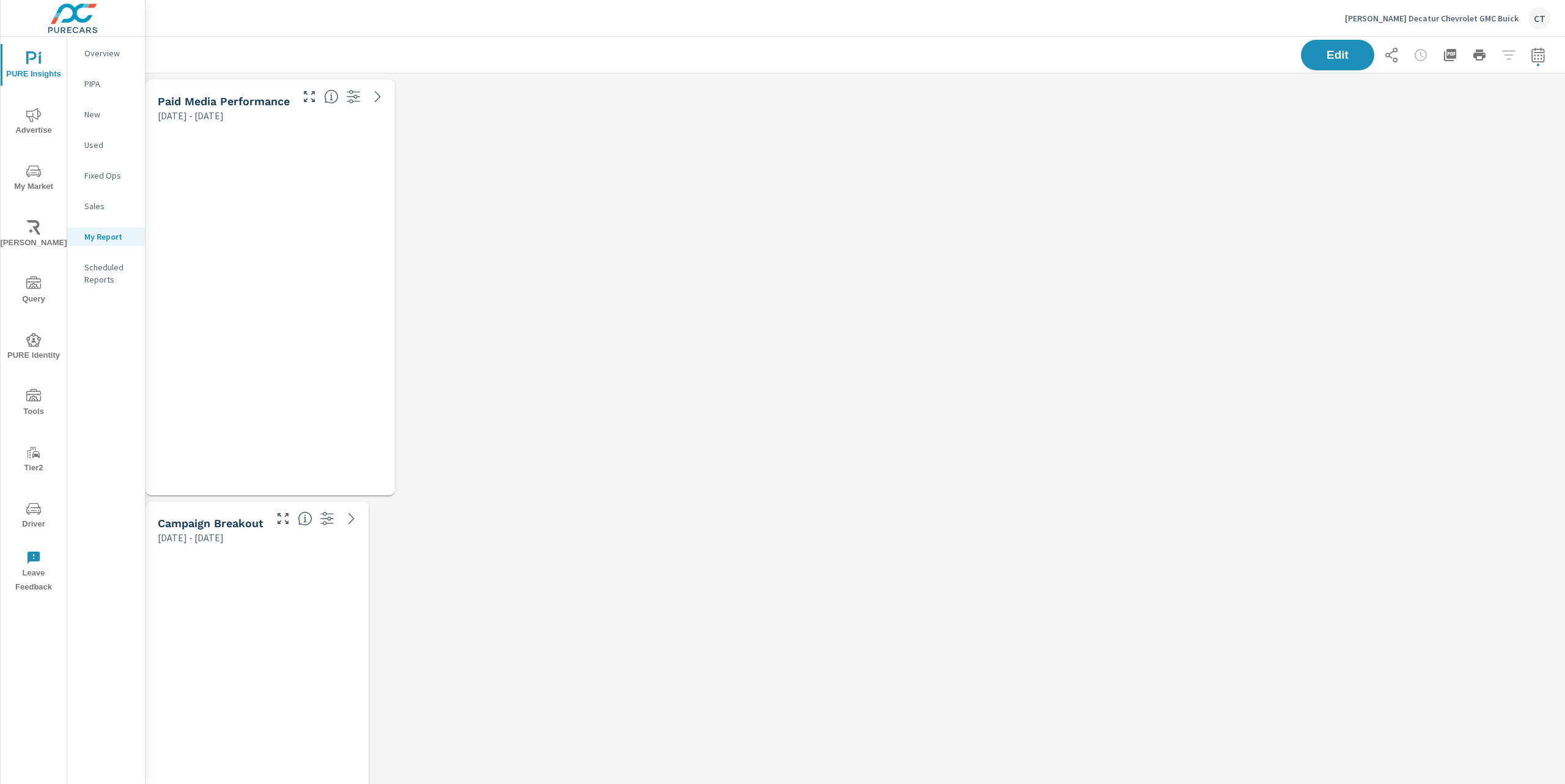
scroll to position [6, 6]
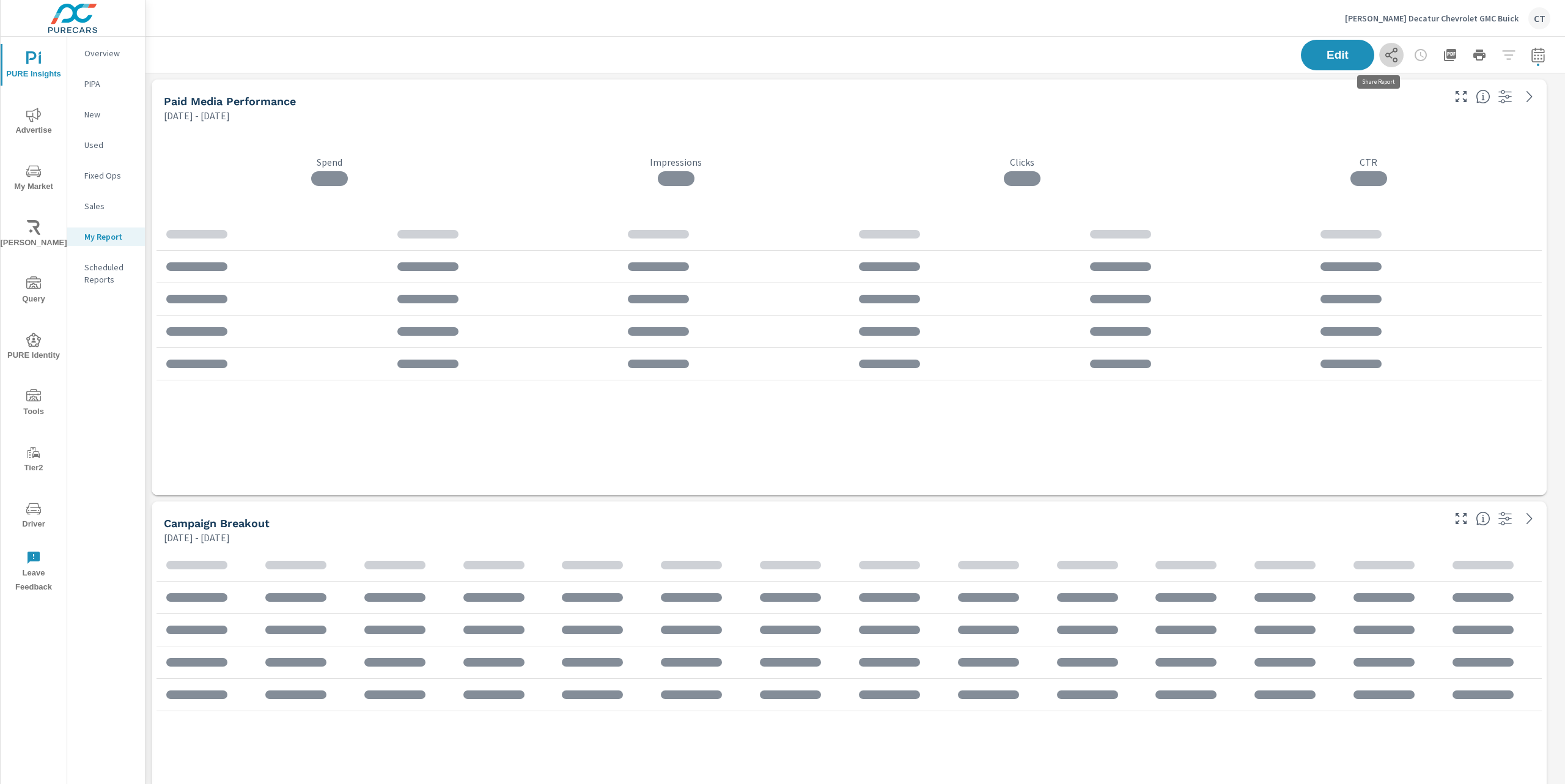
click at [1385, 59] on icon "button" at bounding box center [1391, 55] width 12 height 14
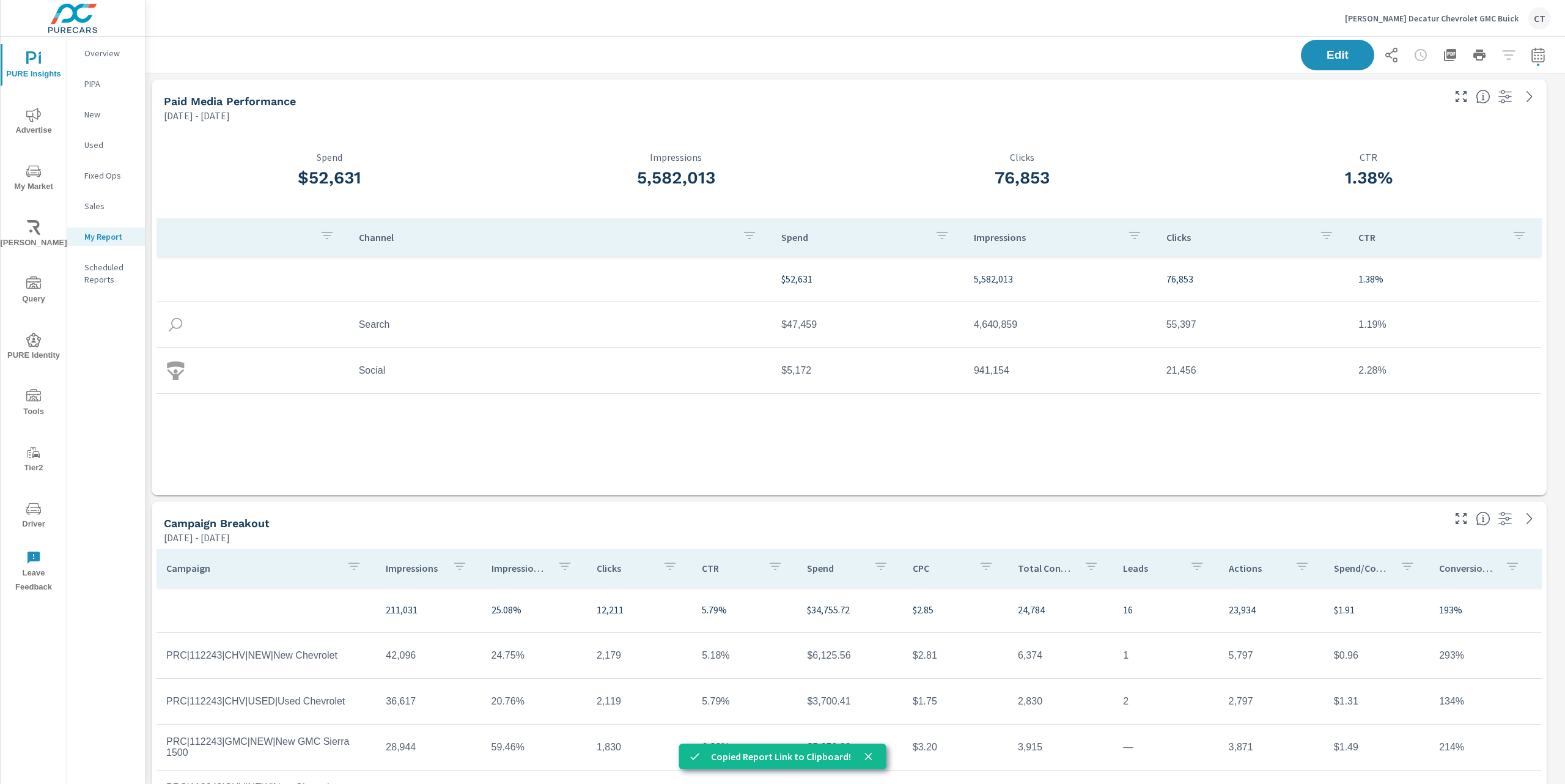
click at [1464, 21] on p "[PERSON_NAME] Decatur Chevrolet GMC Buick" at bounding box center [1432, 18] width 174 height 11
click at [1464, 21] on body "PURE Insights Advertise My Market Riley AI Query PURE Identity Tools Tier2 Driv…" at bounding box center [782, 392] width 1565 height 784
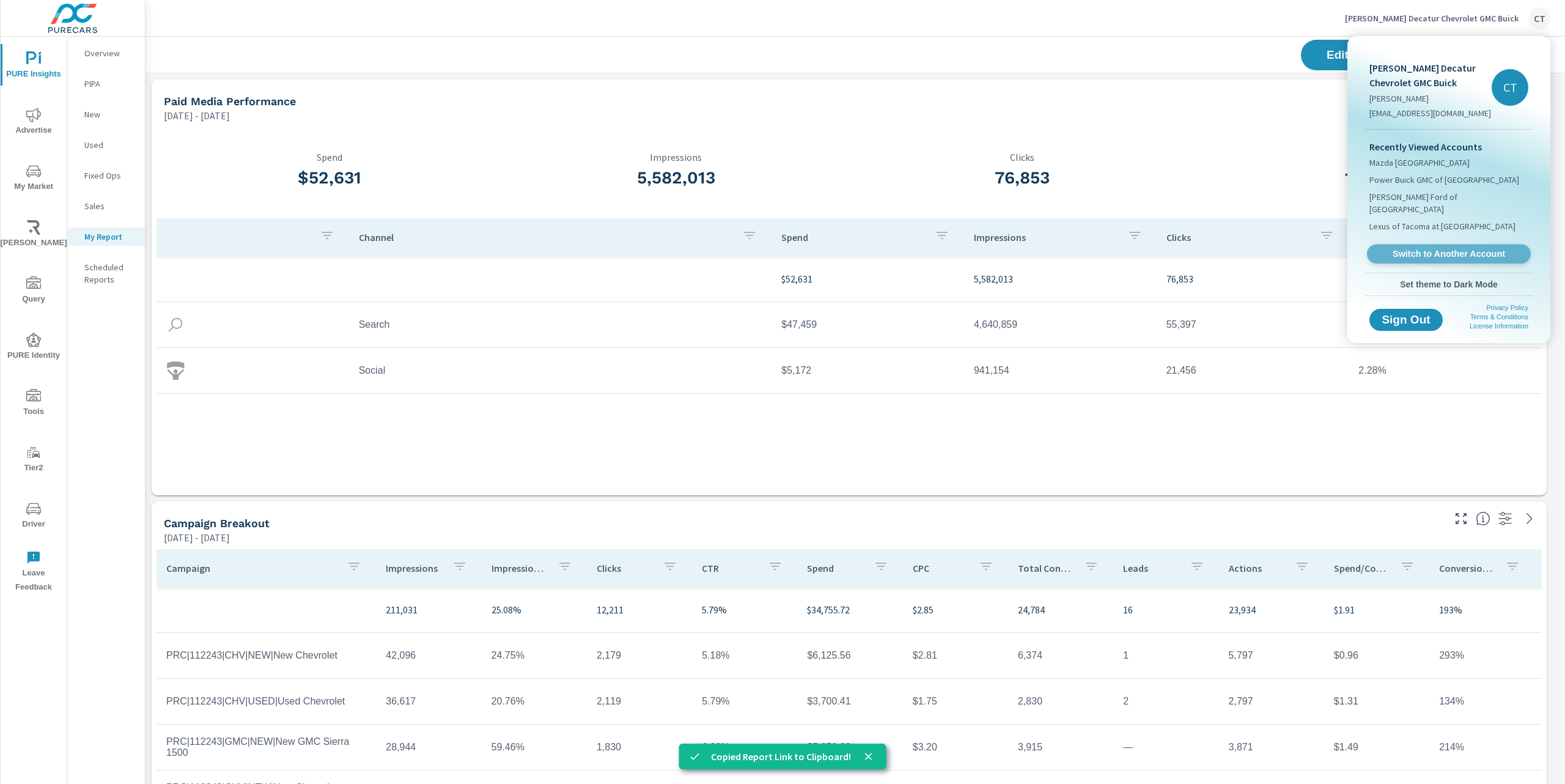
click at [1436, 249] on link "Switch to Another Account" at bounding box center [1449, 253] width 164 height 19
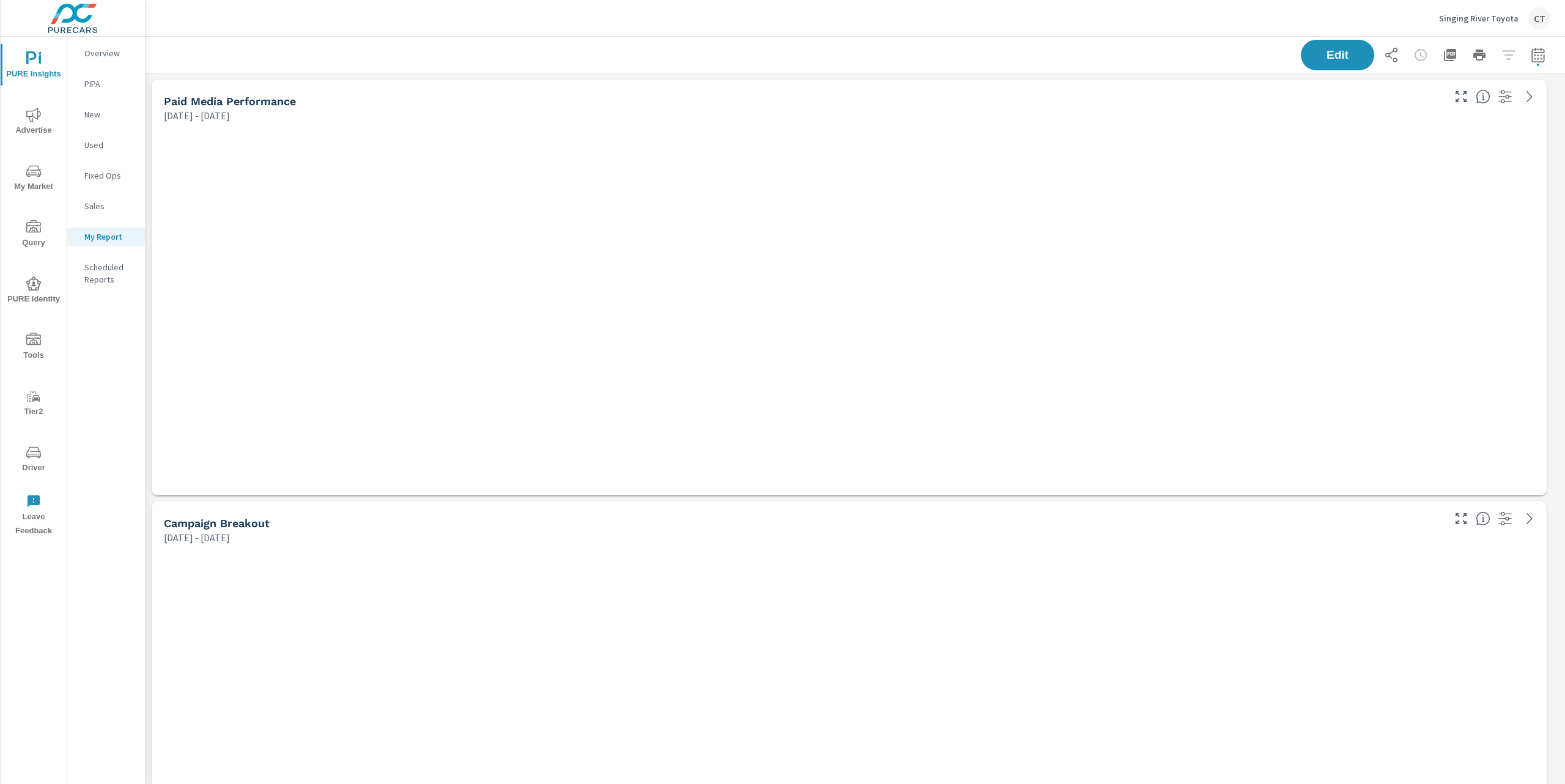
scroll to position [5, 6]
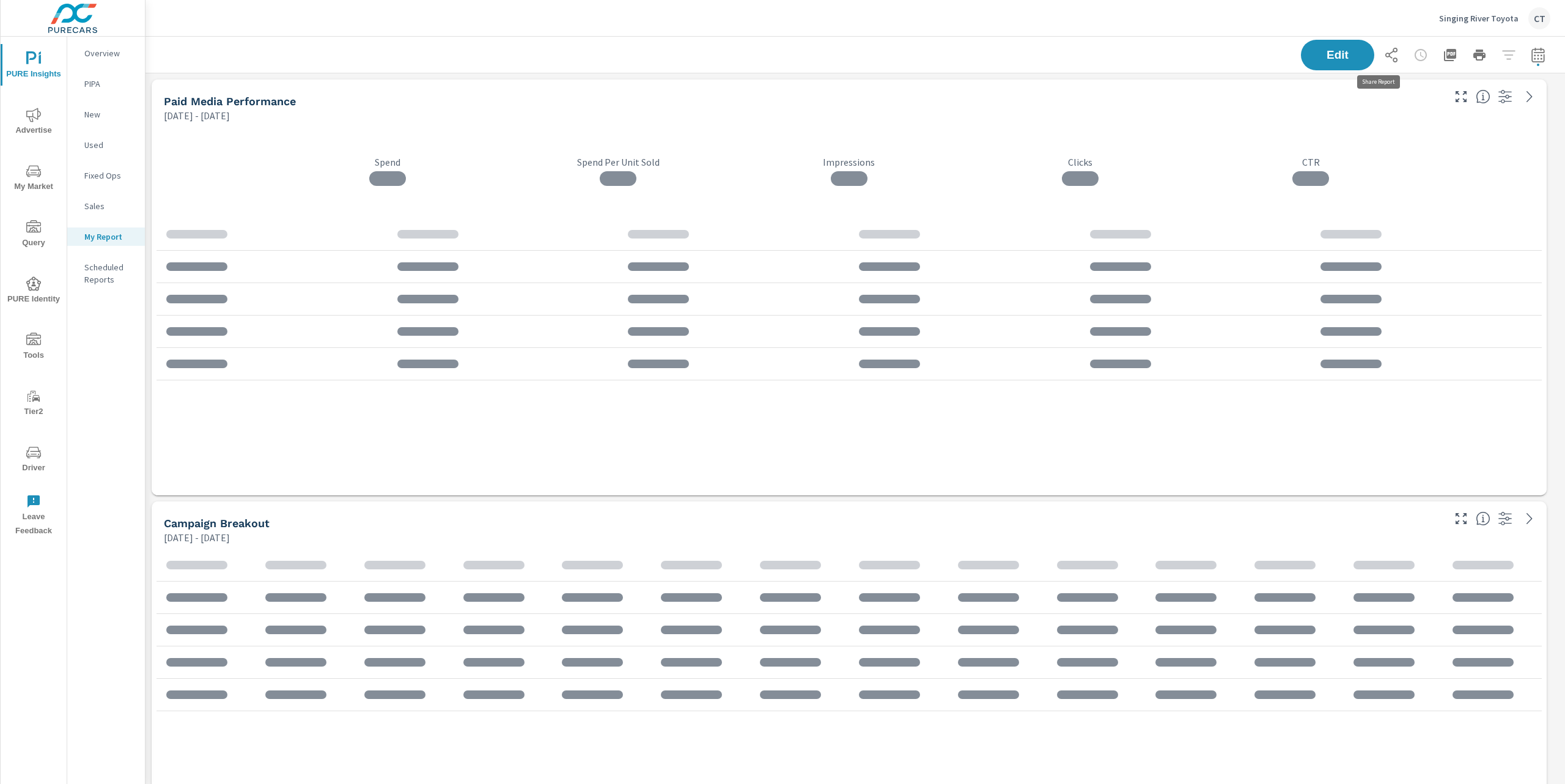
click at [1384, 54] on icon "button" at bounding box center [1391, 55] width 14 height 14
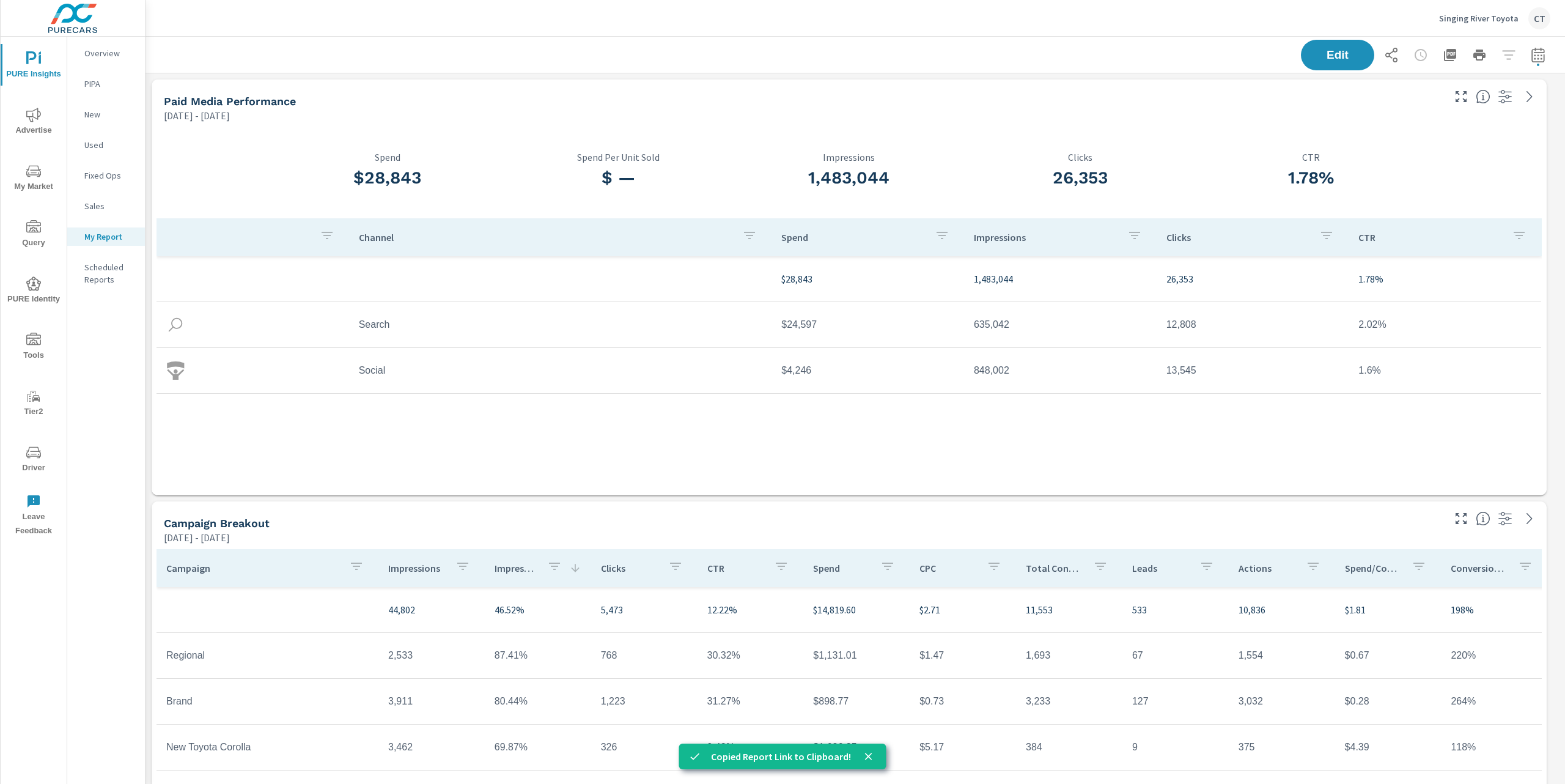
click at [1477, 17] on p "Singing River Toyota" at bounding box center [1479, 18] width 79 height 11
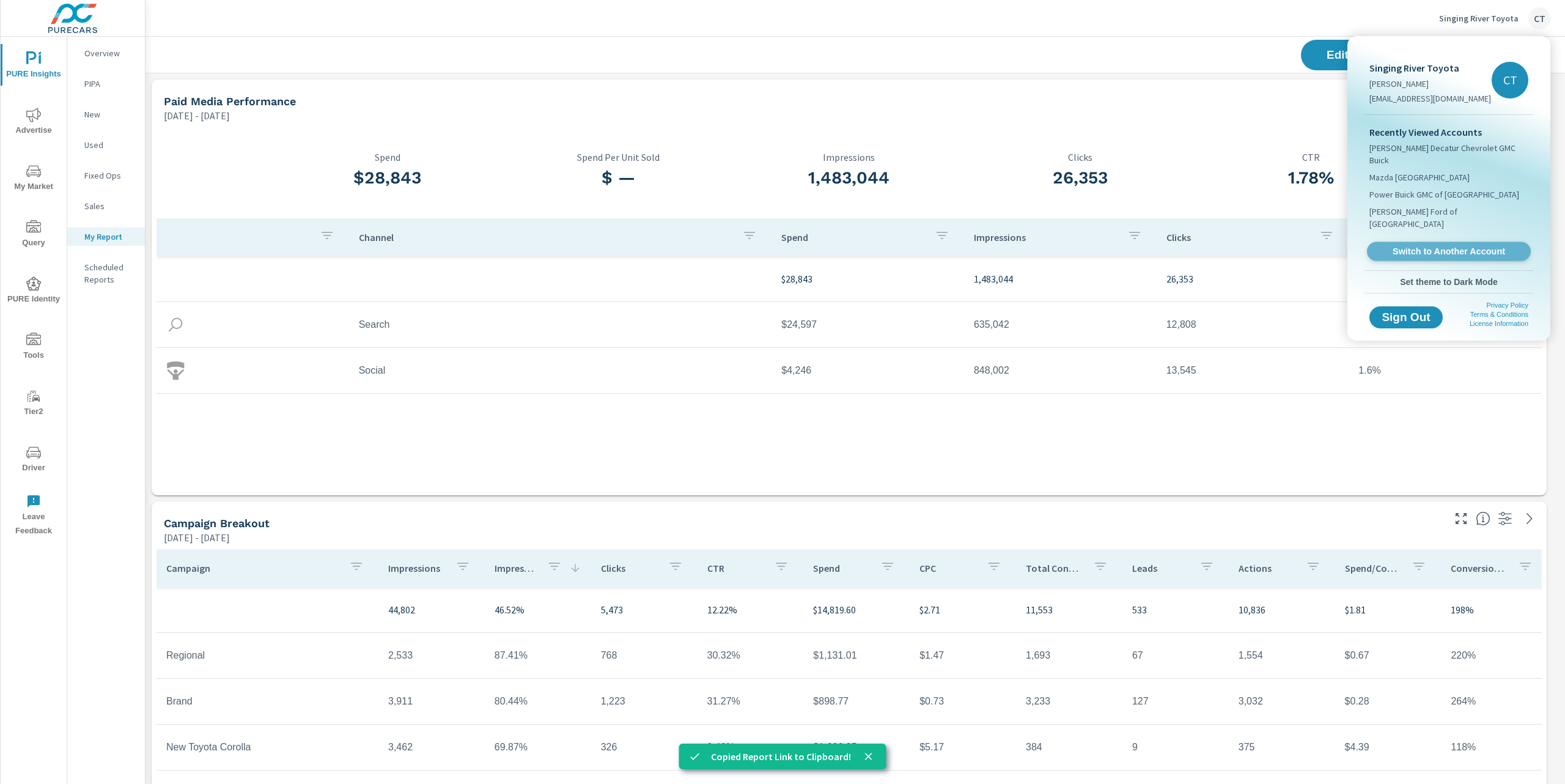
click at [1420, 246] on span "Switch to Another Account" at bounding box center [1449, 251] width 150 height 11
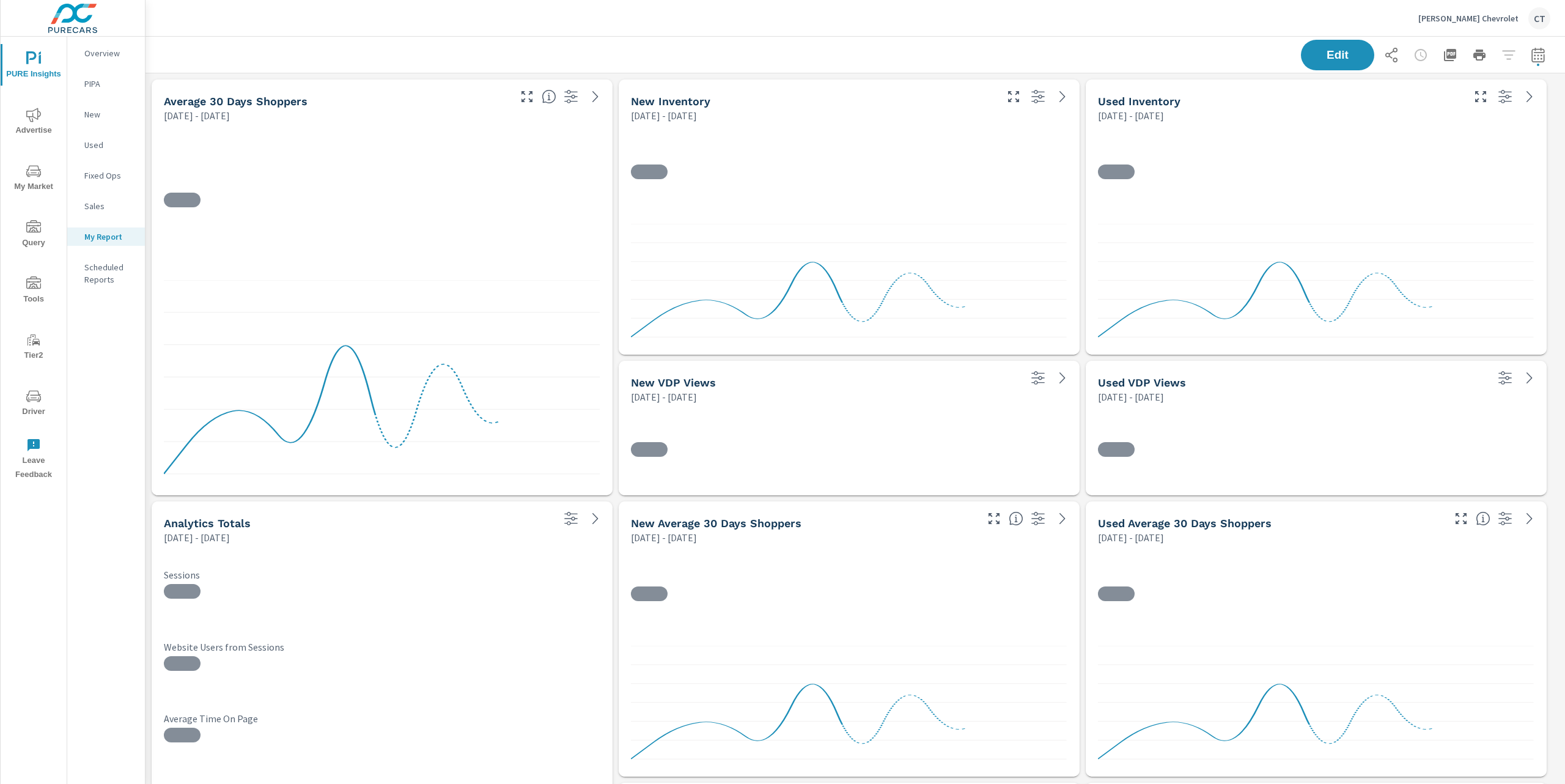
scroll to position [6, 6]
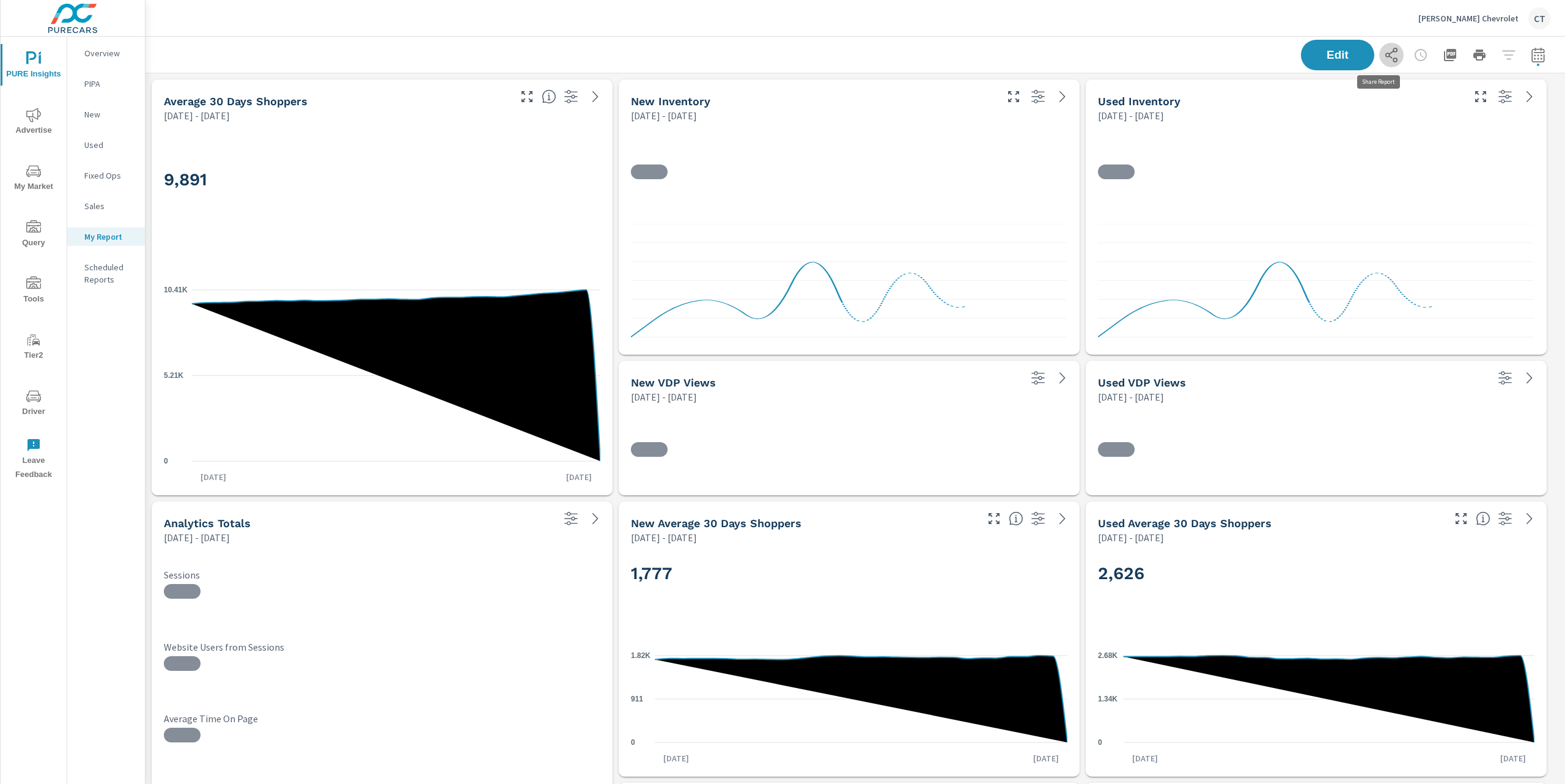
click at [1384, 56] on icon "button" at bounding box center [1391, 55] width 14 height 14
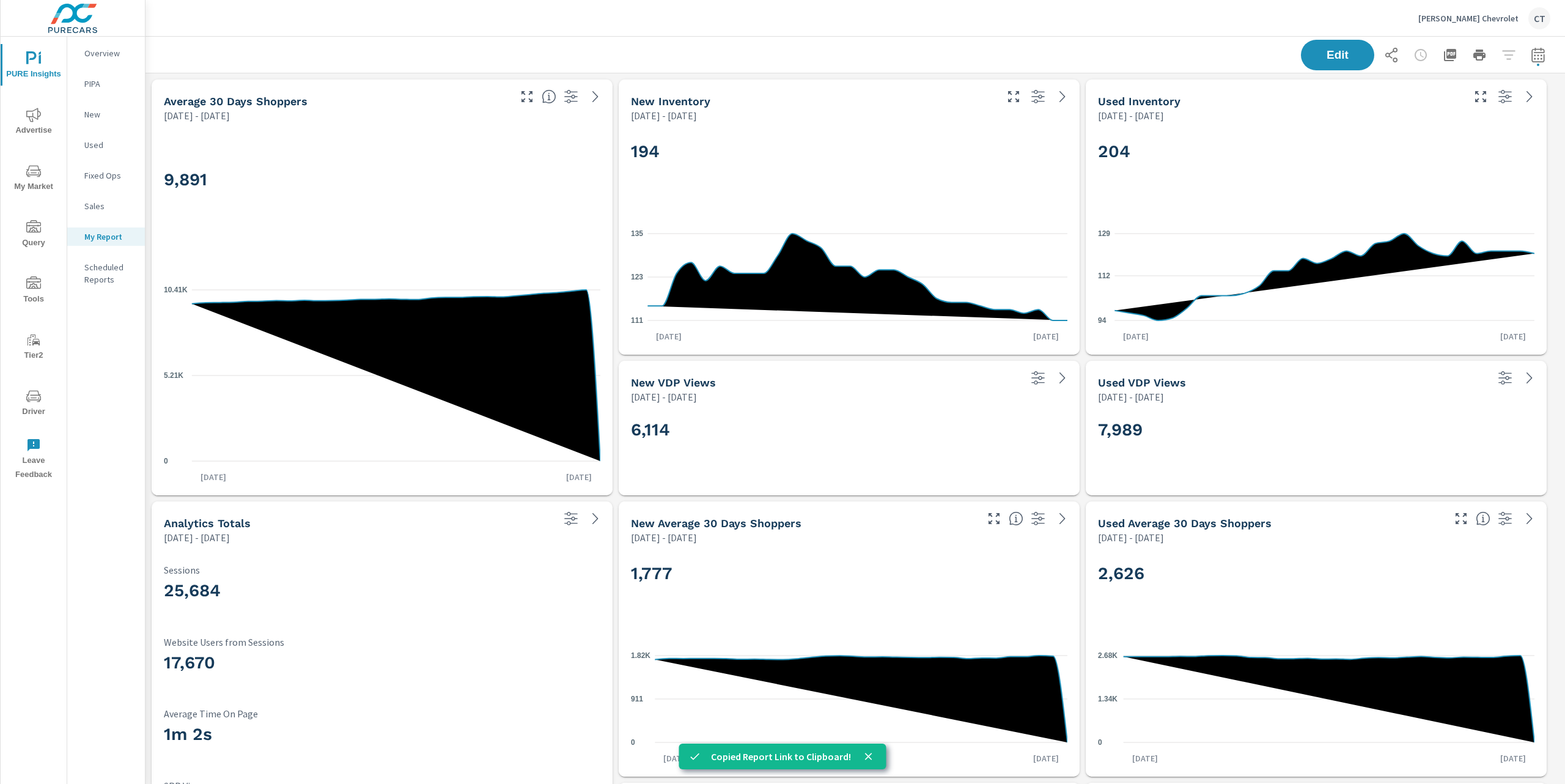
click at [1474, 14] on p "[PERSON_NAME] Chevrolet" at bounding box center [1468, 18] width 100 height 11
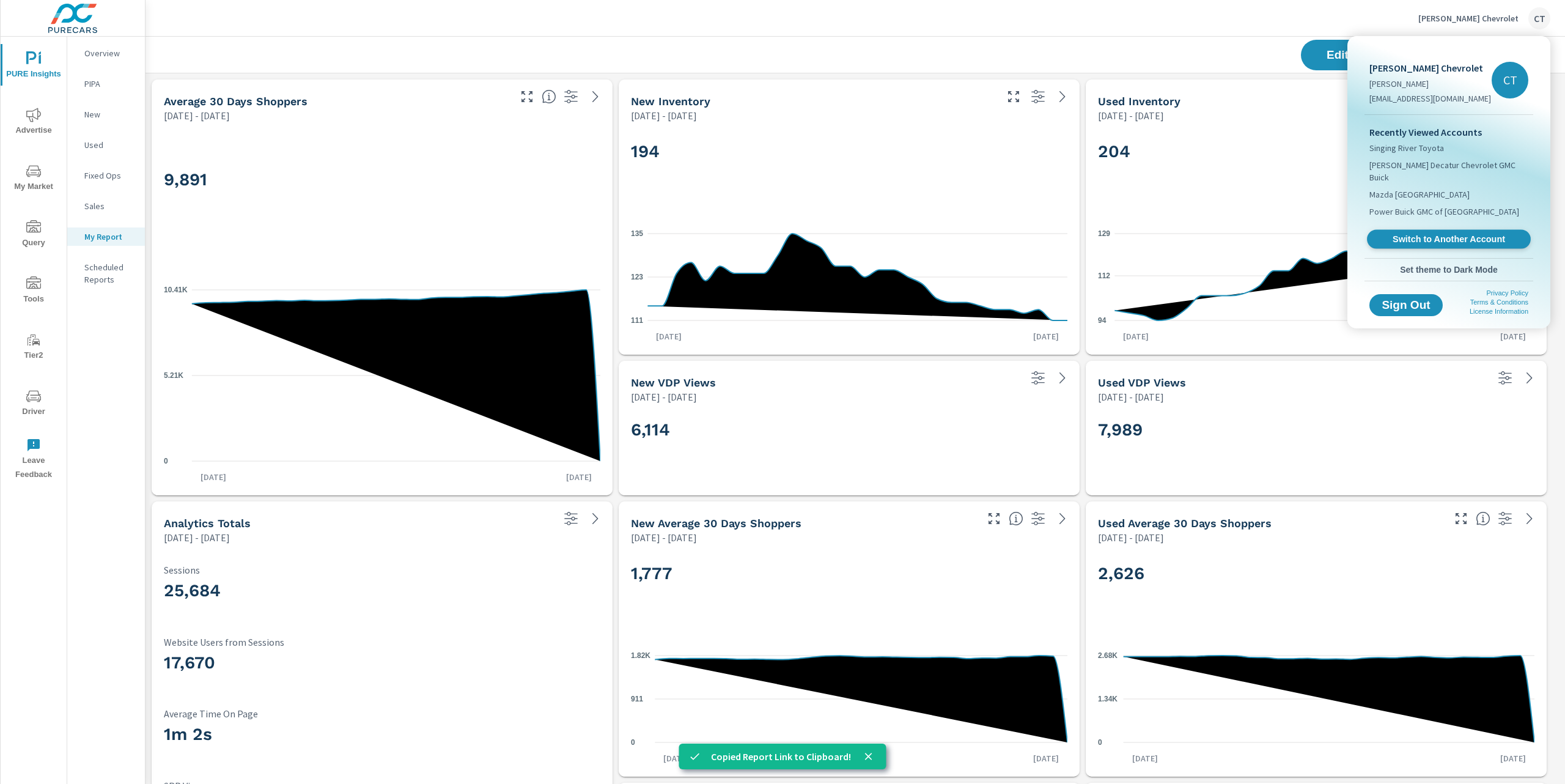
click at [1426, 234] on span "Switch to Another Account" at bounding box center [1449, 239] width 150 height 11
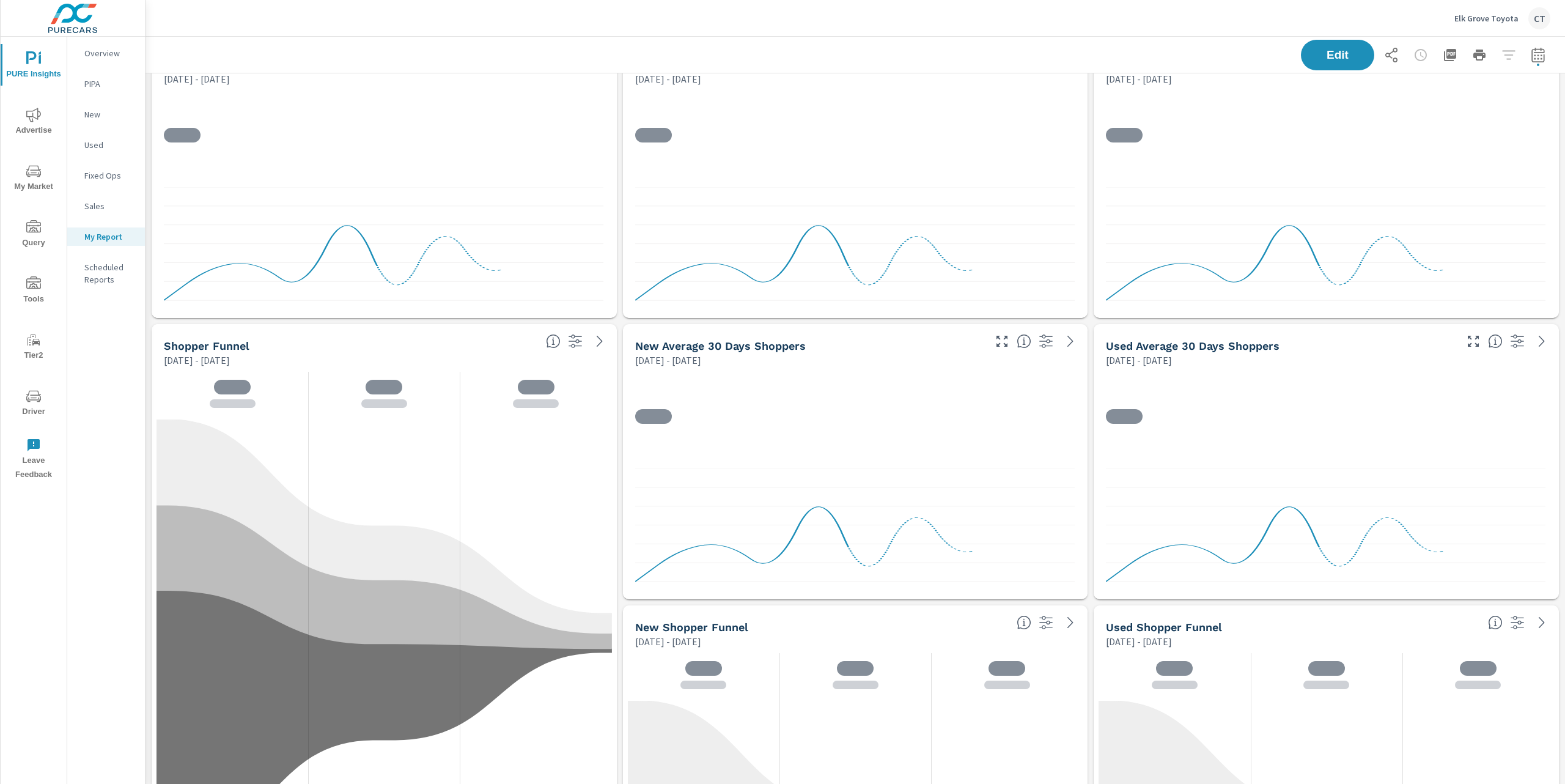
scroll to position [6, 6]
click at [1385, 52] on icon "button" at bounding box center [1391, 55] width 12 height 14
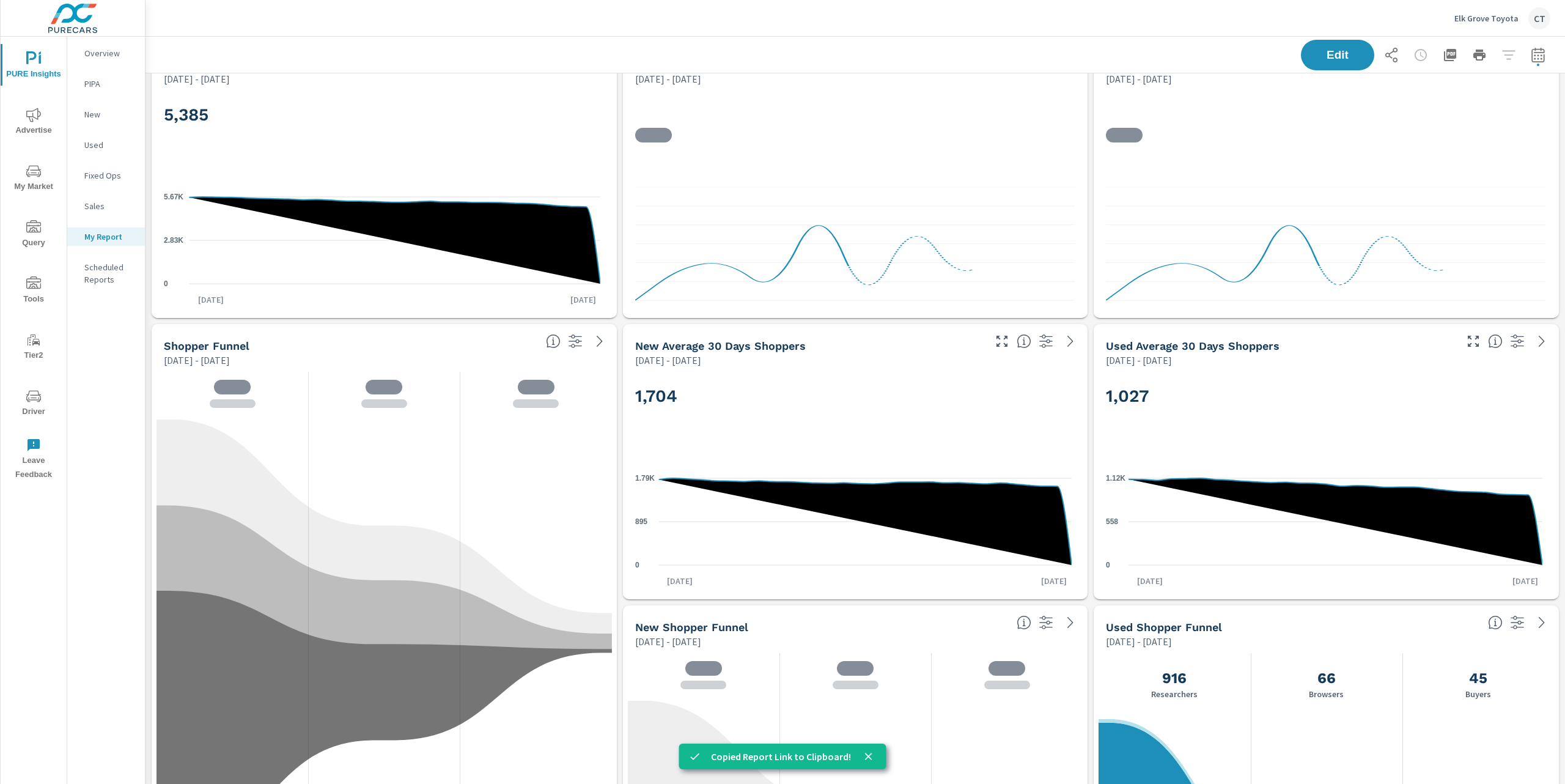
scroll to position [4531, 1433]
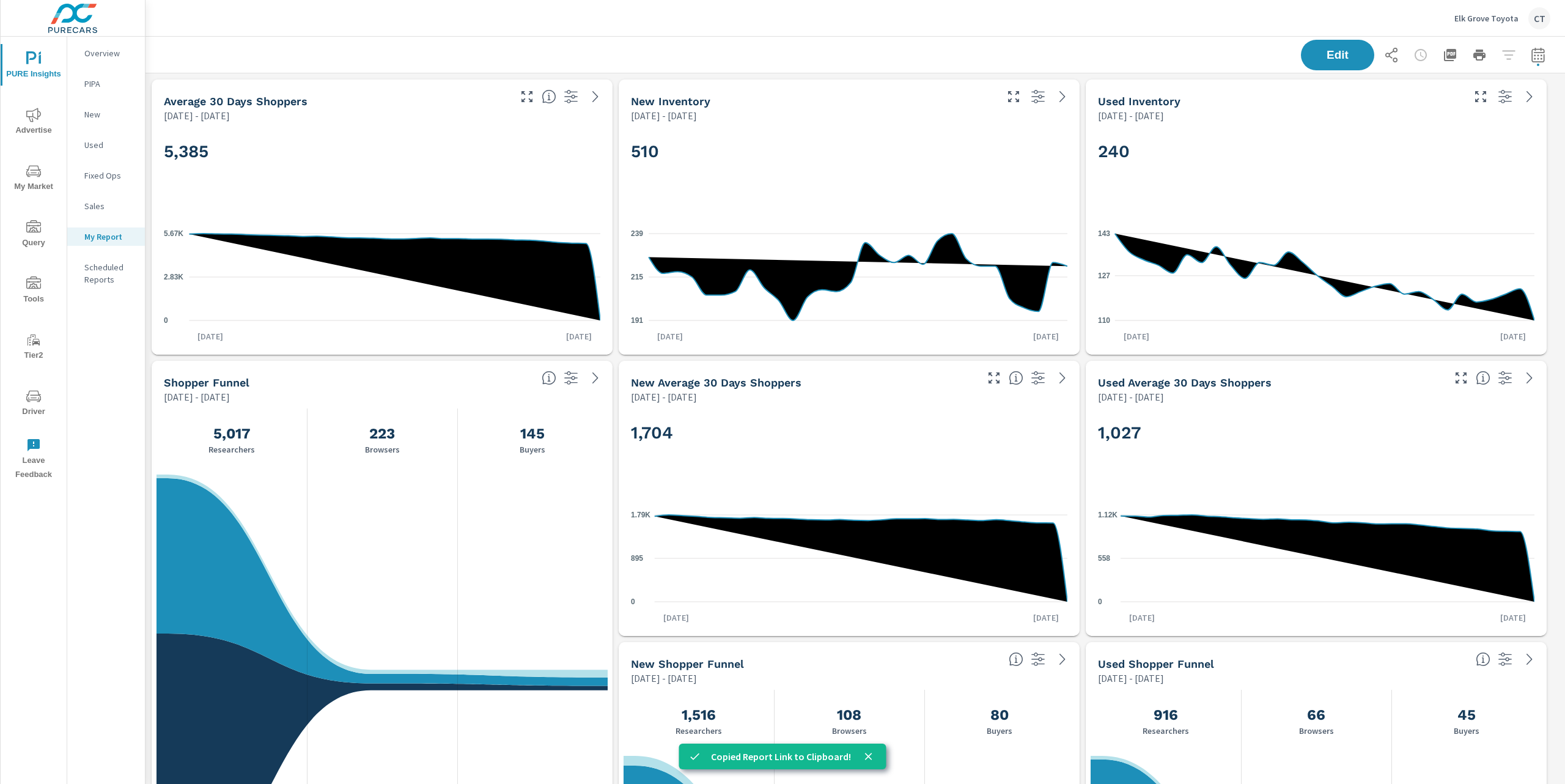
click at [1500, 21] on p "Elk Grove Toyota" at bounding box center [1487, 18] width 64 height 11
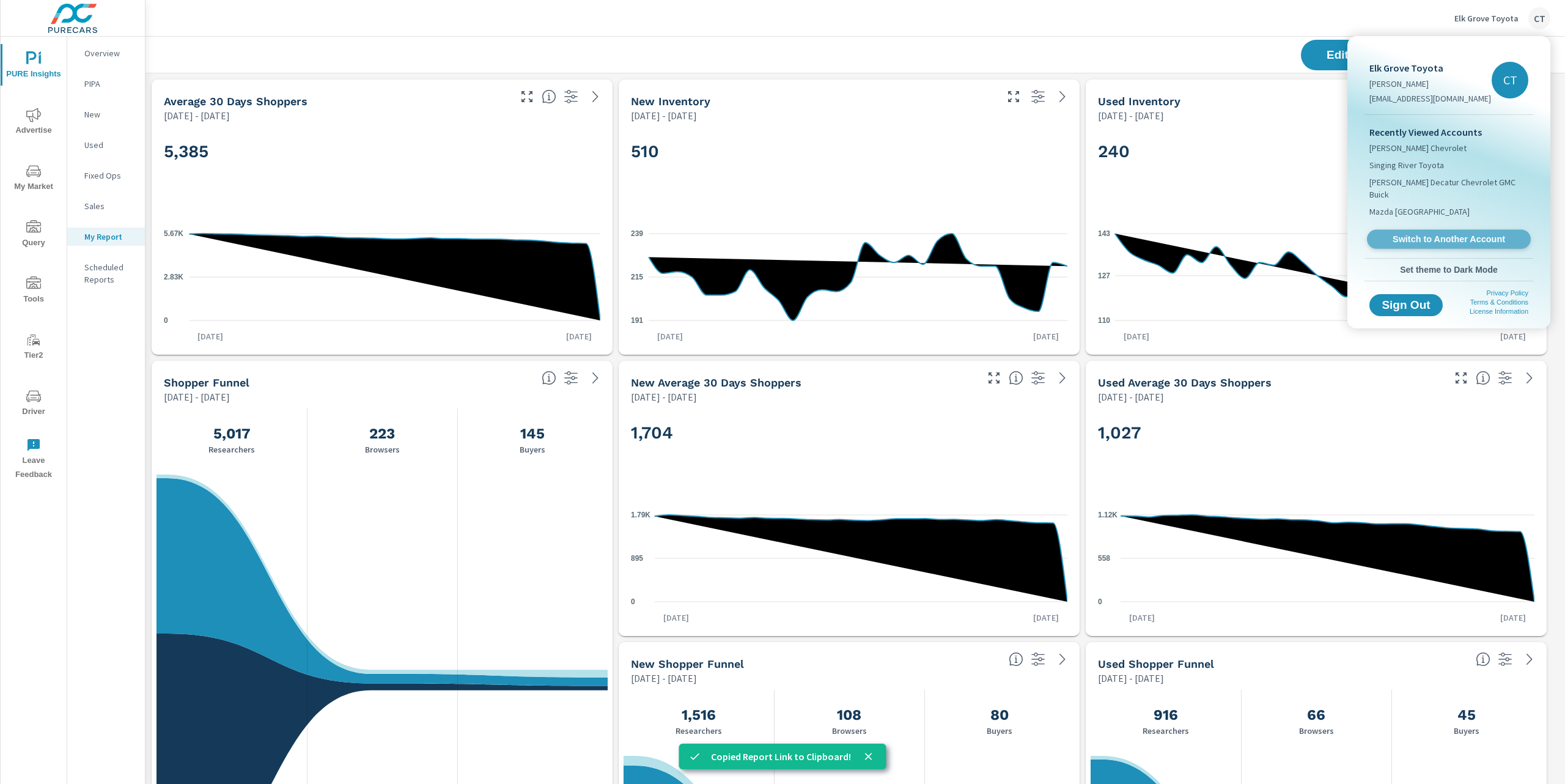
click at [1421, 234] on span "Switch to Another Account" at bounding box center [1449, 239] width 150 height 11
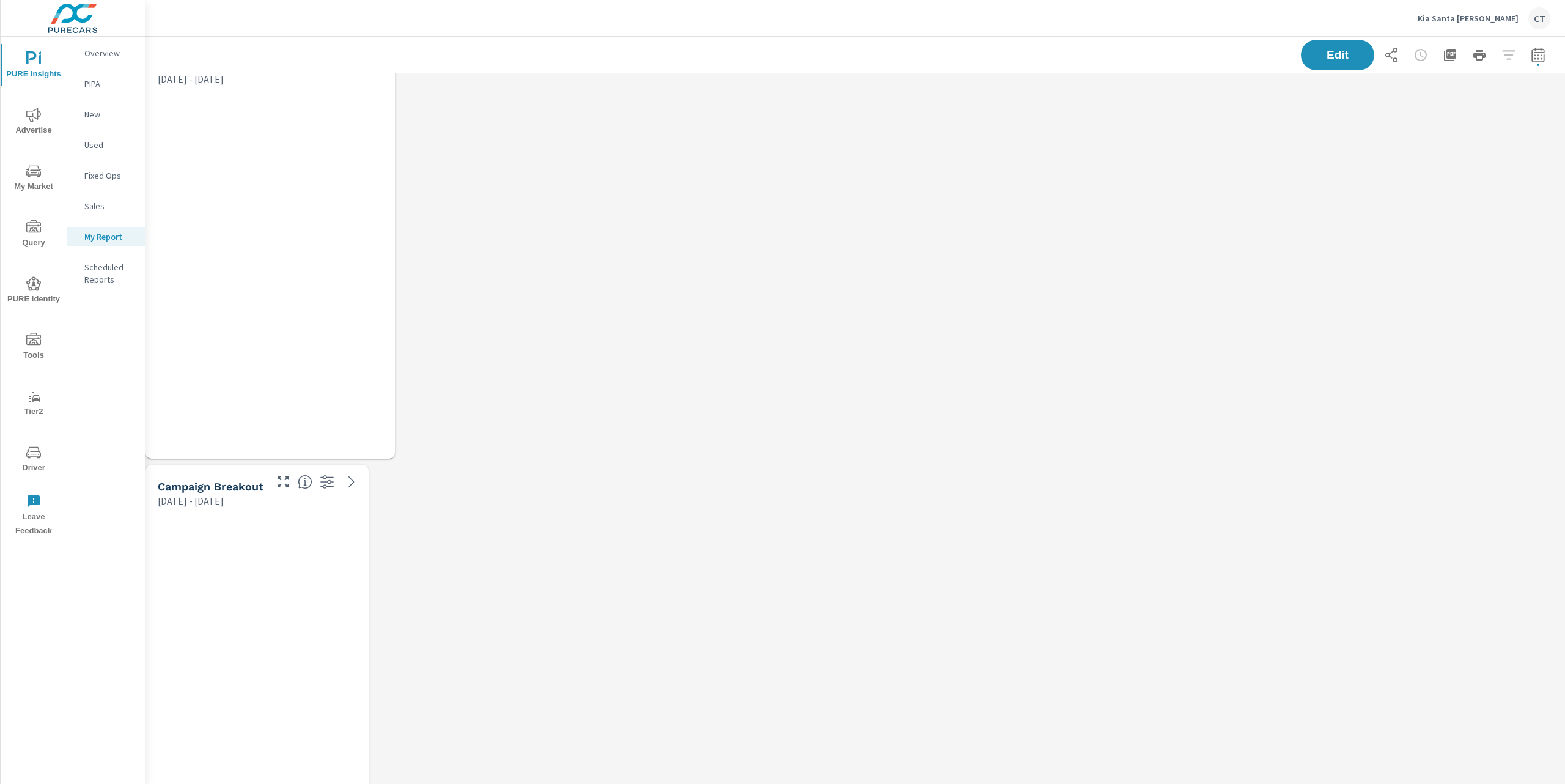
scroll to position [5, 6]
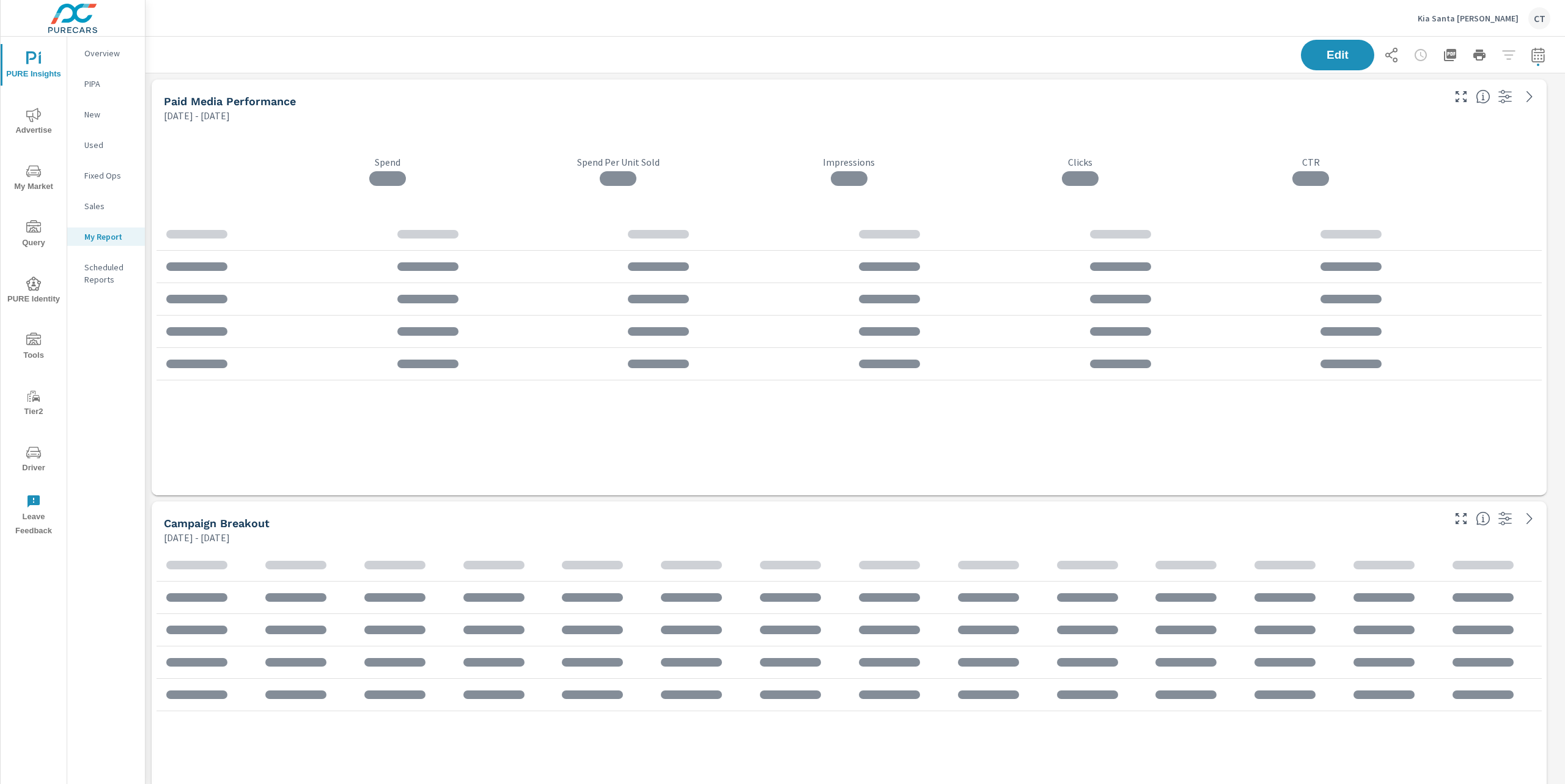
click at [1384, 52] on icon "button" at bounding box center [1391, 55] width 14 height 14
